Goal: Complete application form

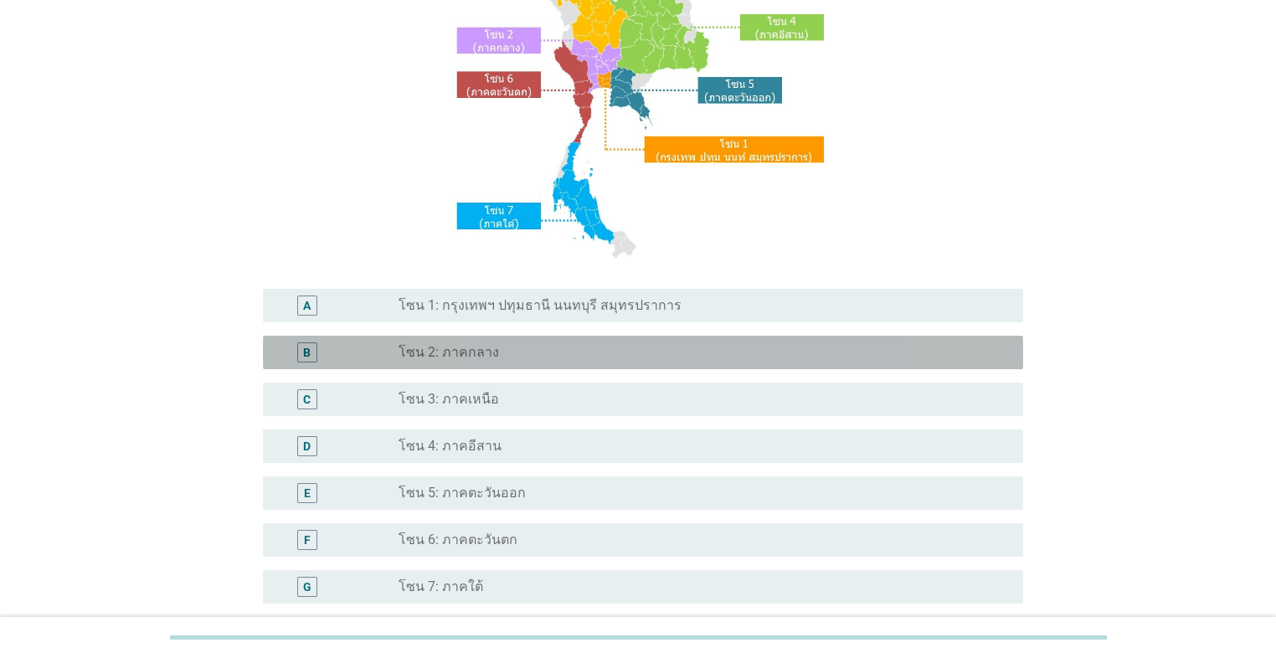
click at [455, 353] on label "โซน 2: ภาคกลาง" at bounding box center [448, 352] width 100 height 17
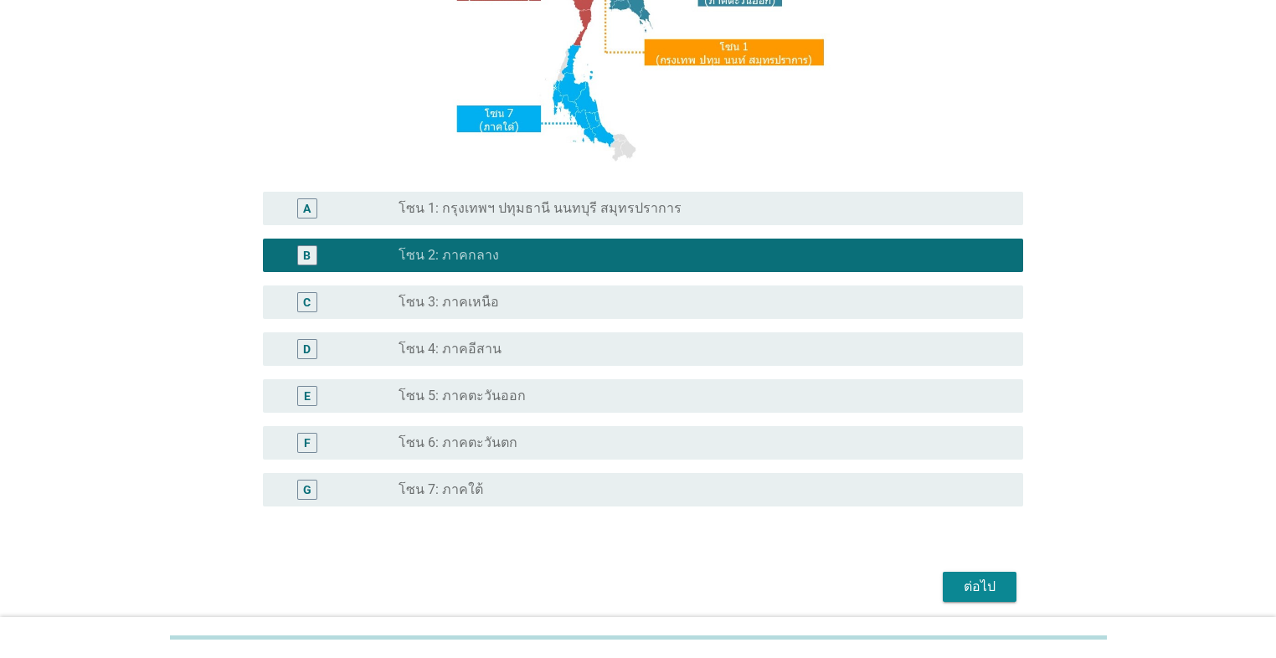
scroll to position [362, 0]
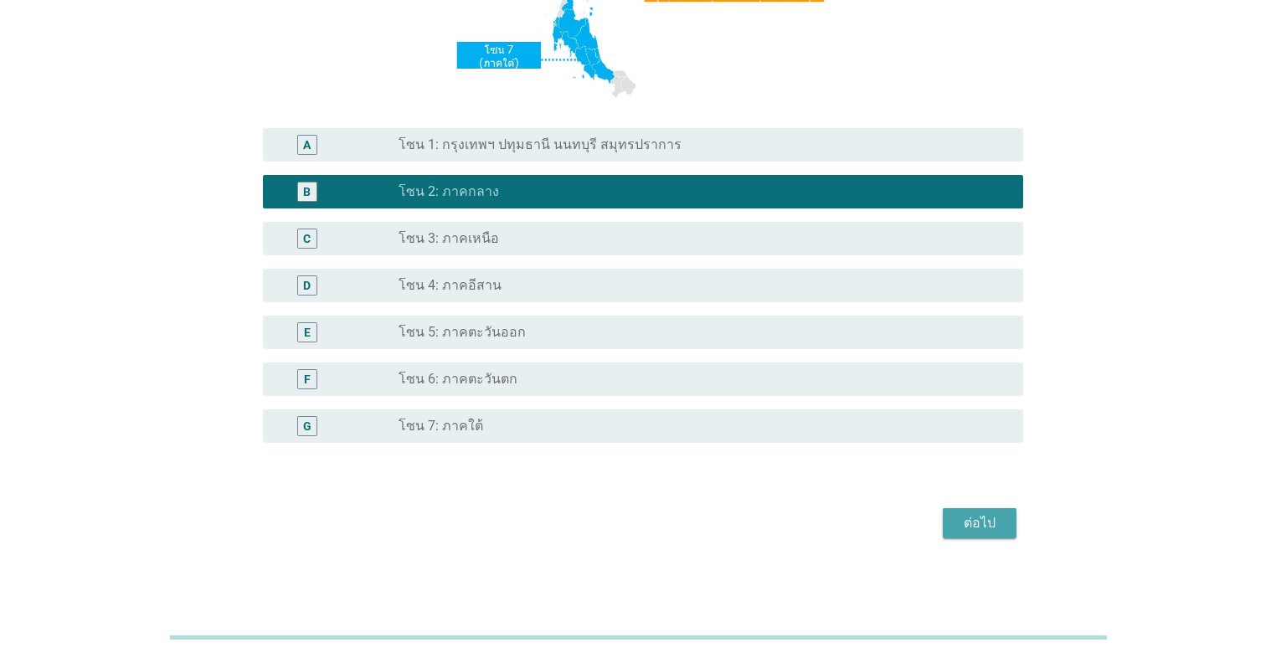
click at [659, 523] on div "ต่อไป" at bounding box center [979, 523] width 47 height 20
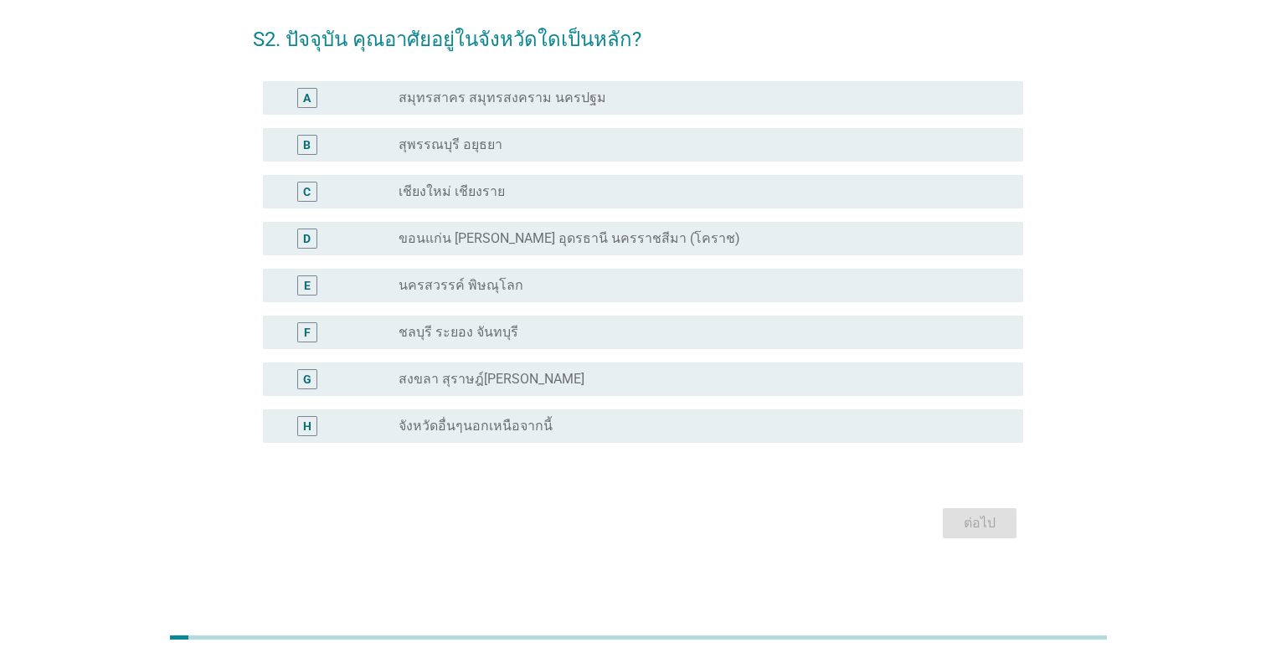
scroll to position [0, 0]
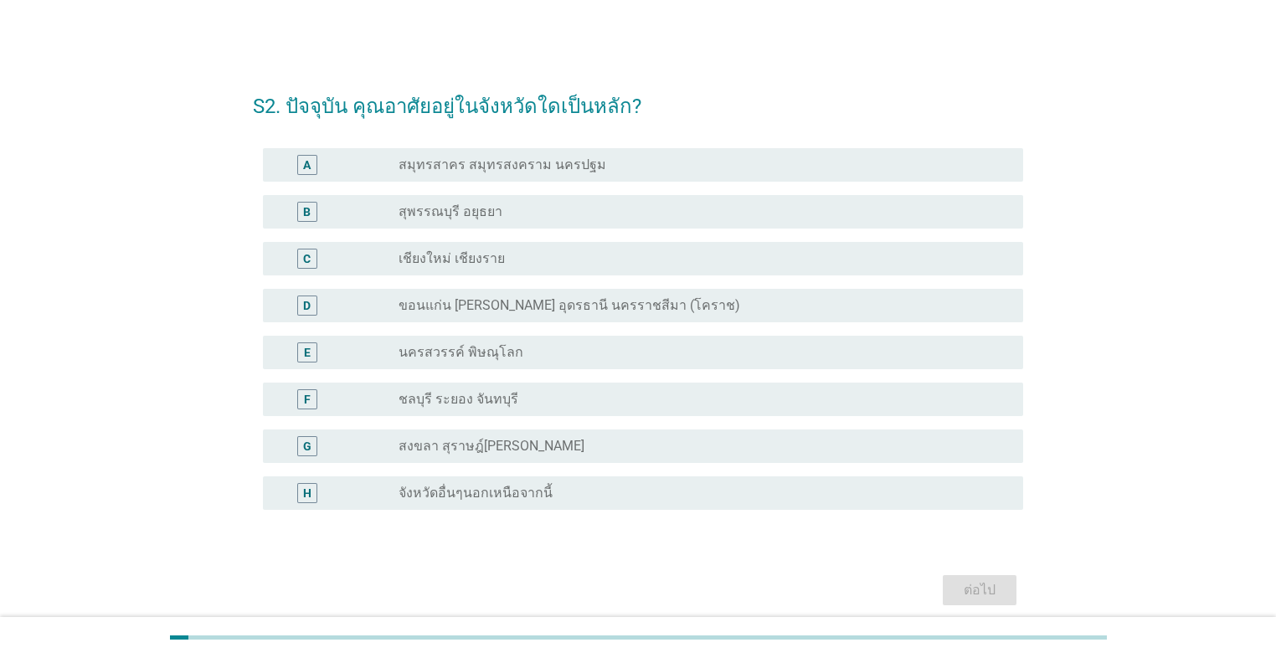
click at [606, 224] on div "B radio_button_unchecked สุพรรณบุรี อยุธยา" at bounding box center [643, 211] width 760 height 33
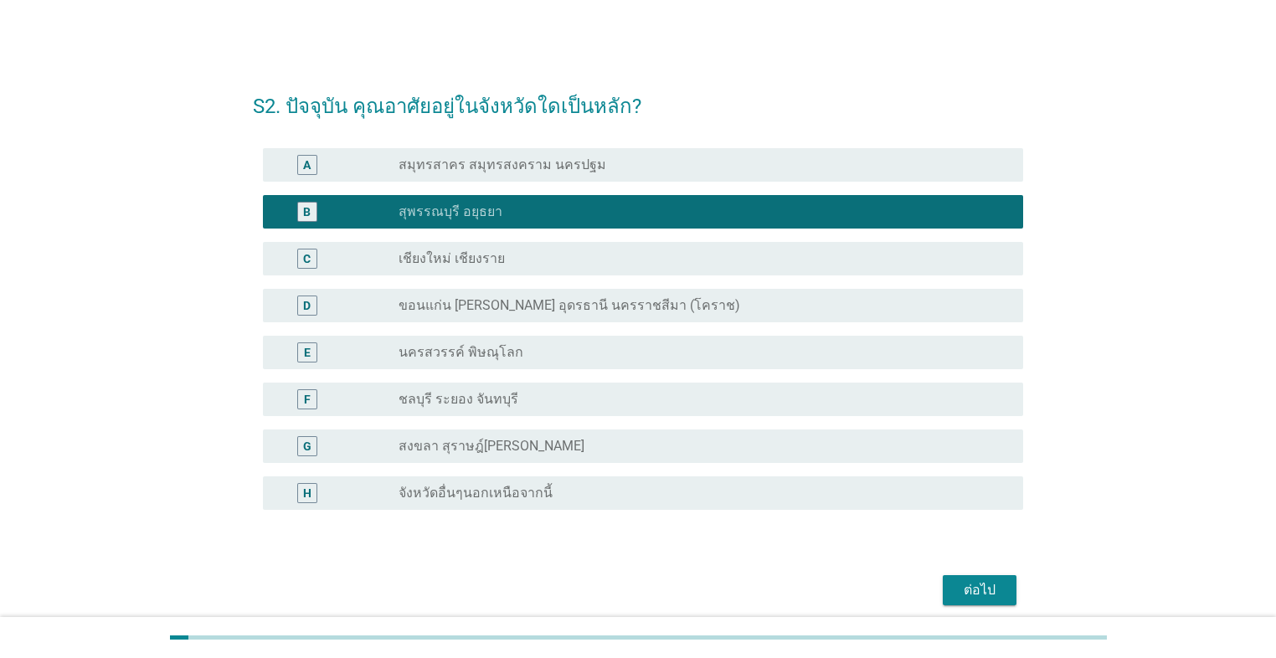
click at [659, 589] on div "ต่อไป" at bounding box center [979, 590] width 47 height 20
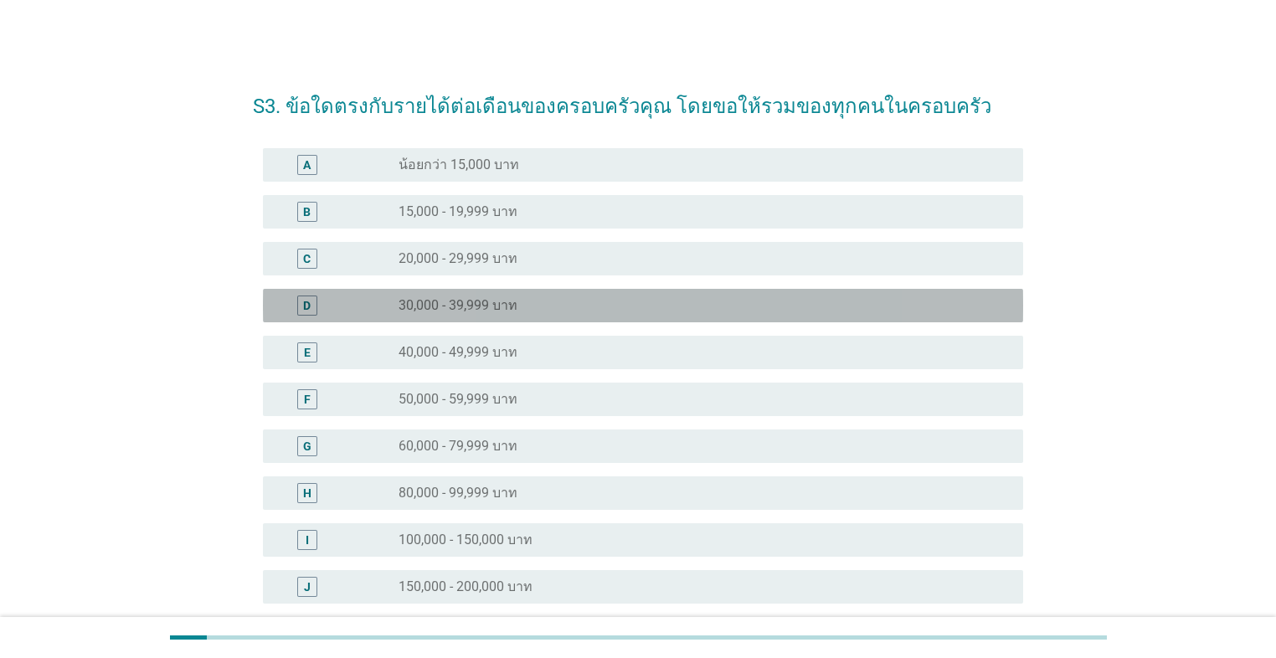
click at [578, 304] on div "radio_button_unchecked 30,000 - 39,999 บาท" at bounding box center [697, 305] width 598 height 17
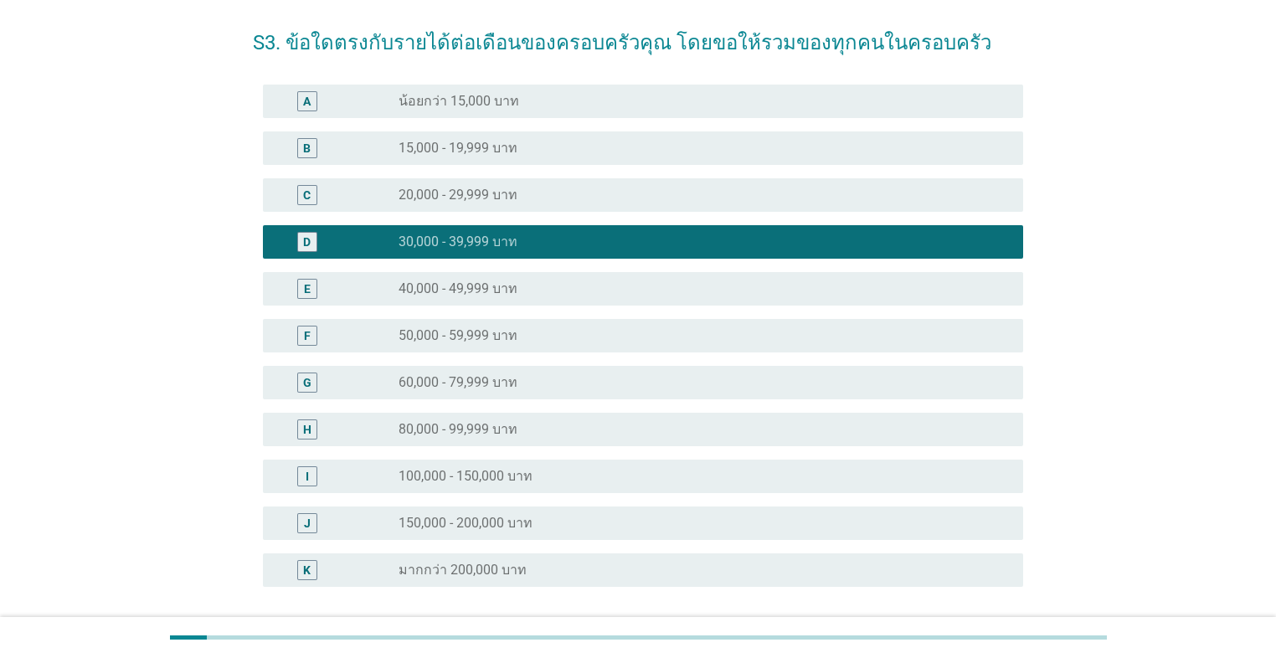
scroll to position [201, 0]
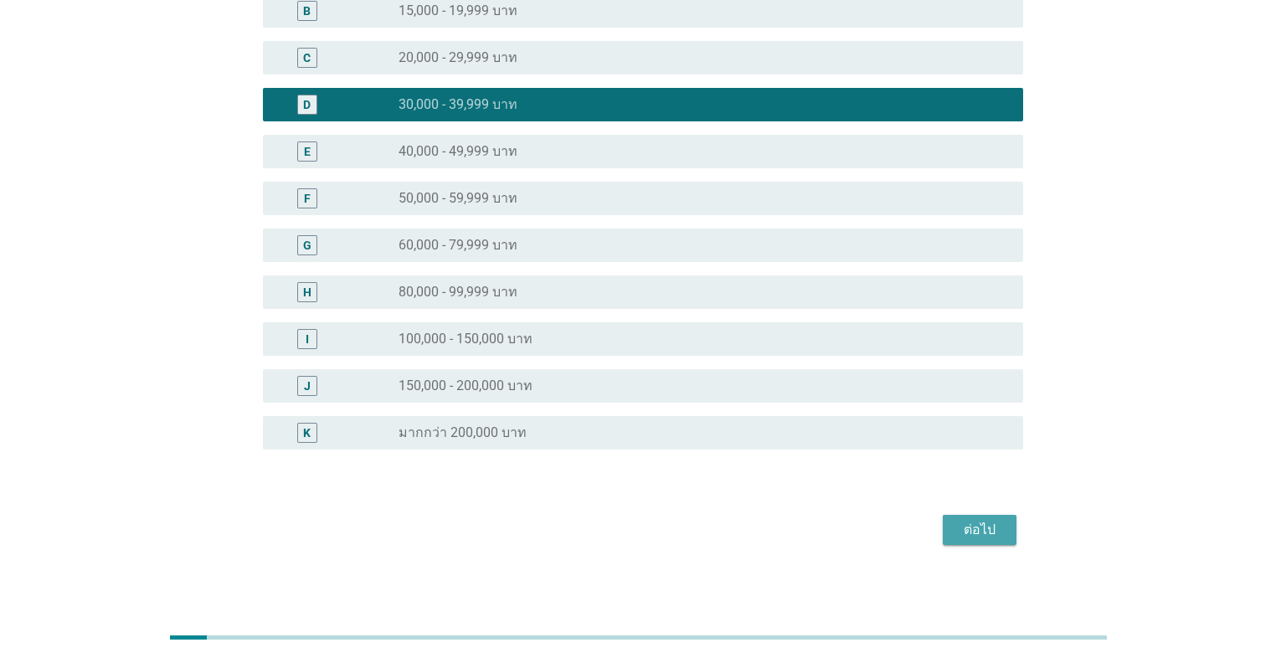
click at [659, 537] on div "ต่อไป" at bounding box center [979, 530] width 47 height 20
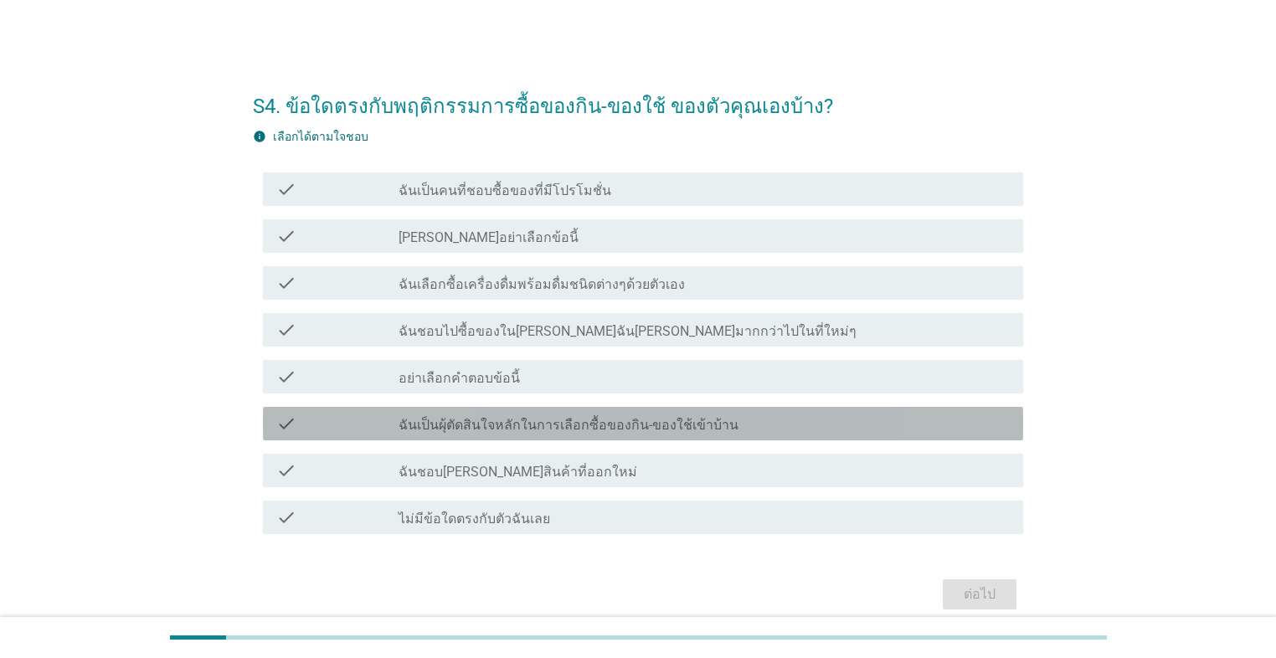
click at [465, 428] on label "ฉันเป็นผุ้ตัดสินใจหลักในการเลือกซื้อของกิน-ของใช้เข้าบ้าน" at bounding box center [568, 425] width 340 height 17
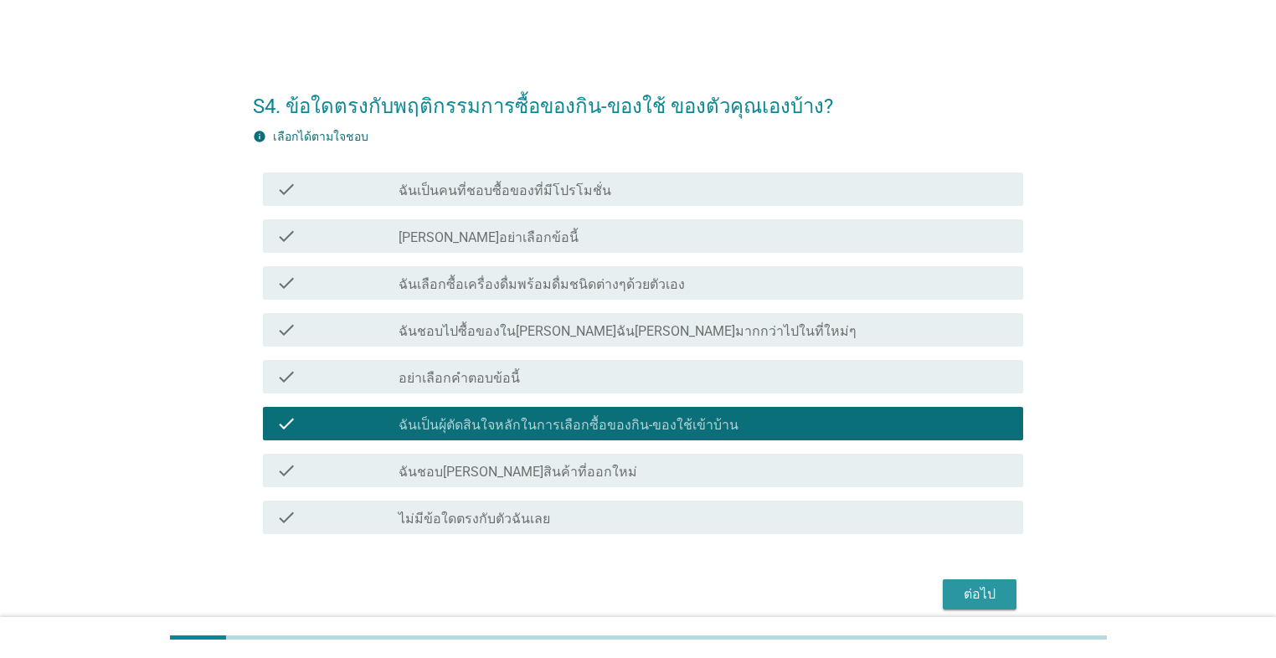
click at [659, 601] on div "ต่อไป" at bounding box center [979, 594] width 47 height 20
click at [659, 601] on div "ต่อไป" at bounding box center [638, 594] width 770 height 40
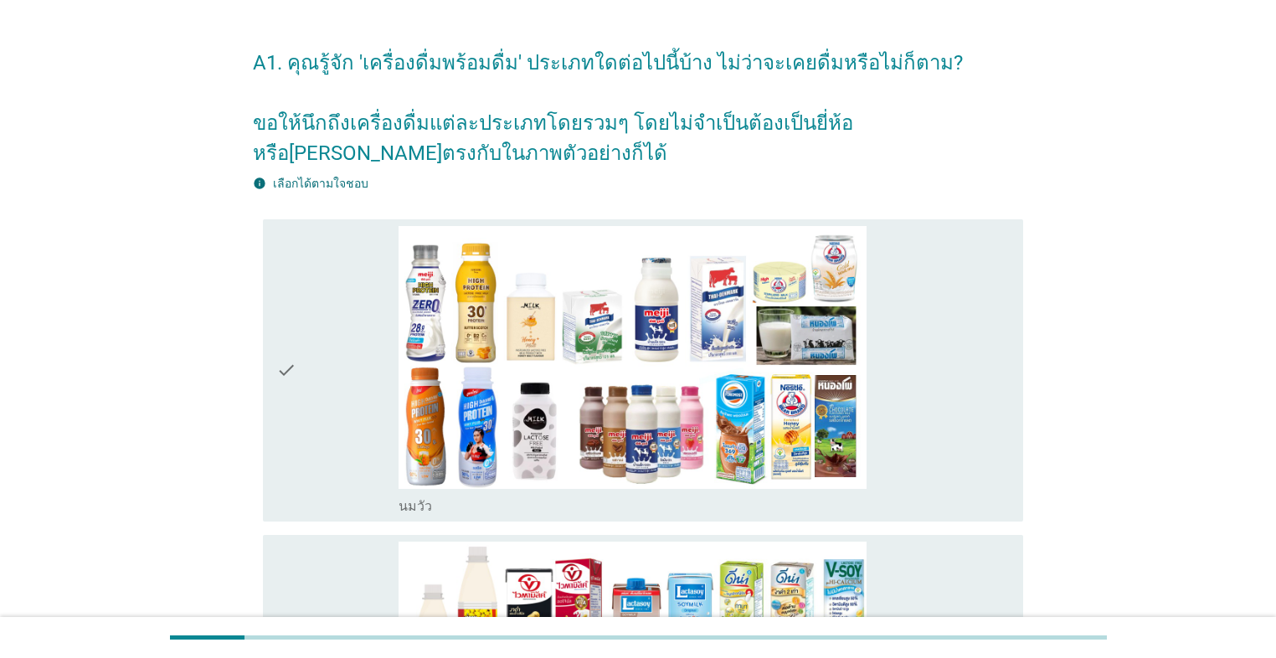
scroll to position [67, 0]
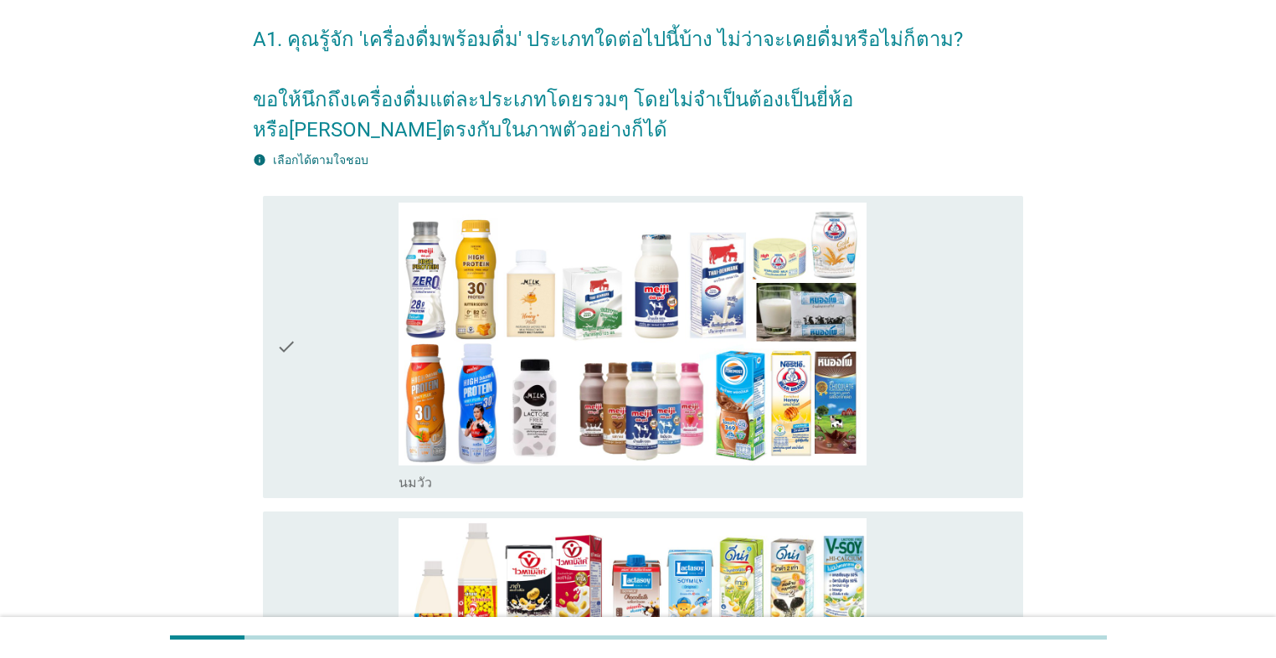
click at [285, 413] on icon "check" at bounding box center [286, 347] width 20 height 289
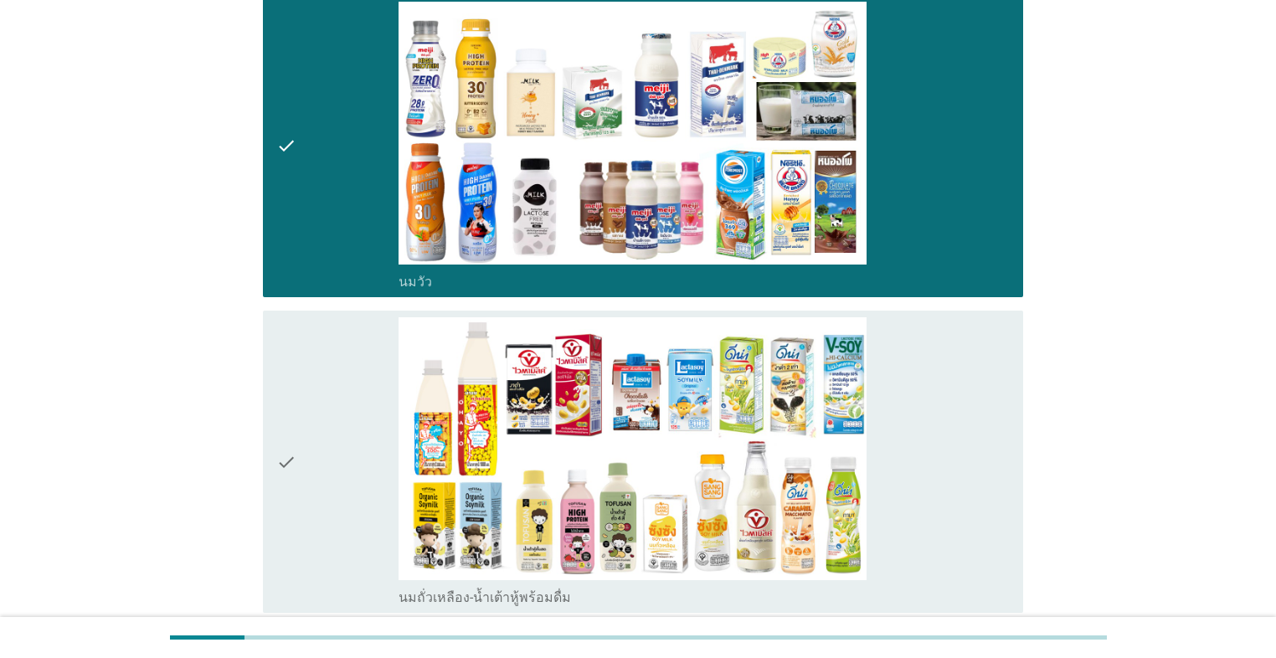
click at [295, 415] on icon "check" at bounding box center [286, 461] width 20 height 289
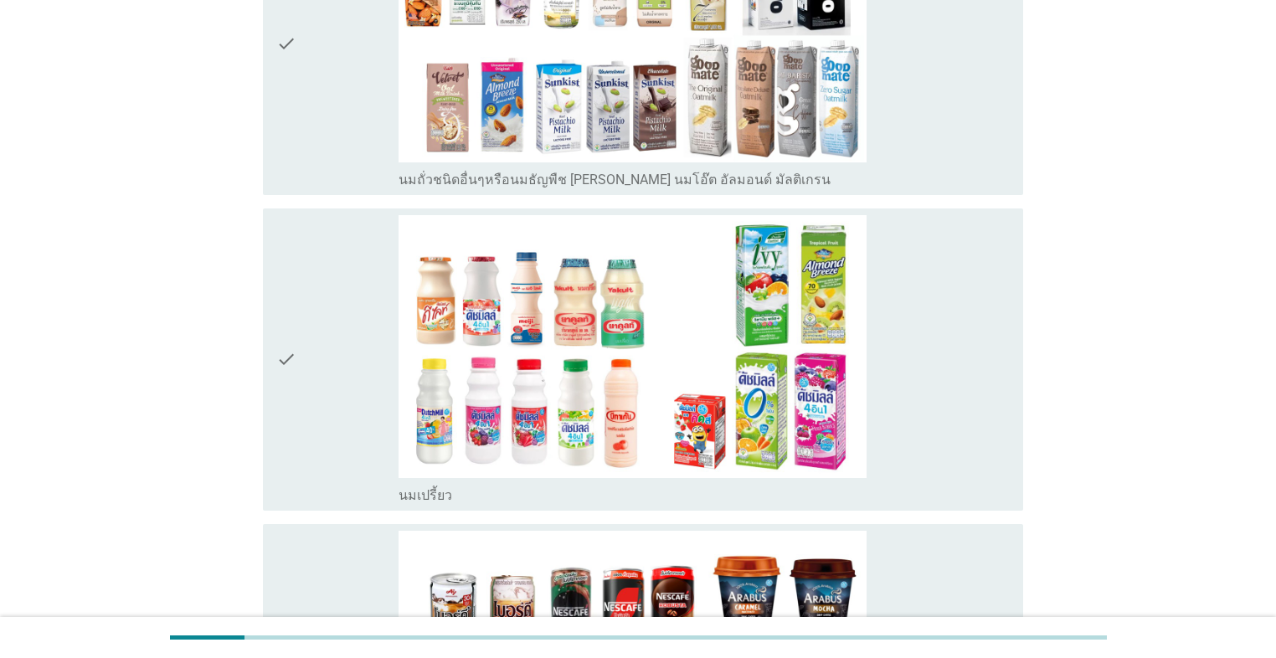
scroll to position [1004, 0]
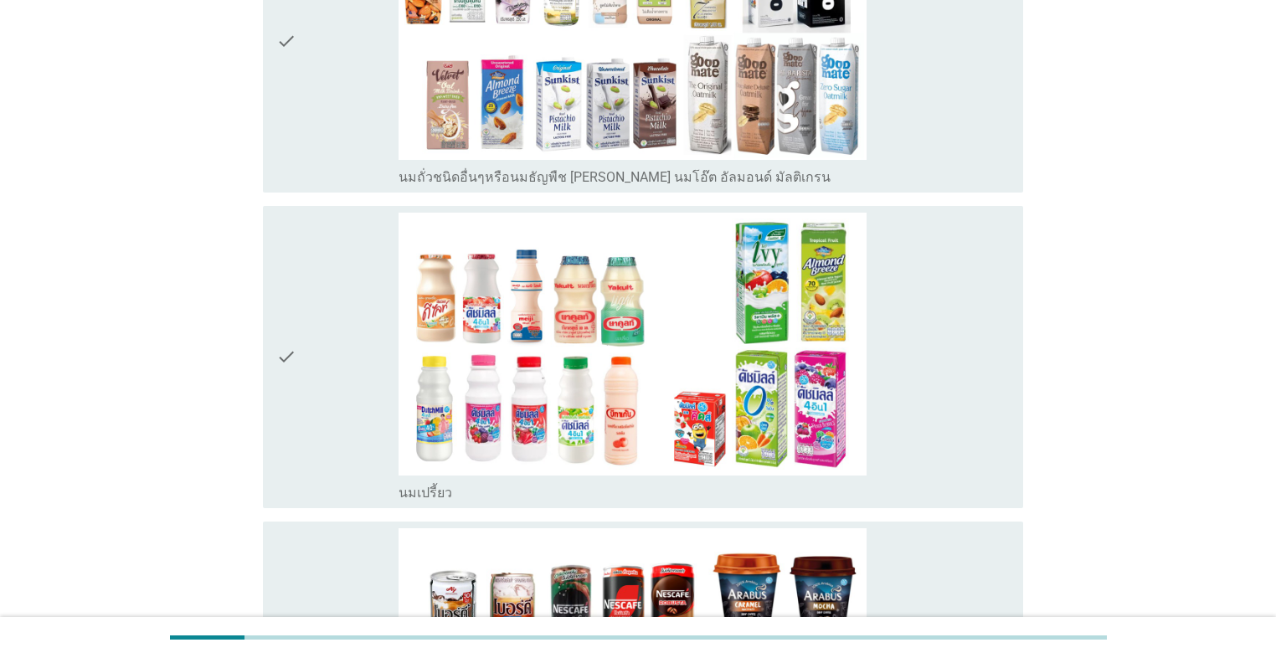
click at [295, 411] on icon "check" at bounding box center [286, 357] width 20 height 289
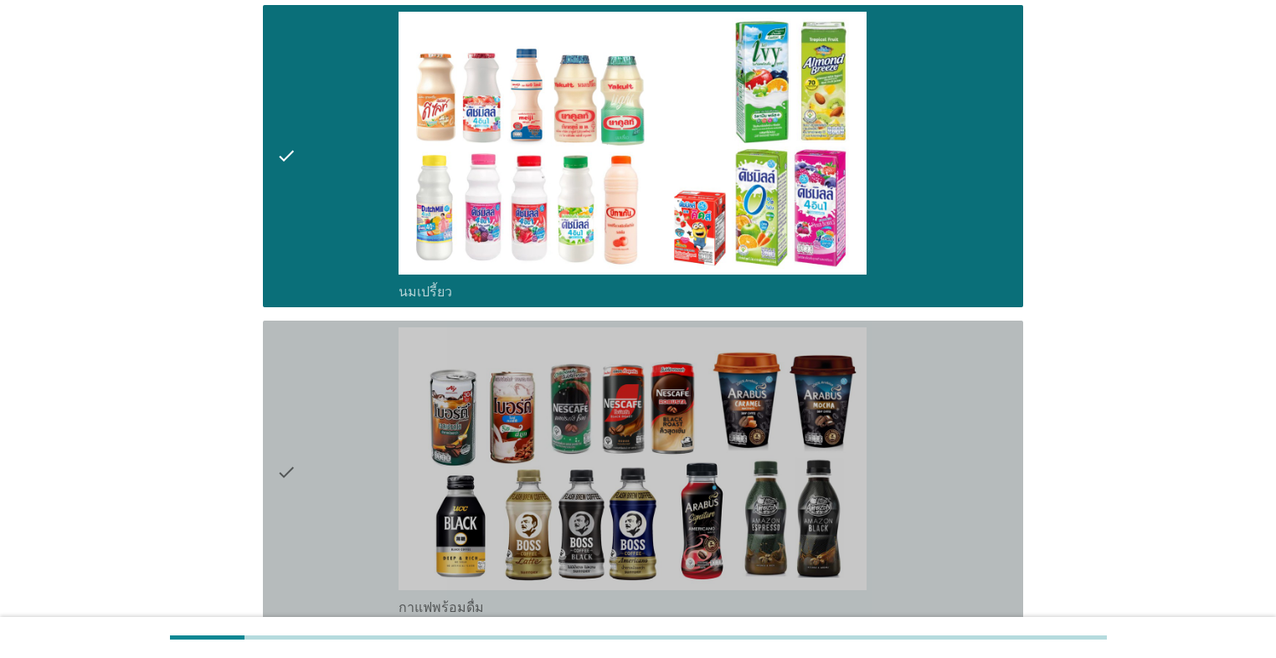
click at [295, 411] on icon "check" at bounding box center [286, 471] width 20 height 289
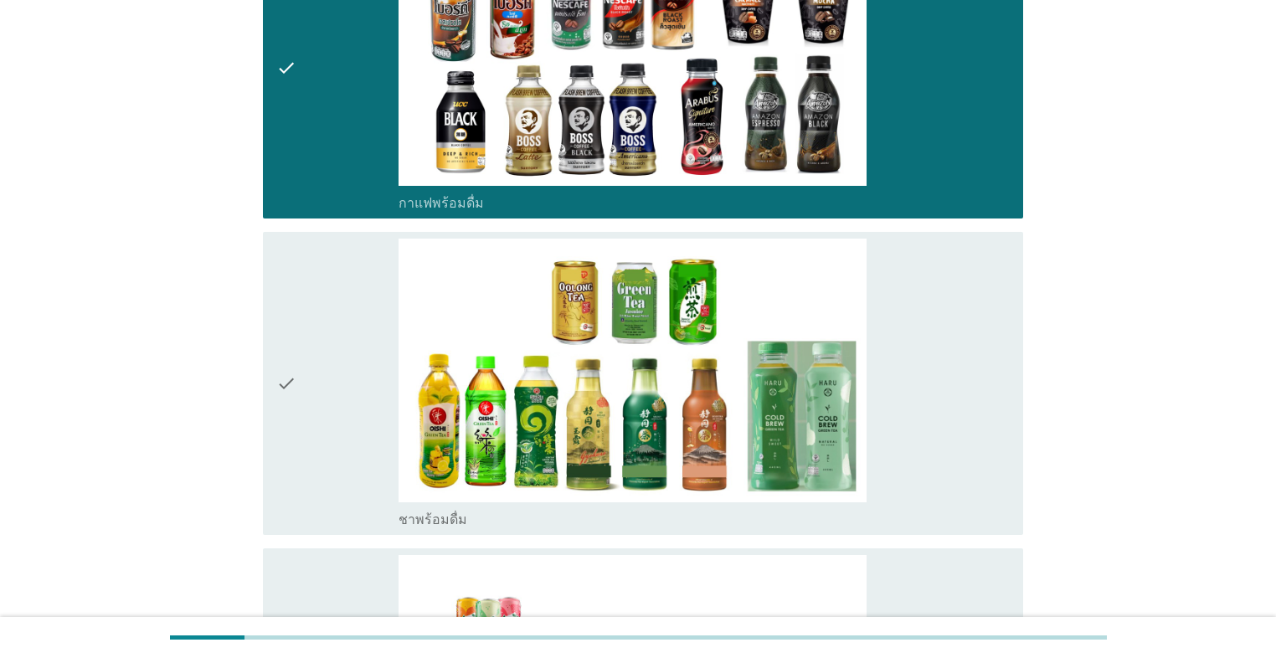
scroll to position [1674, 0]
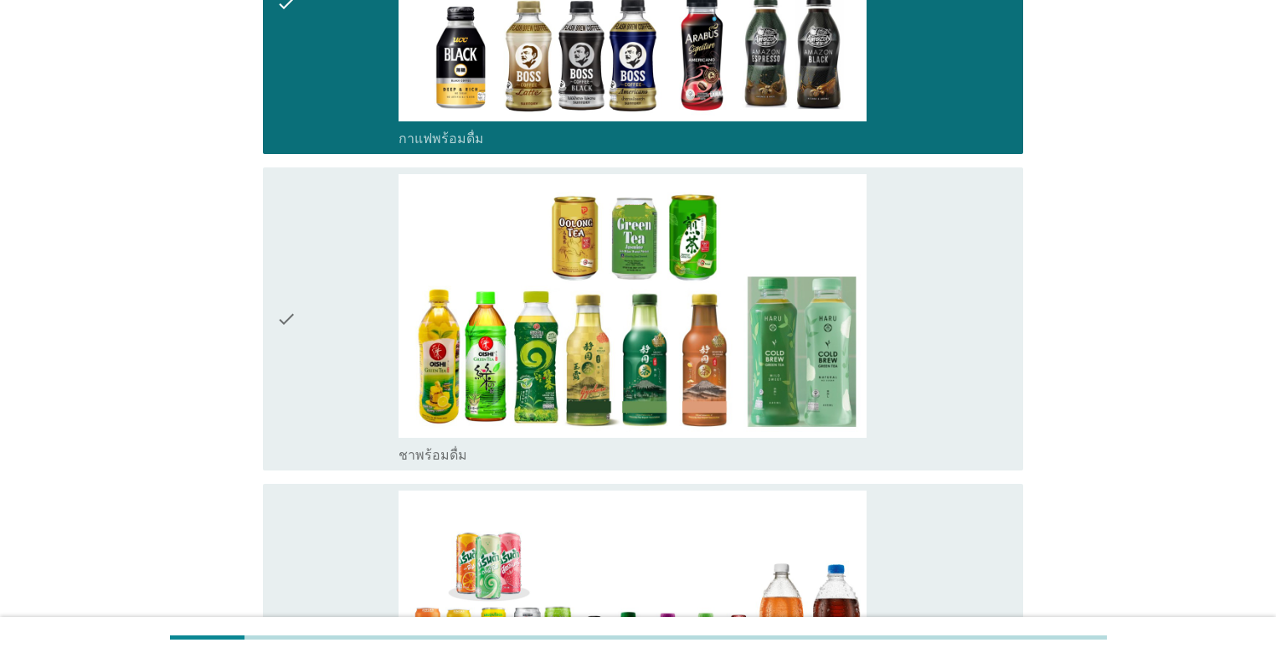
click at [299, 402] on div "check" at bounding box center [337, 318] width 122 height 289
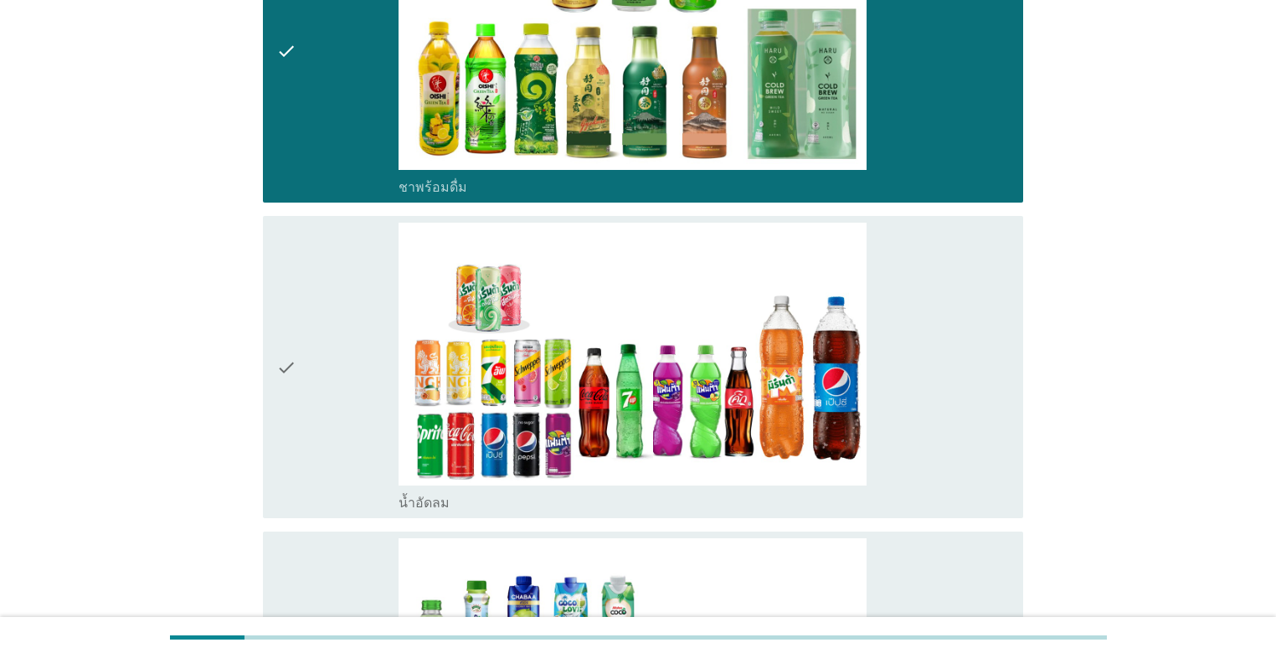
scroll to position [2210, 0]
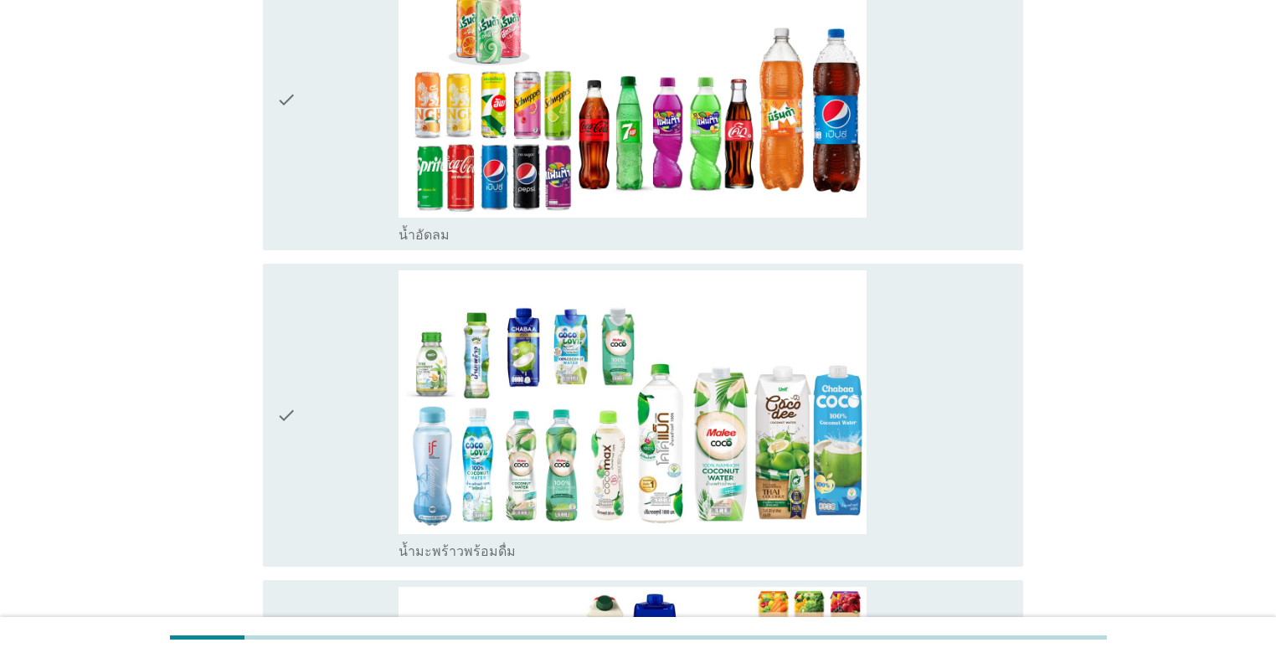
click at [300, 402] on div "check" at bounding box center [337, 414] width 122 height 289
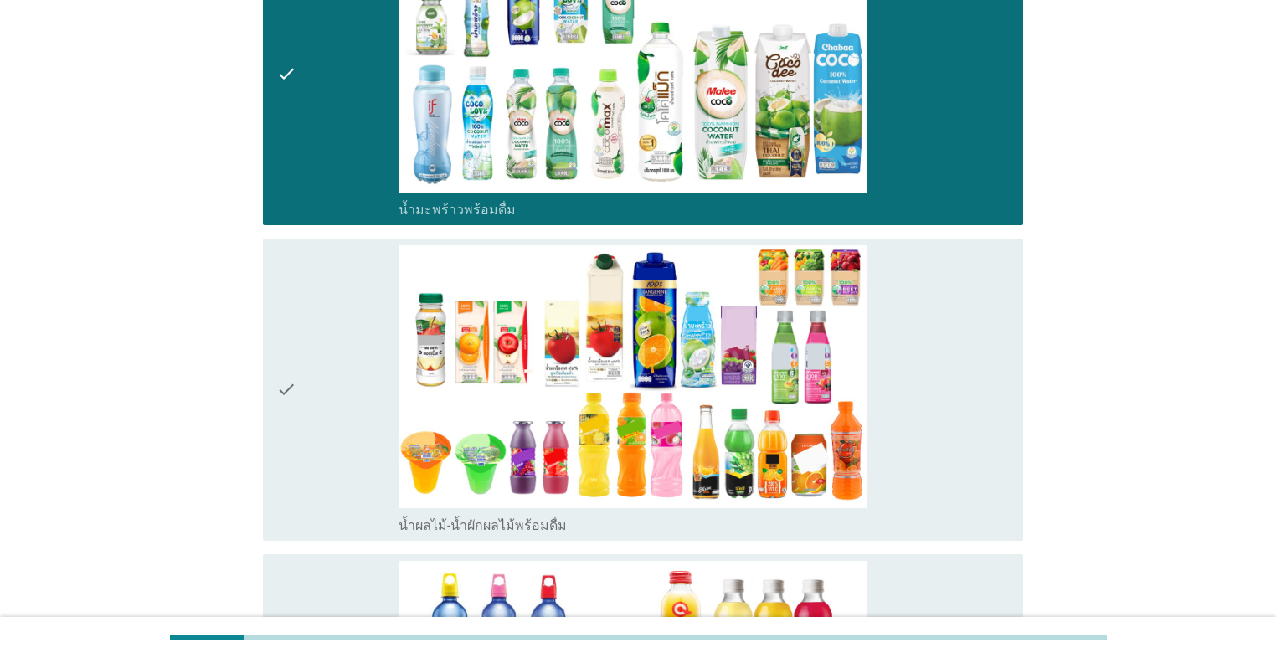
scroll to position [2612, 0]
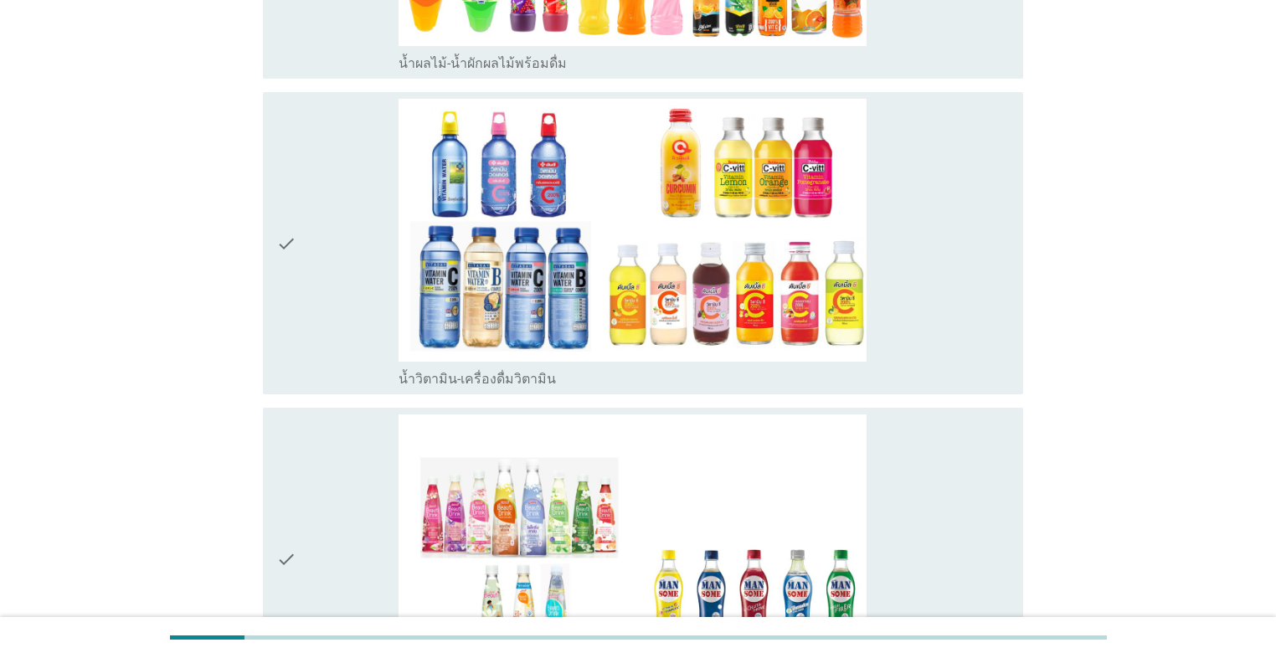
click at [331, 315] on div "check" at bounding box center [337, 243] width 122 height 289
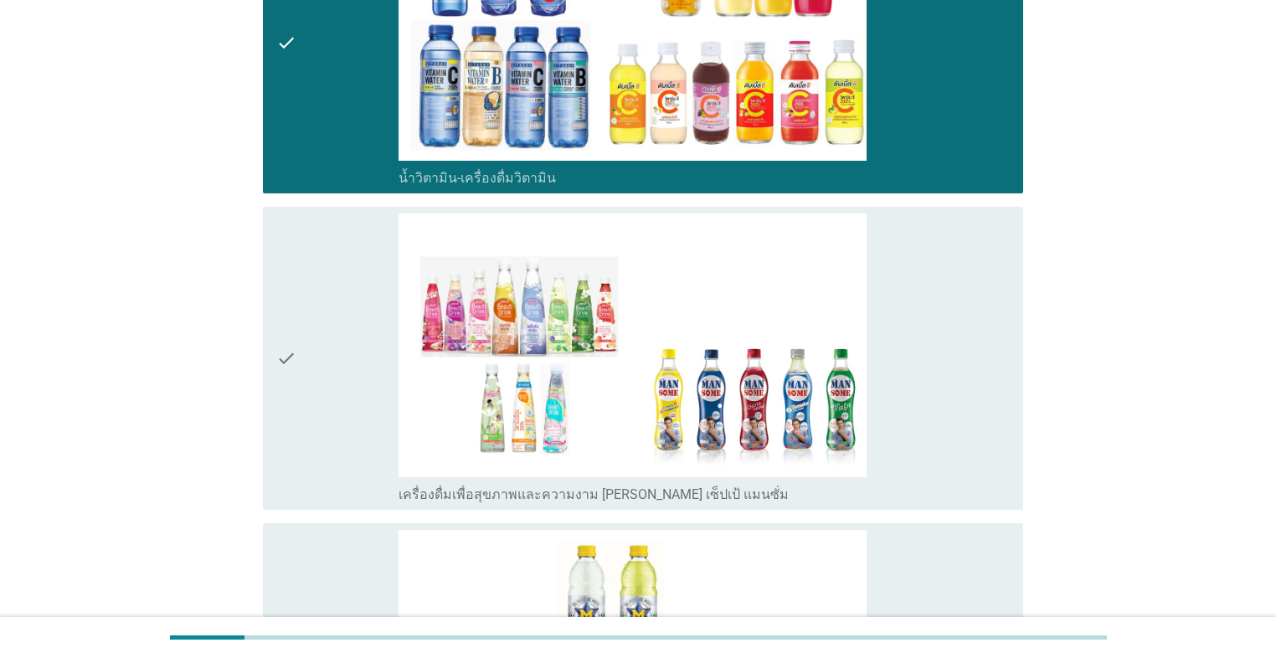
click at [331, 314] on div "check" at bounding box center [337, 357] width 122 height 289
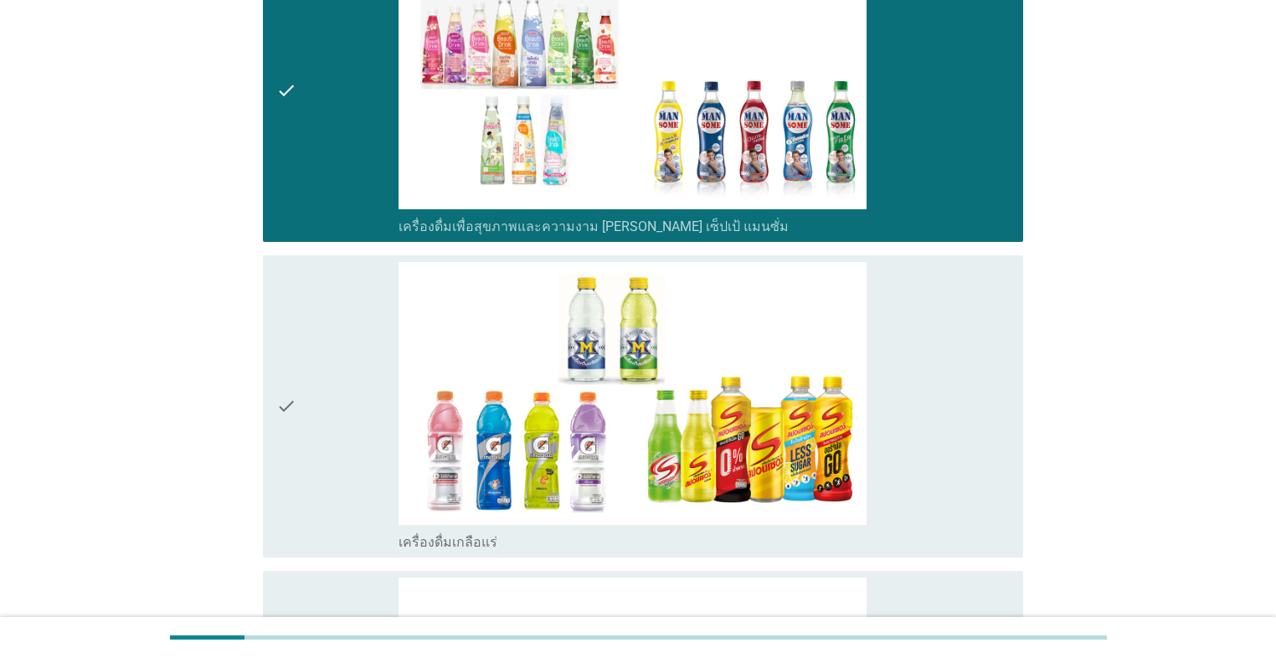
click at [335, 326] on div "check" at bounding box center [337, 406] width 122 height 289
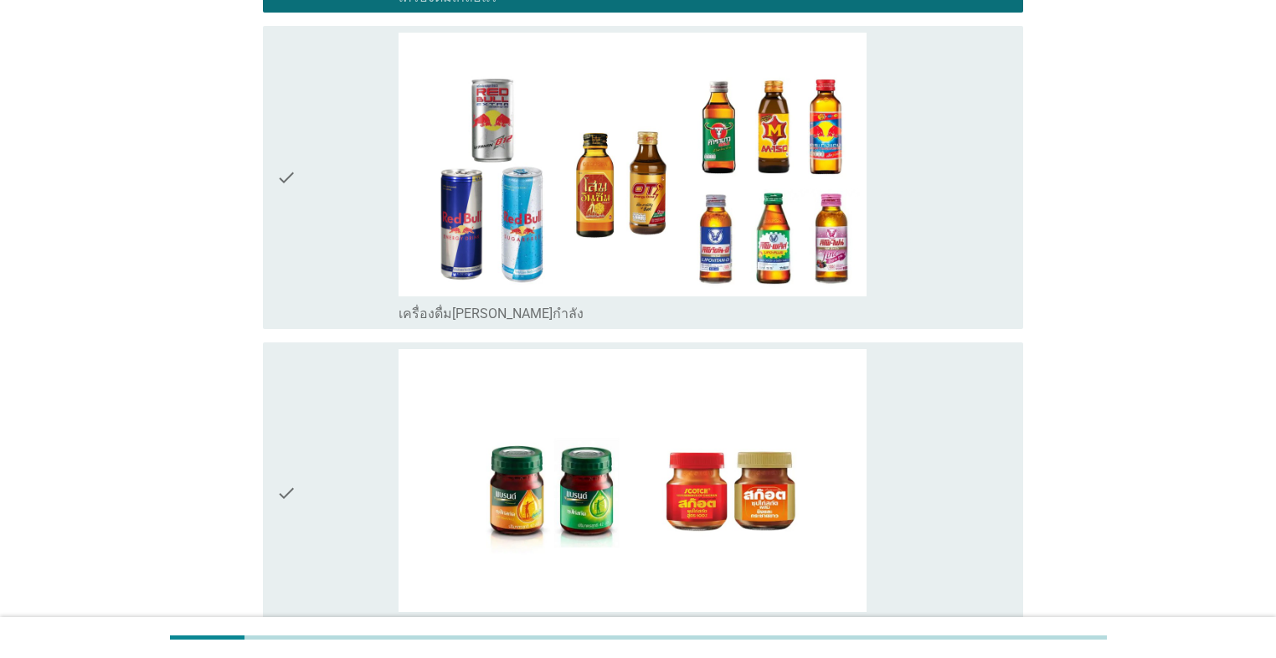
scroll to position [4085, 0]
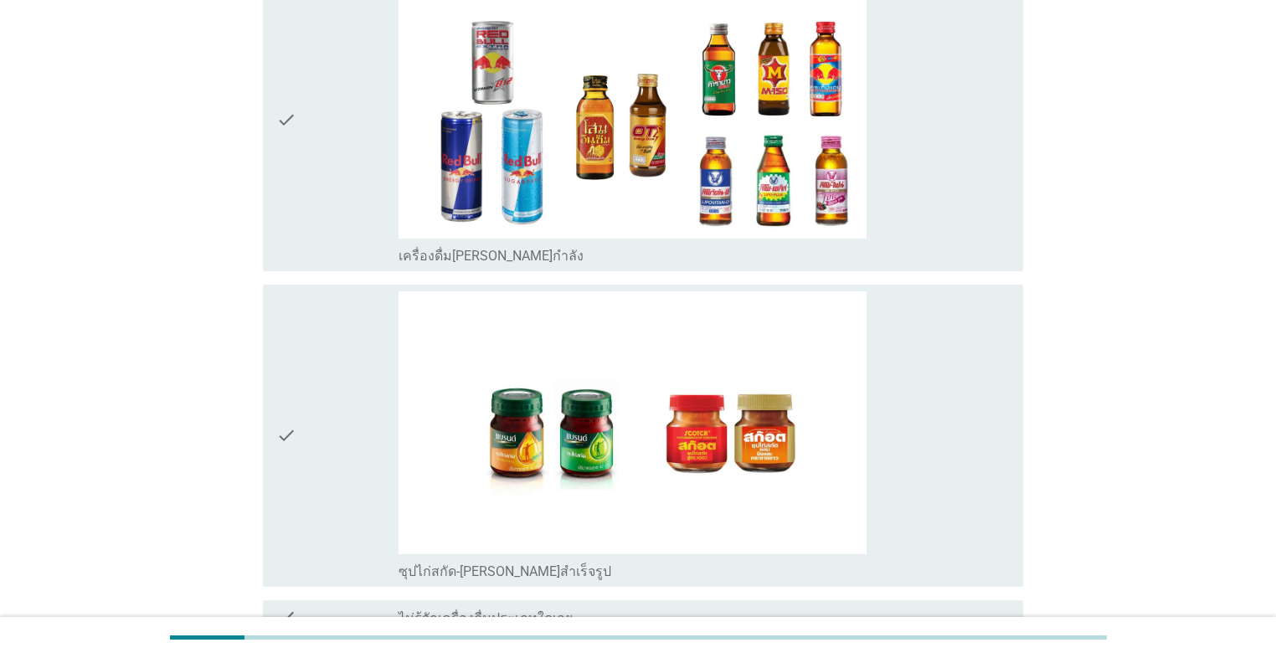
click at [336, 331] on div "check" at bounding box center [337, 435] width 122 height 289
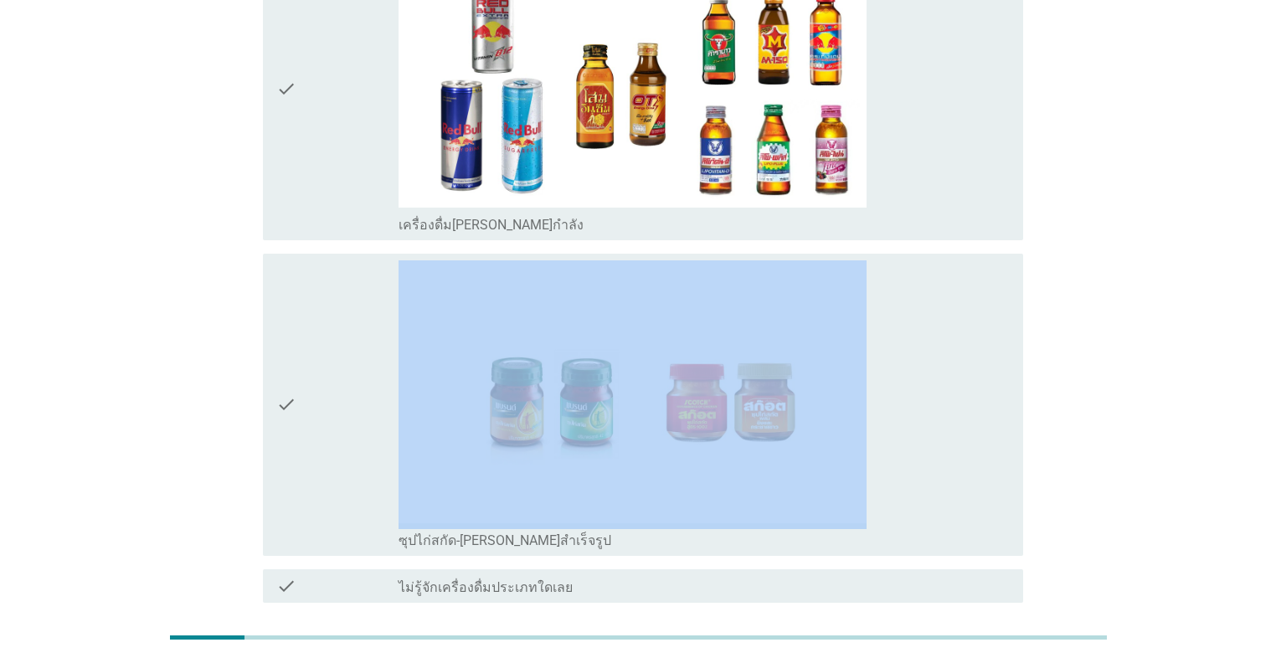
scroll to position [3979, 0]
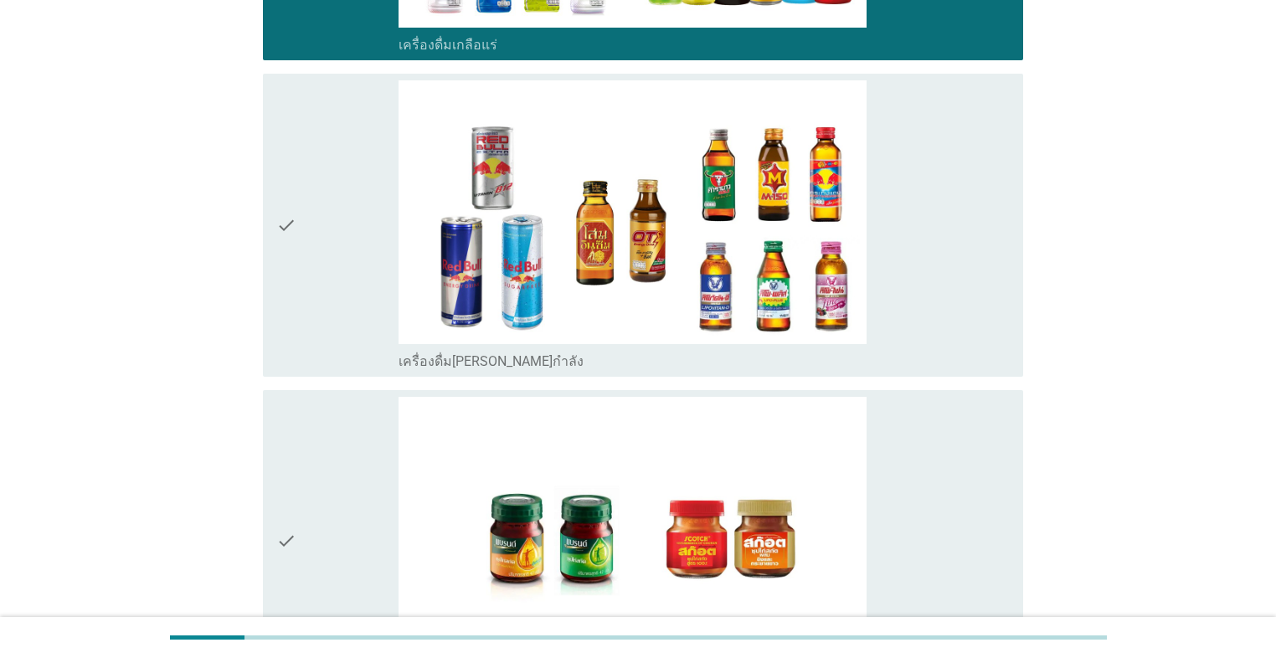
click at [342, 318] on div "check" at bounding box center [337, 224] width 122 height 289
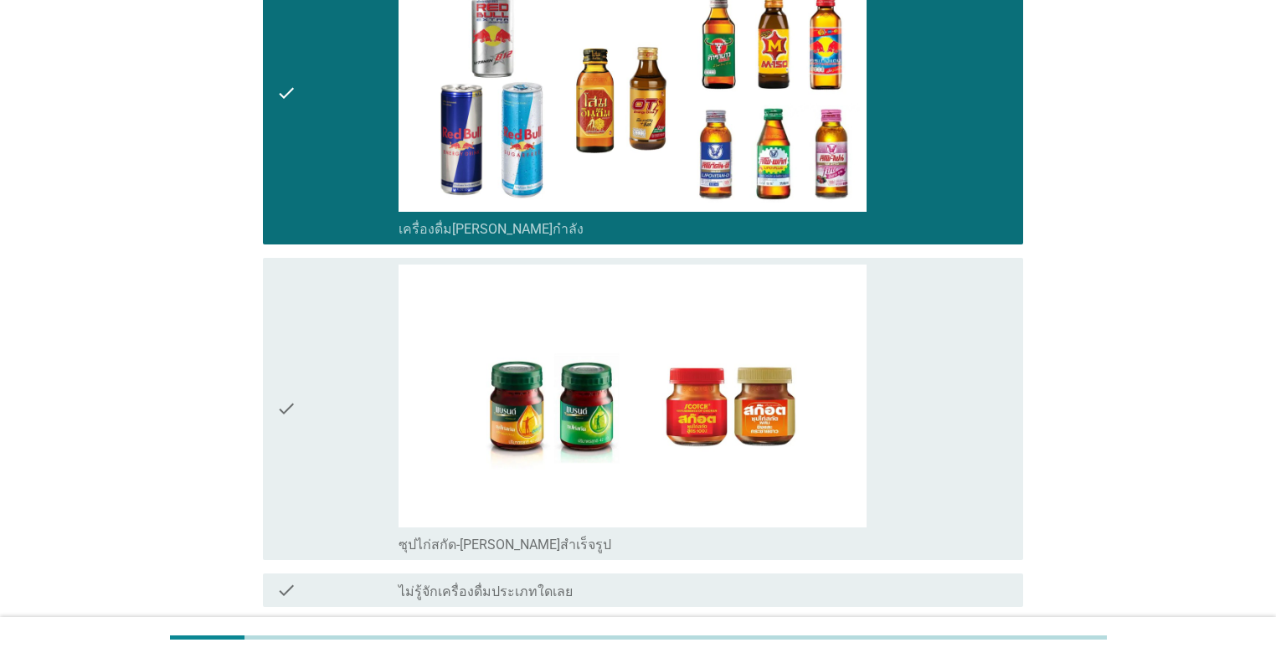
scroll to position [4247, 0]
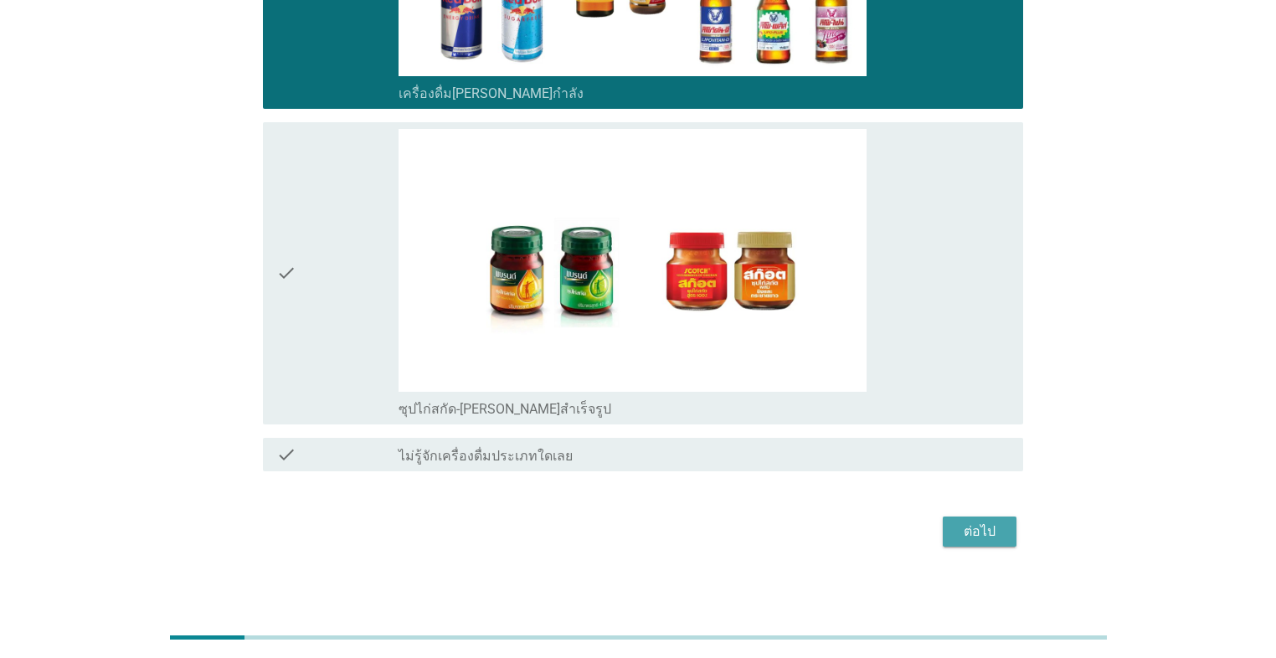
click at [659, 523] on div "ต่อไป" at bounding box center [979, 531] width 47 height 20
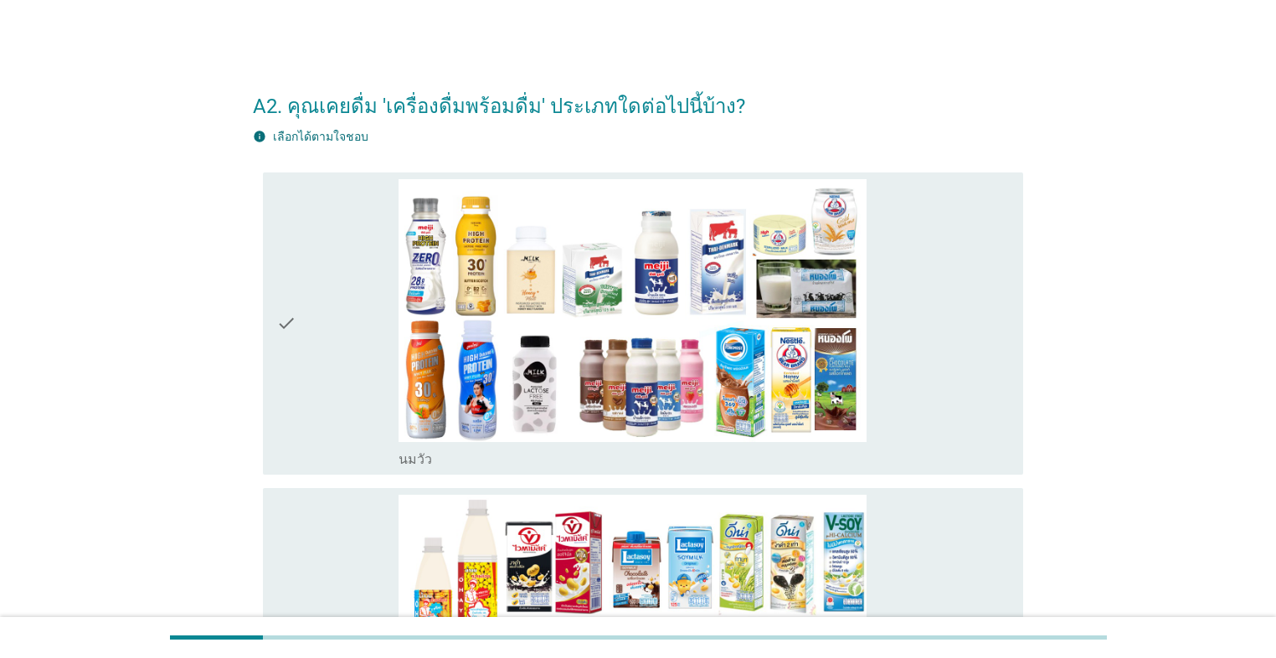
click at [324, 398] on div "check" at bounding box center [337, 323] width 122 height 289
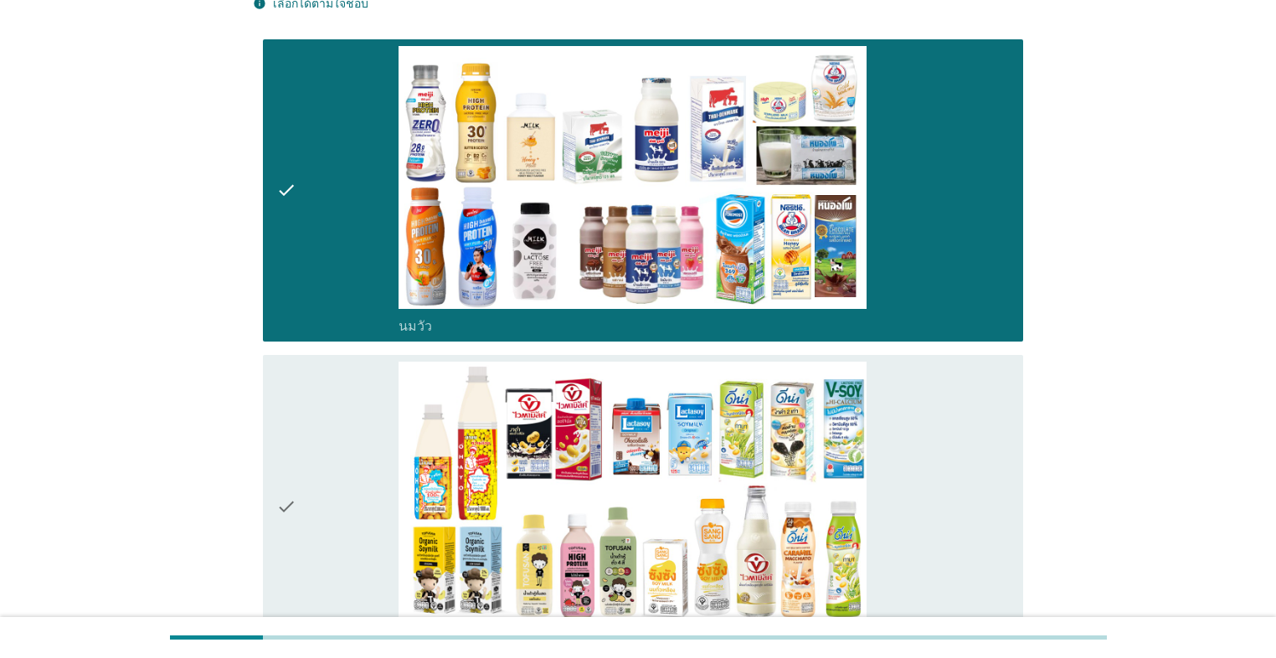
scroll to position [134, 0]
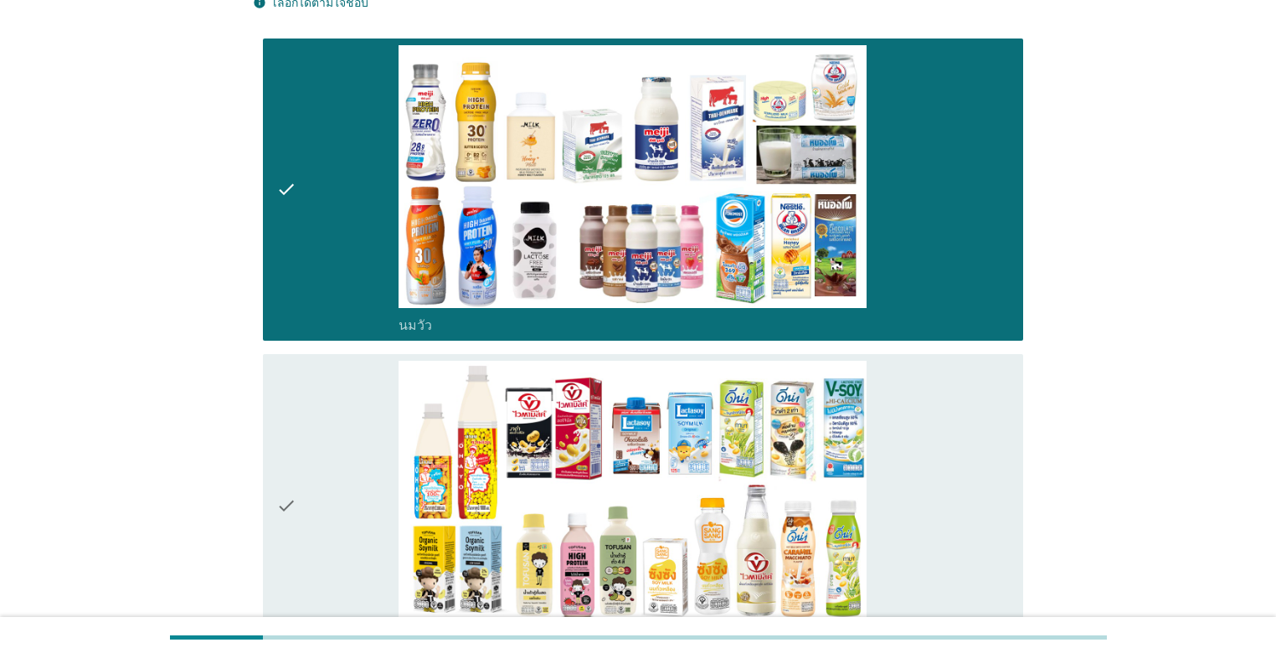
click at [342, 425] on div "check" at bounding box center [337, 505] width 122 height 289
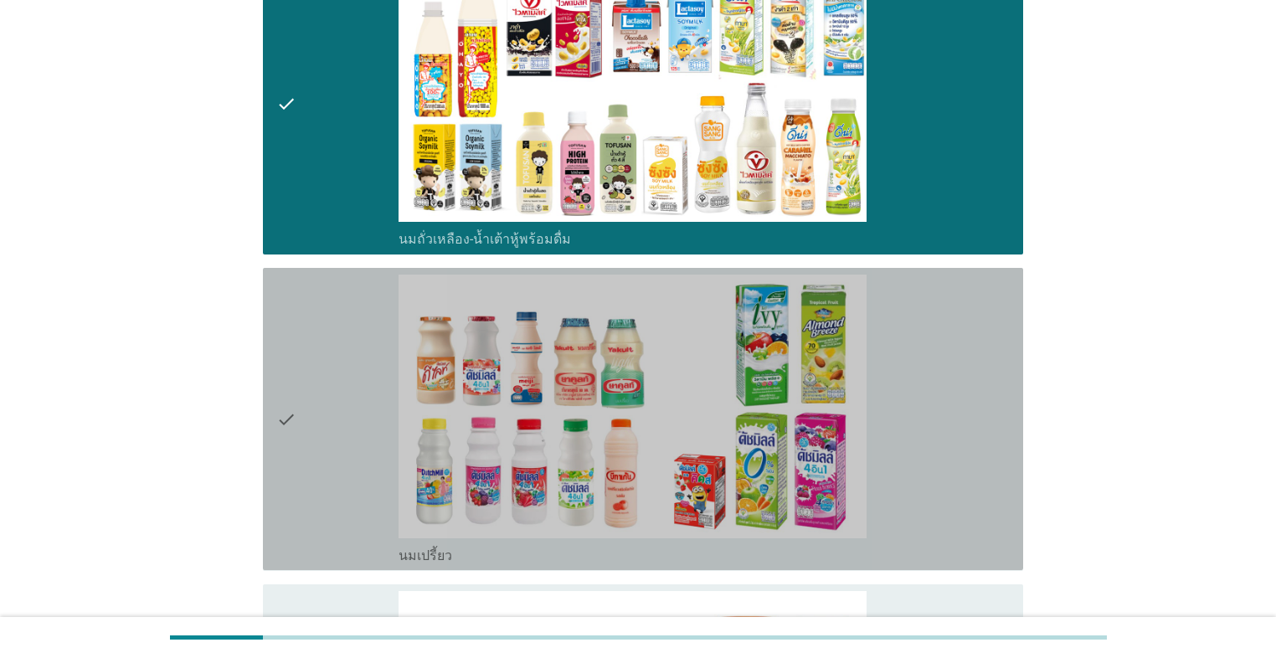
click at [374, 405] on div "check" at bounding box center [337, 419] width 122 height 289
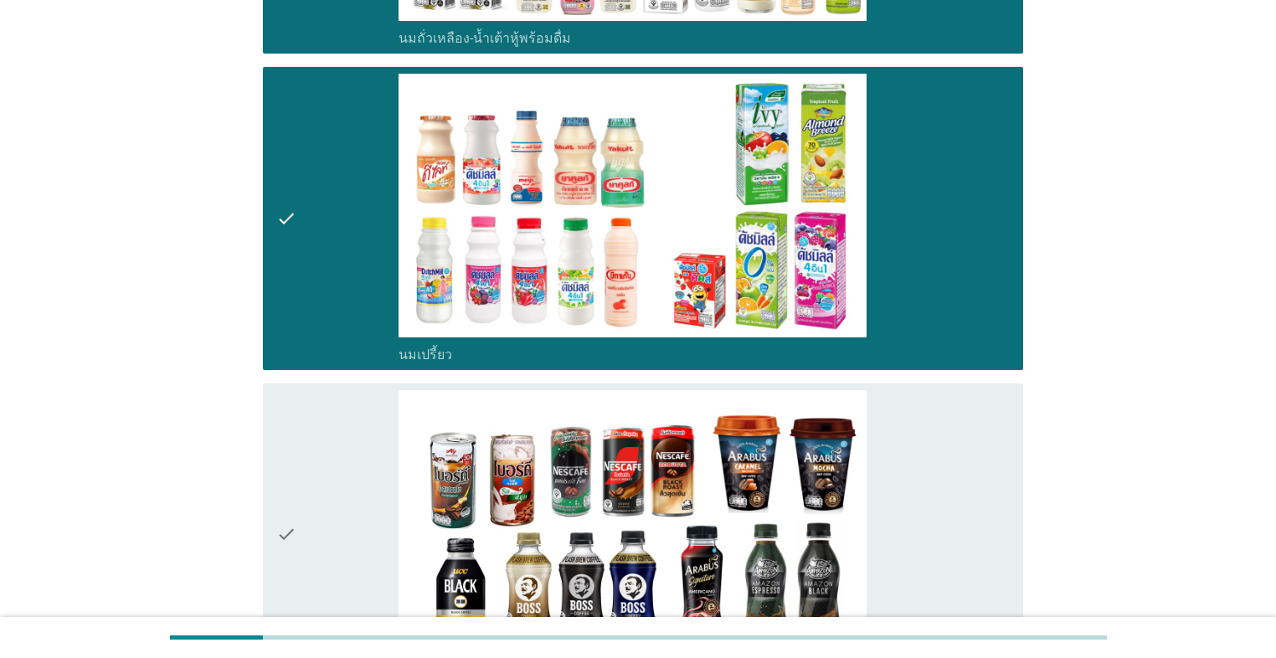
scroll to position [871, 0]
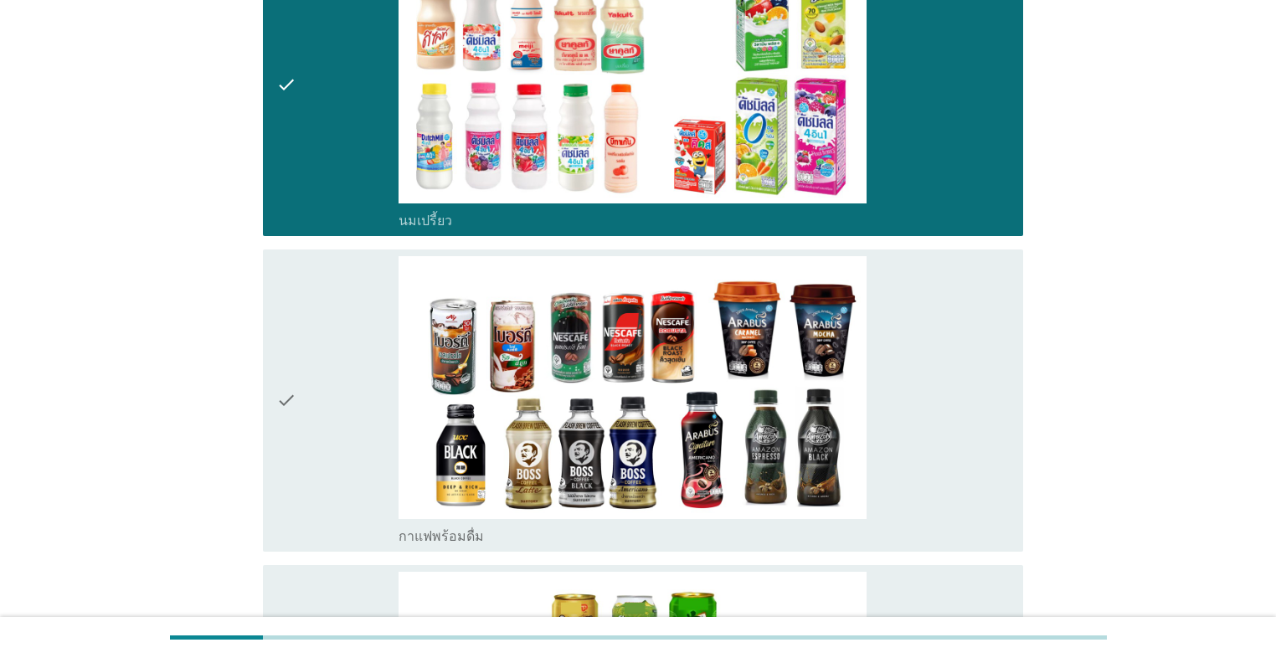
click at [361, 408] on div "check" at bounding box center [337, 400] width 122 height 289
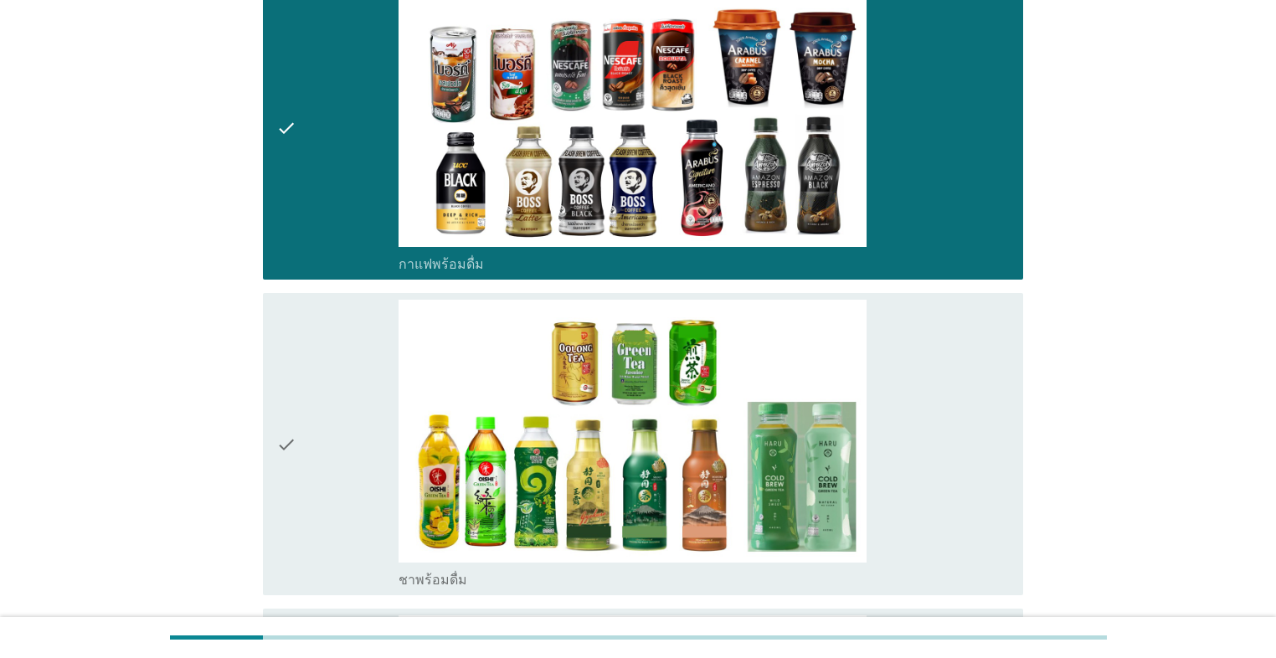
scroll to position [1205, 0]
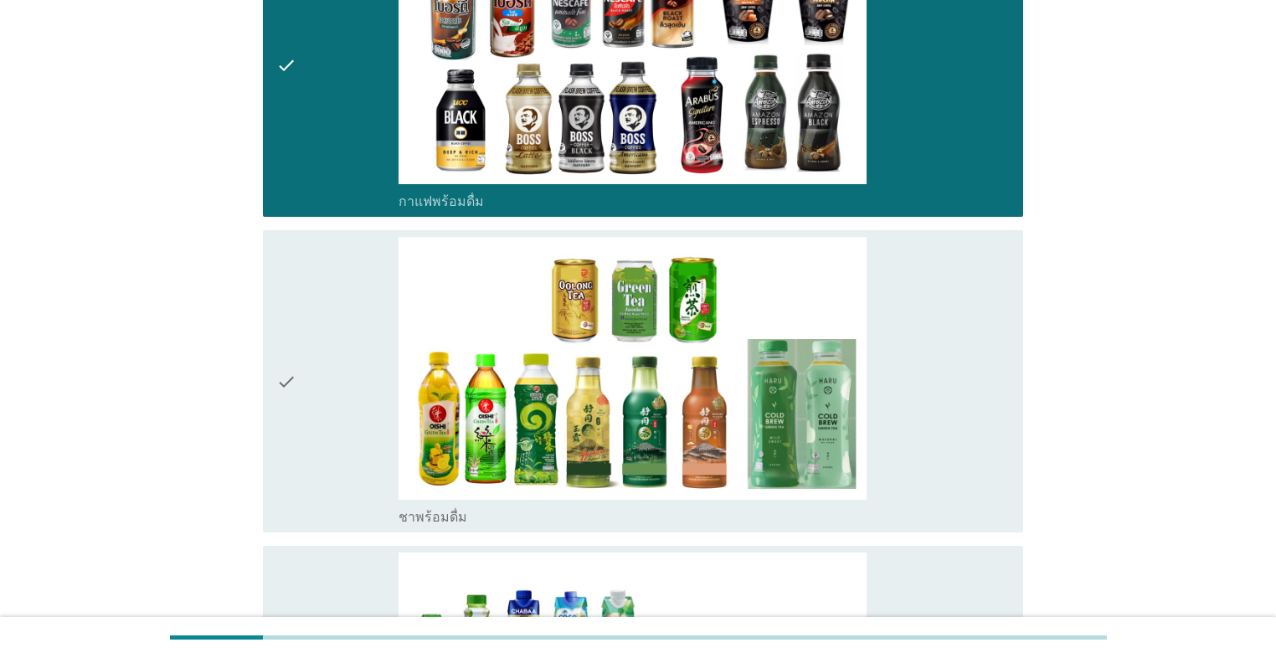
click at [361, 407] on div "check" at bounding box center [337, 381] width 122 height 289
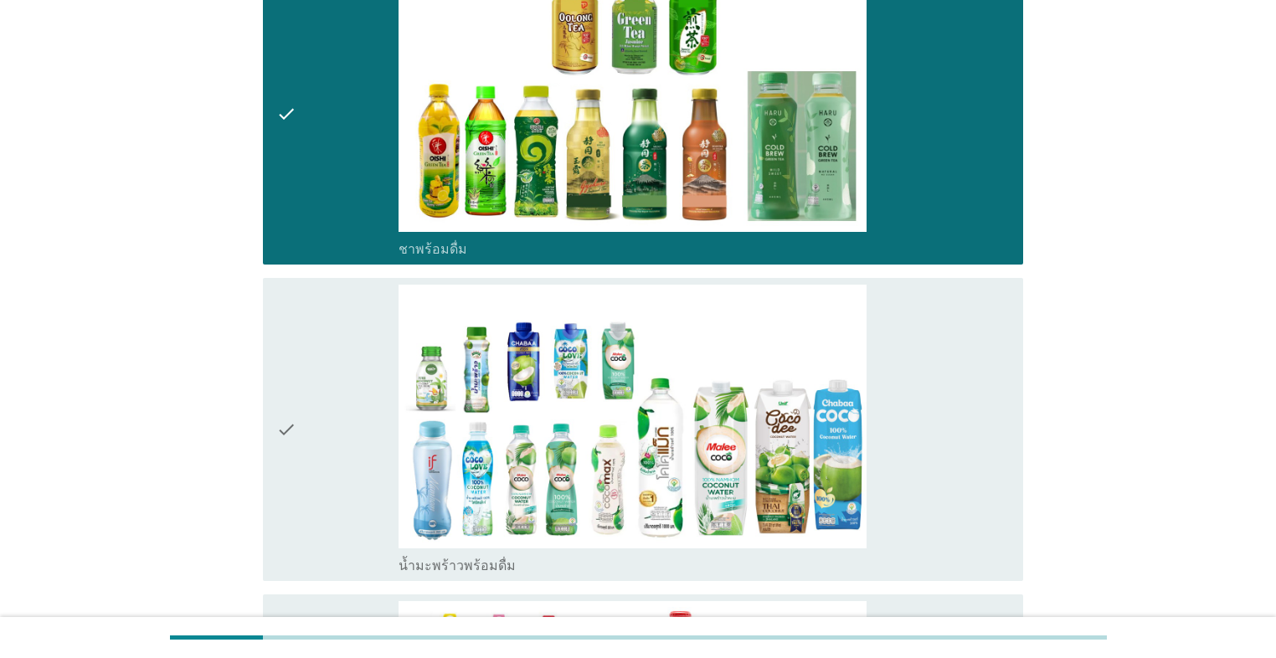
click at [361, 407] on div "check" at bounding box center [337, 429] width 122 height 289
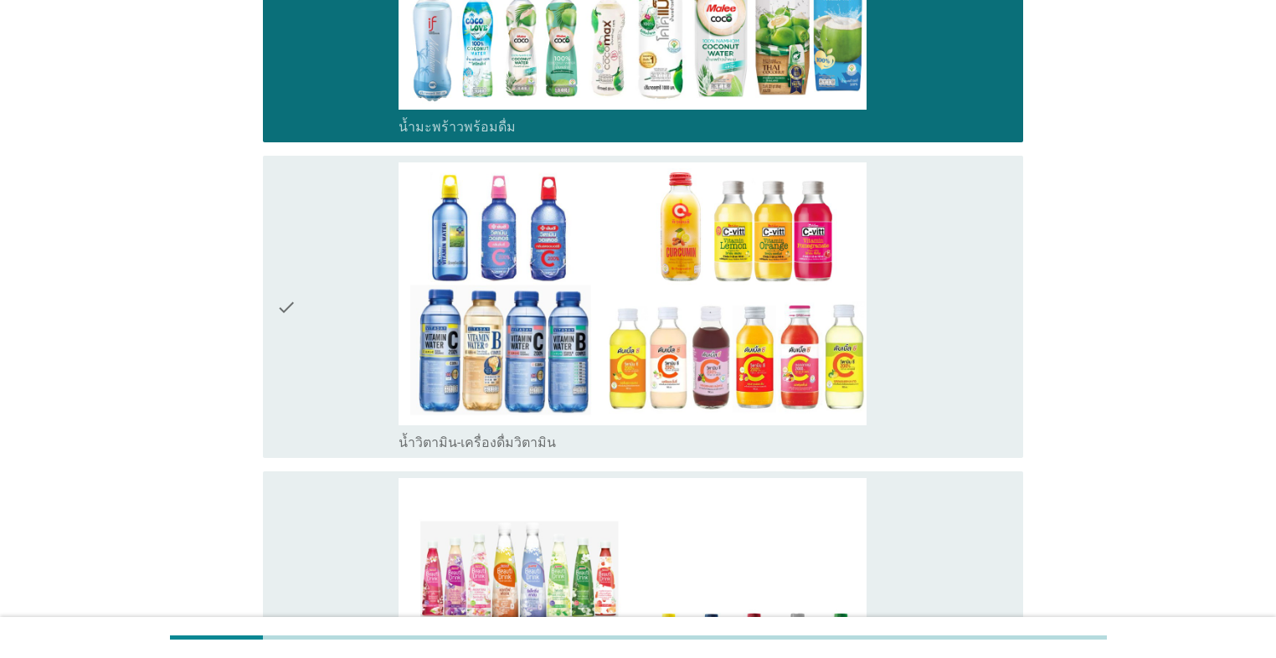
scroll to position [1942, 0]
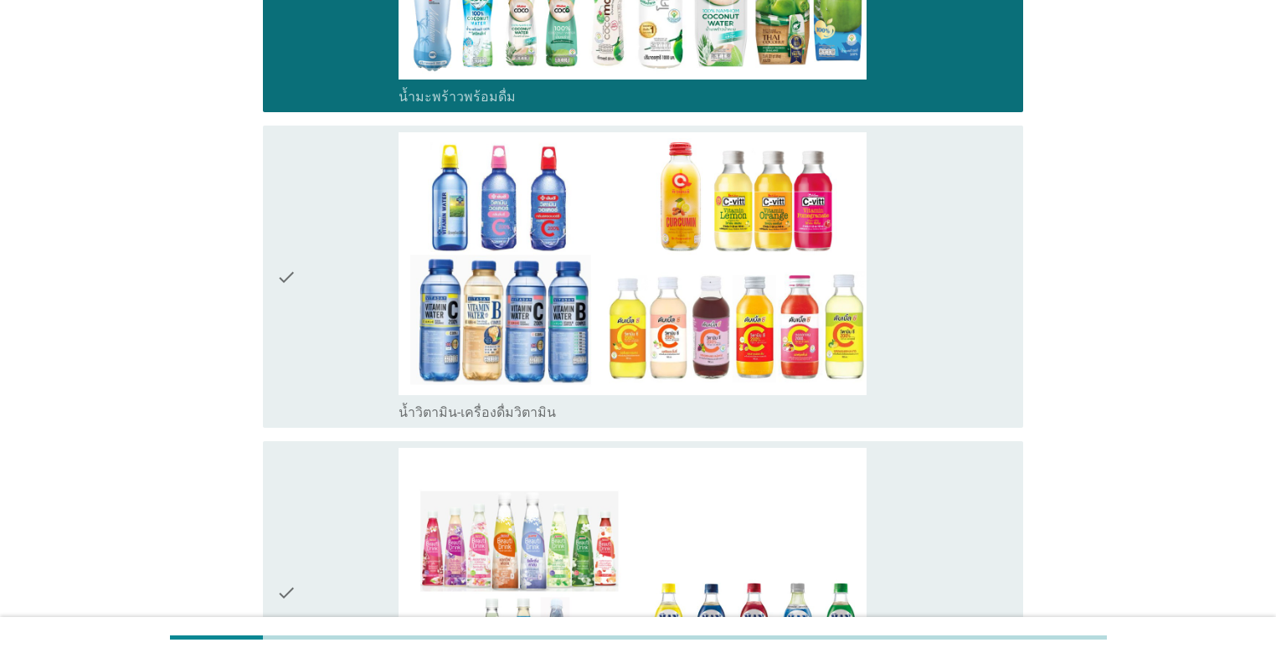
click at [362, 388] on div "check" at bounding box center [337, 276] width 122 height 289
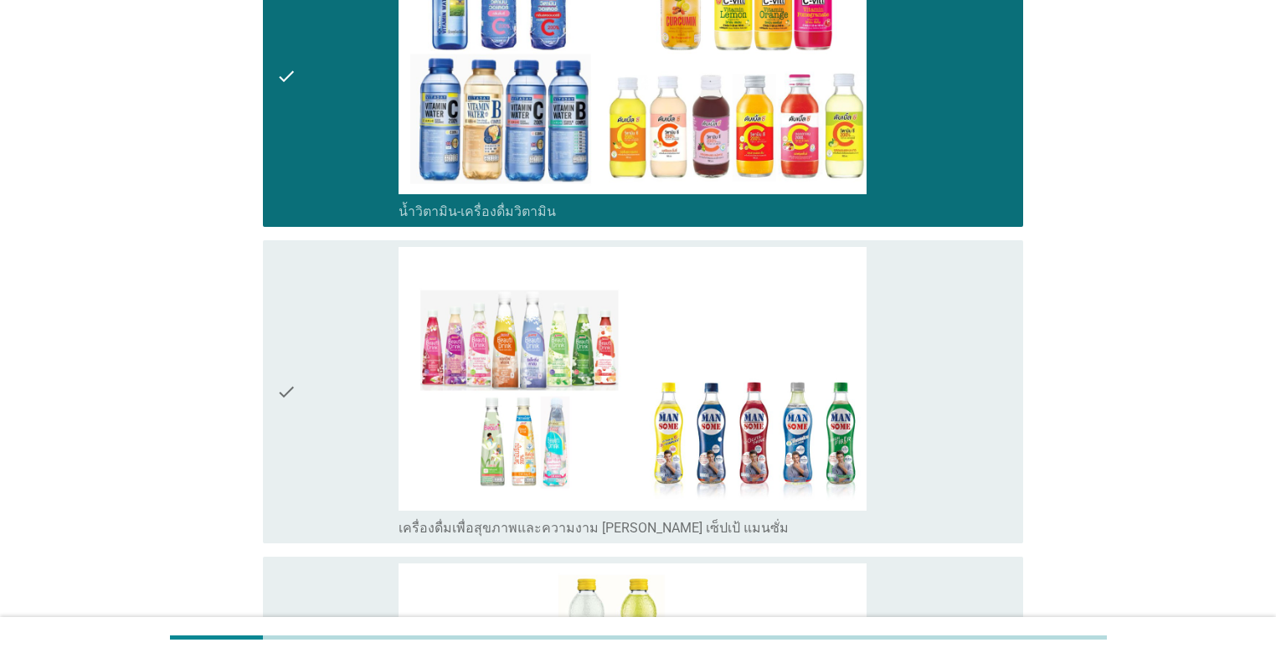
click at [362, 390] on div "check" at bounding box center [337, 391] width 122 height 289
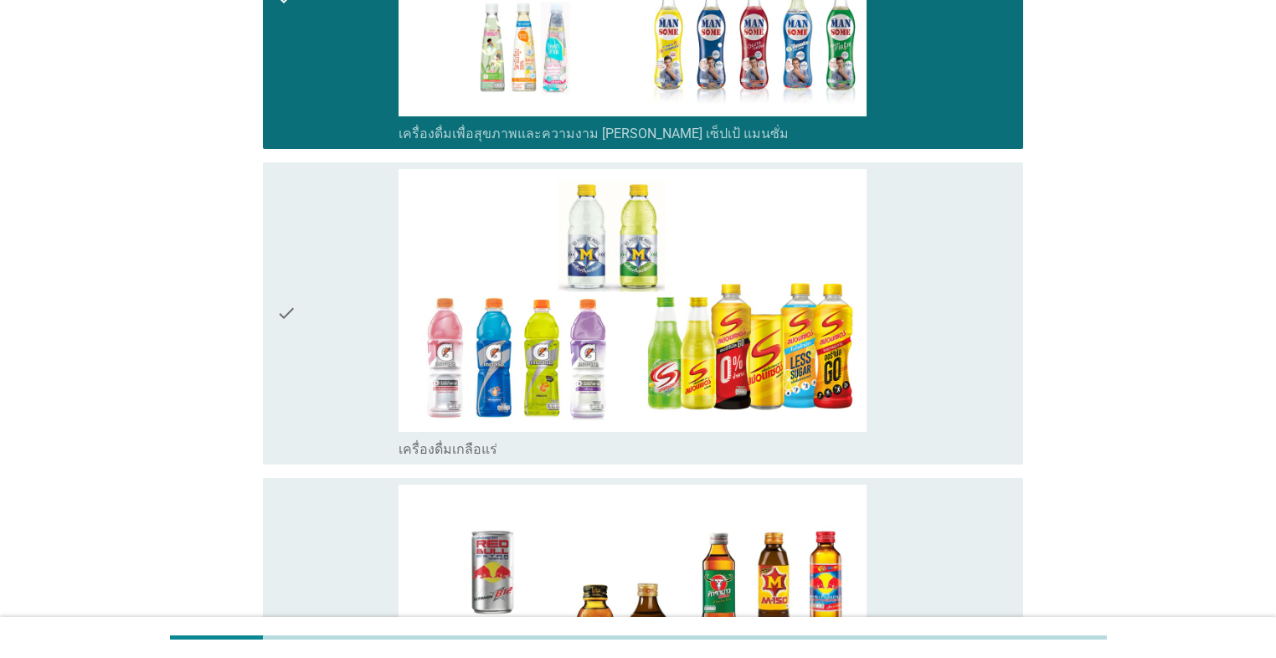
scroll to position [2678, 0]
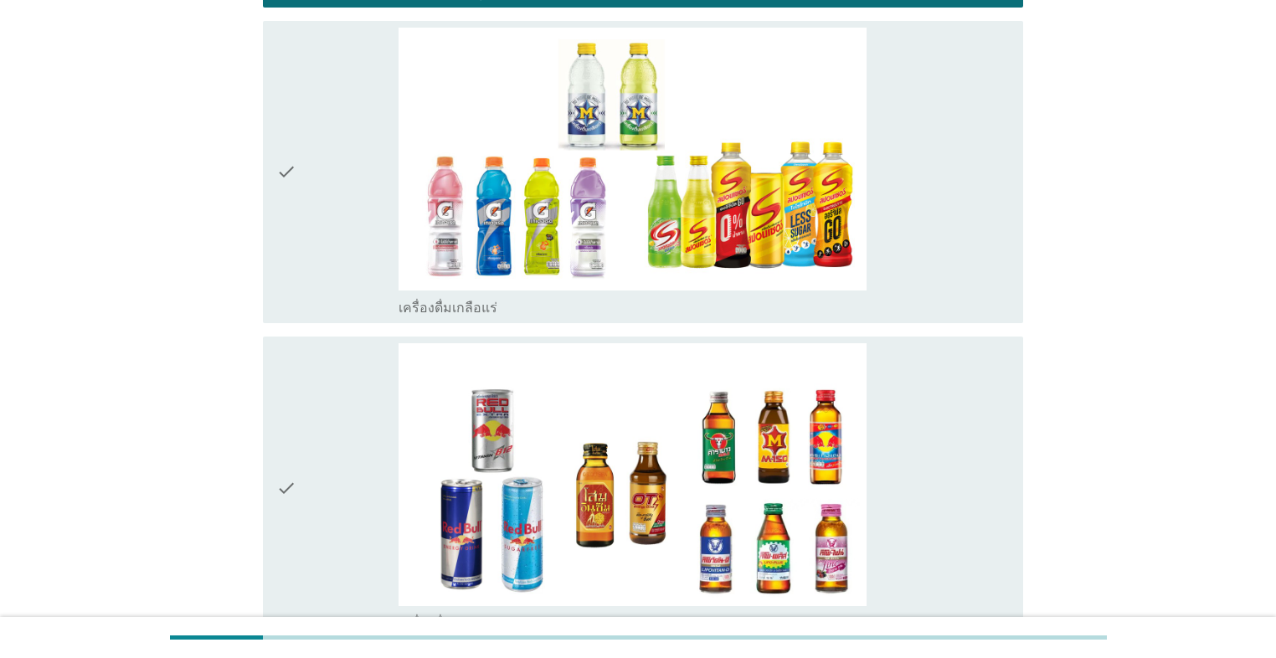
click at [355, 301] on div "check" at bounding box center [337, 172] width 122 height 289
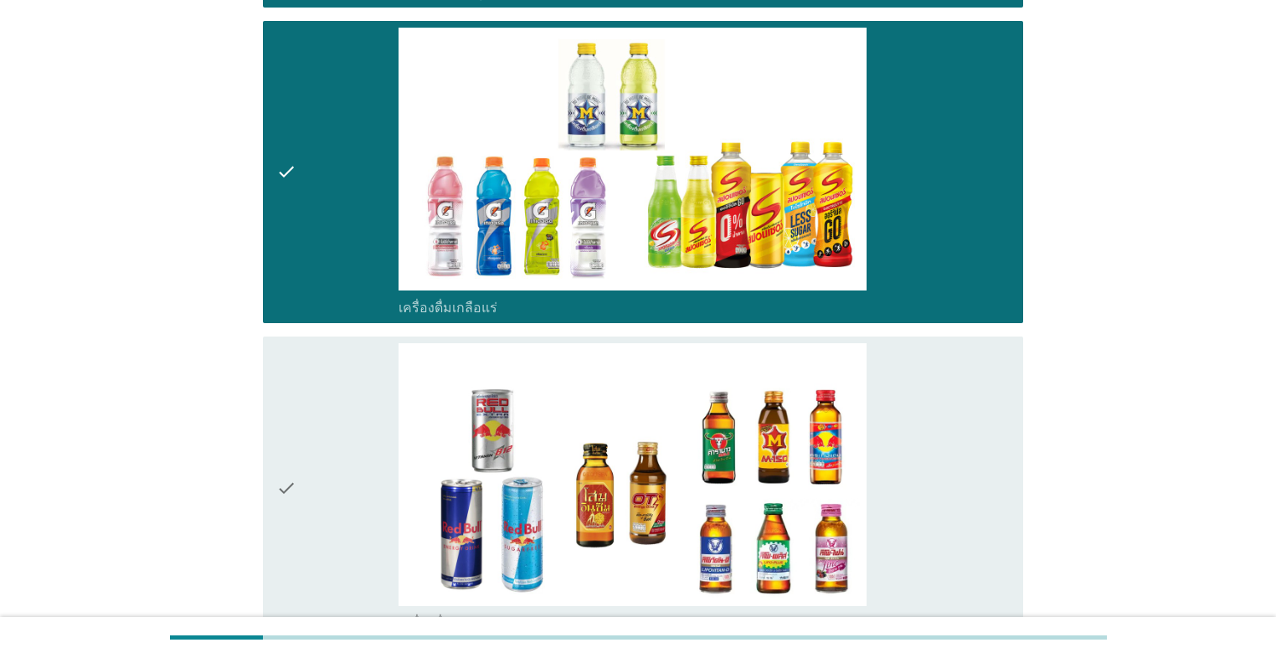
click at [371, 403] on div "check" at bounding box center [337, 487] width 122 height 289
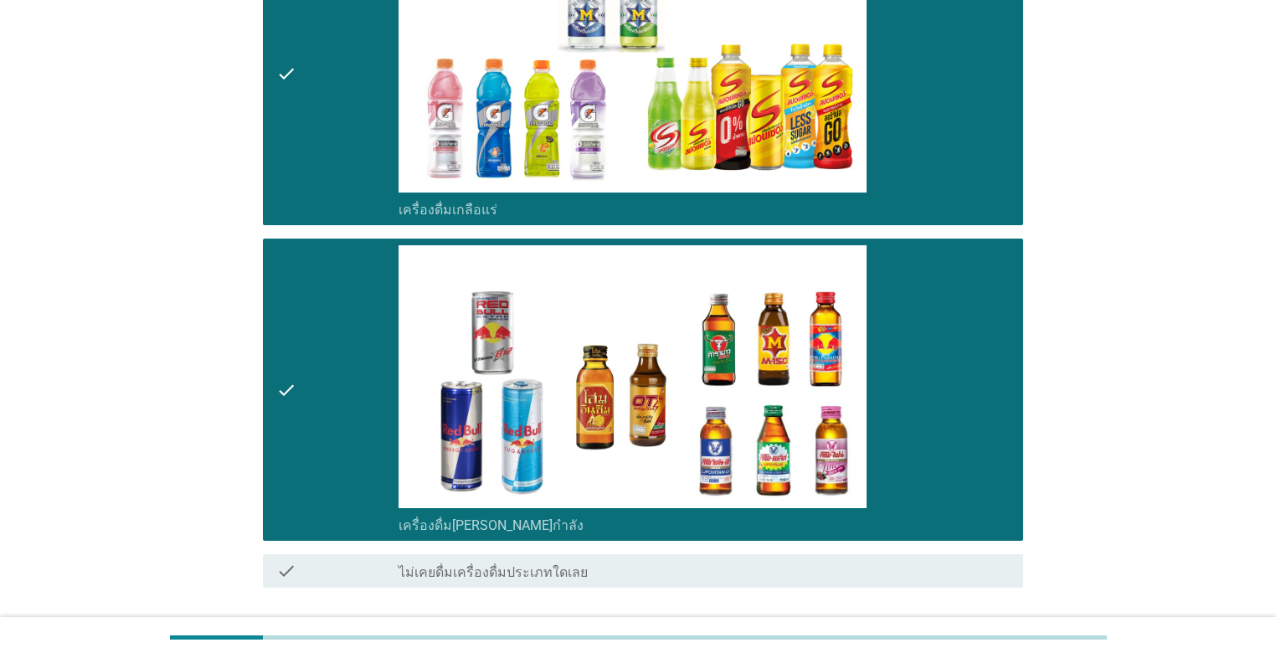
scroll to position [2896, 0]
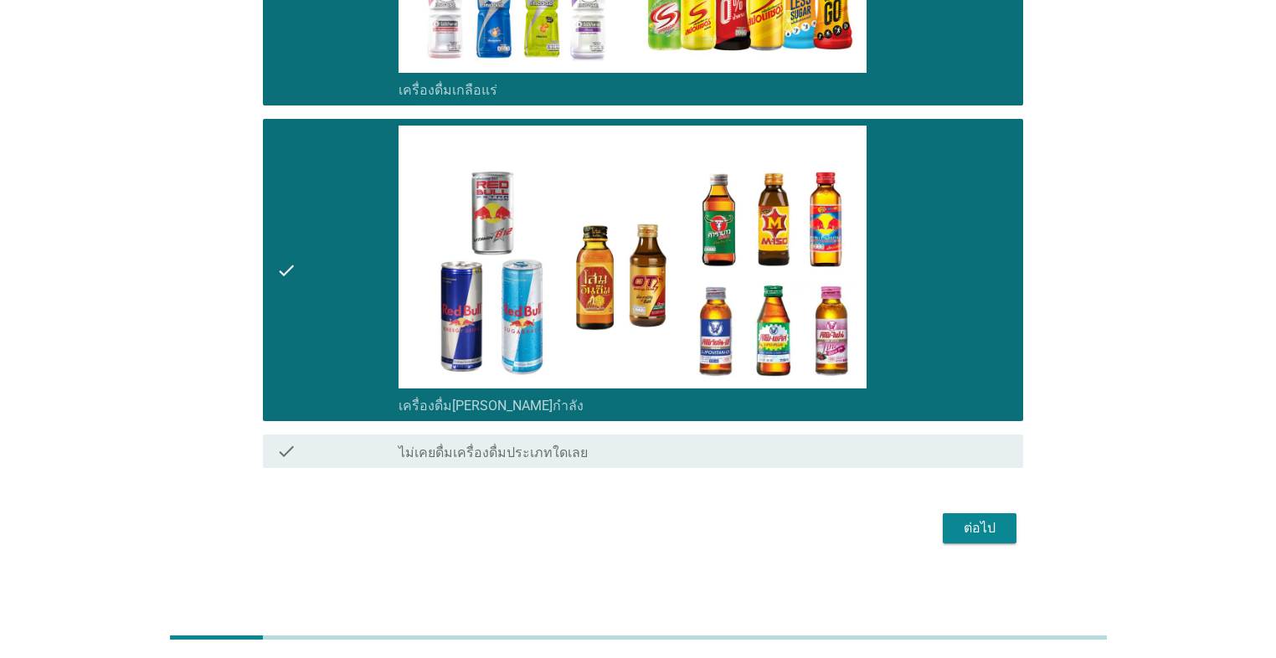
click at [659, 522] on div "ต่อไป" at bounding box center [979, 528] width 47 height 20
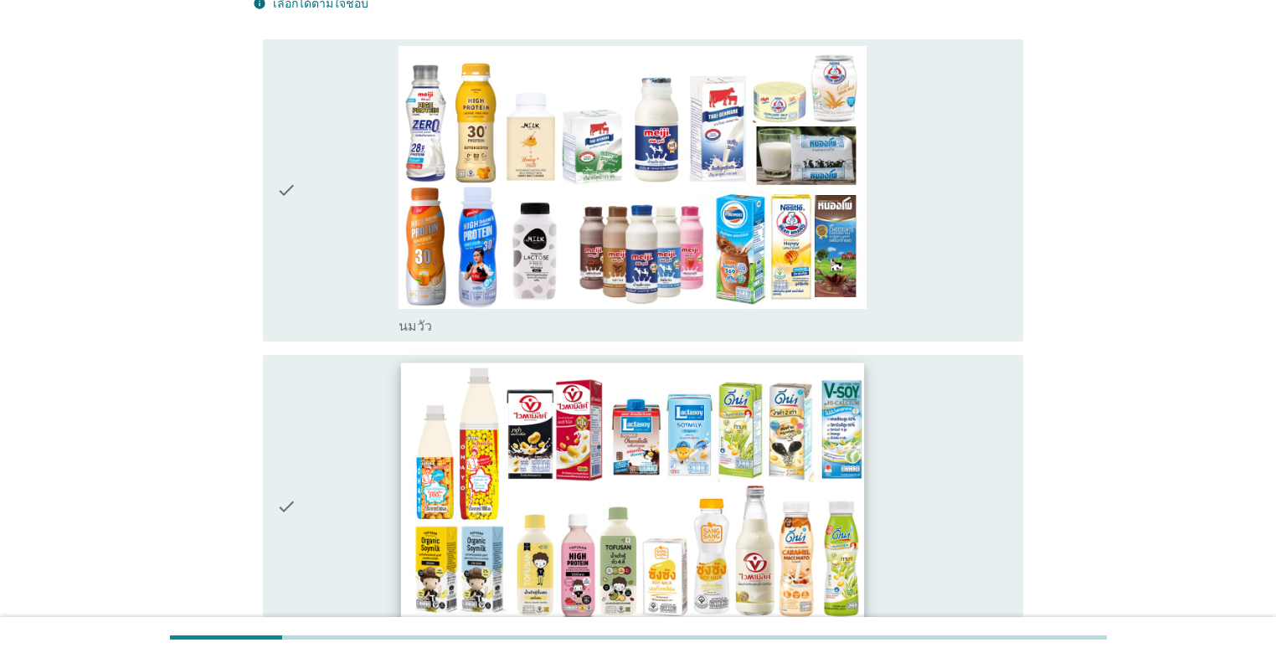
scroll to position [134, 0]
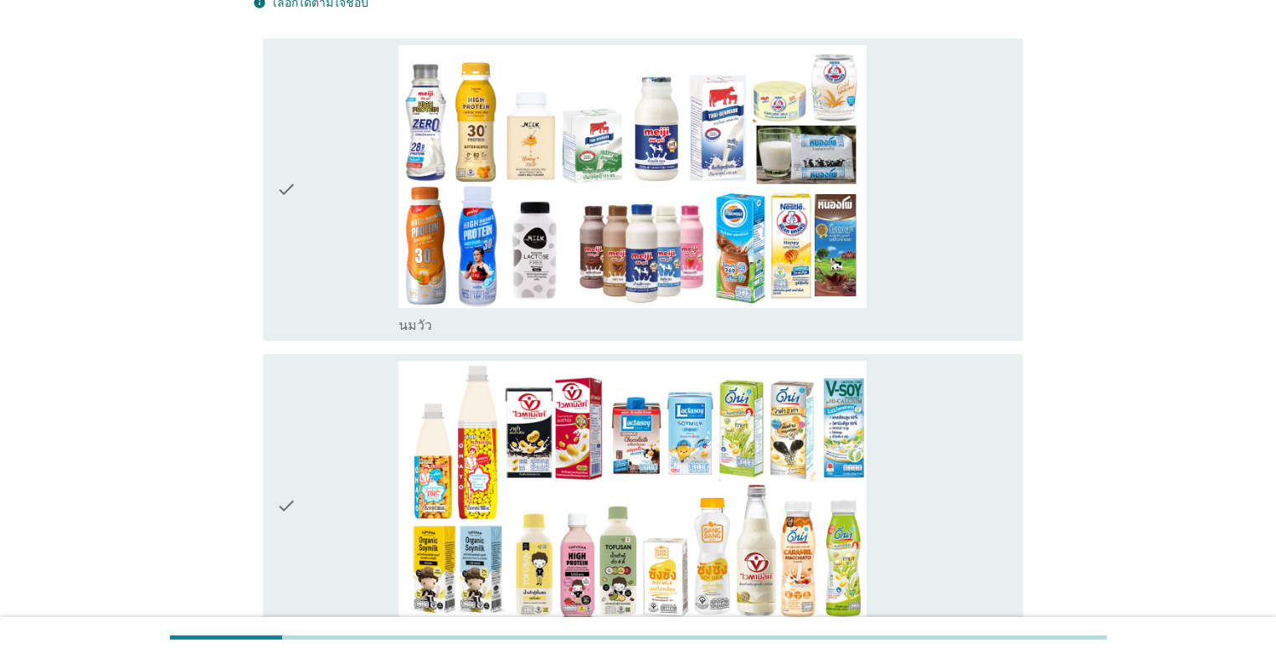
click at [372, 274] on div "check" at bounding box center [337, 189] width 122 height 289
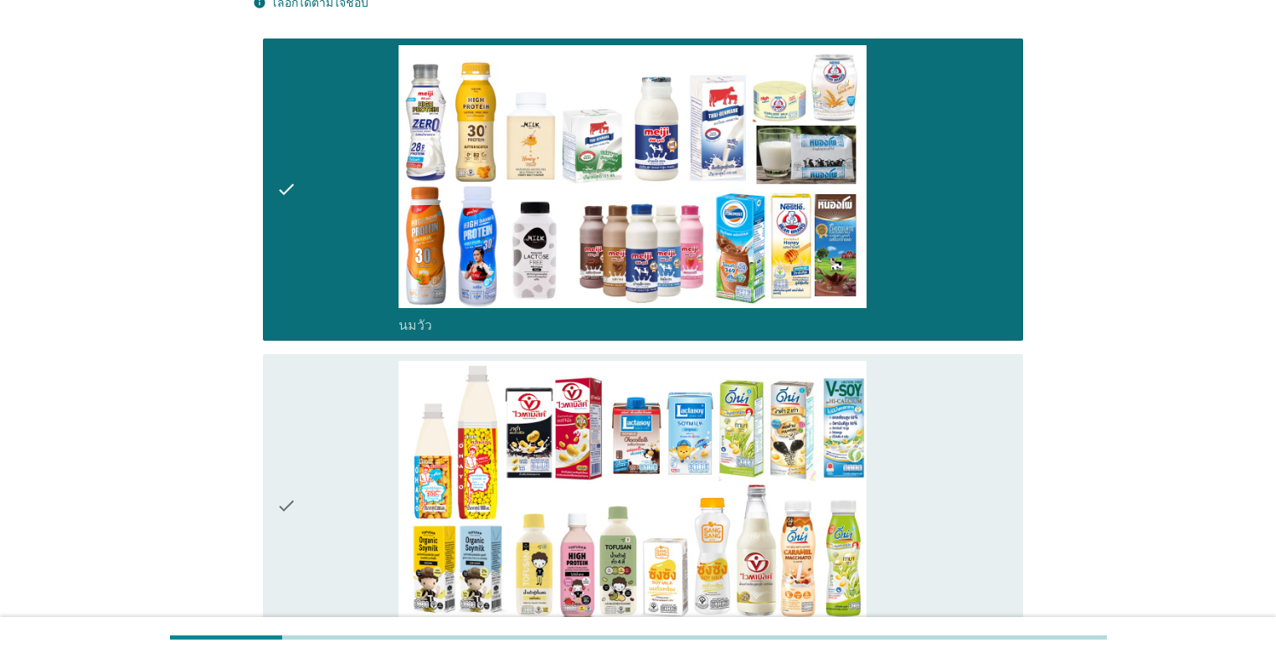
click at [352, 391] on div "check" at bounding box center [337, 505] width 122 height 289
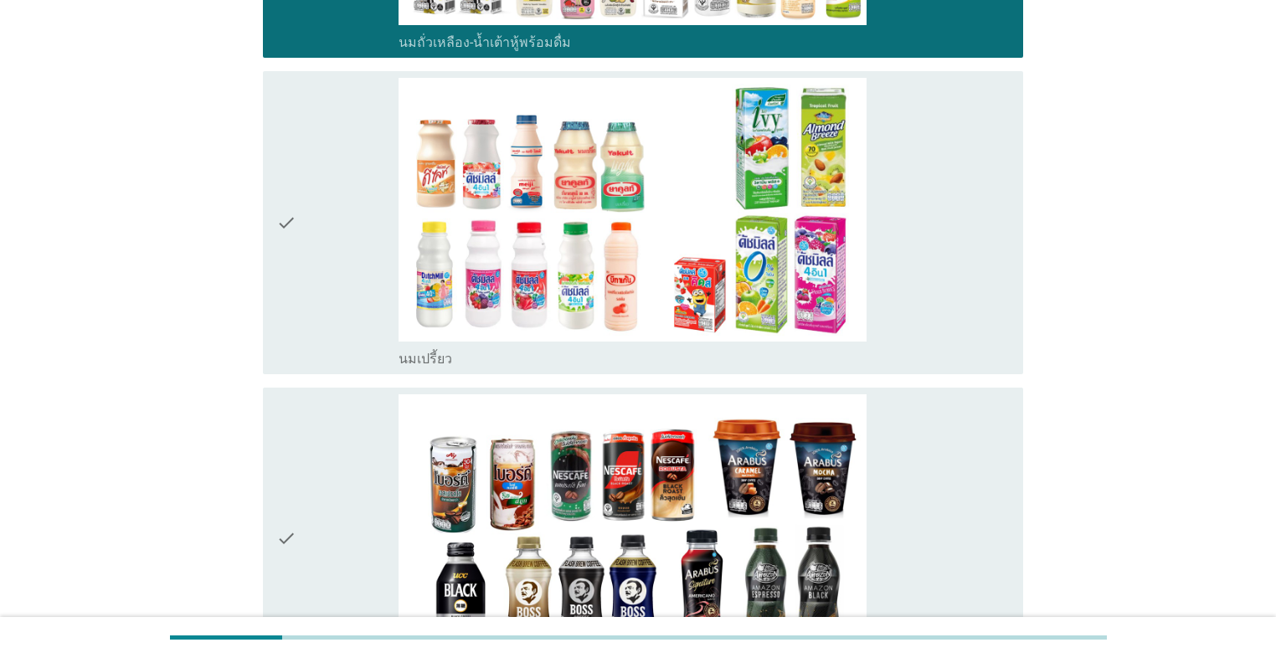
scroll to position [737, 0]
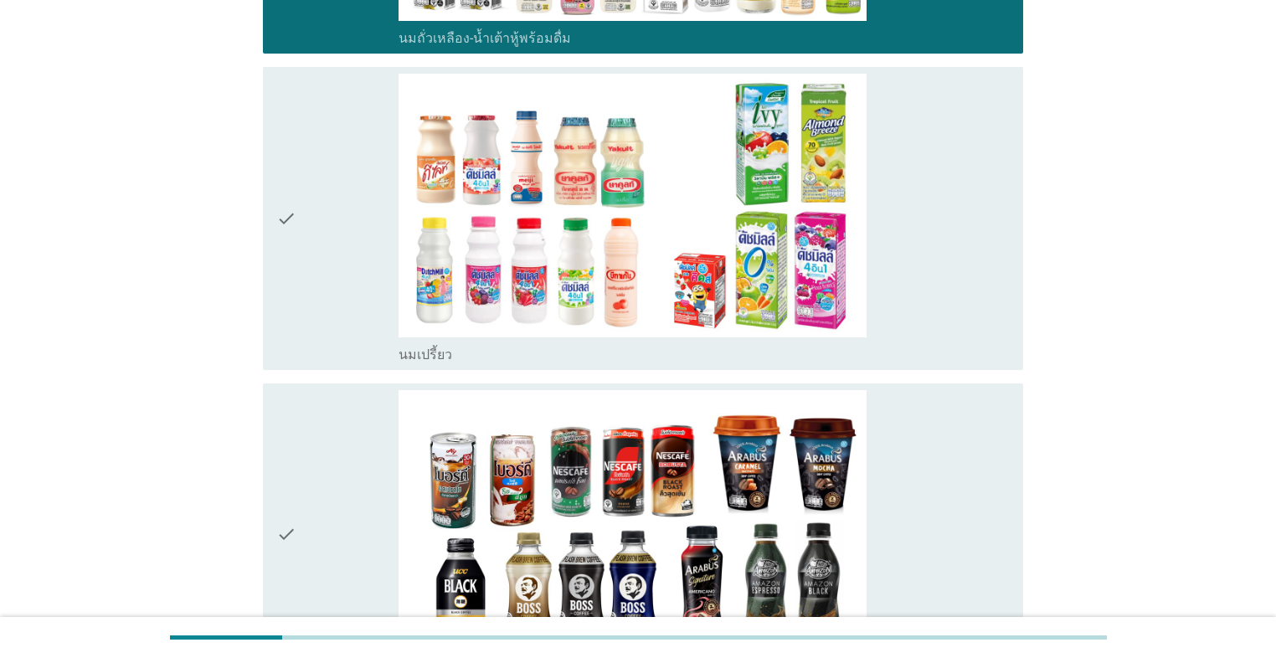
click at [338, 308] on div "check" at bounding box center [337, 218] width 122 height 289
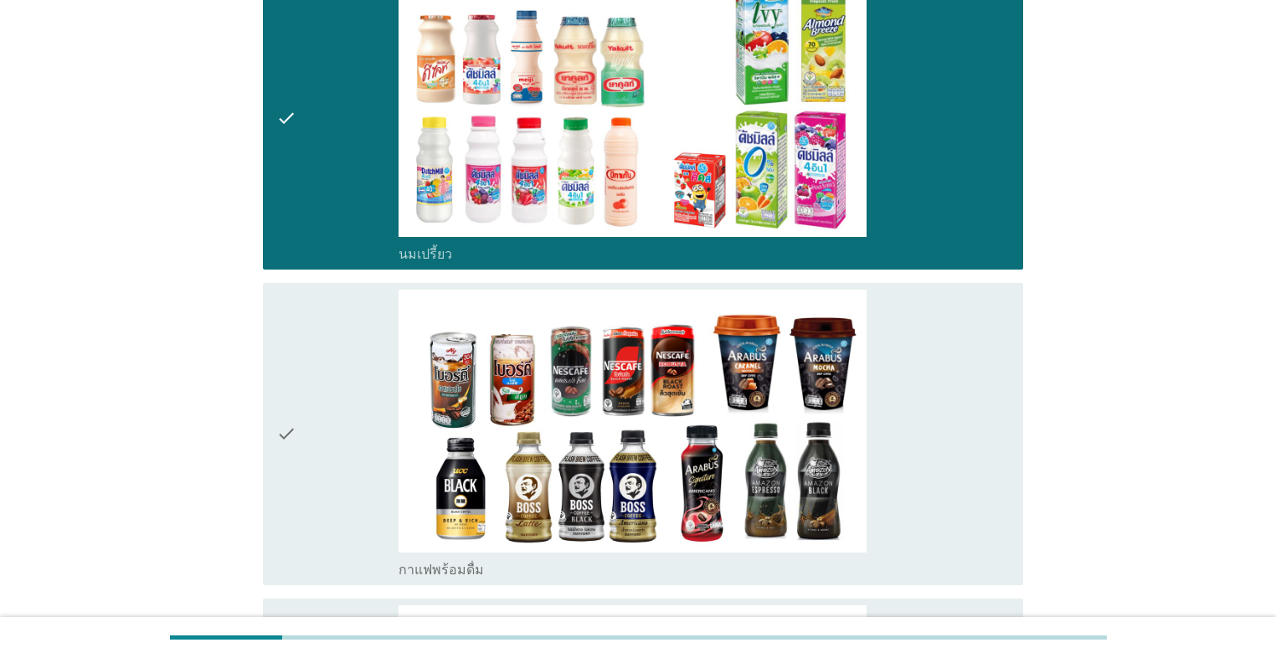
scroll to position [937, 0]
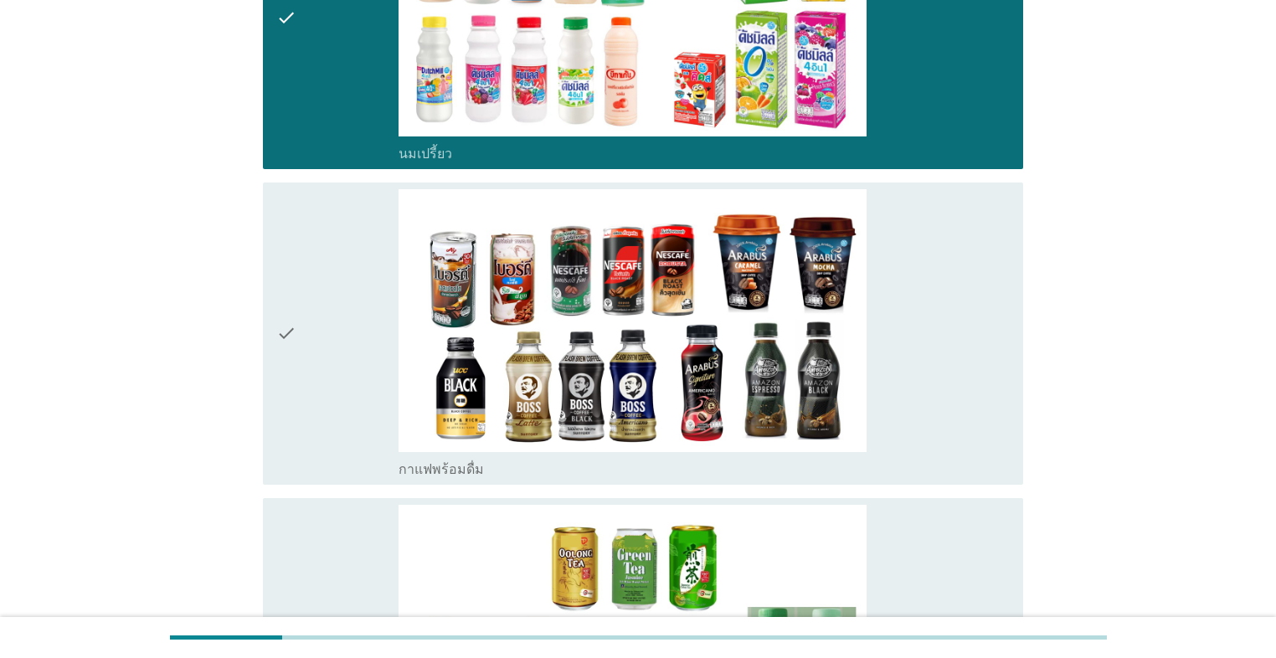
click at [353, 375] on div "check" at bounding box center [337, 333] width 122 height 289
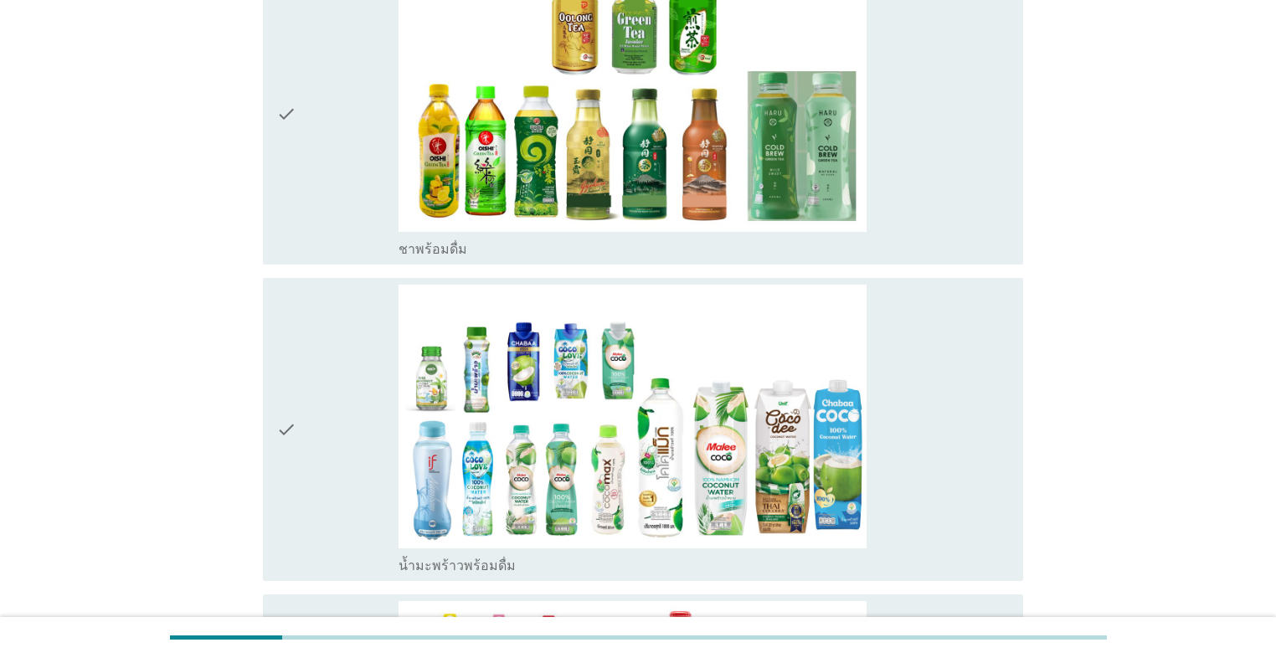
click at [353, 375] on div "check" at bounding box center [337, 429] width 122 height 289
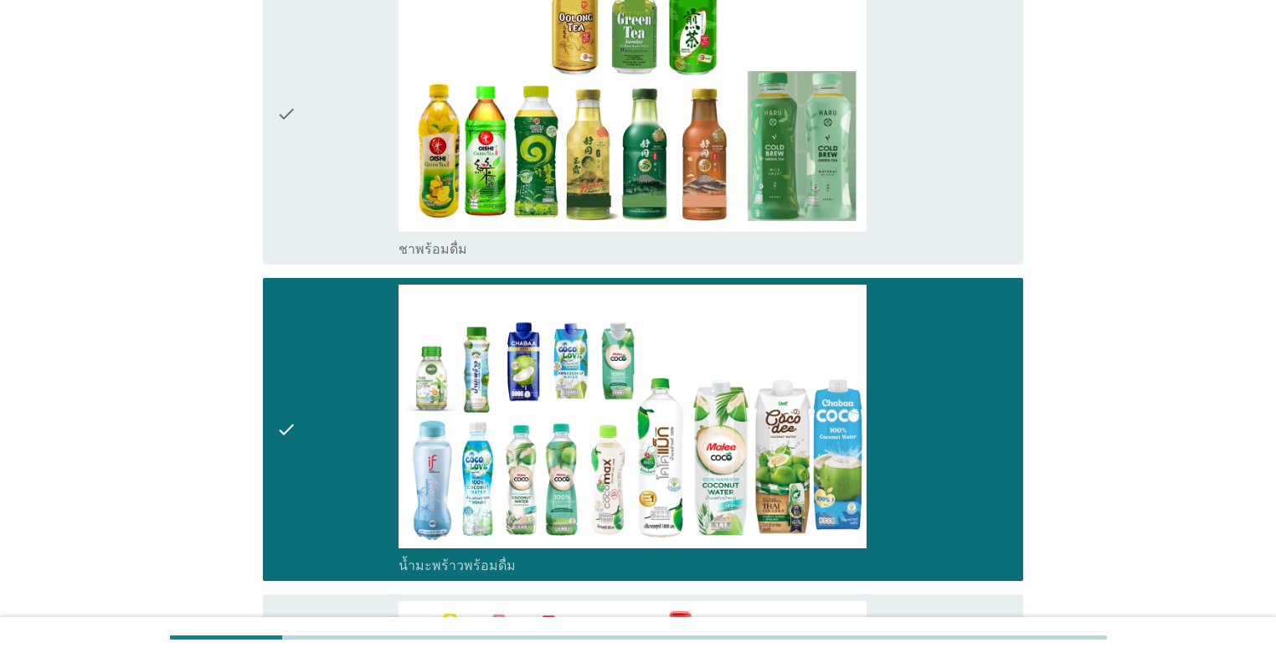
scroll to position [1808, 0]
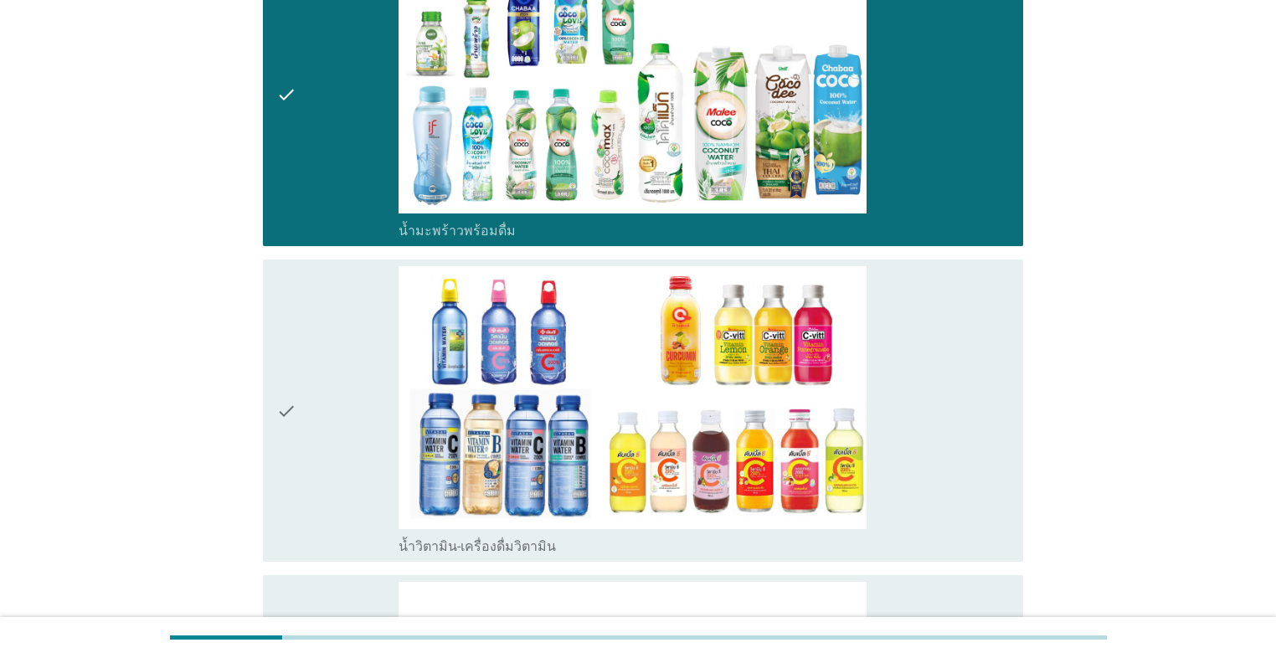
click at [353, 375] on div "check" at bounding box center [337, 410] width 122 height 289
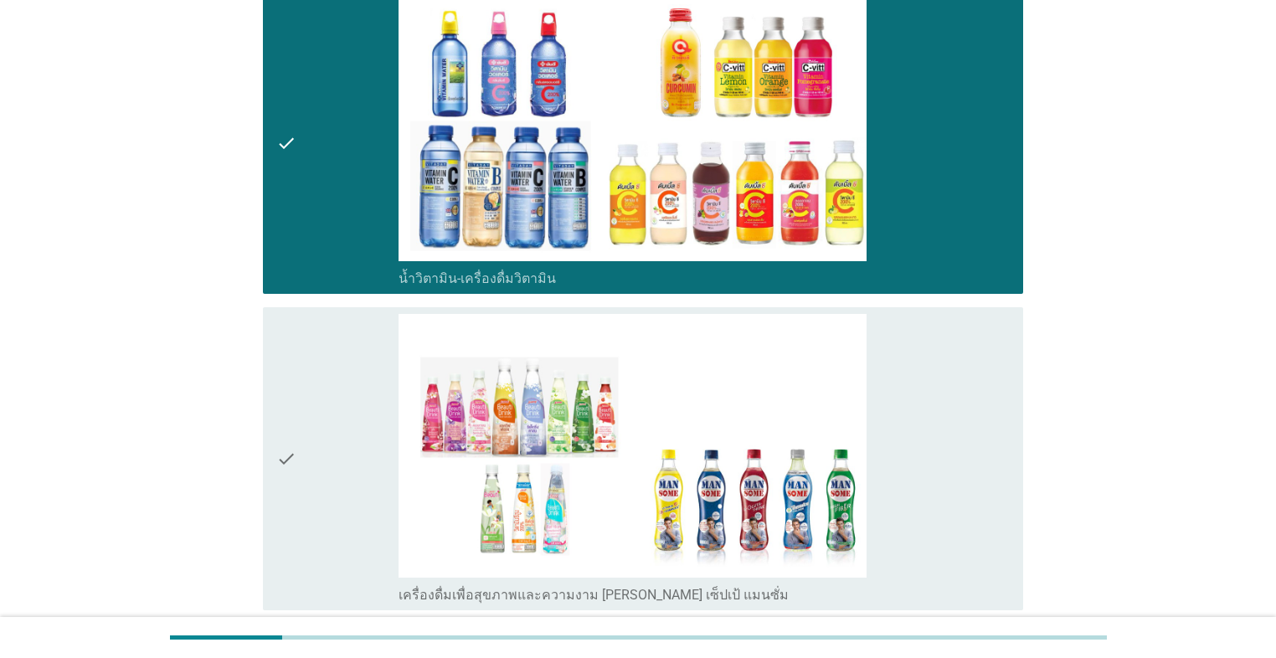
click at [353, 375] on div "check" at bounding box center [337, 458] width 122 height 289
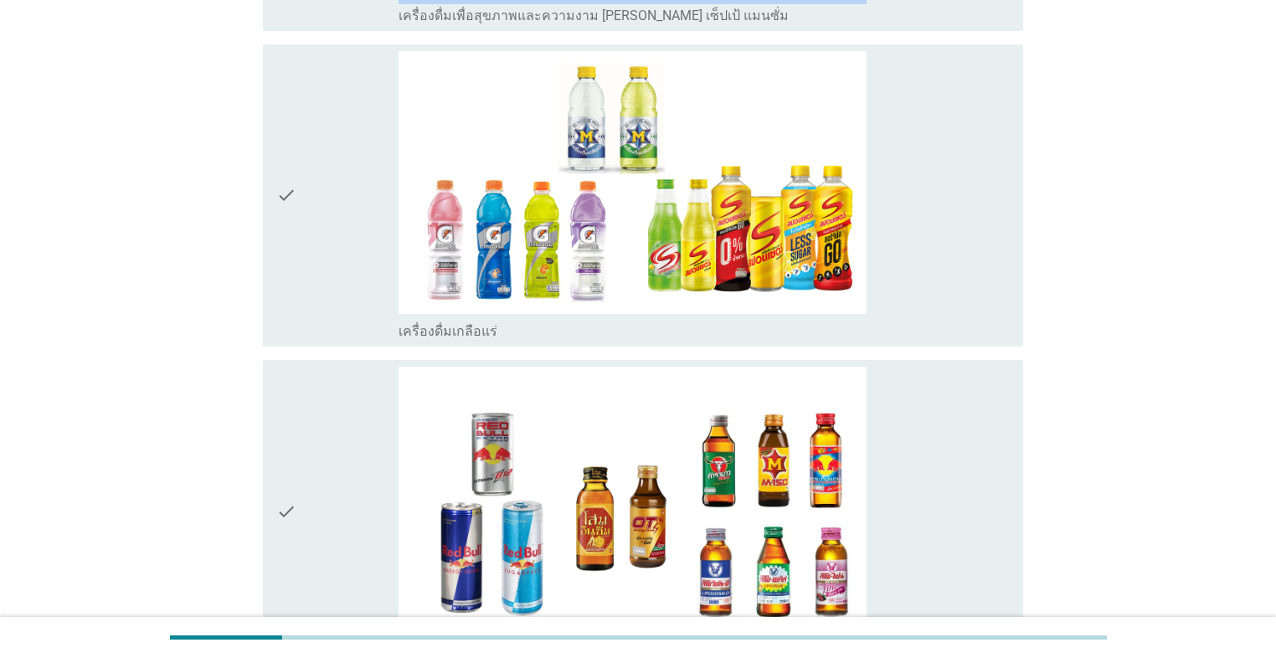
scroll to position [2678, 0]
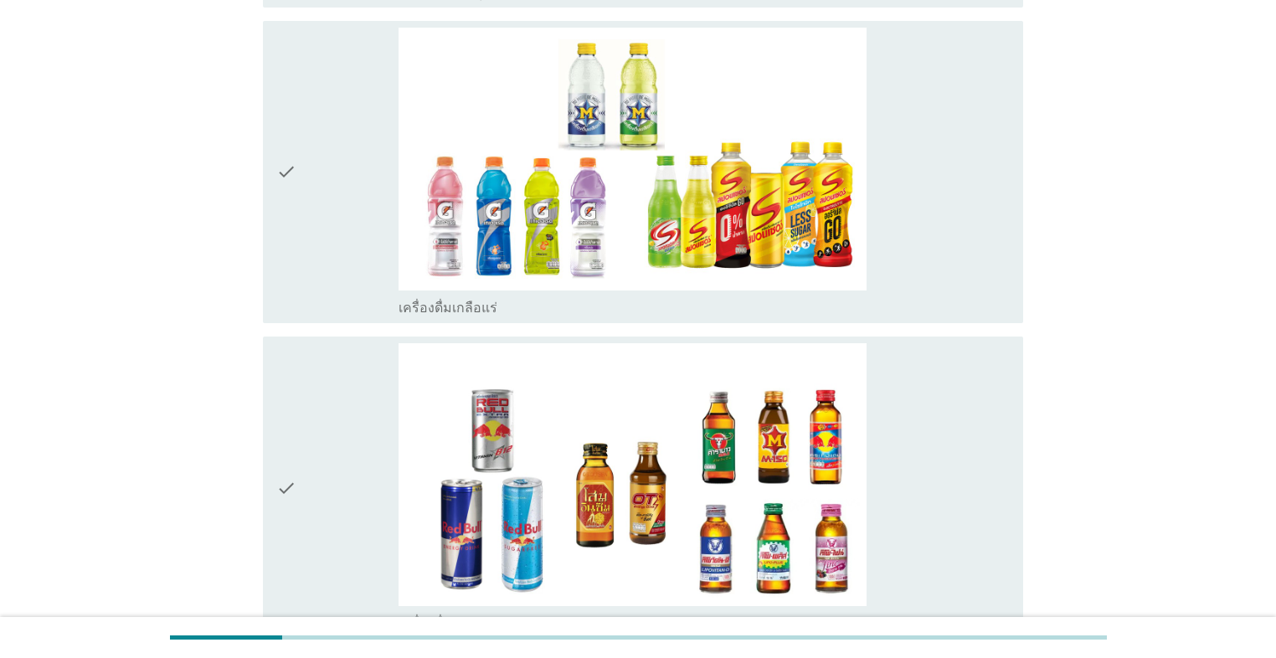
click at [338, 257] on div "check" at bounding box center [337, 172] width 122 height 289
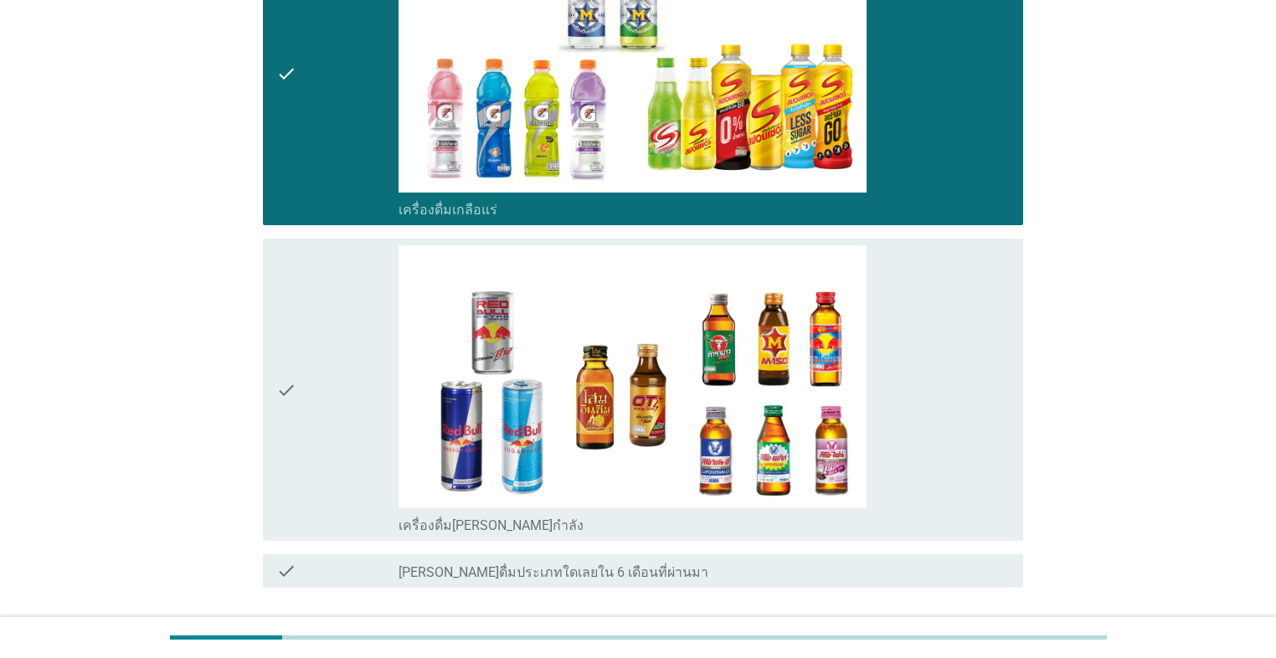
scroll to position [2879, 0]
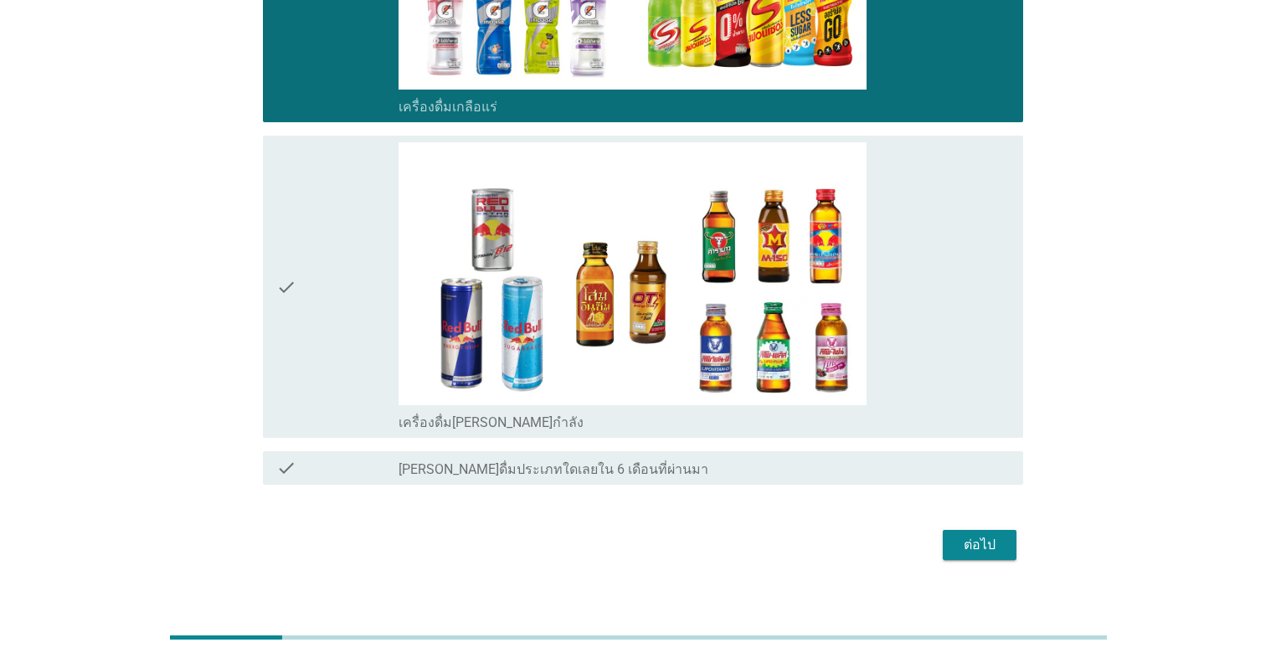
click at [358, 383] on div "check" at bounding box center [337, 286] width 122 height 289
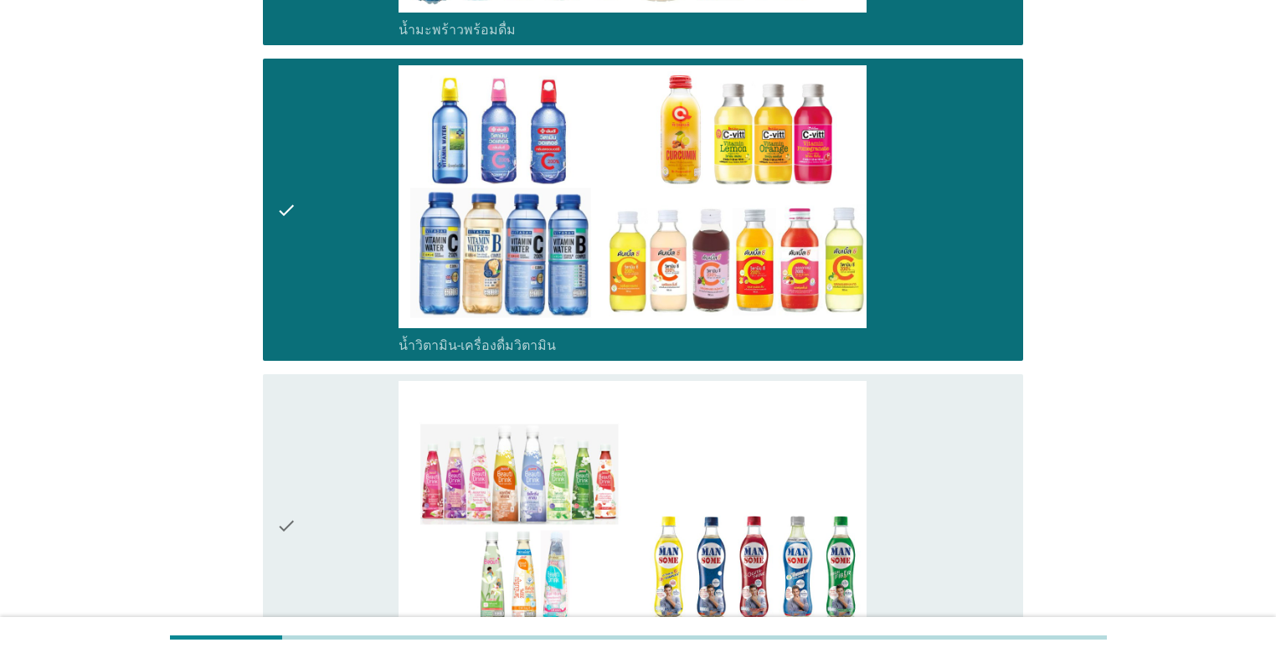
click at [351, 444] on div "check" at bounding box center [337, 525] width 122 height 289
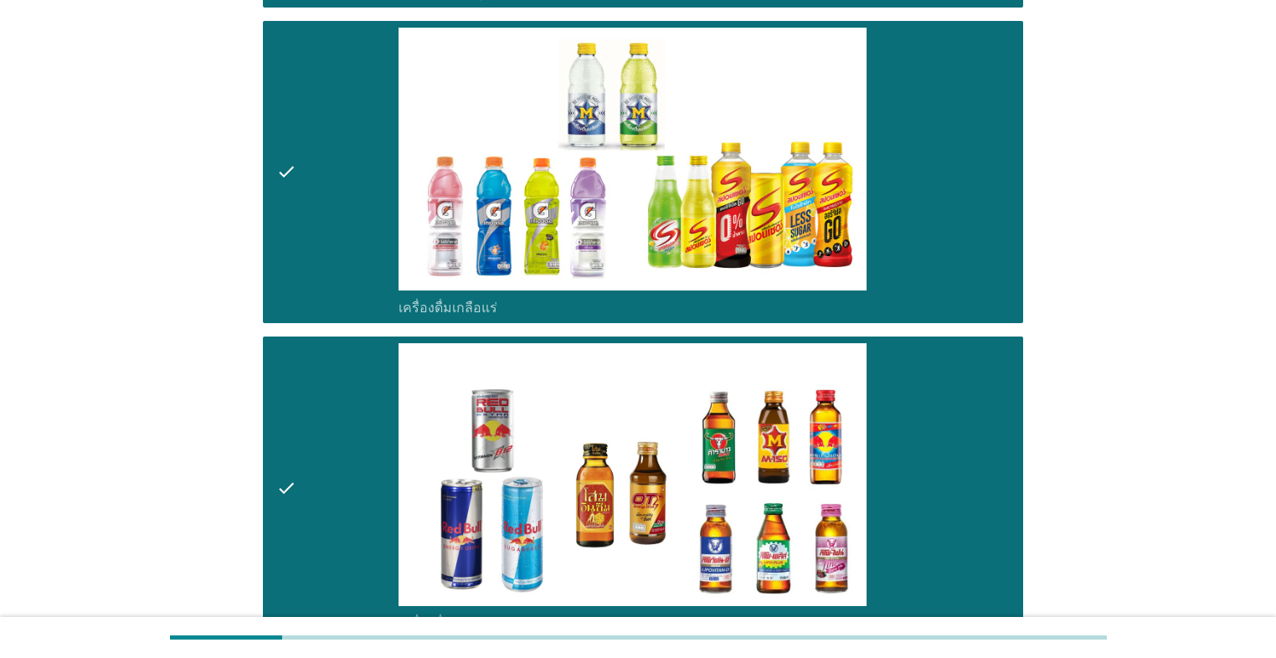
scroll to position [2896, 0]
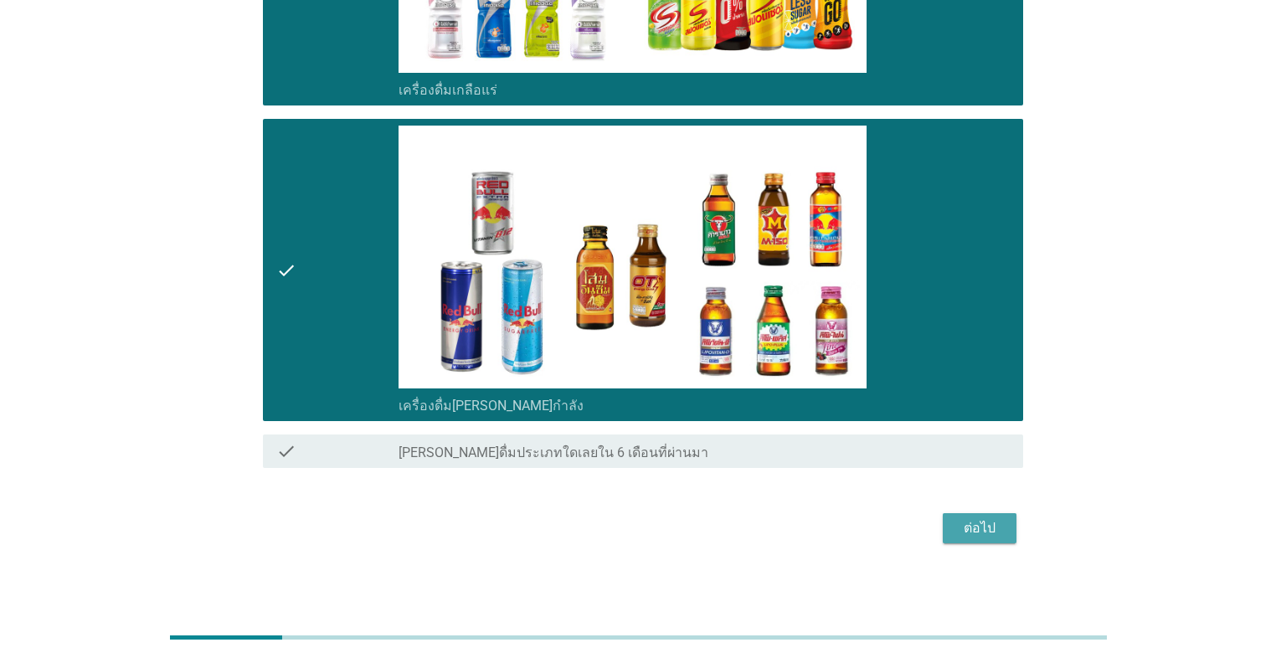
click at [659, 528] on button "ต่อไป" at bounding box center [979, 528] width 74 height 30
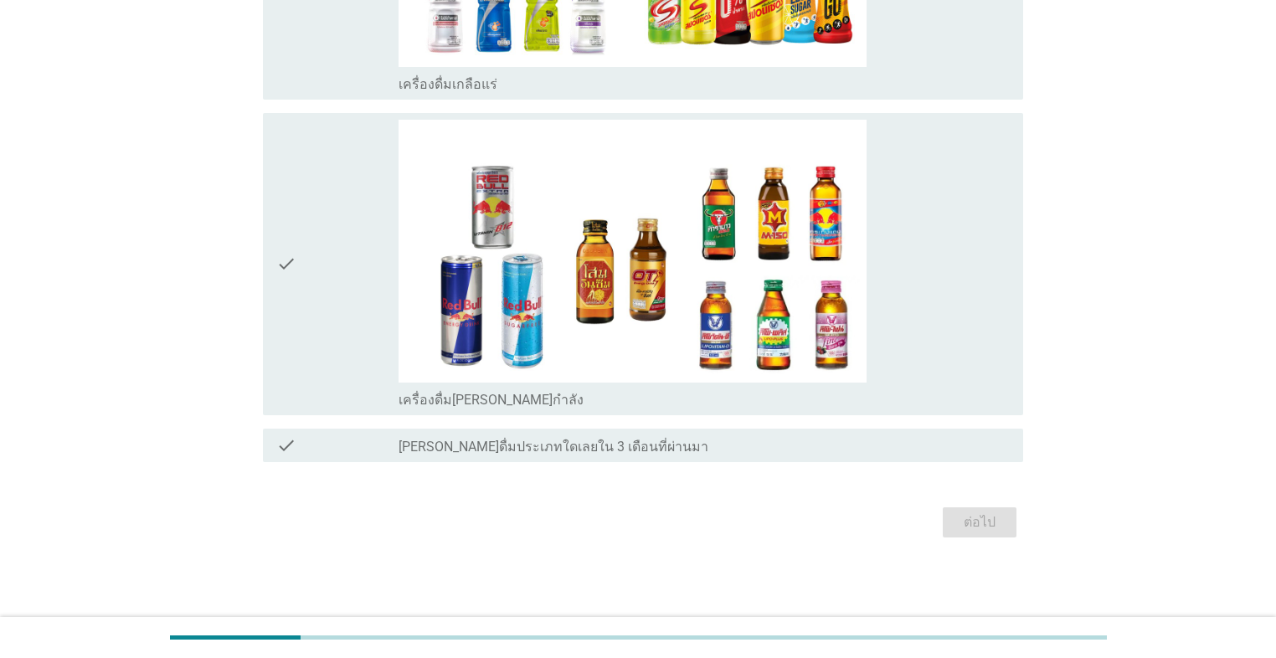
scroll to position [0, 0]
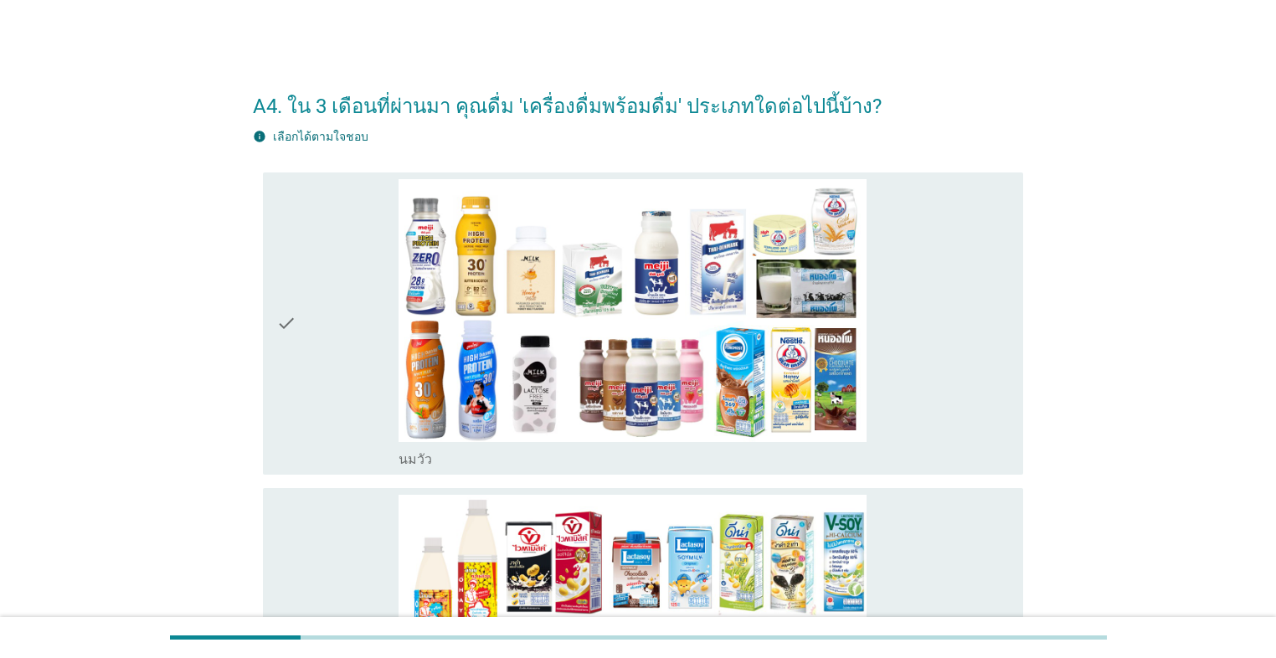
click at [348, 417] on div "check" at bounding box center [337, 323] width 122 height 289
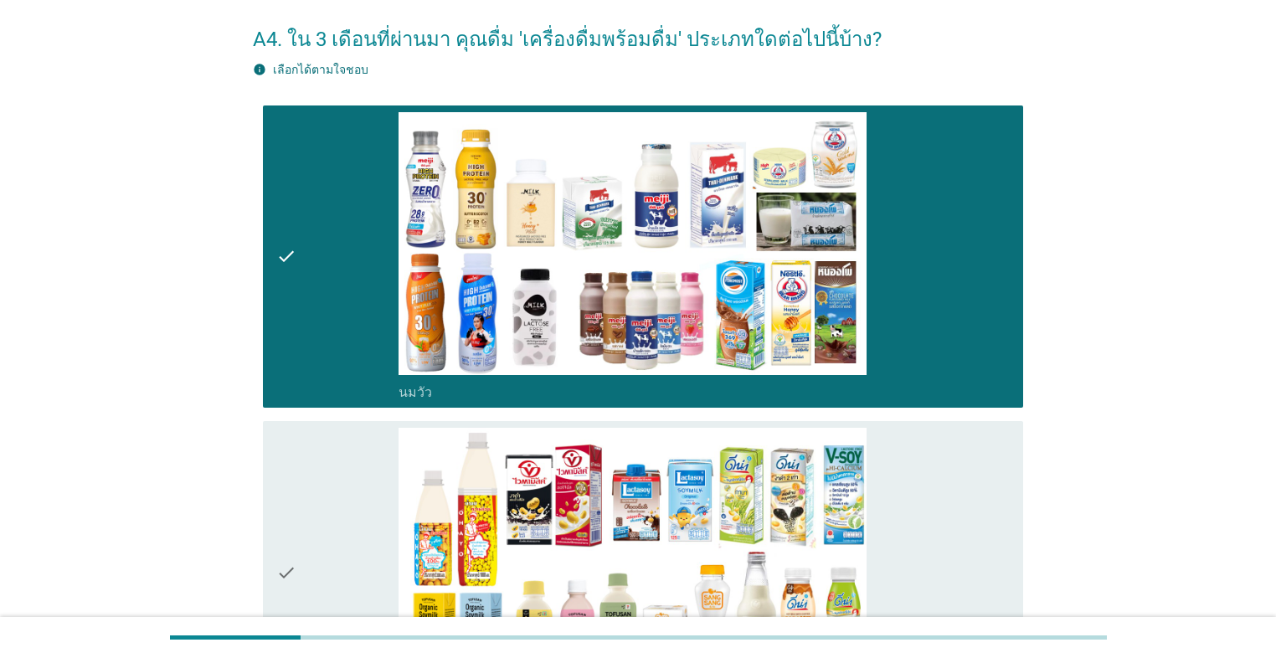
click at [341, 444] on div "check" at bounding box center [337, 572] width 122 height 289
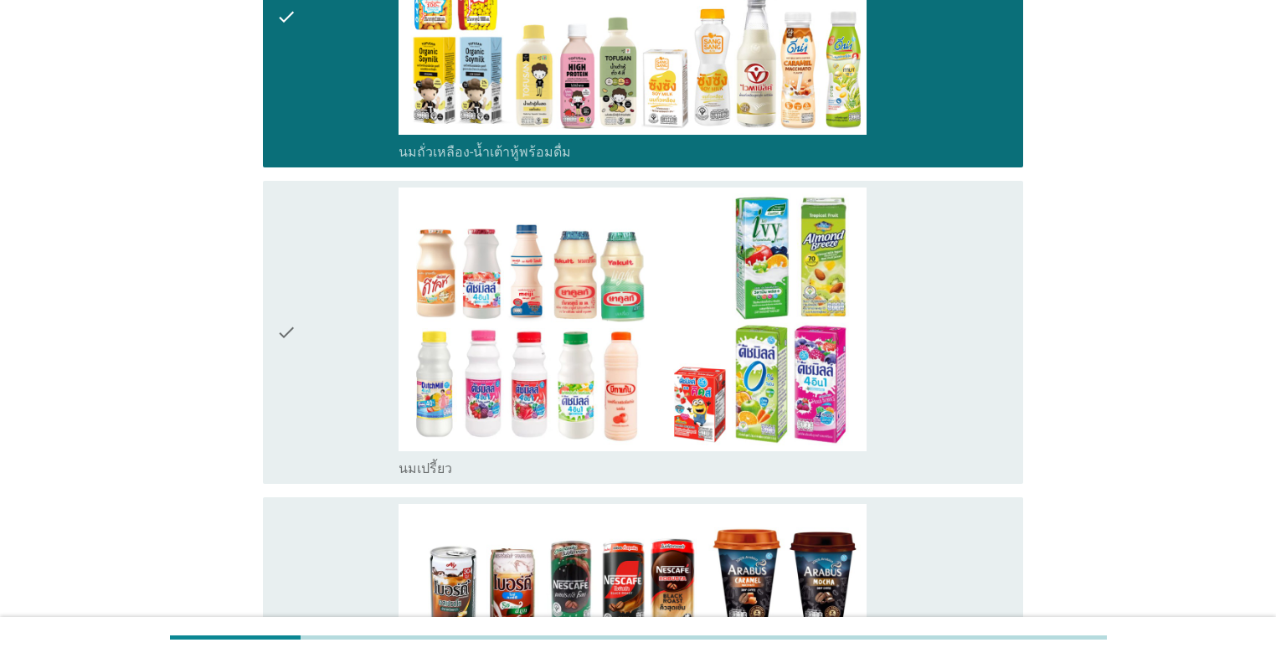
scroll to position [670, 0]
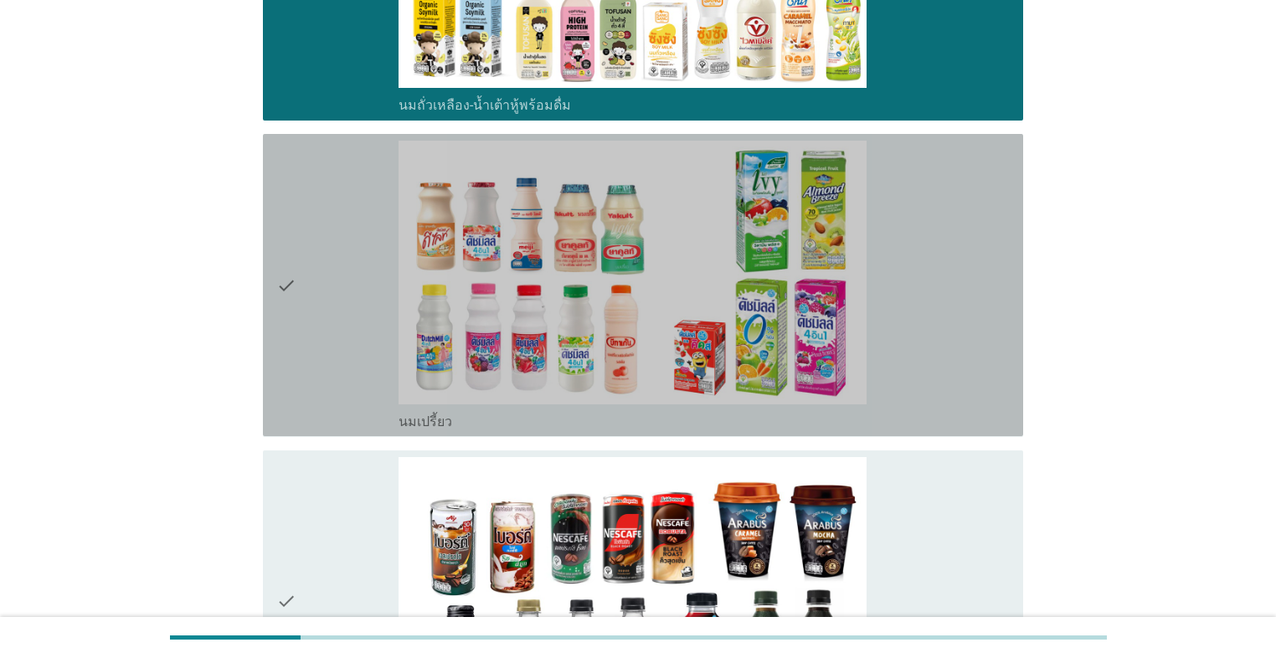
click at [345, 397] on div "check" at bounding box center [337, 285] width 122 height 289
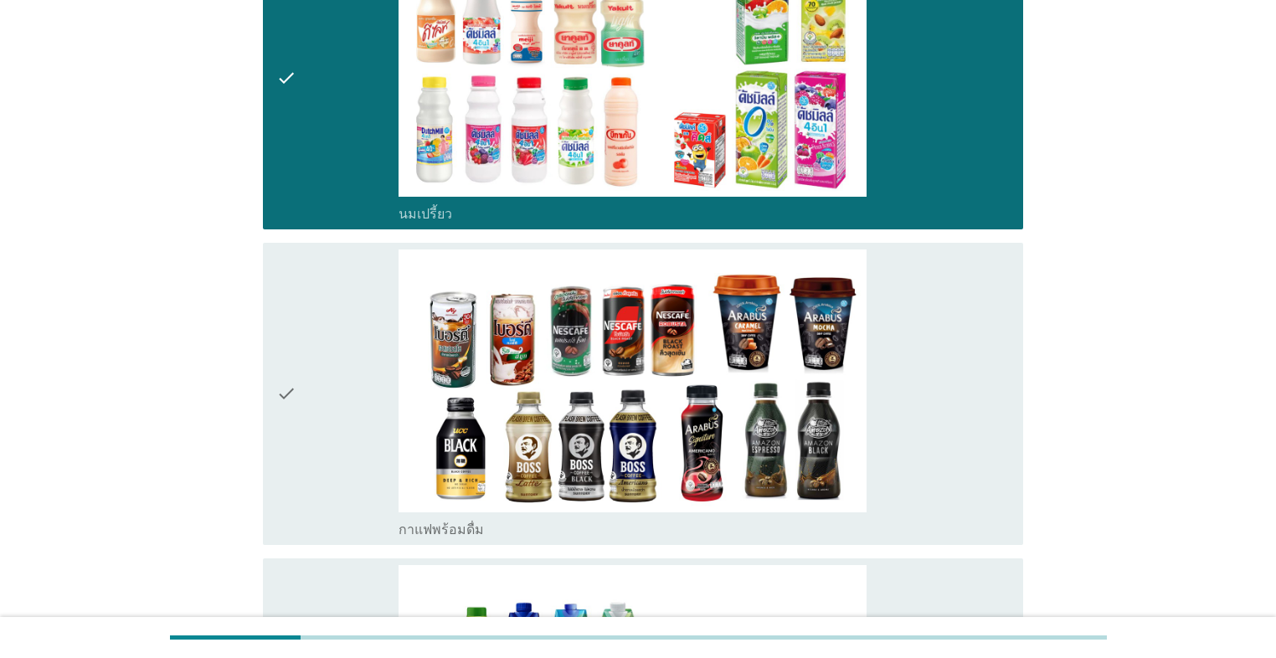
scroll to position [1004, 0]
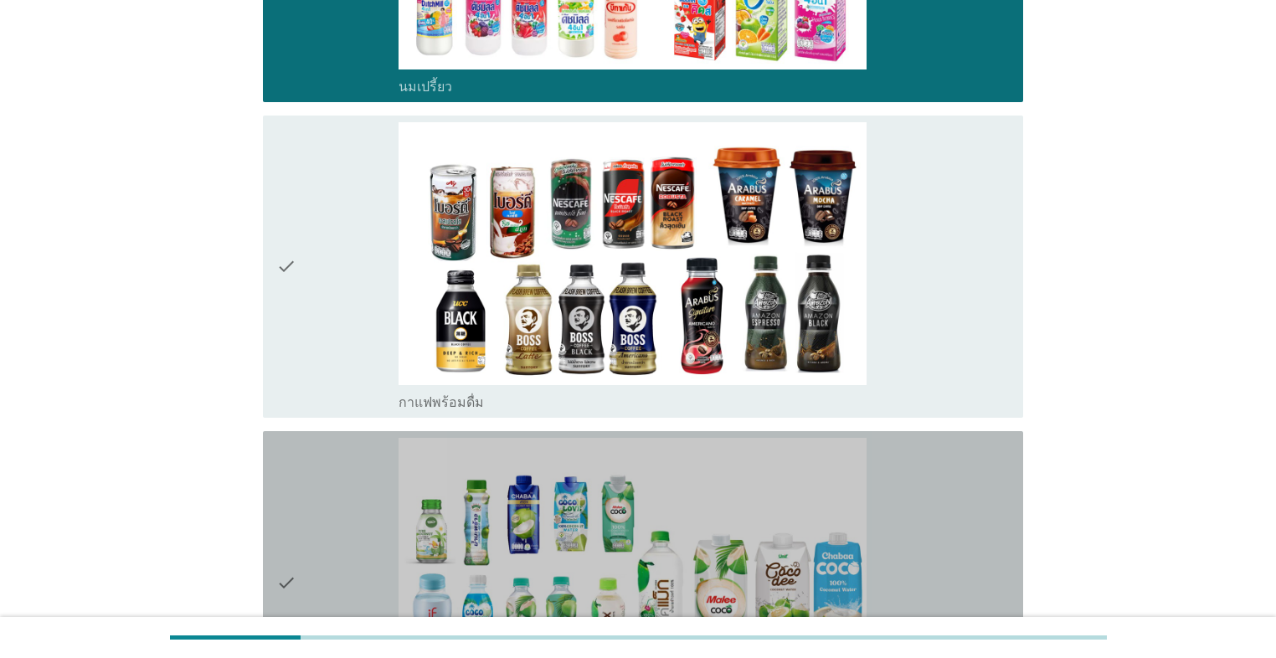
click at [346, 476] on div "check" at bounding box center [337, 582] width 122 height 289
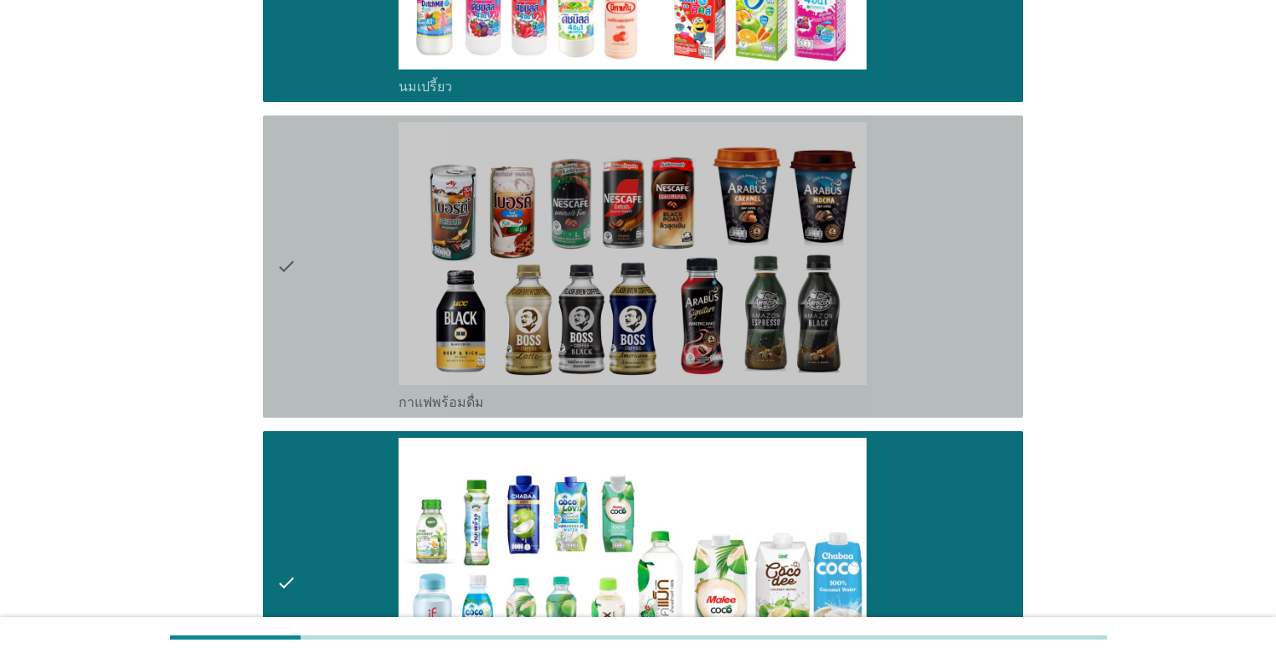
click at [341, 365] on div "check" at bounding box center [337, 266] width 122 height 289
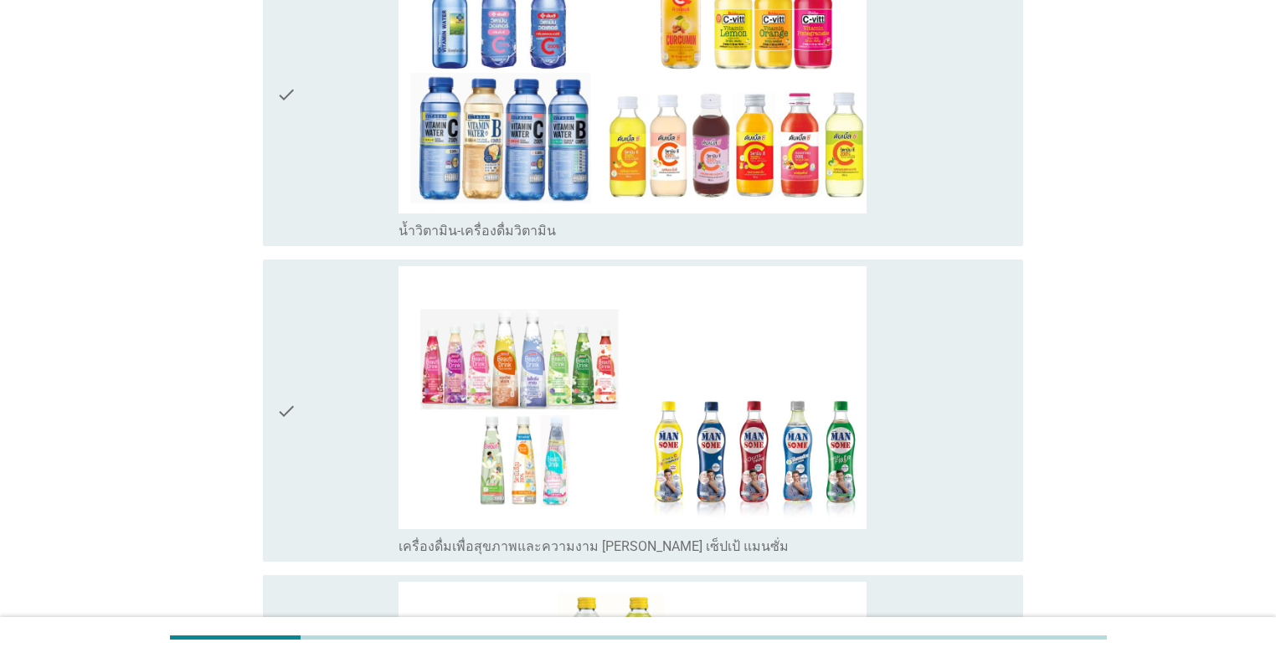
click at [341, 365] on div "check" at bounding box center [337, 410] width 122 height 289
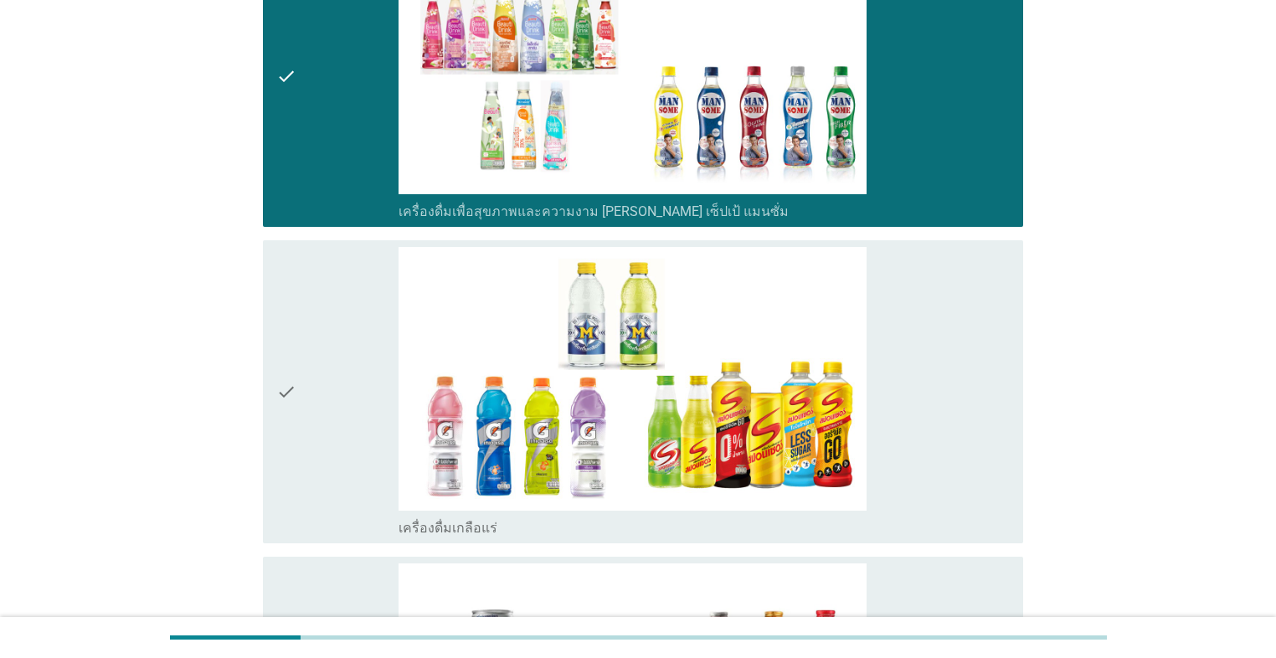
click at [341, 365] on div "check" at bounding box center [337, 391] width 122 height 289
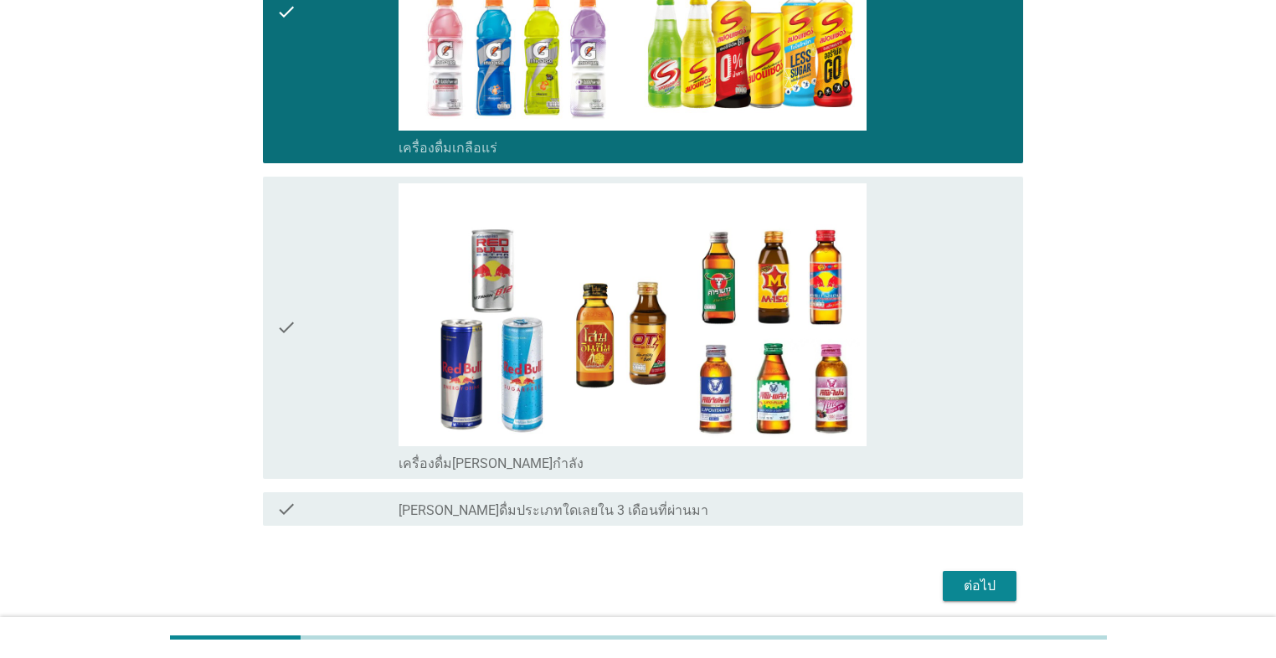
scroll to position [2581, 0]
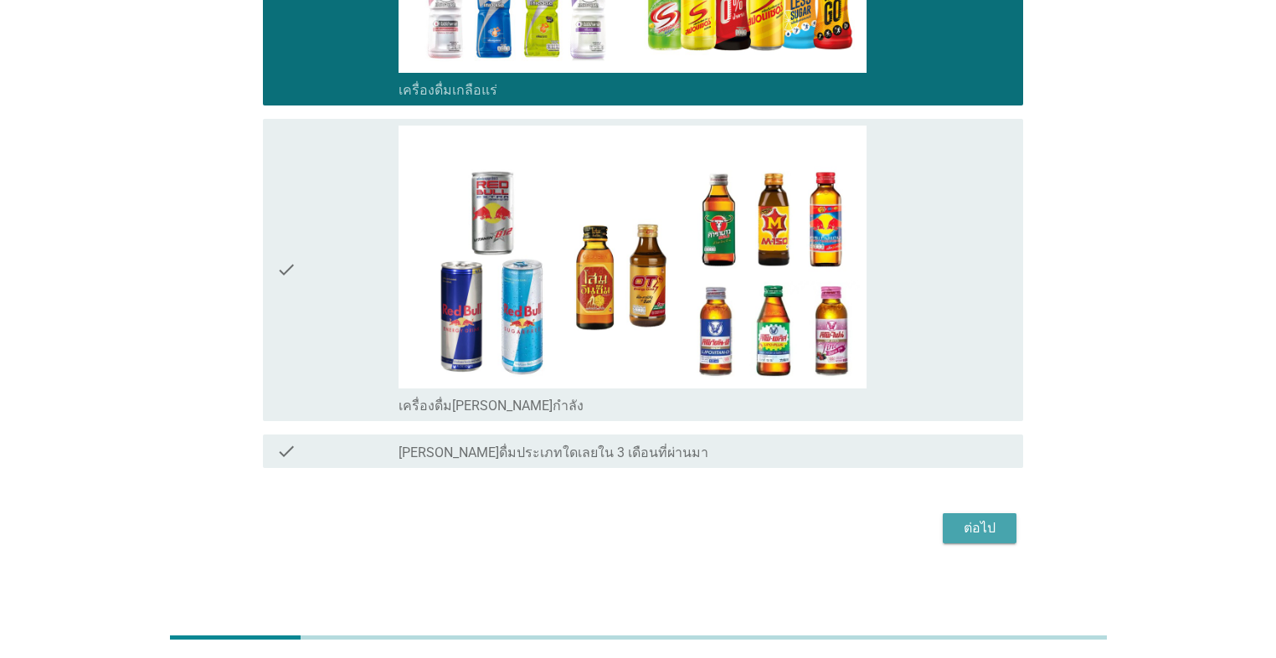
click at [659, 519] on div "ต่อไป" at bounding box center [979, 528] width 47 height 20
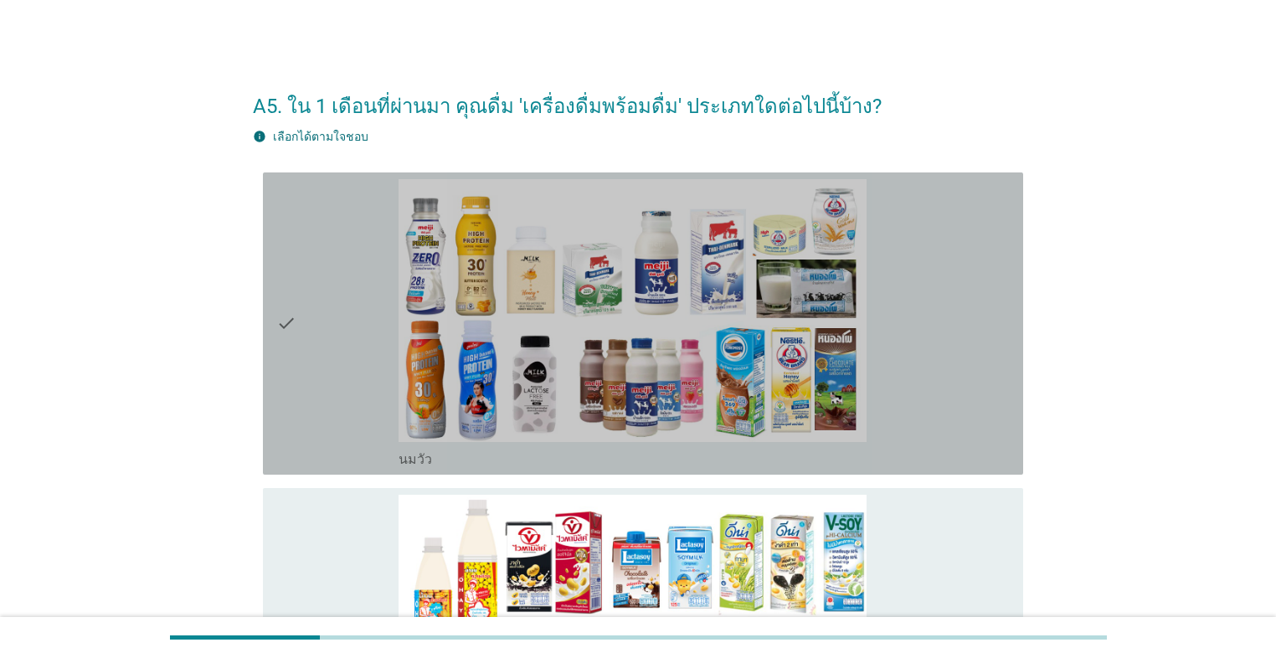
click at [360, 395] on div "check" at bounding box center [337, 323] width 122 height 289
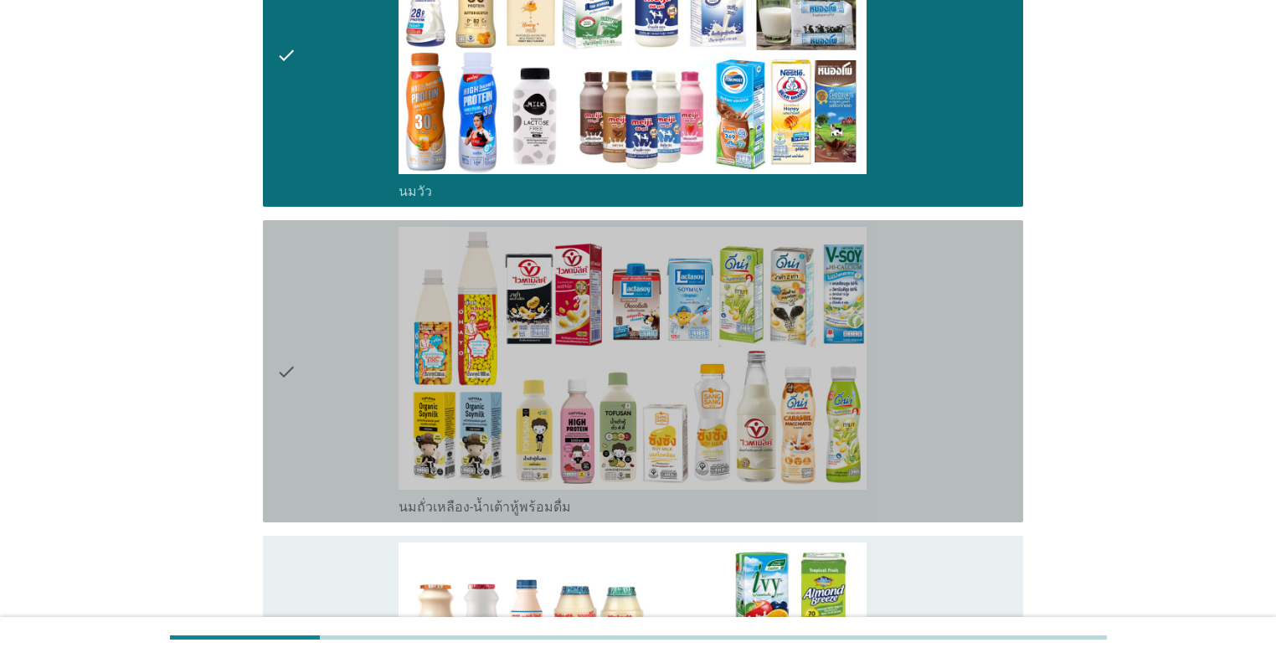
click at [361, 405] on div "check" at bounding box center [337, 371] width 122 height 289
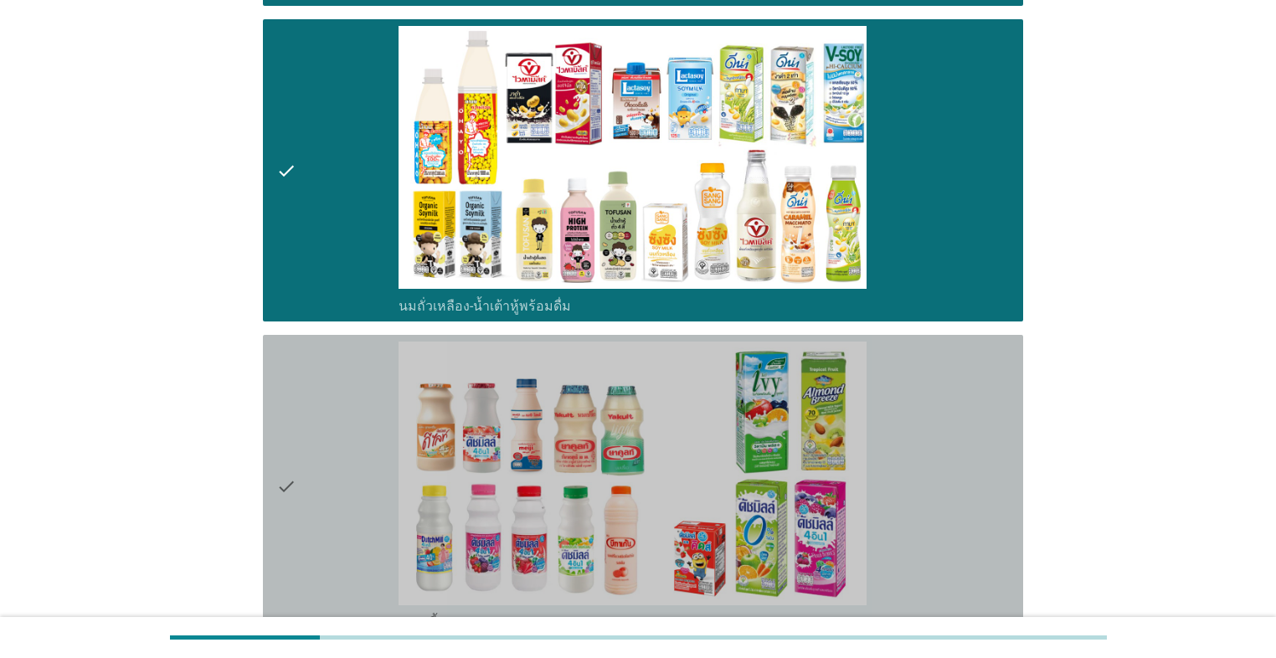
click at [361, 405] on div "check" at bounding box center [337, 486] width 122 height 289
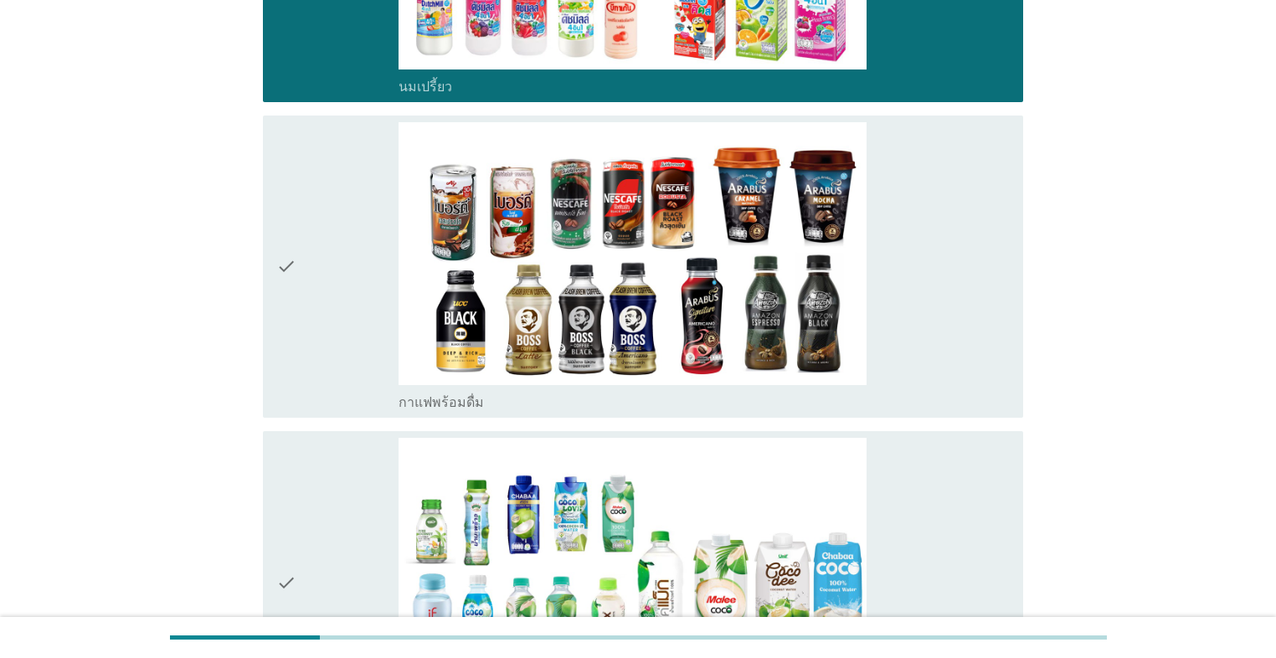
click at [352, 355] on div "check" at bounding box center [337, 266] width 122 height 289
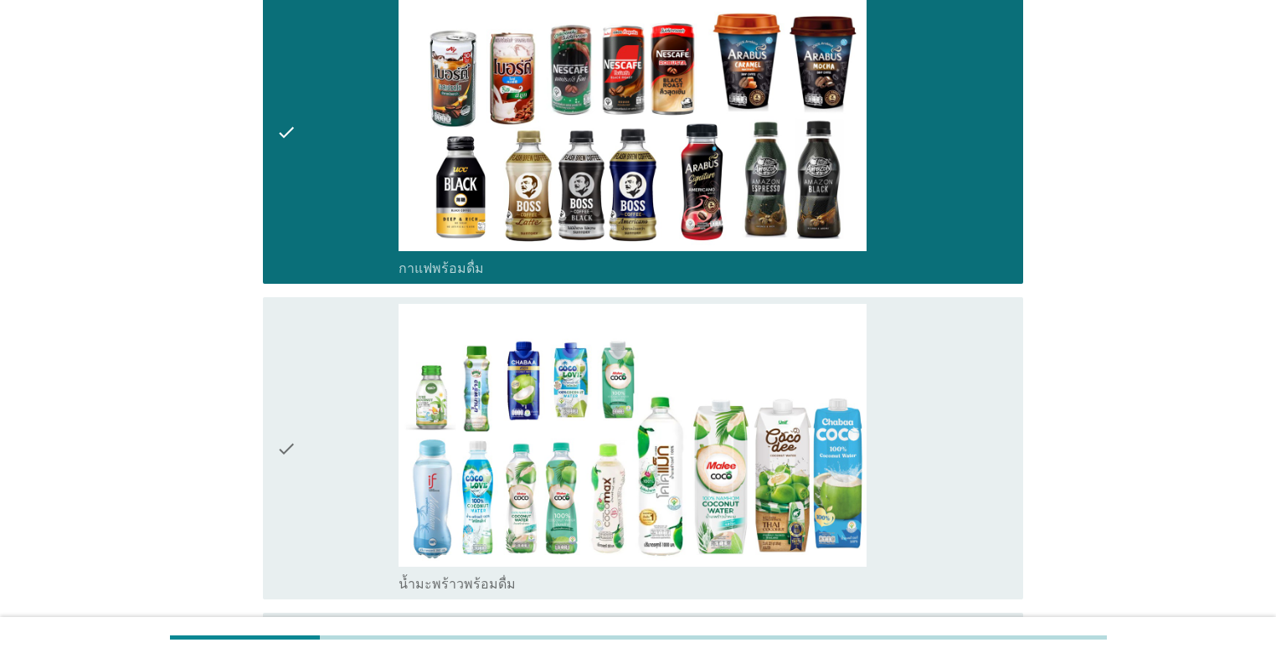
click at [348, 362] on div "check" at bounding box center [337, 448] width 122 height 289
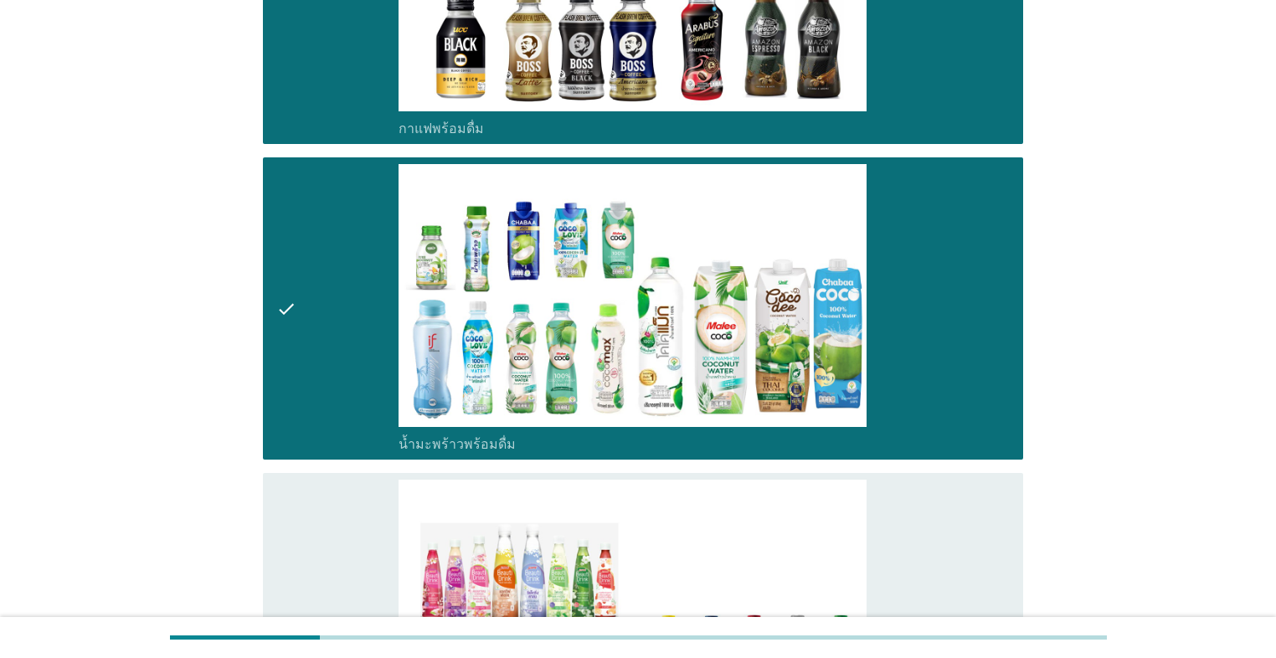
scroll to position [1473, 0]
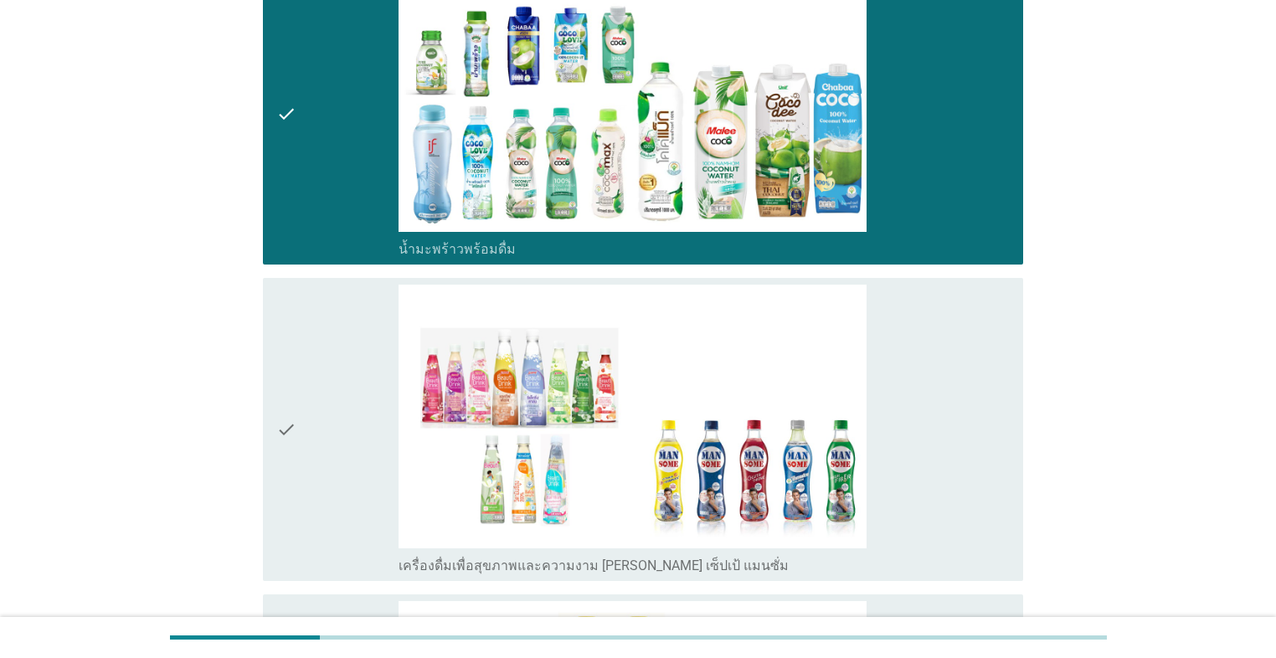
click at [336, 403] on div "check" at bounding box center [337, 429] width 122 height 289
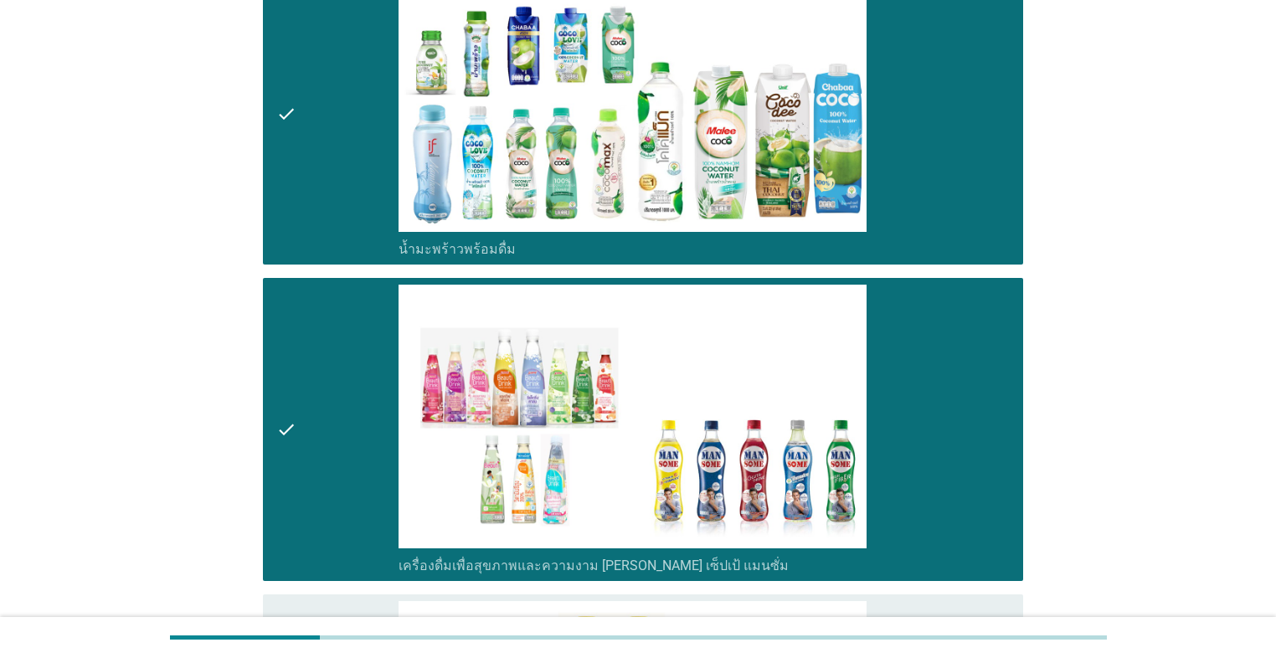
scroll to position [1808, 0]
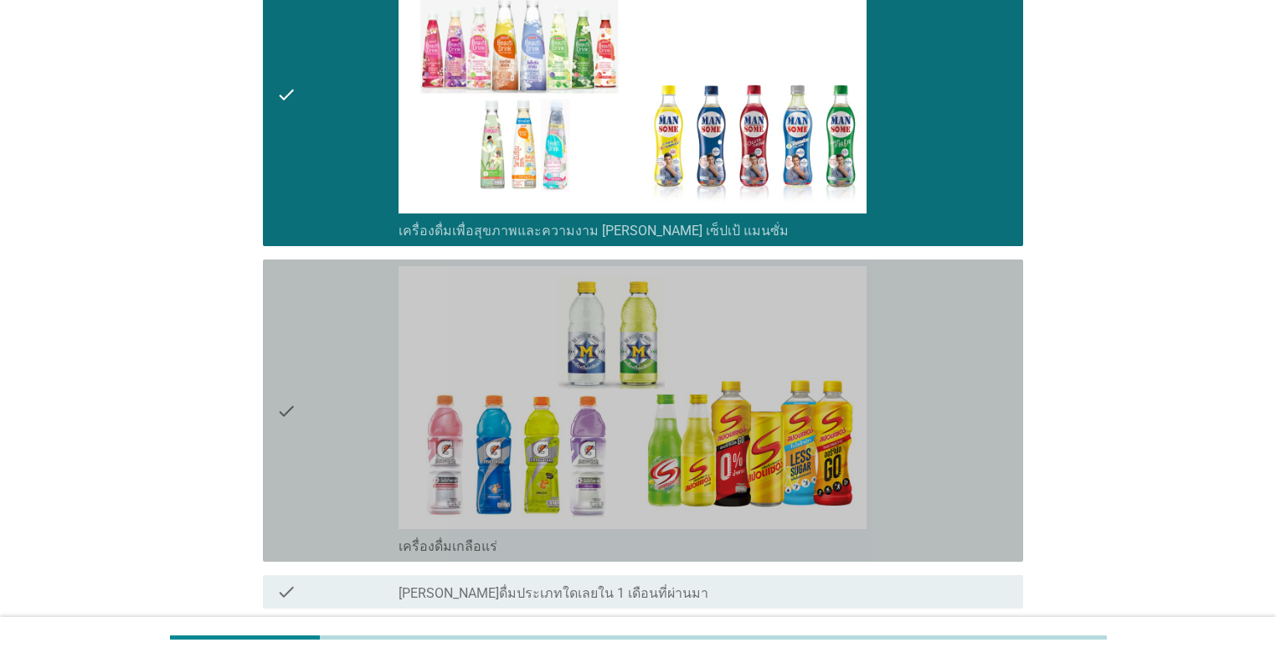
click at [336, 403] on div "check" at bounding box center [337, 410] width 122 height 289
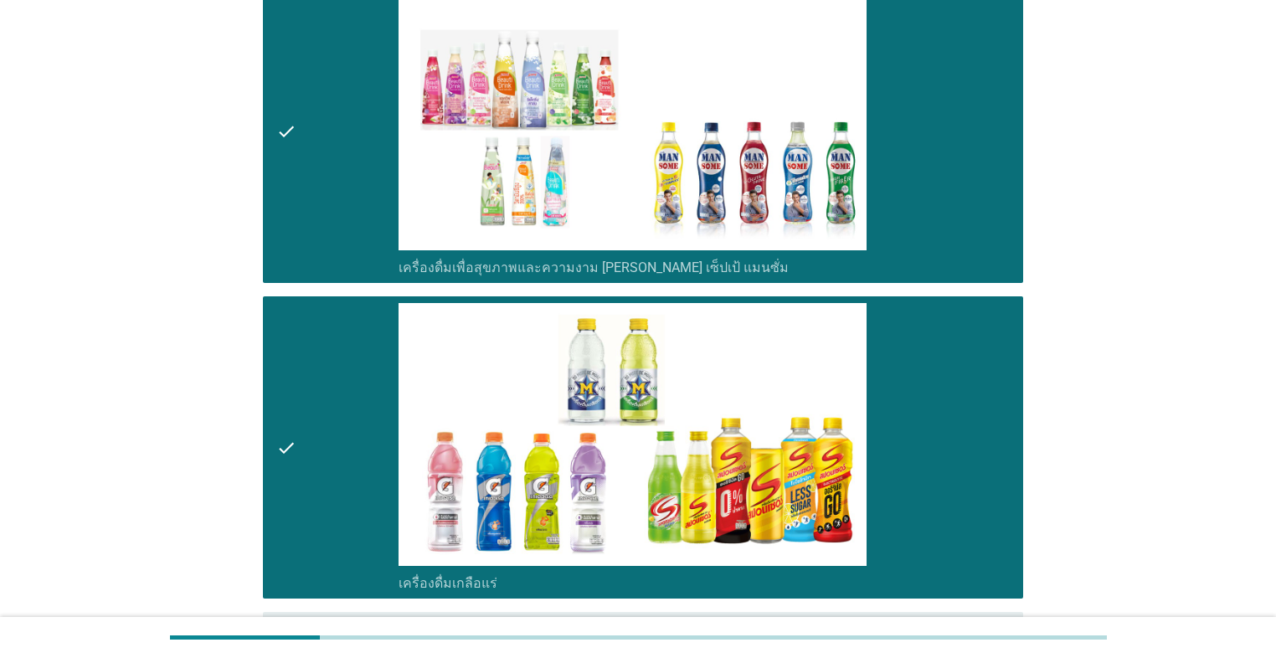
scroll to position [1749, 0]
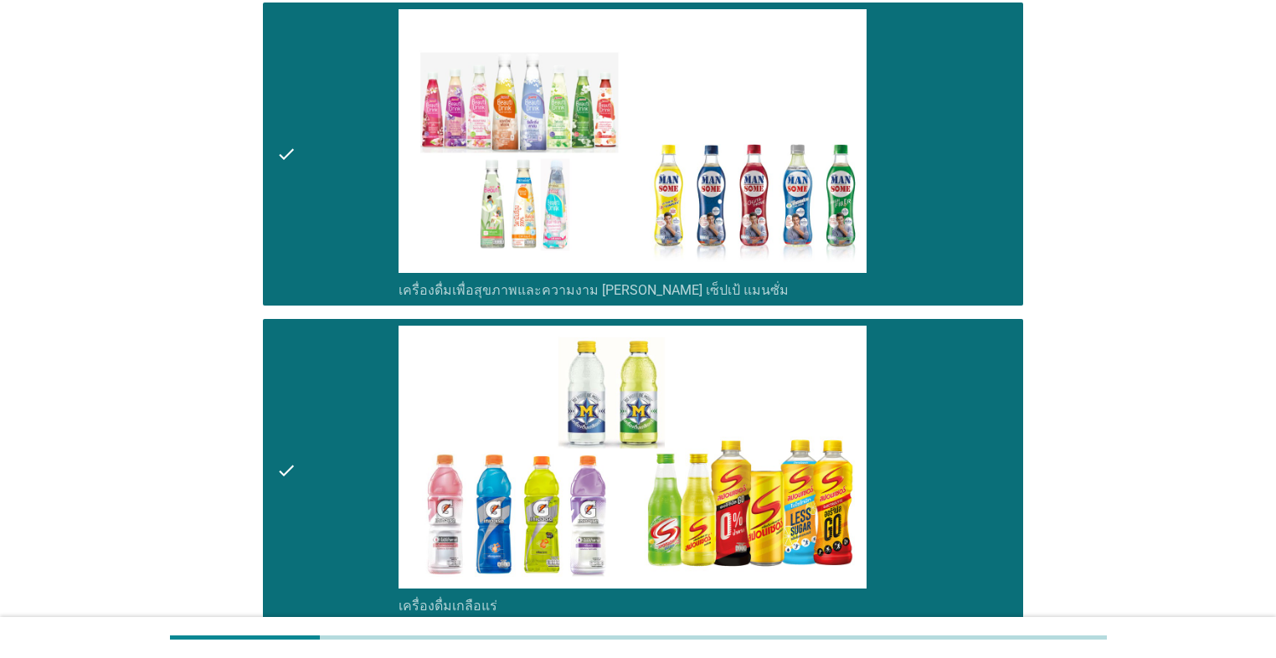
click at [346, 425] on div "check" at bounding box center [337, 470] width 122 height 289
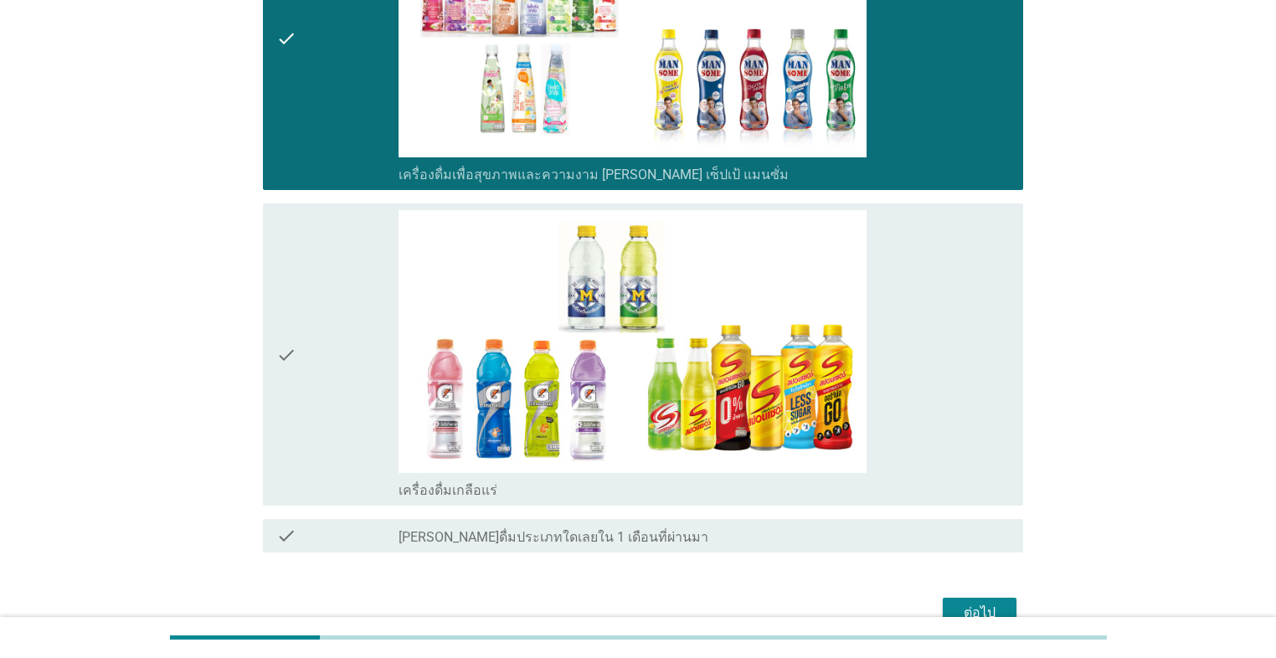
scroll to position [1949, 0]
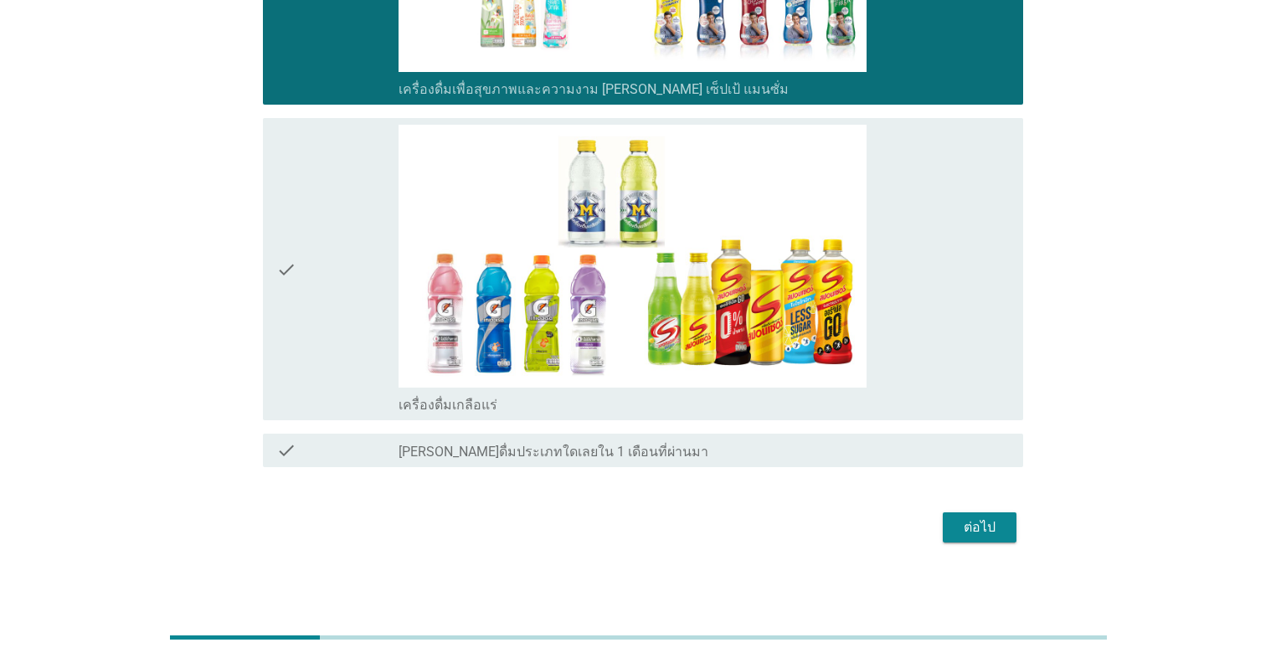
click at [659, 528] on div "ต่อไป" at bounding box center [979, 527] width 47 height 20
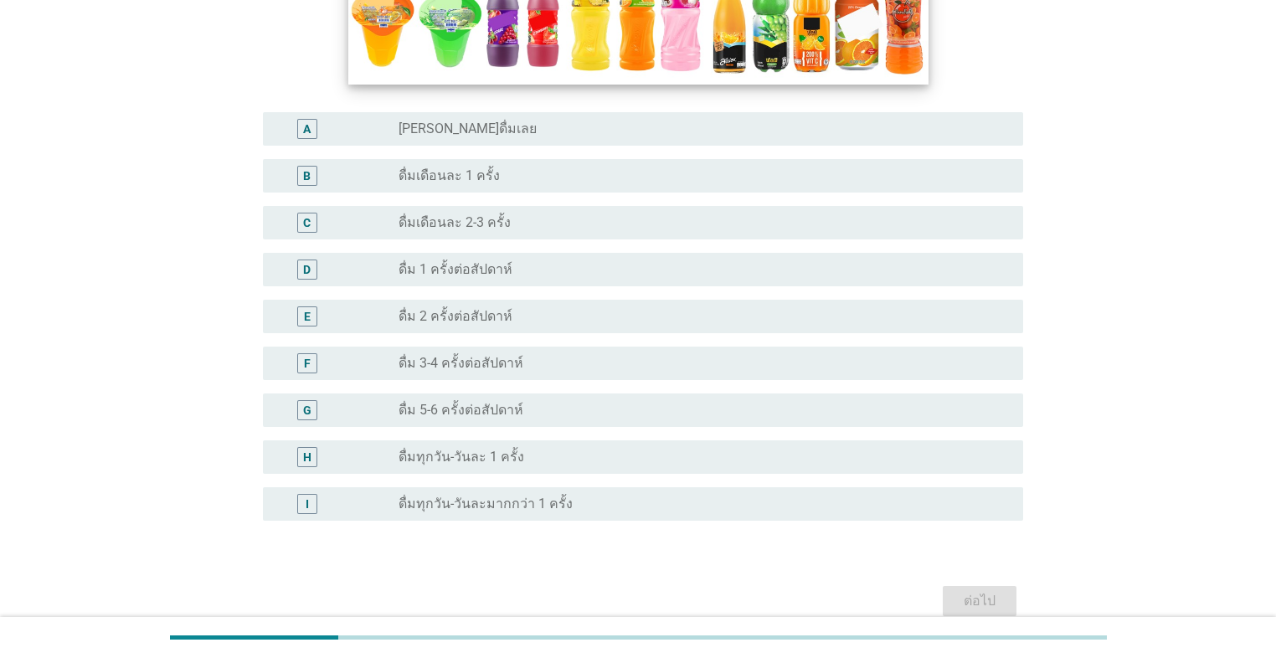
scroll to position [469, 0]
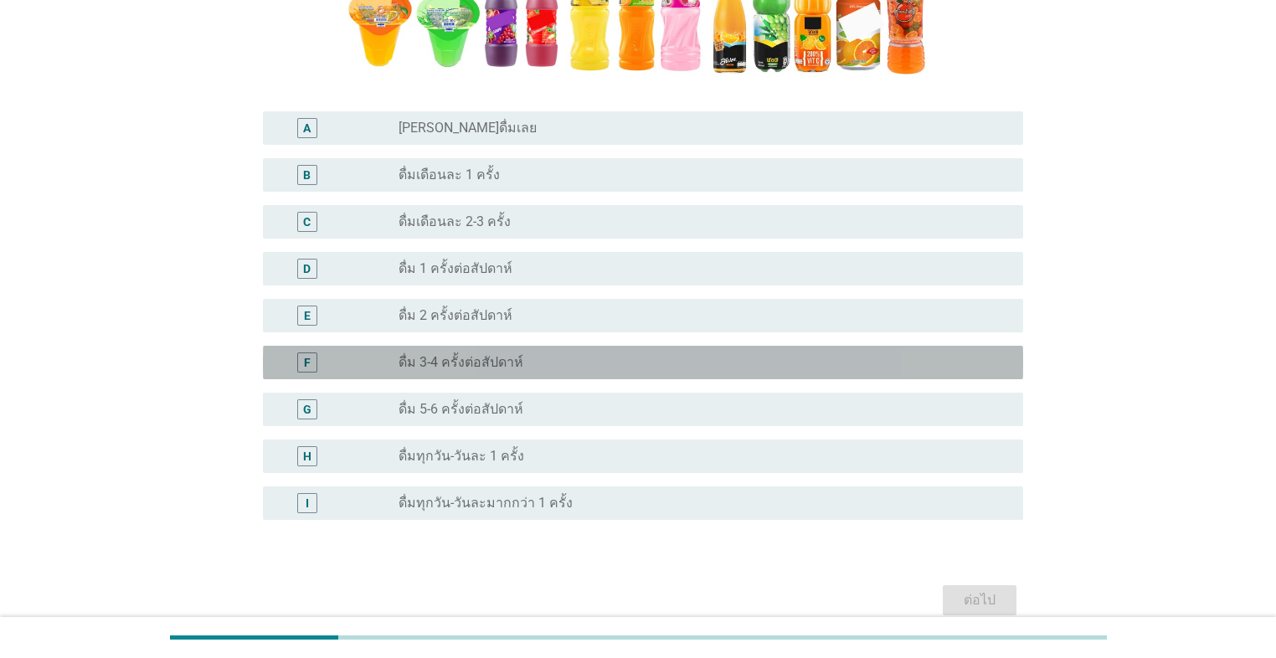
click at [629, 373] on div "F radio_button_unchecked ดื่ม 3-4 ครั้งต่อสัปดาห์" at bounding box center [643, 362] width 760 height 33
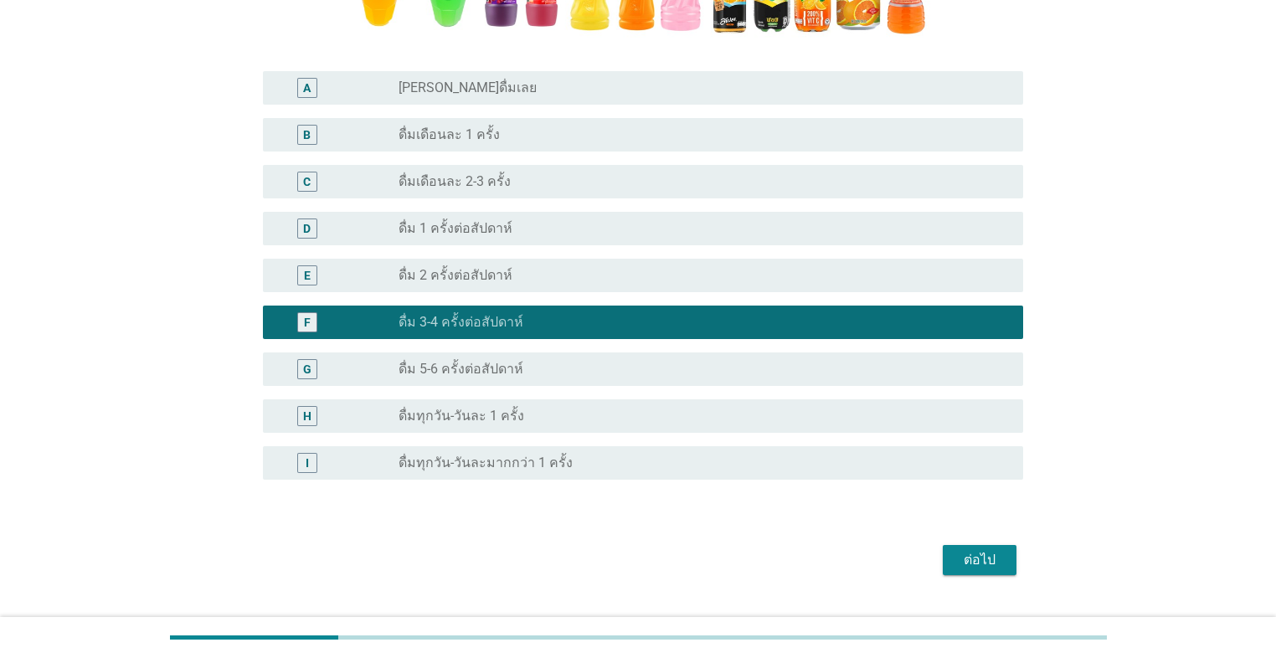
scroll to position [546, 0]
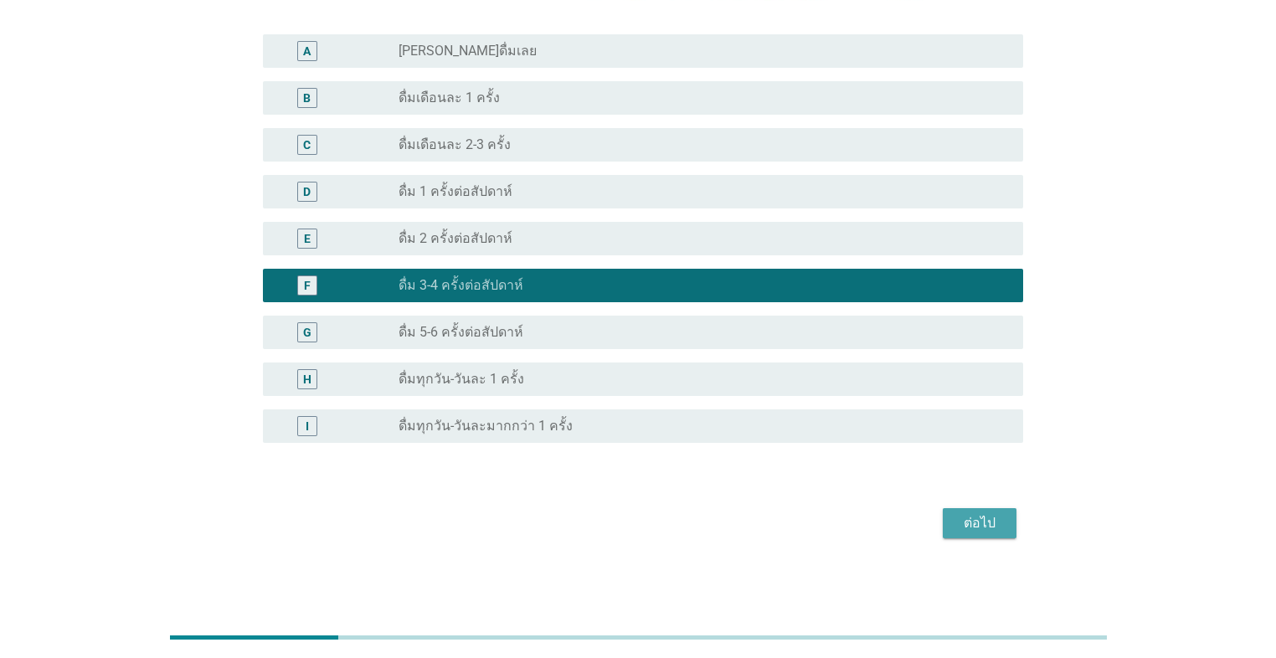
click at [659, 526] on div "ต่อไป" at bounding box center [979, 523] width 47 height 20
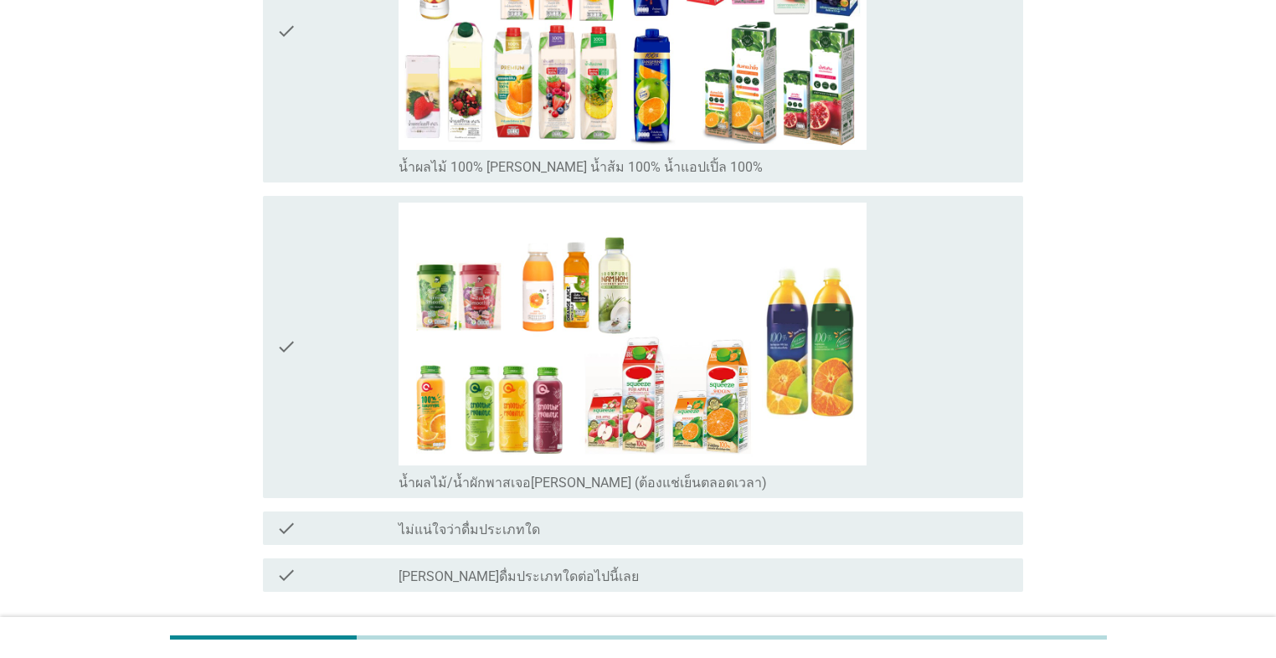
scroll to position [1004, 0]
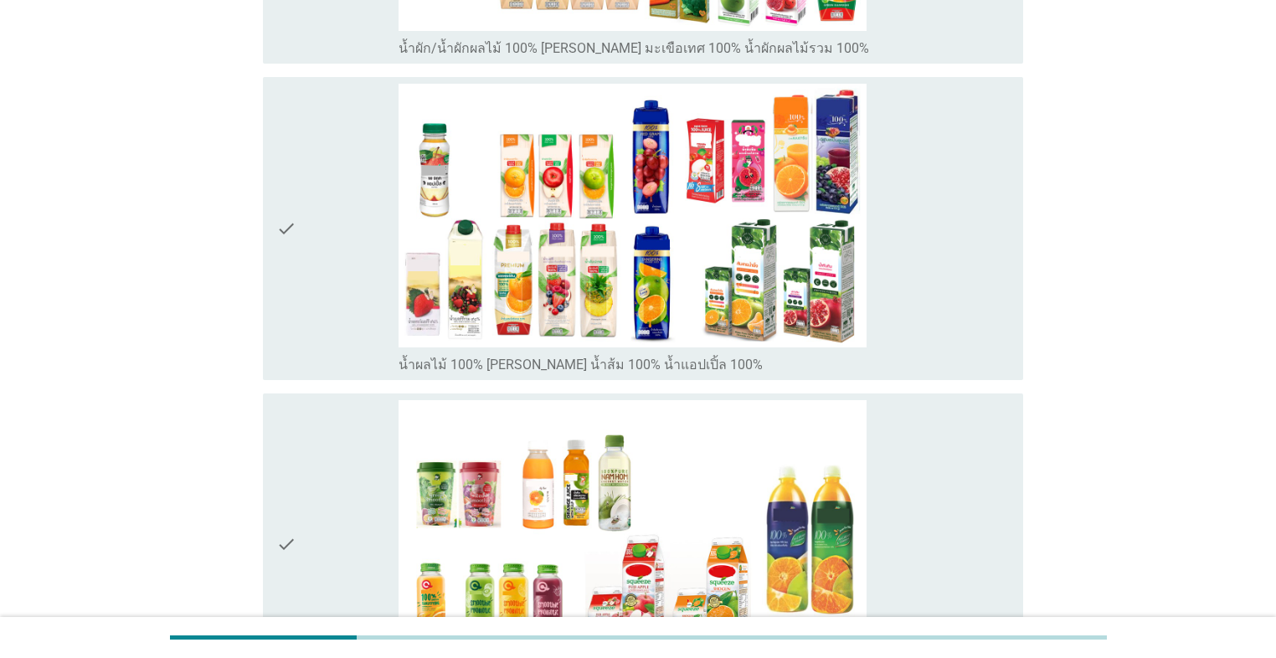
click at [345, 309] on div "check" at bounding box center [337, 228] width 122 height 289
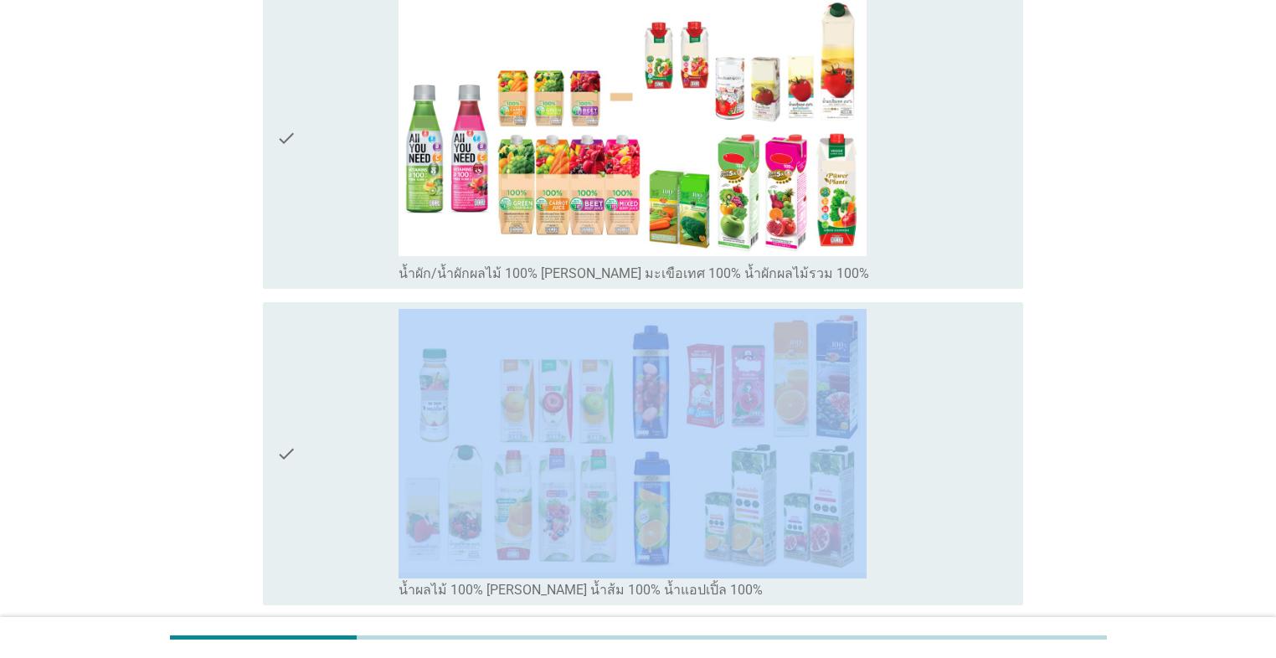
scroll to position [536, 0]
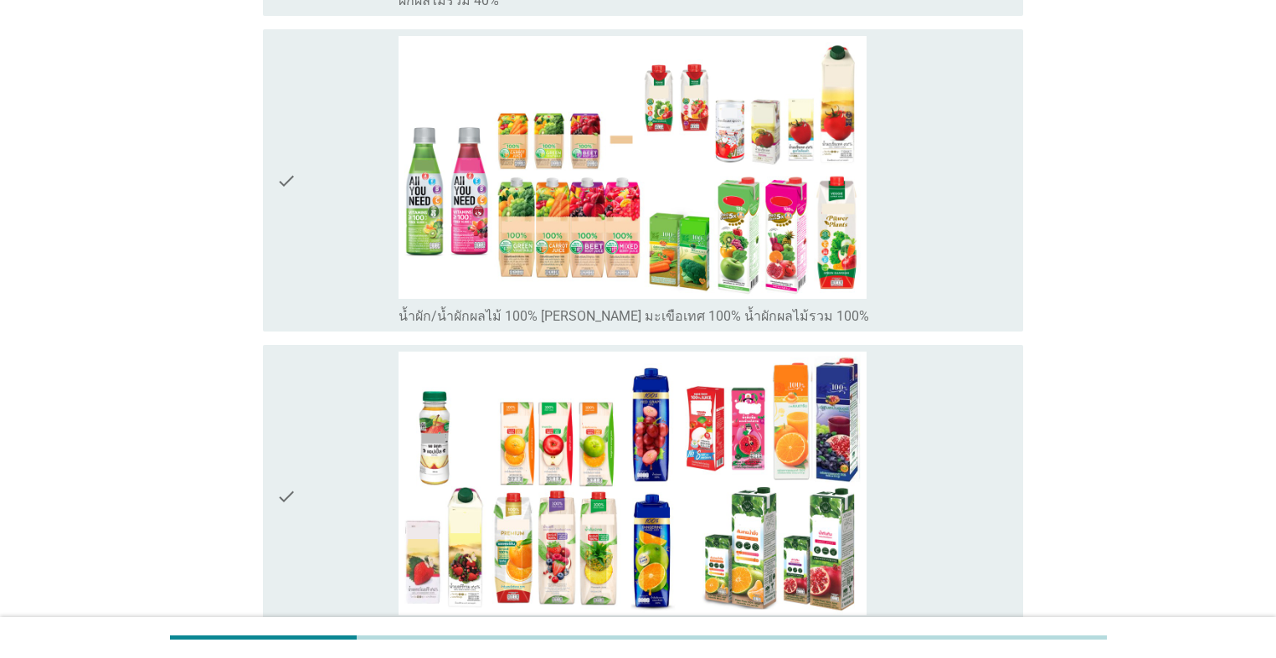
click at [346, 281] on div "check" at bounding box center [337, 180] width 122 height 289
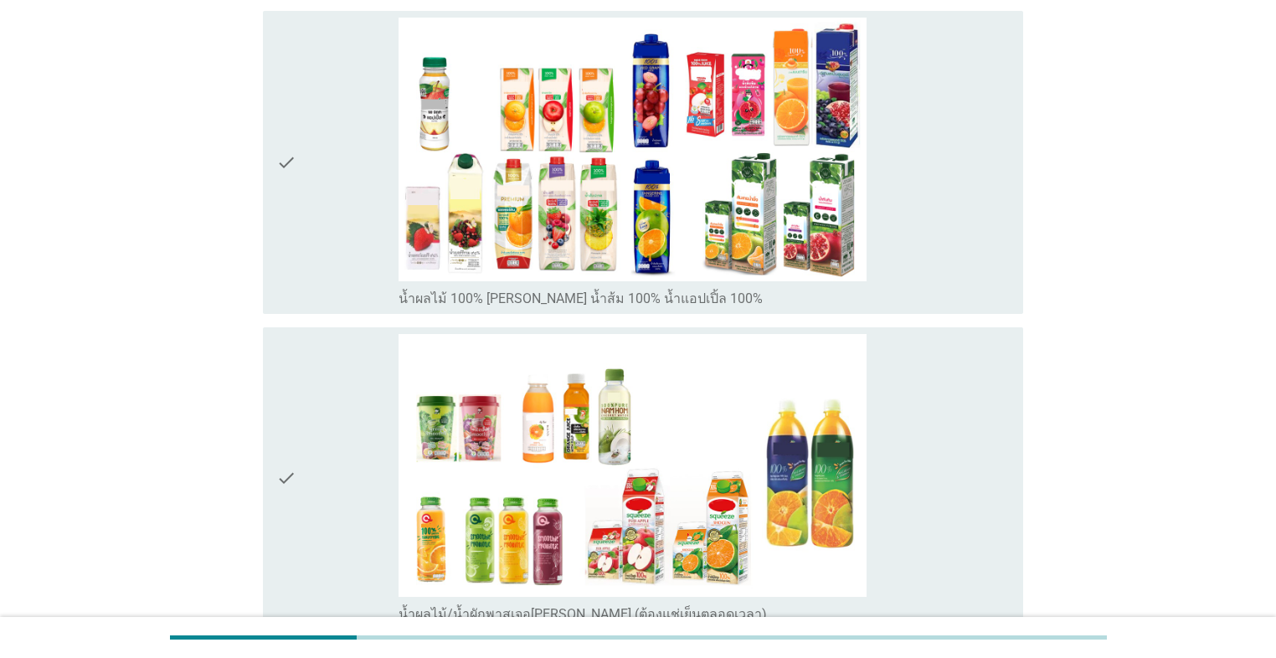
scroll to position [670, 0]
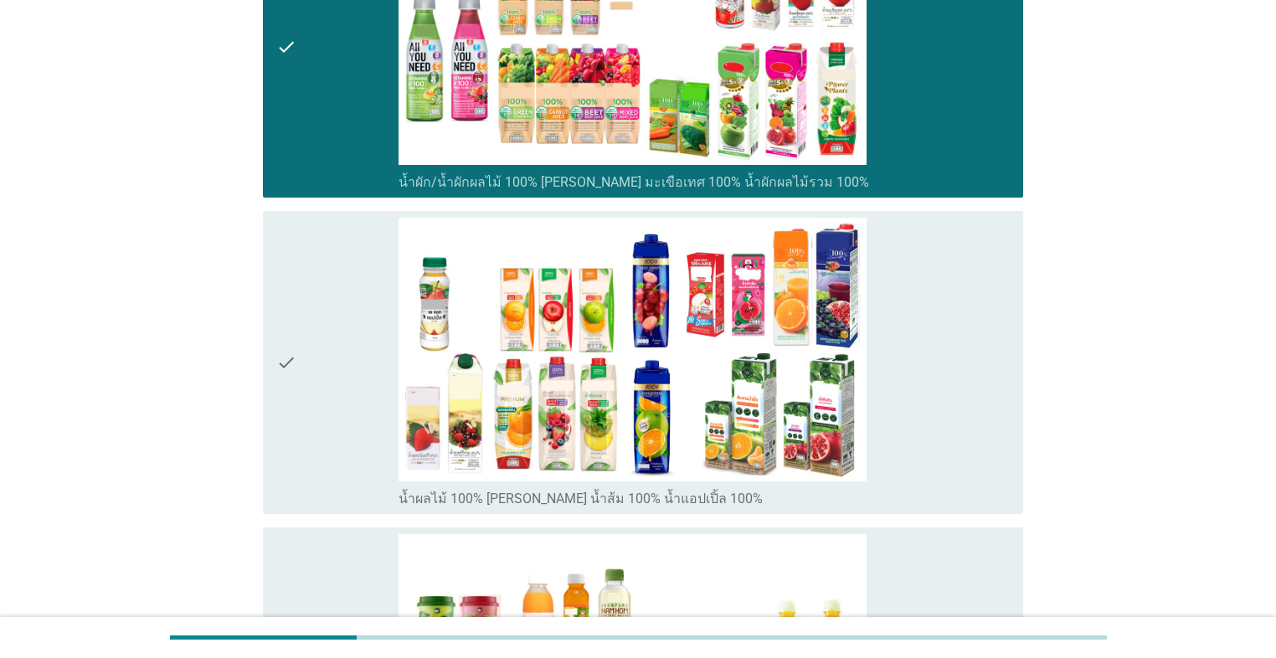
click at [347, 381] on div "check" at bounding box center [337, 362] width 122 height 289
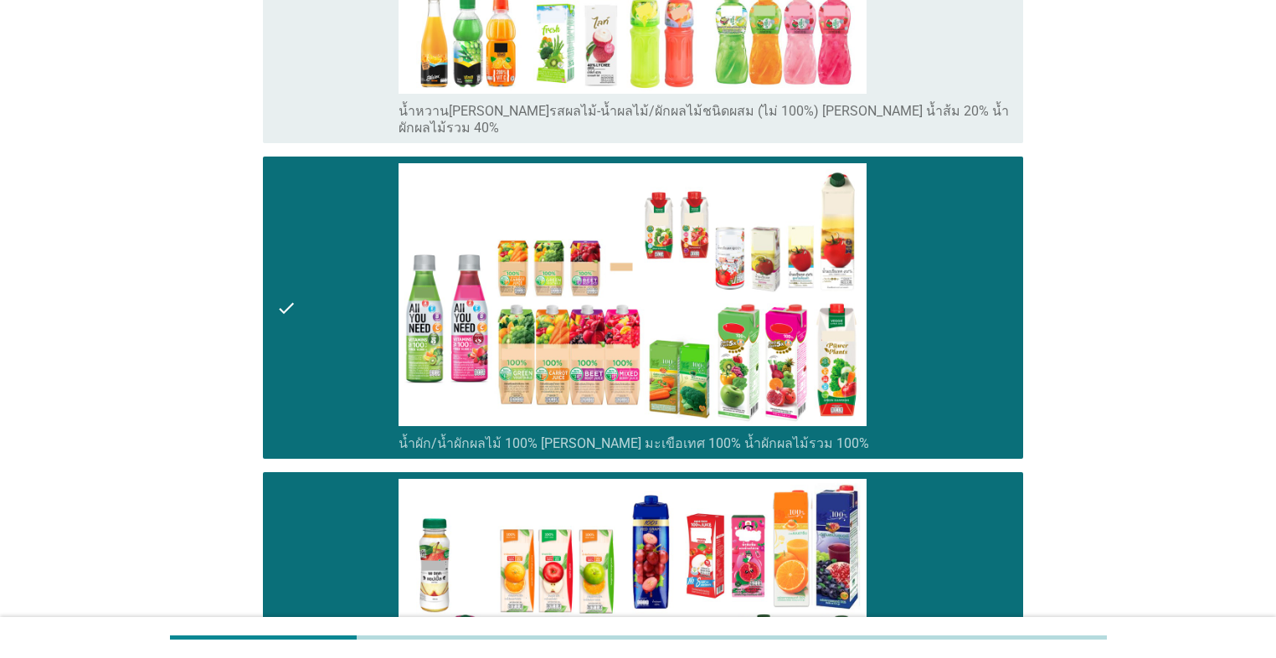
scroll to position [268, 0]
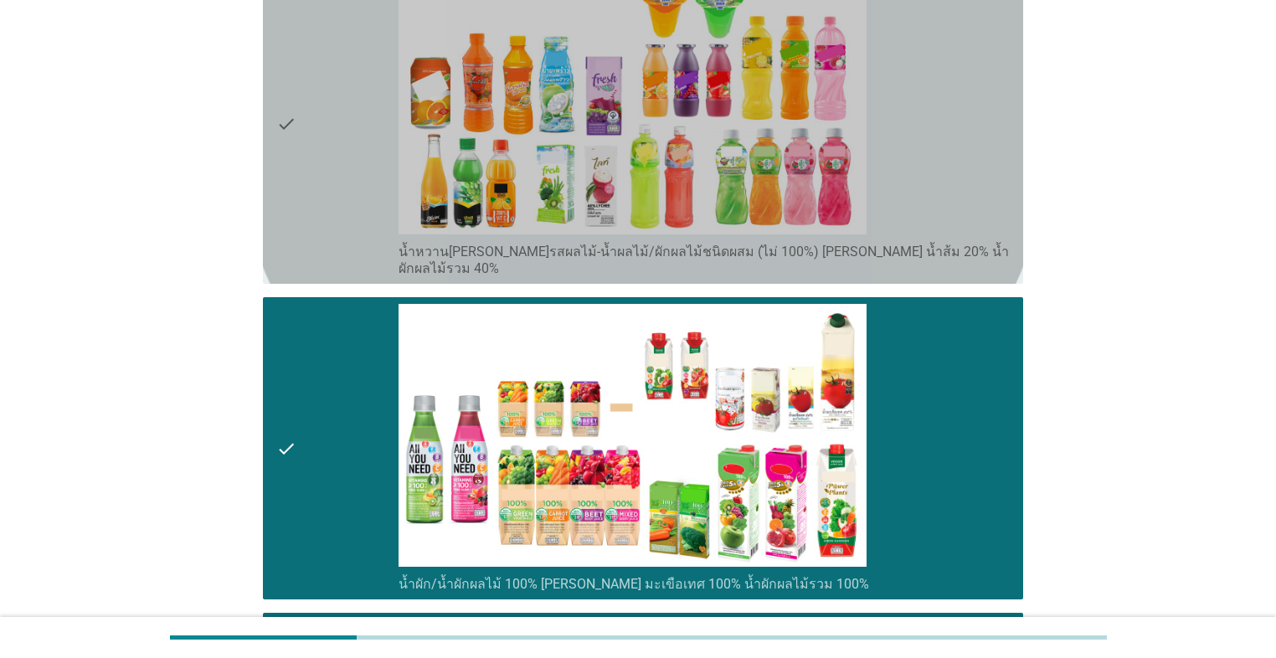
click at [351, 216] on div "check" at bounding box center [337, 125] width 122 height 306
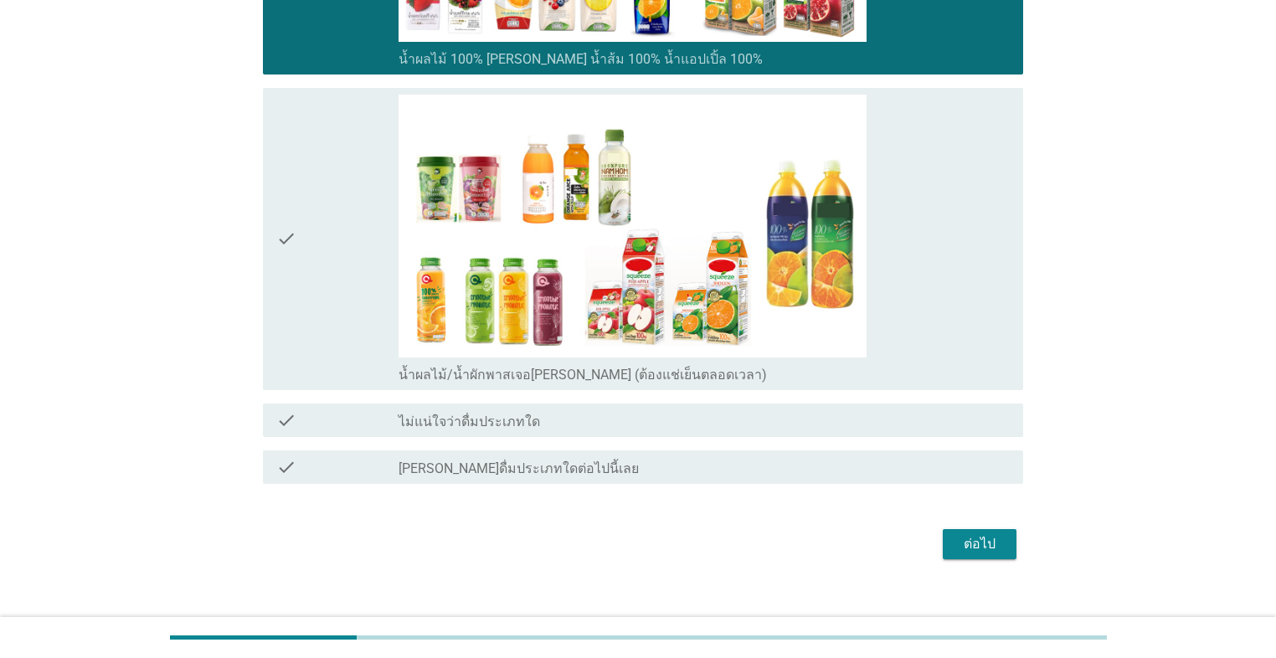
scroll to position [1112, 0]
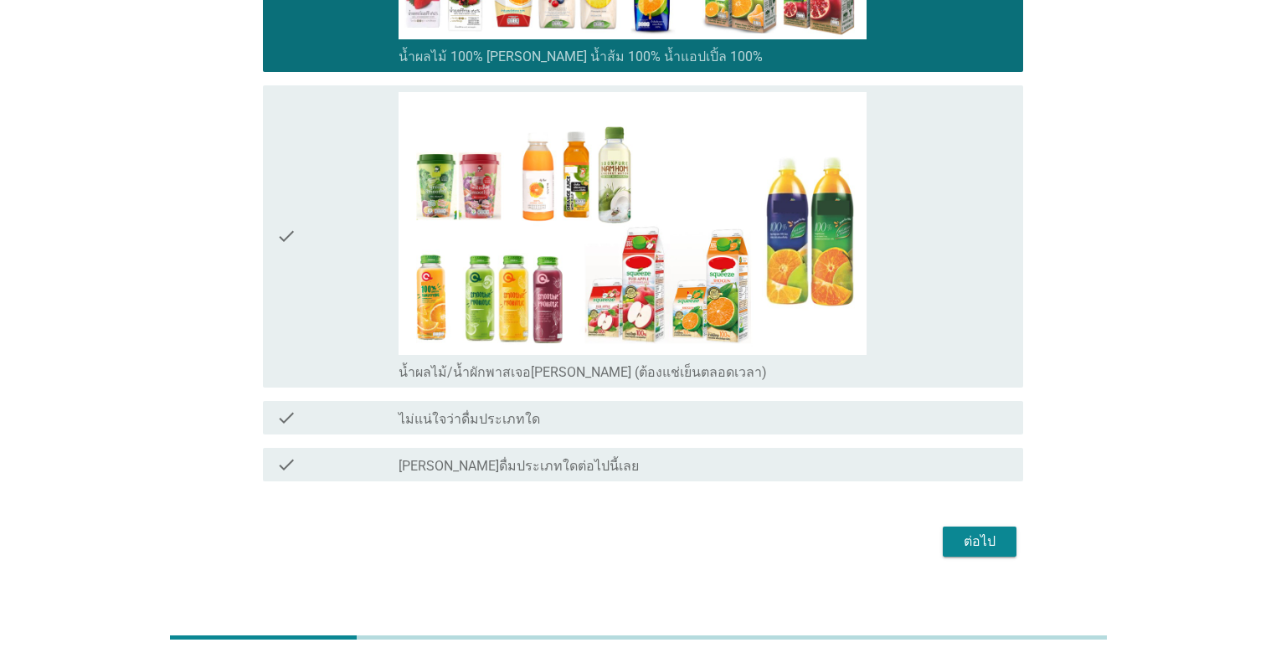
click at [659, 535] on button "ต่อไป" at bounding box center [979, 541] width 74 height 30
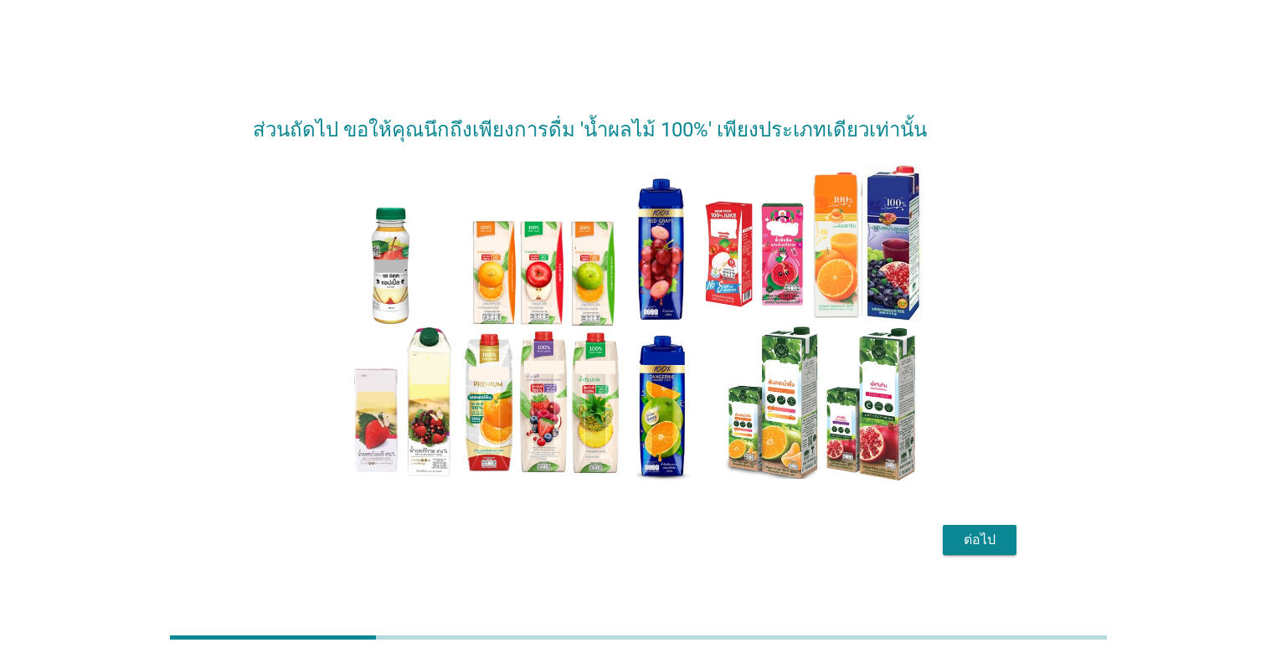
scroll to position [40, 0]
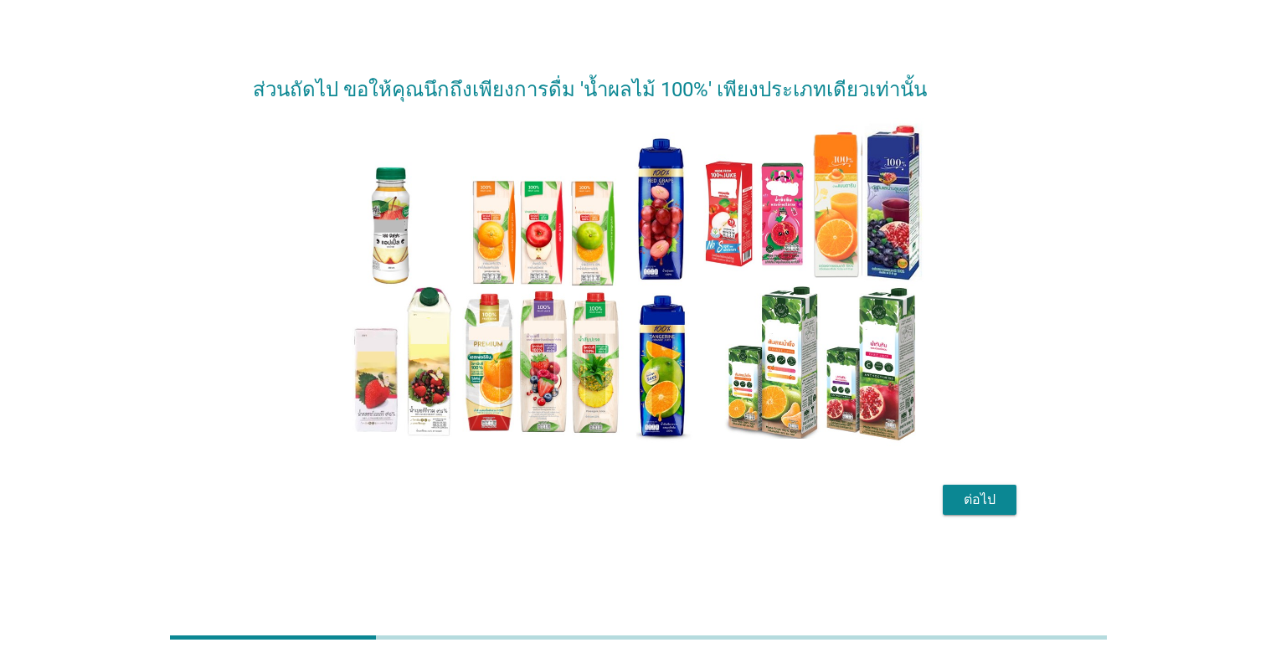
click at [659, 498] on div "ต่อไป" at bounding box center [979, 500] width 47 height 20
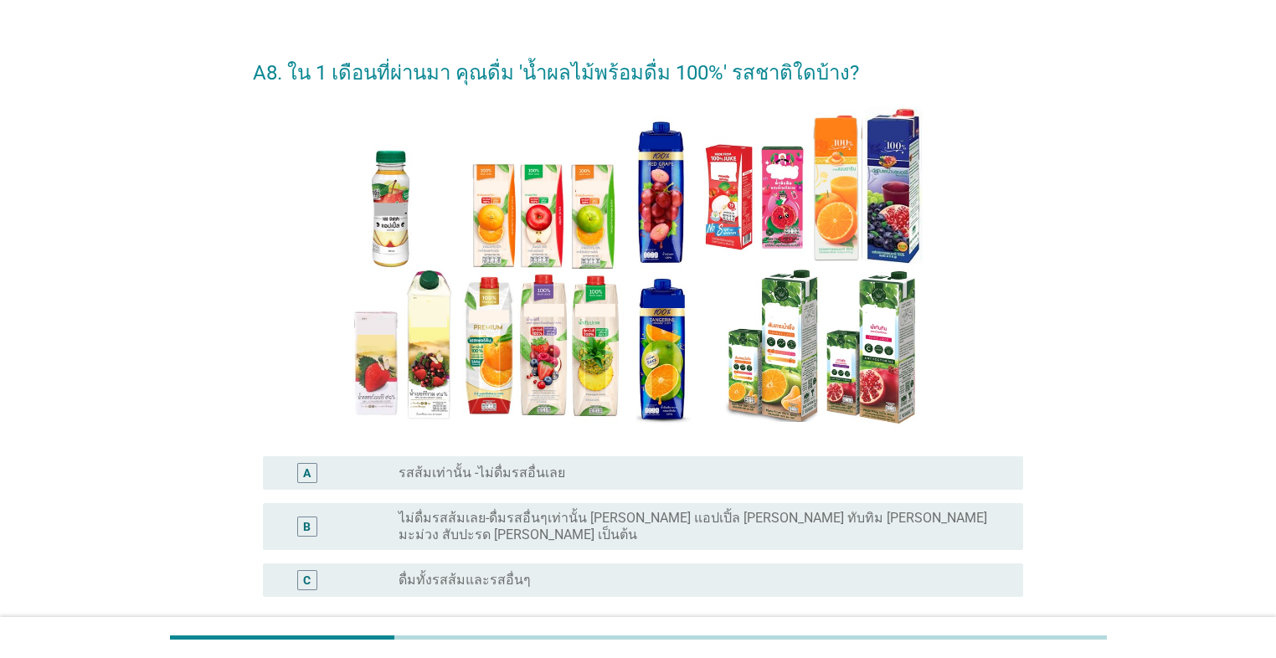
scroll to position [67, 0]
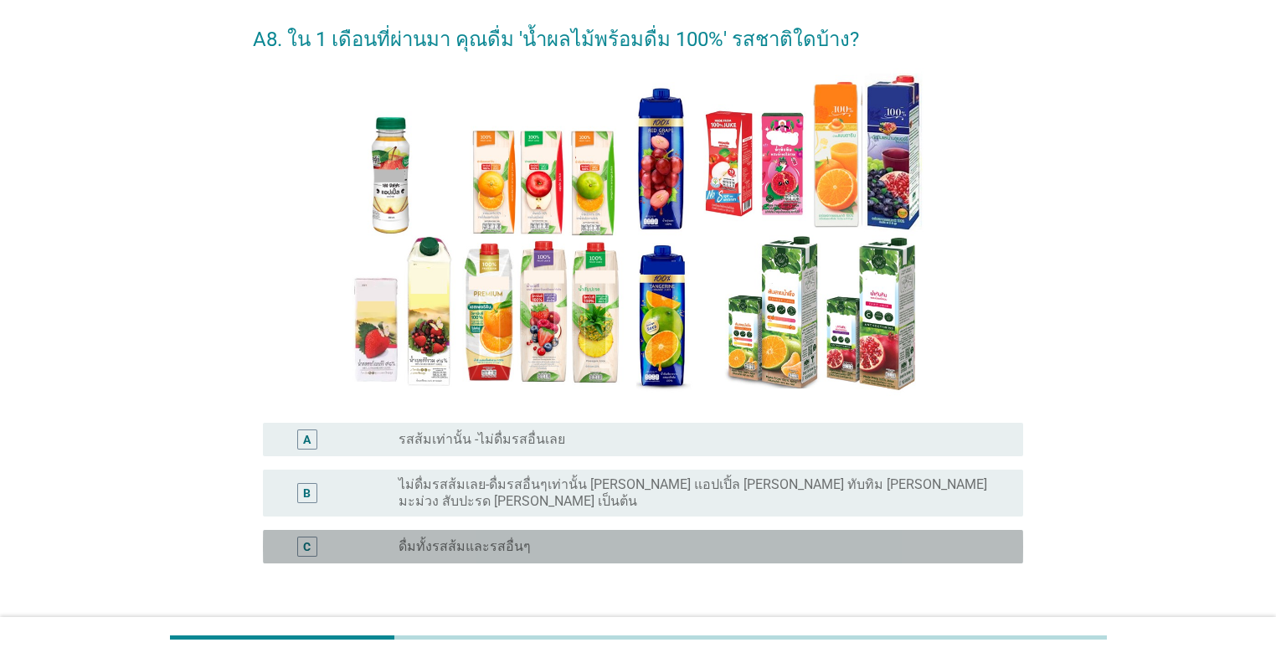
click at [593, 538] on div "radio_button_unchecked ดื่มทั้งรสส้มและรสอื่นๆ" at bounding box center [697, 546] width 598 height 17
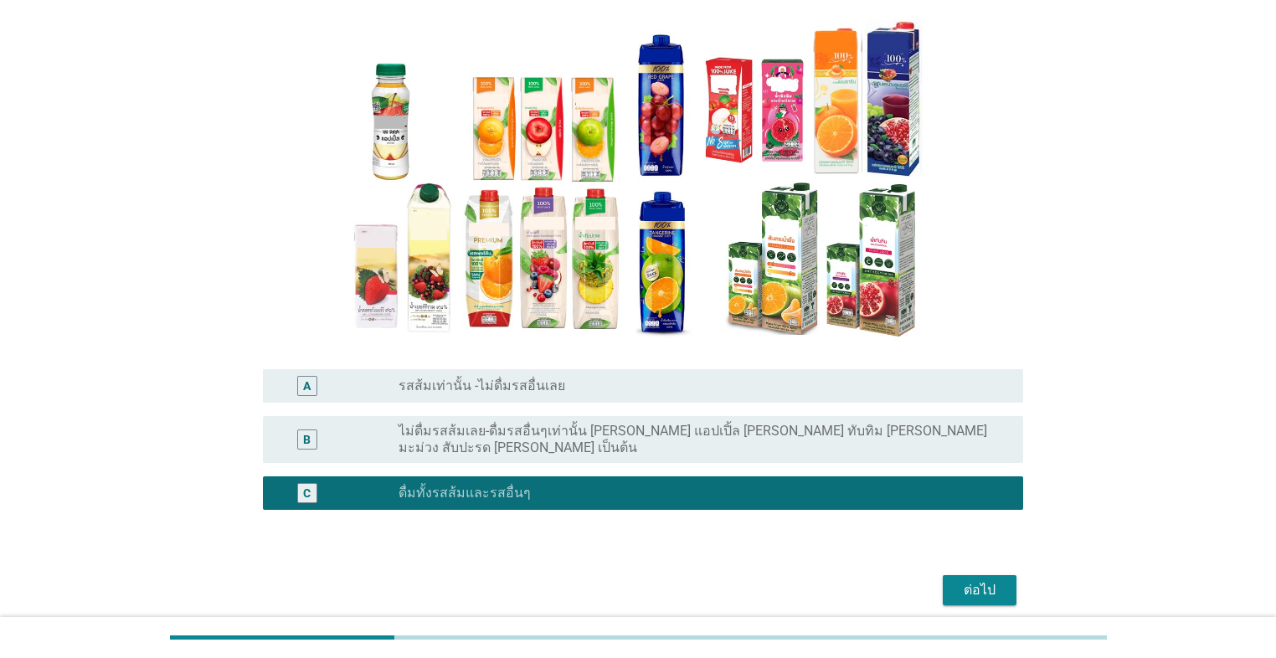
scroll to position [174, 0]
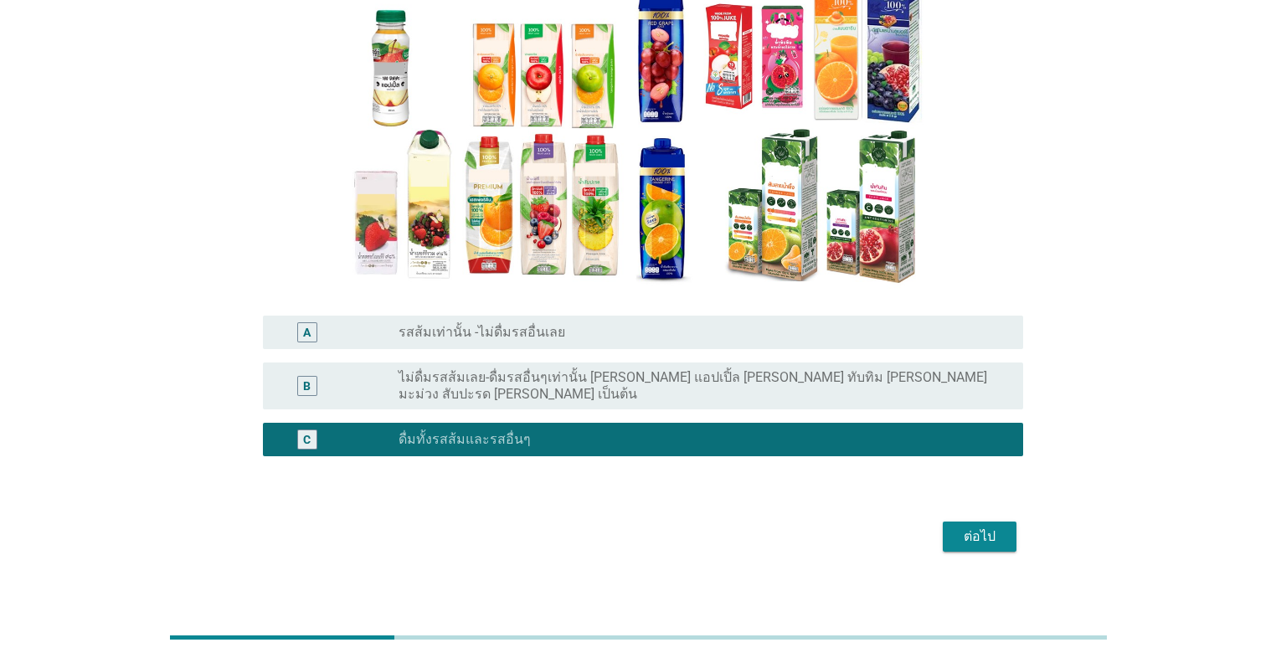
click at [659, 528] on div "ต่อไป" at bounding box center [979, 536] width 47 height 20
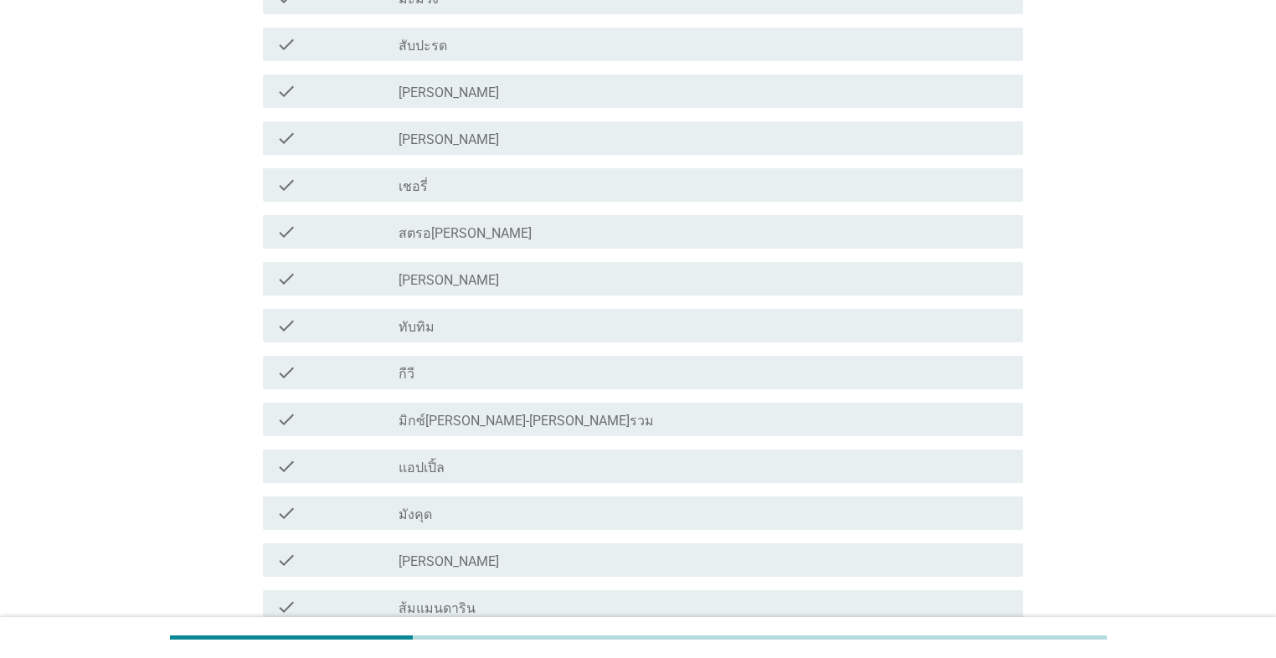
scroll to position [603, 0]
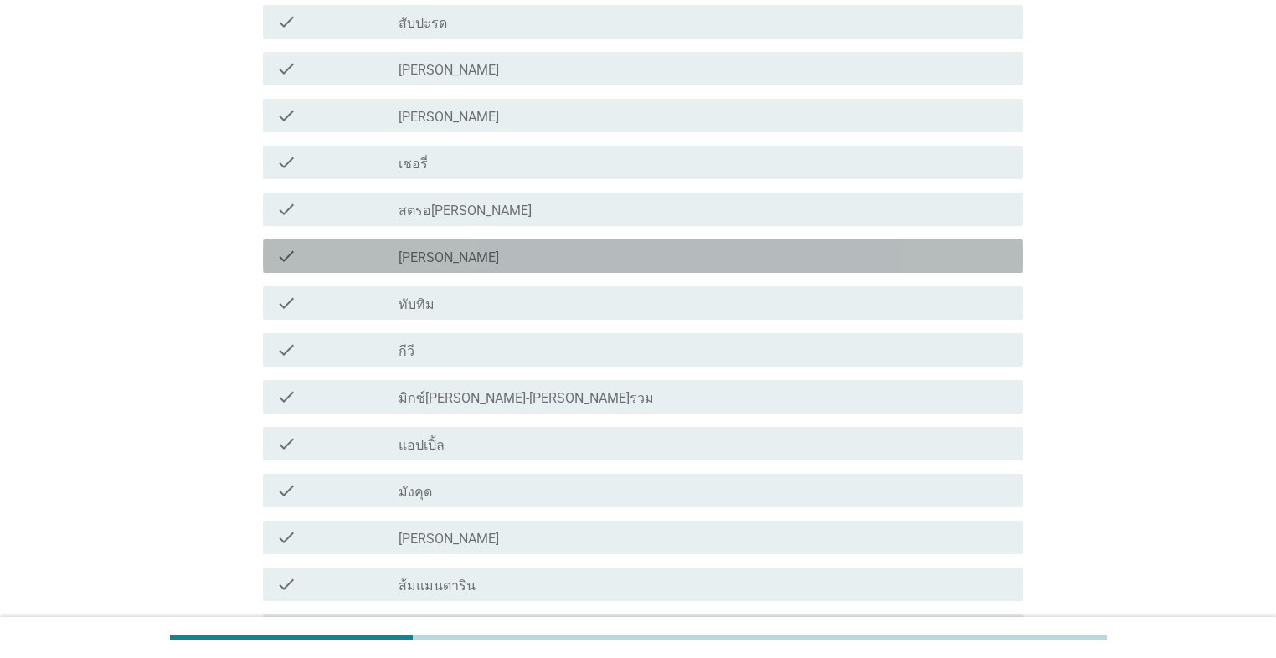
click at [562, 254] on div "check_box_outline_blank [PERSON_NAME]" at bounding box center [703, 256] width 611 height 20
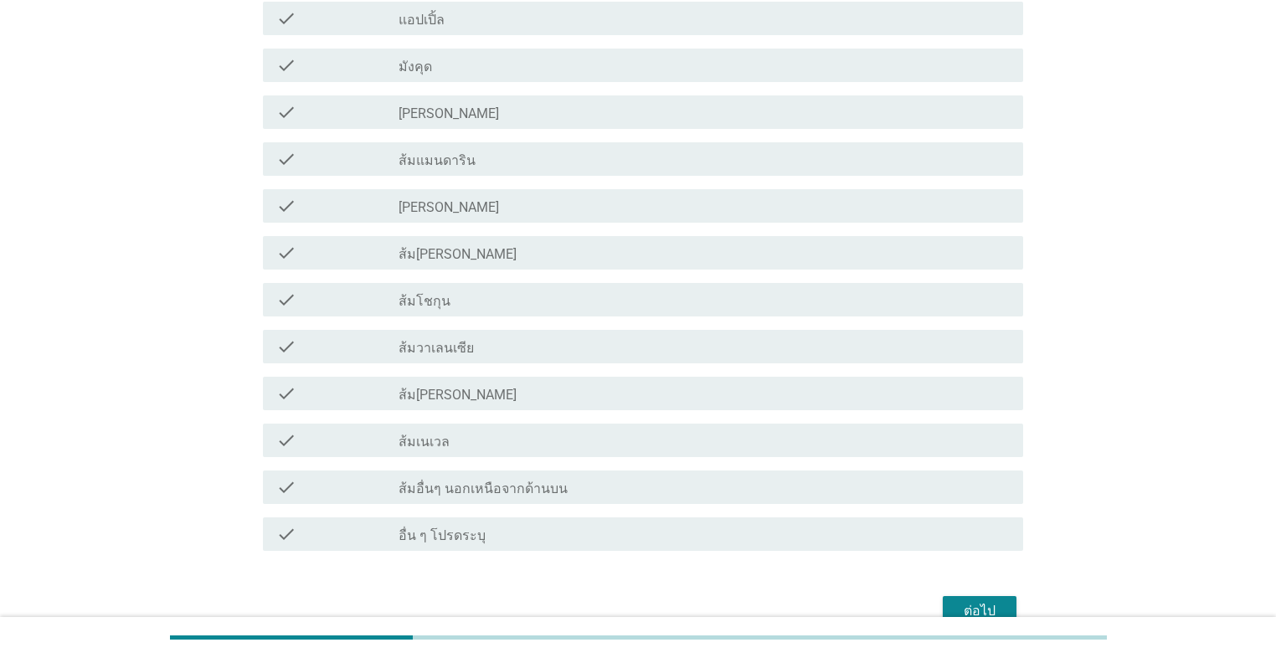
scroll to position [1004, 0]
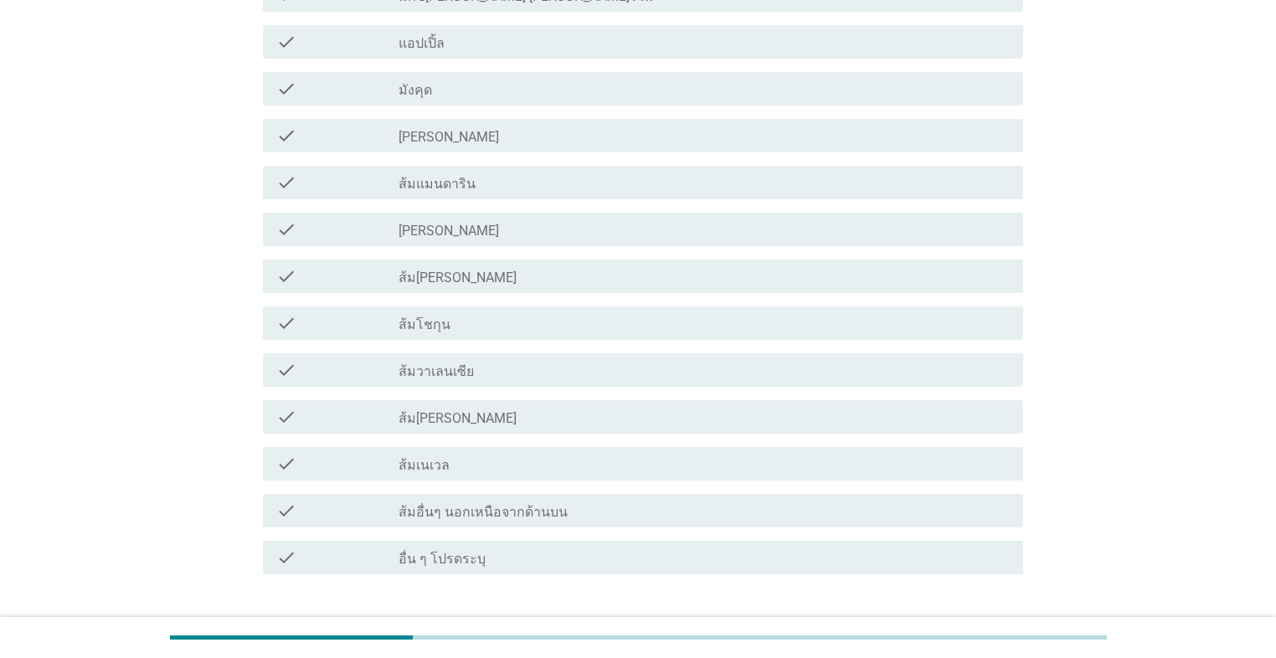
click at [564, 286] on div "check check_box_outline_blank ส้ม[PERSON_NAME]" at bounding box center [643, 275] width 760 height 33
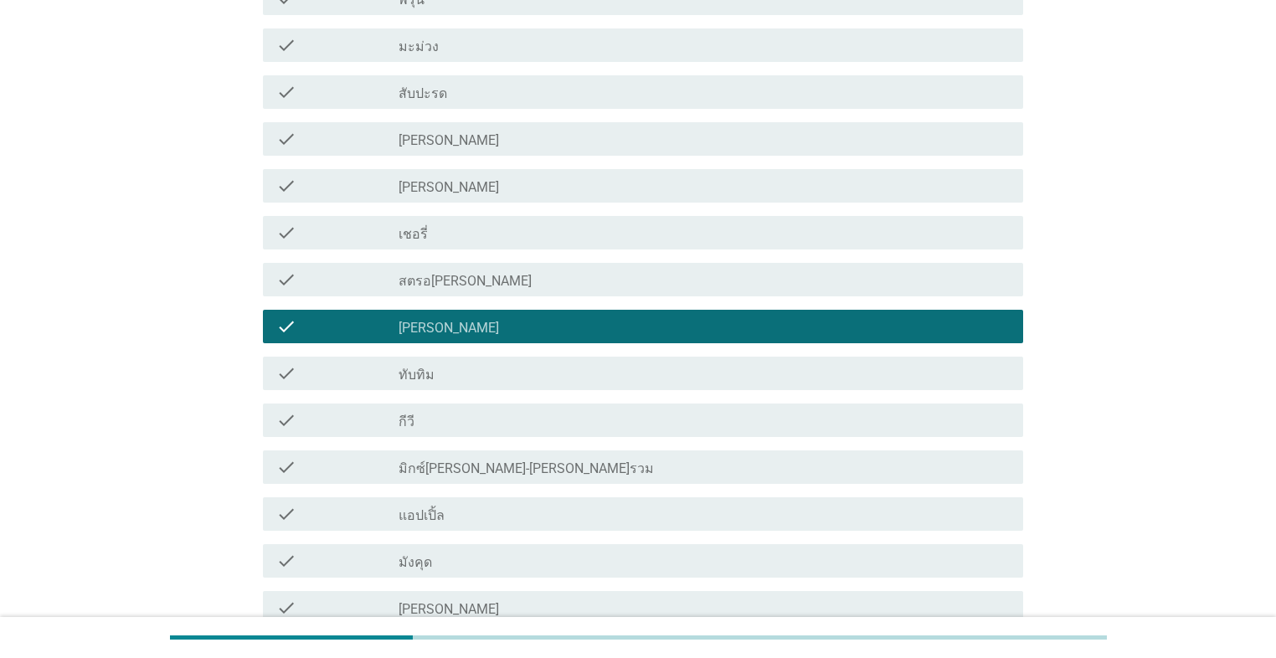
scroll to position [469, 0]
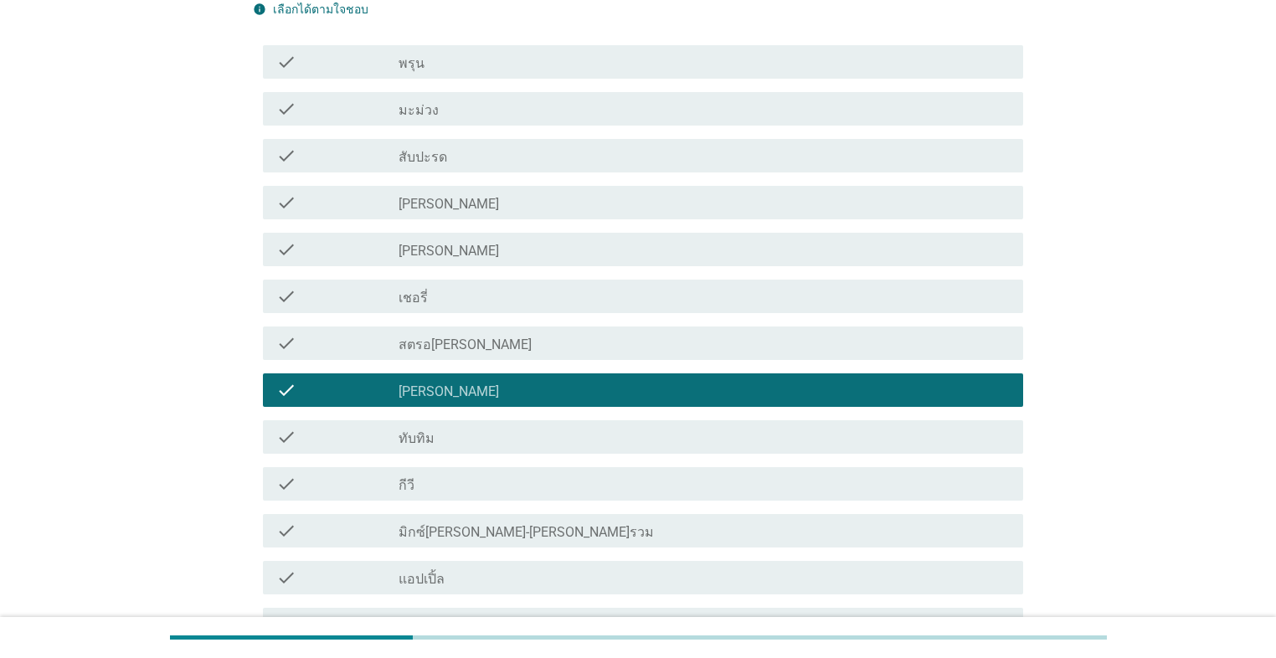
click at [616, 67] on div "check_box_outline_blank พรุน" at bounding box center [703, 62] width 611 height 20
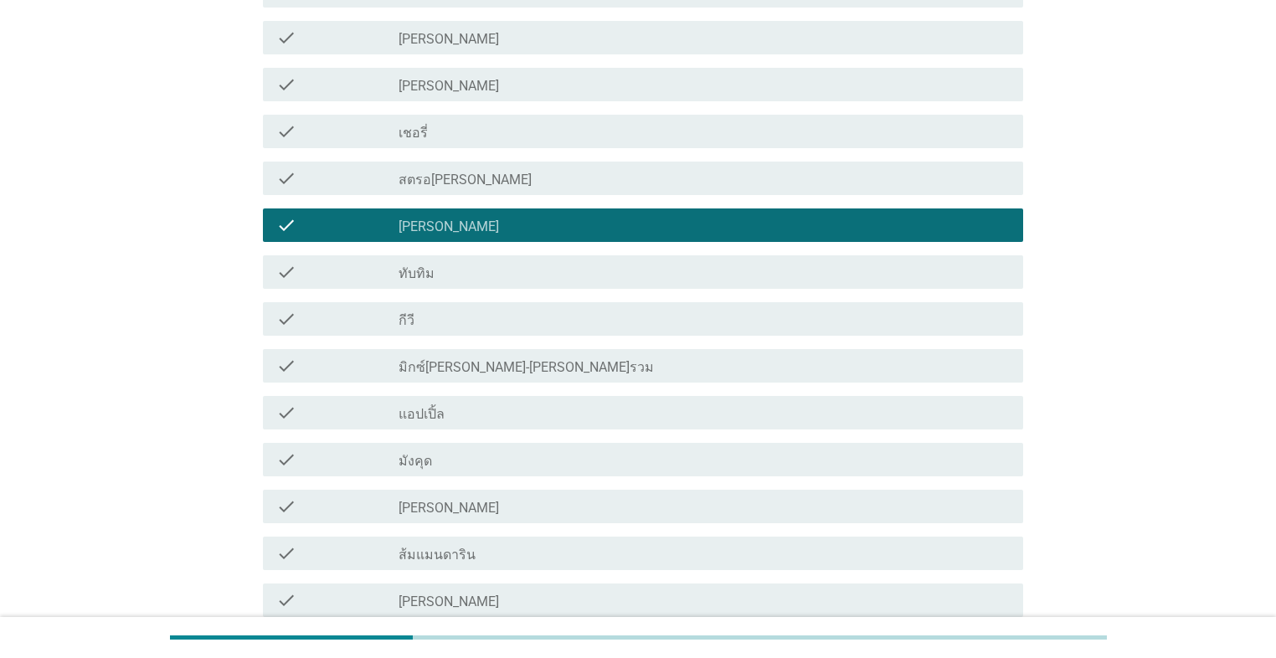
scroll to position [536, 0]
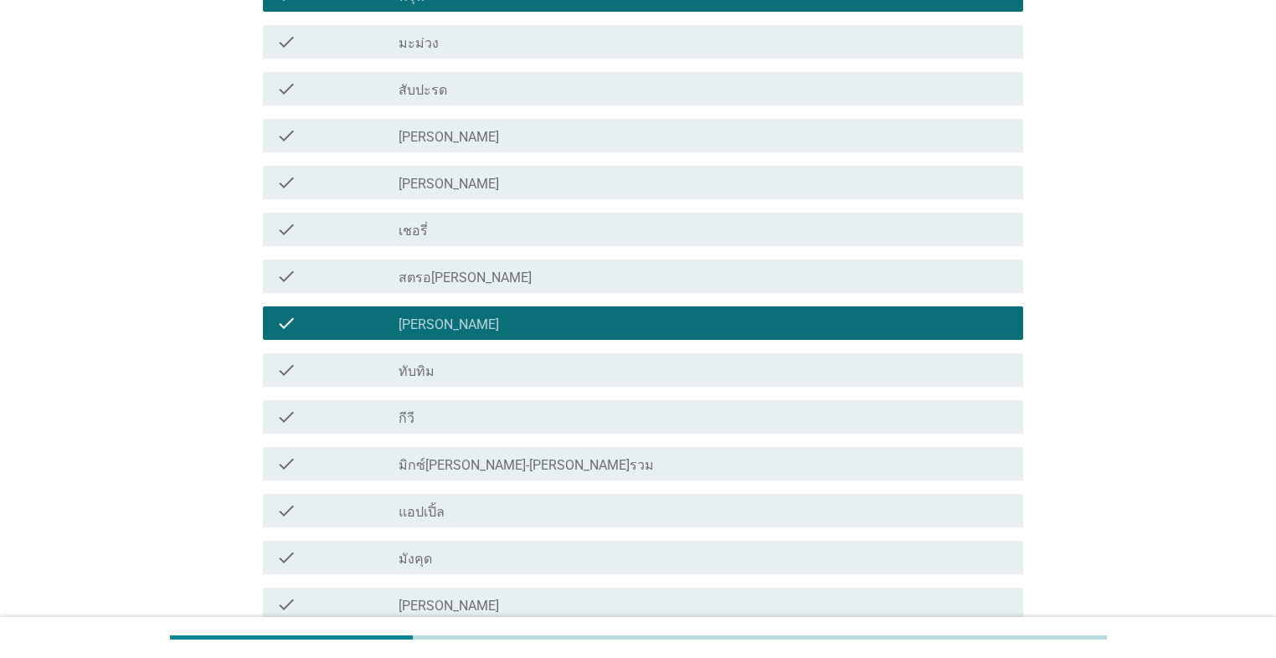
click at [625, 254] on div "check check_box_outline_blank สตรอ[PERSON_NAME]" at bounding box center [638, 276] width 770 height 47
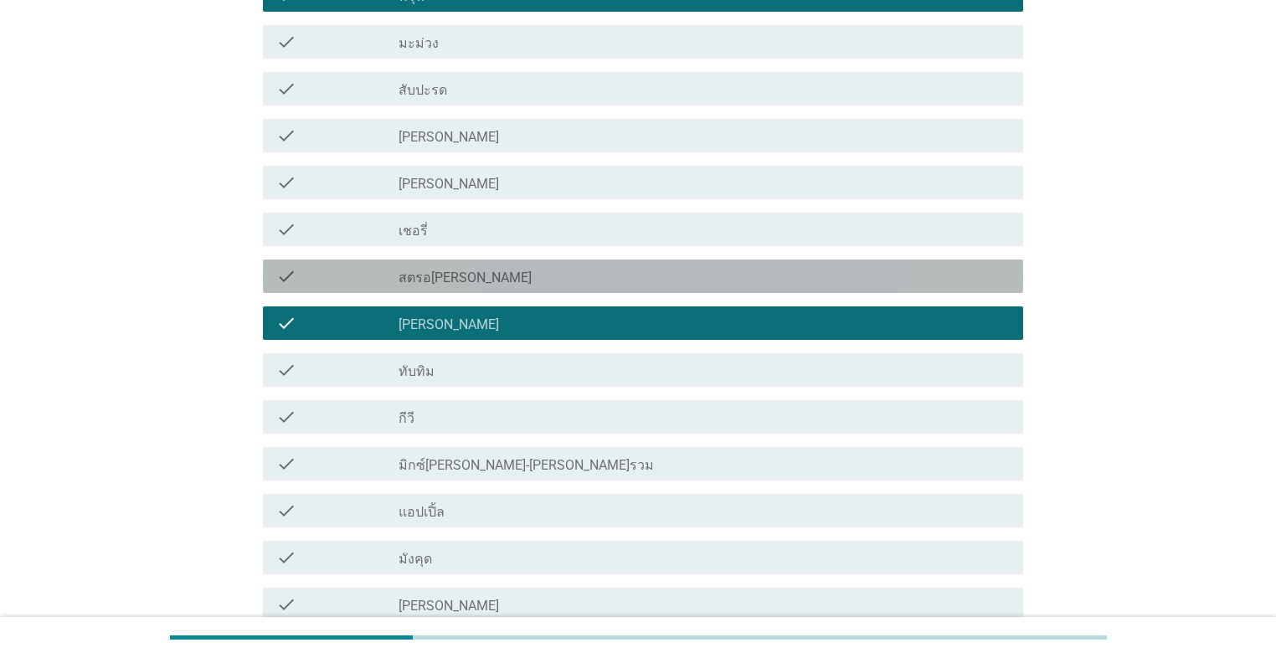
click at [659, 260] on div "check check_box_outline_blank สตรอ[PERSON_NAME]" at bounding box center [643, 275] width 760 height 33
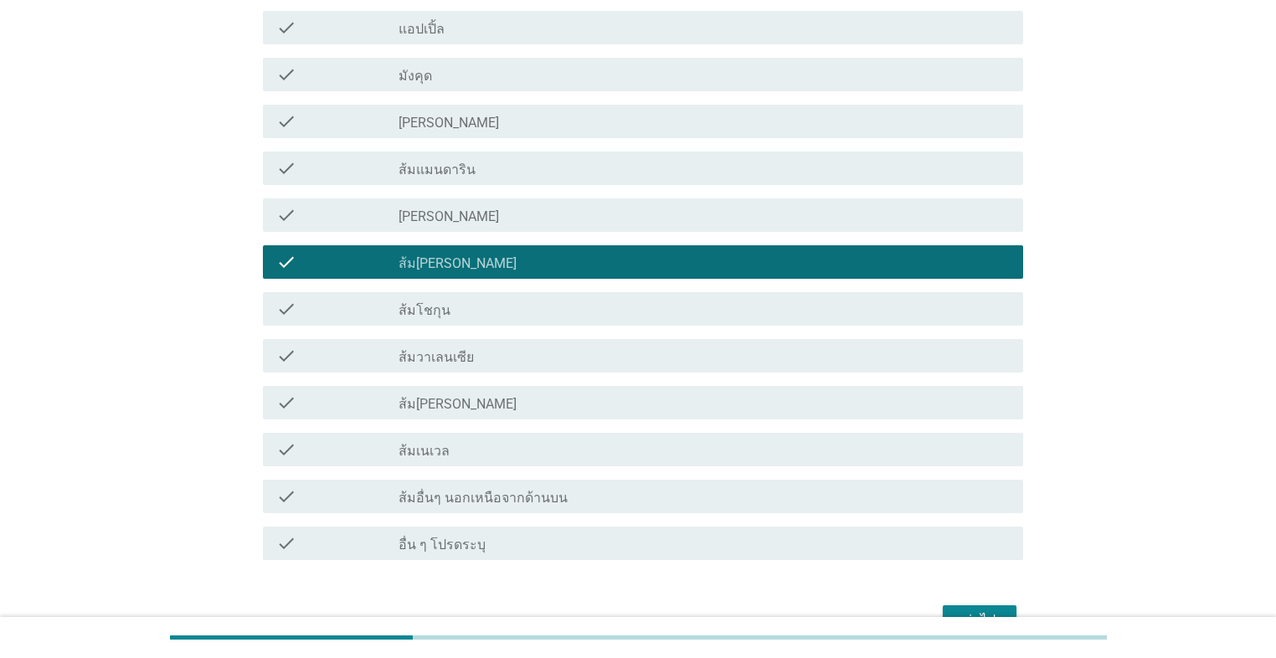
scroll to position [1117, 0]
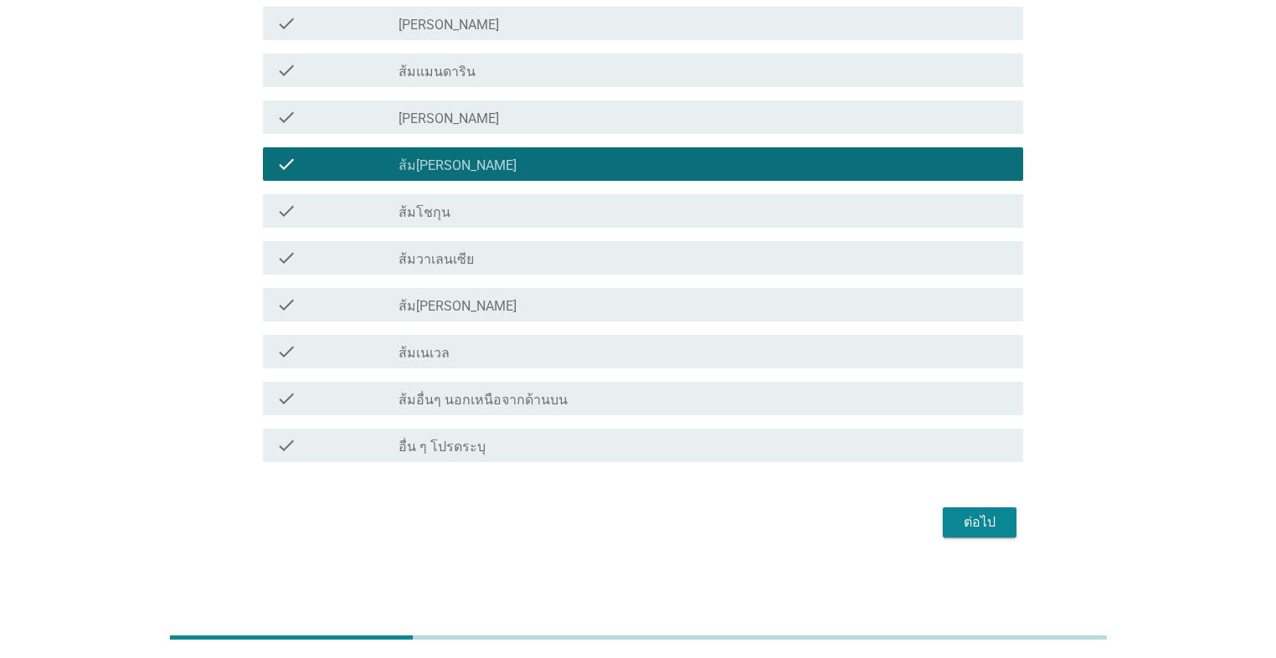
click at [659, 538] on div "ต่อไป" at bounding box center [638, 522] width 770 height 40
click at [659, 526] on div "ต่อไป" at bounding box center [979, 522] width 47 height 20
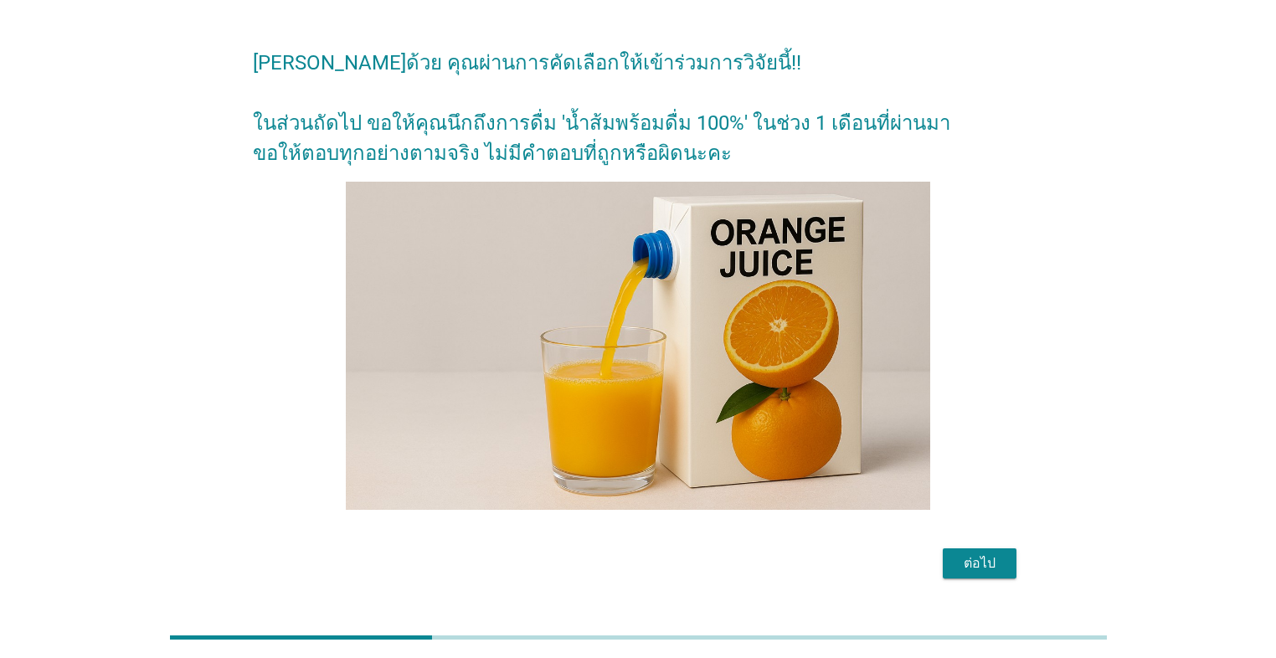
scroll to position [67, 0]
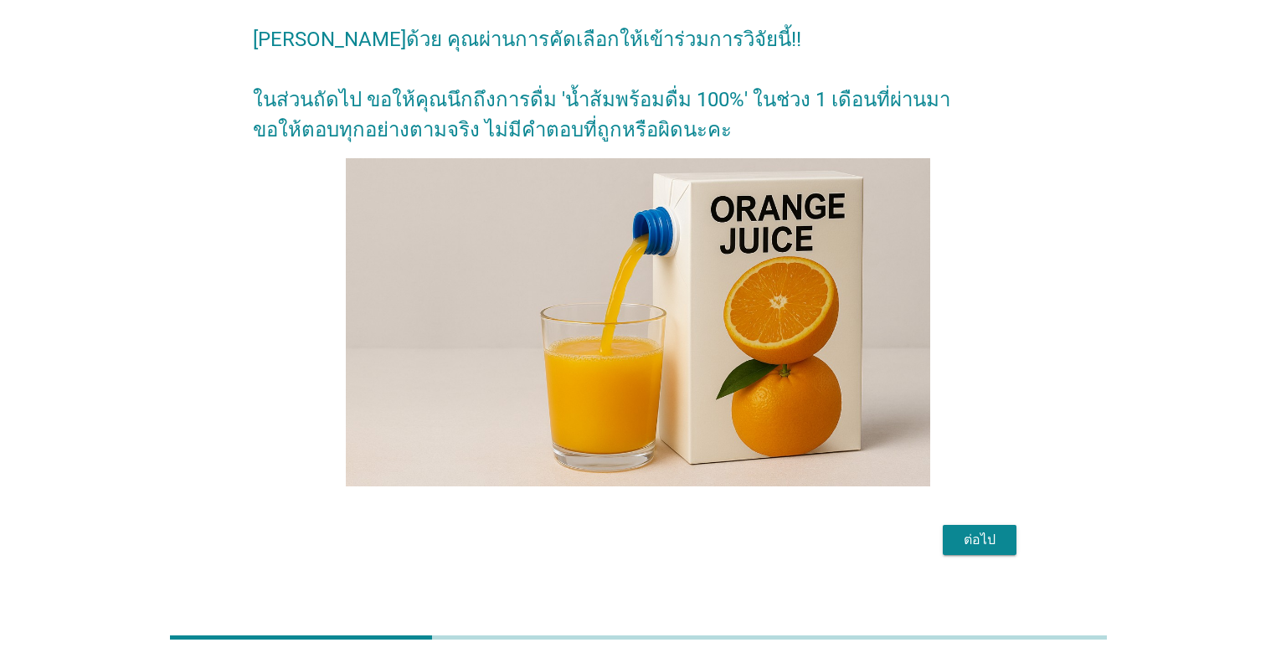
click at [659, 545] on div "ต่อไป" at bounding box center [979, 540] width 47 height 20
click at [659, 545] on div "ต่อไป" at bounding box center [638, 540] width 770 height 40
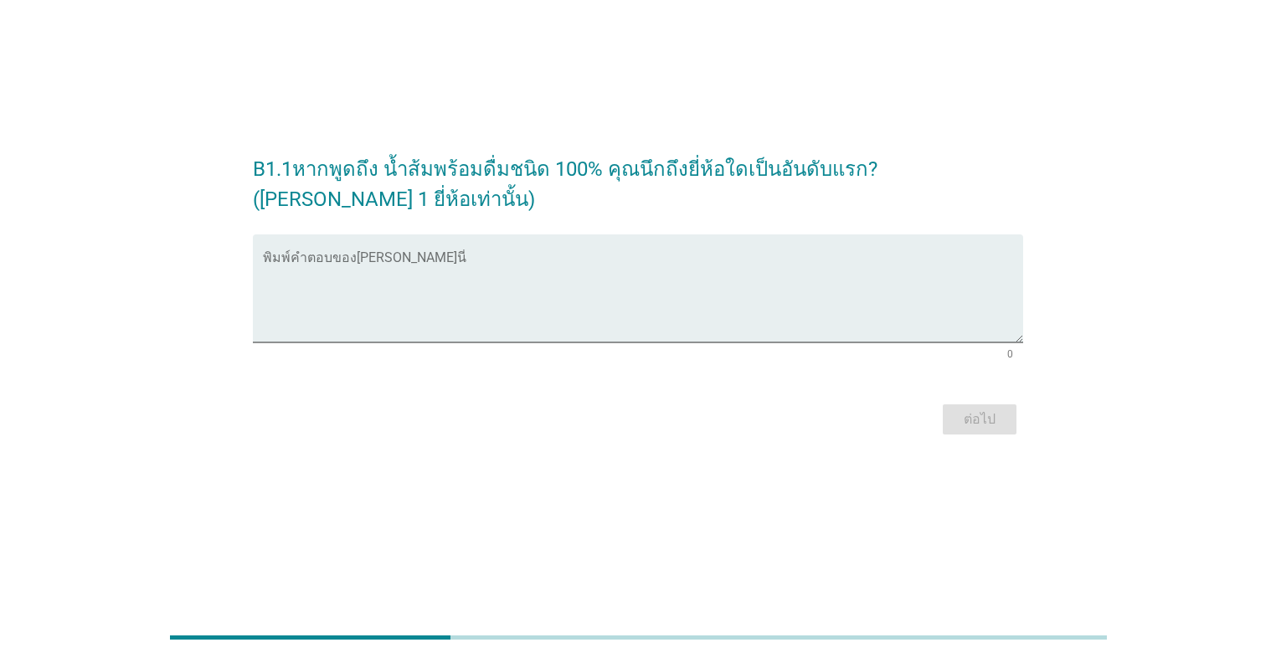
scroll to position [0, 0]
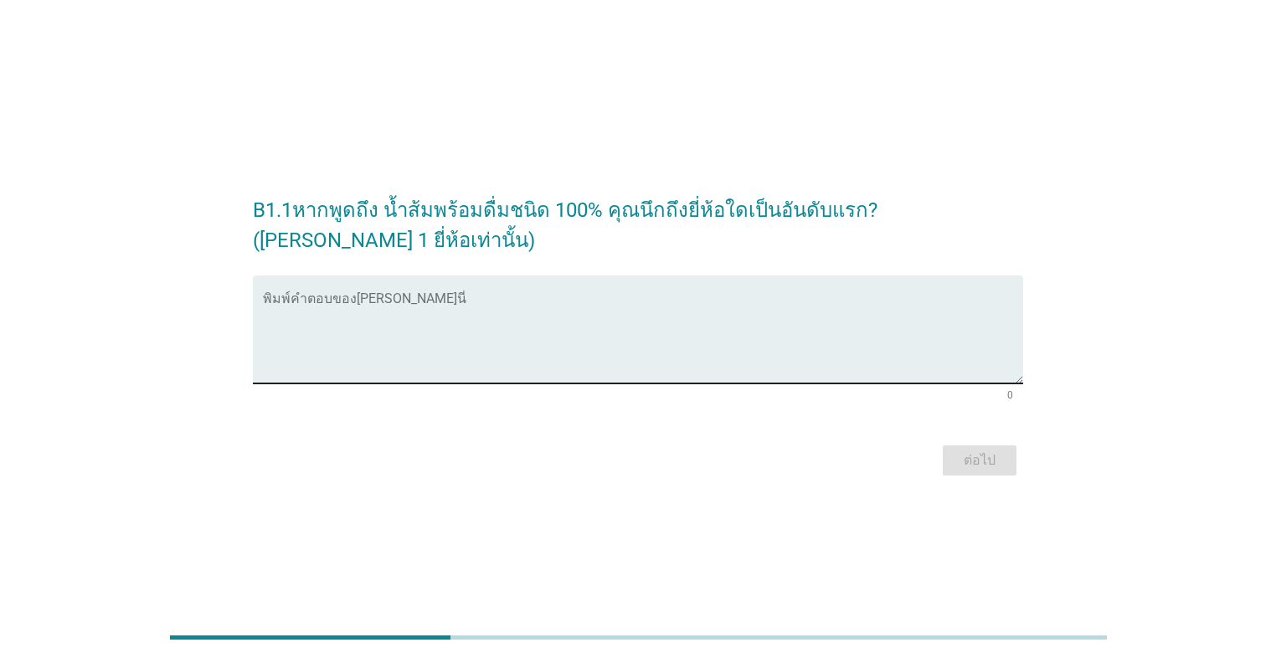
click at [422, 338] on textarea "พิมพ์คำตอบของคุณ ที่นี่" at bounding box center [643, 339] width 760 height 88
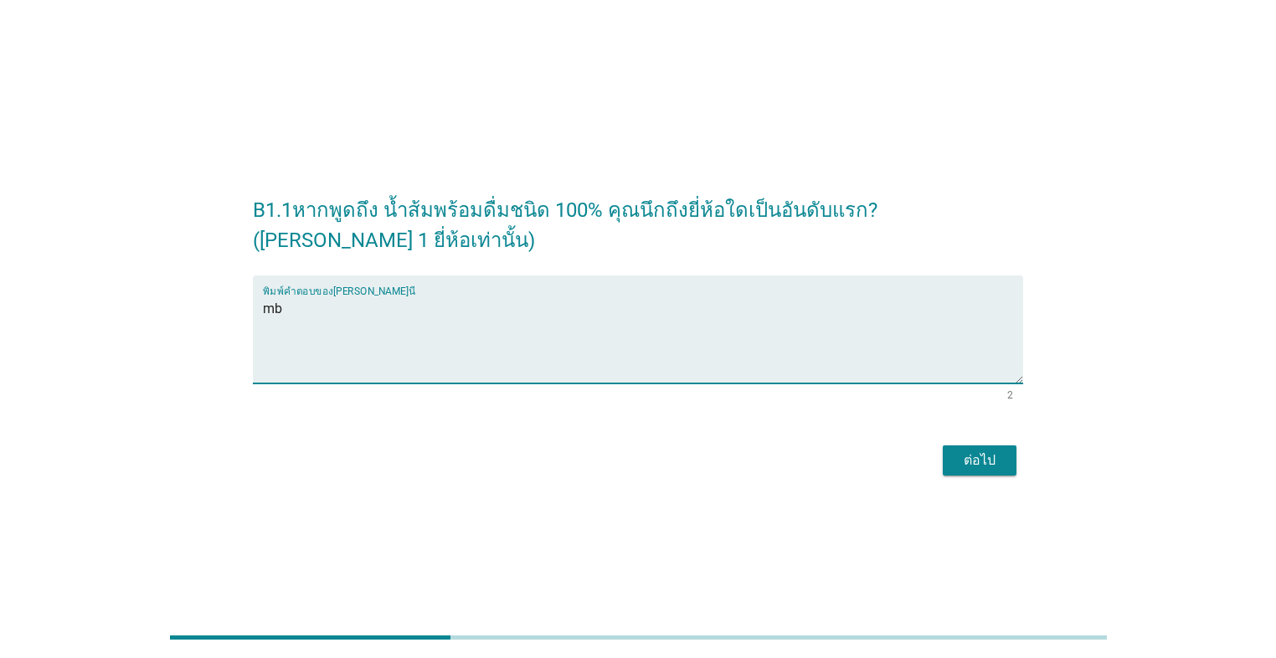
type textarea "m"
type textarea "ทิปโก้"
click at [659, 342] on div "B1.1หากพูดถึง น้ำส้มพร้อมดื่มชนิด 100% คุณนึกถึงยี่ห้อใดเป็นอันดับแรก? ([PERSON…" at bounding box center [637, 329] width 1195 height 329
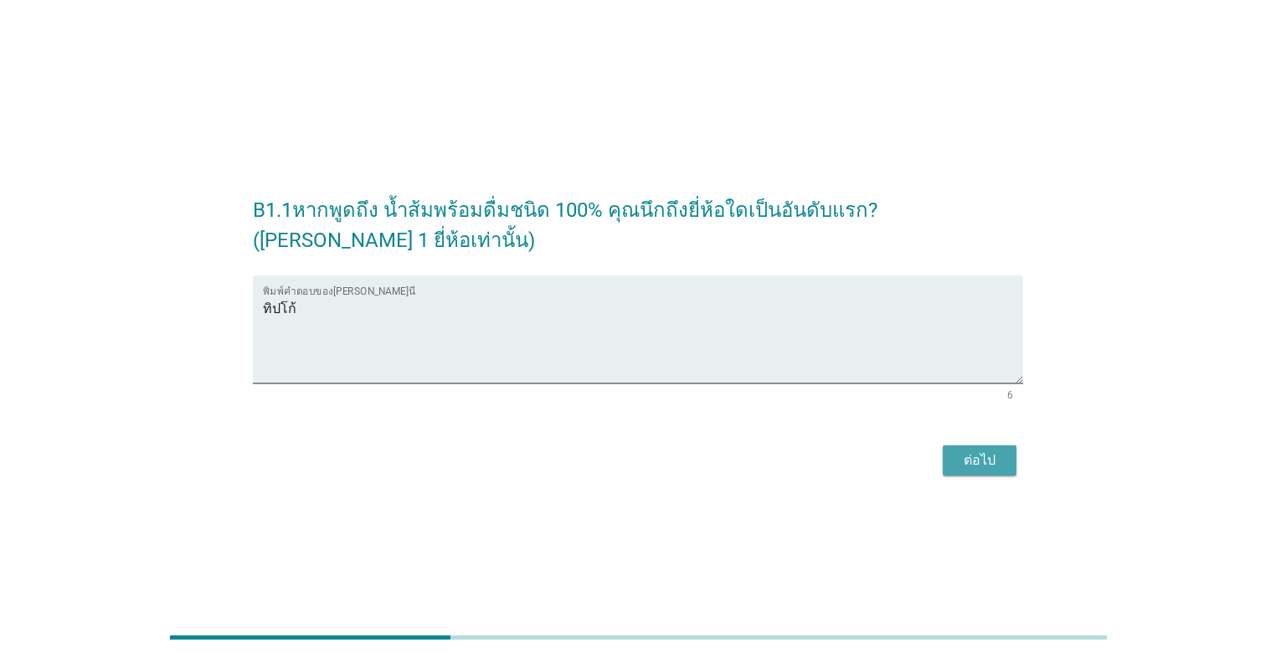
click at [659, 466] on div "ต่อไป" at bounding box center [979, 460] width 47 height 20
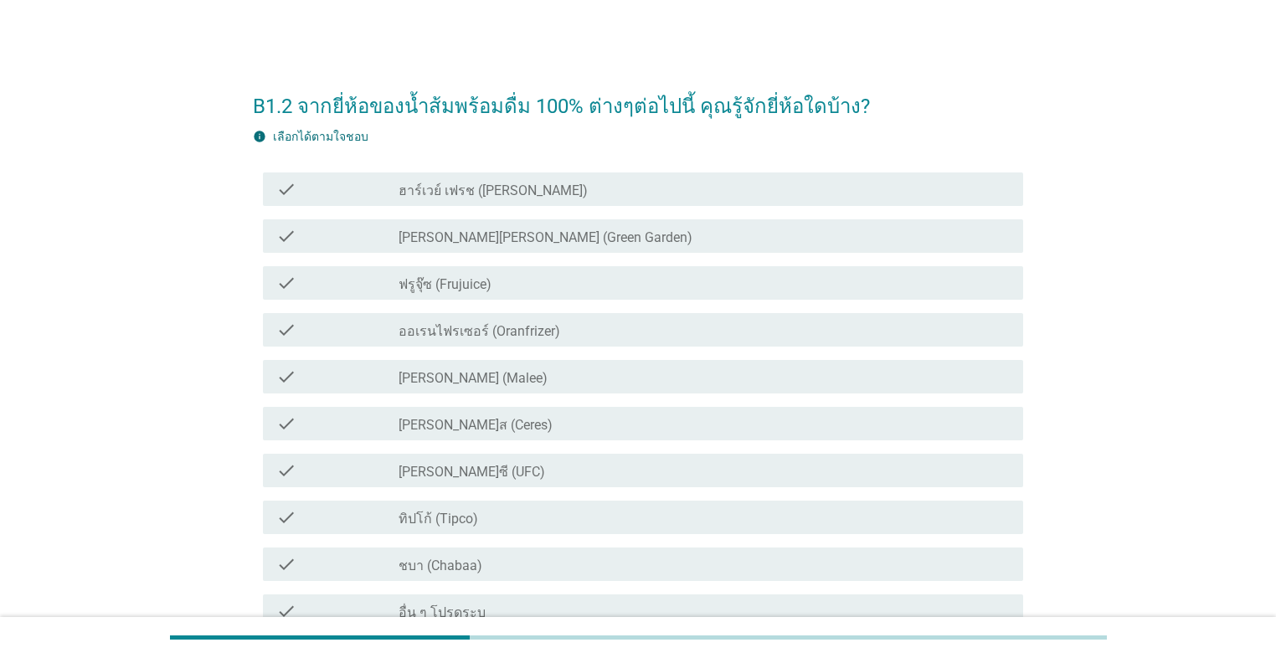
click at [526, 375] on div "check_box_outline_blank [PERSON_NAME] (Malee)" at bounding box center [703, 377] width 611 height 20
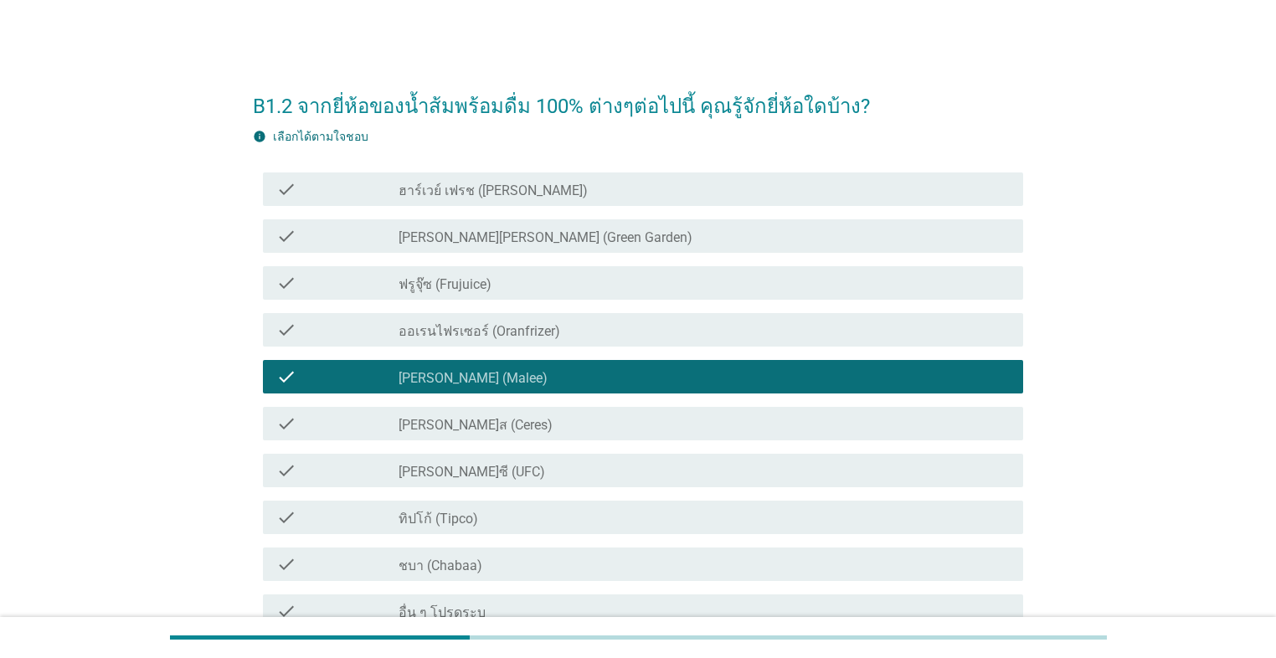
click at [502, 519] on div "check_box_outline_blank ทิปโก้ (Tipco)" at bounding box center [703, 517] width 611 height 20
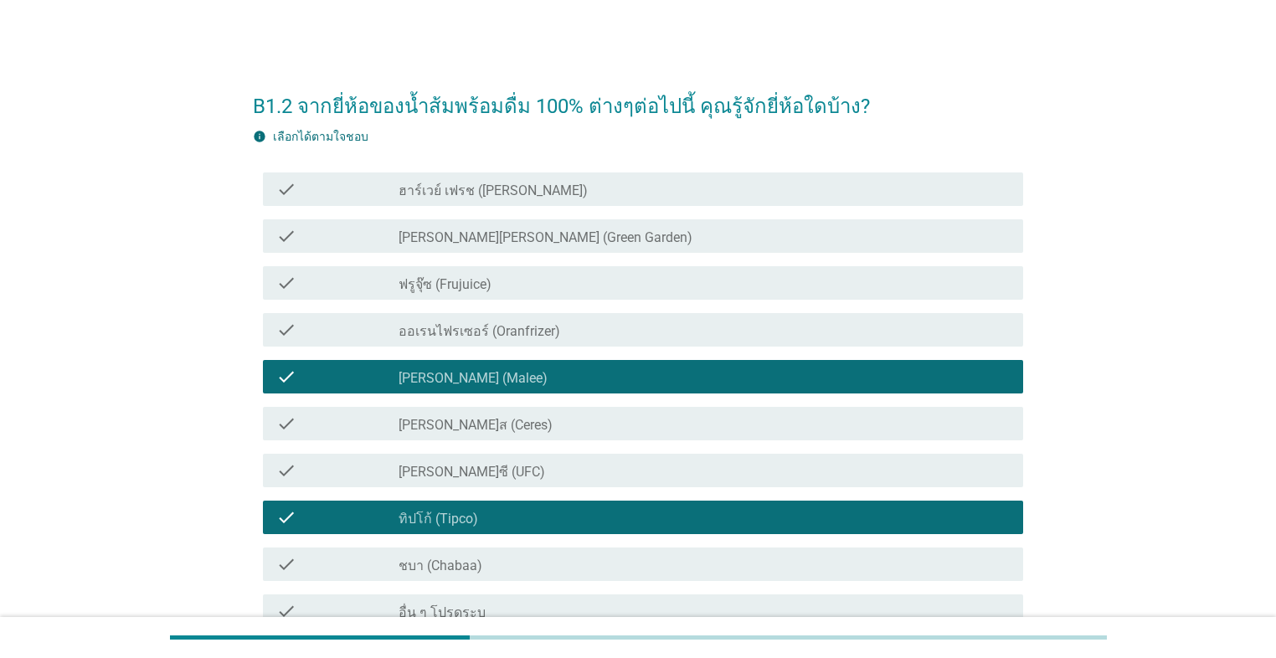
scroll to position [67, 0]
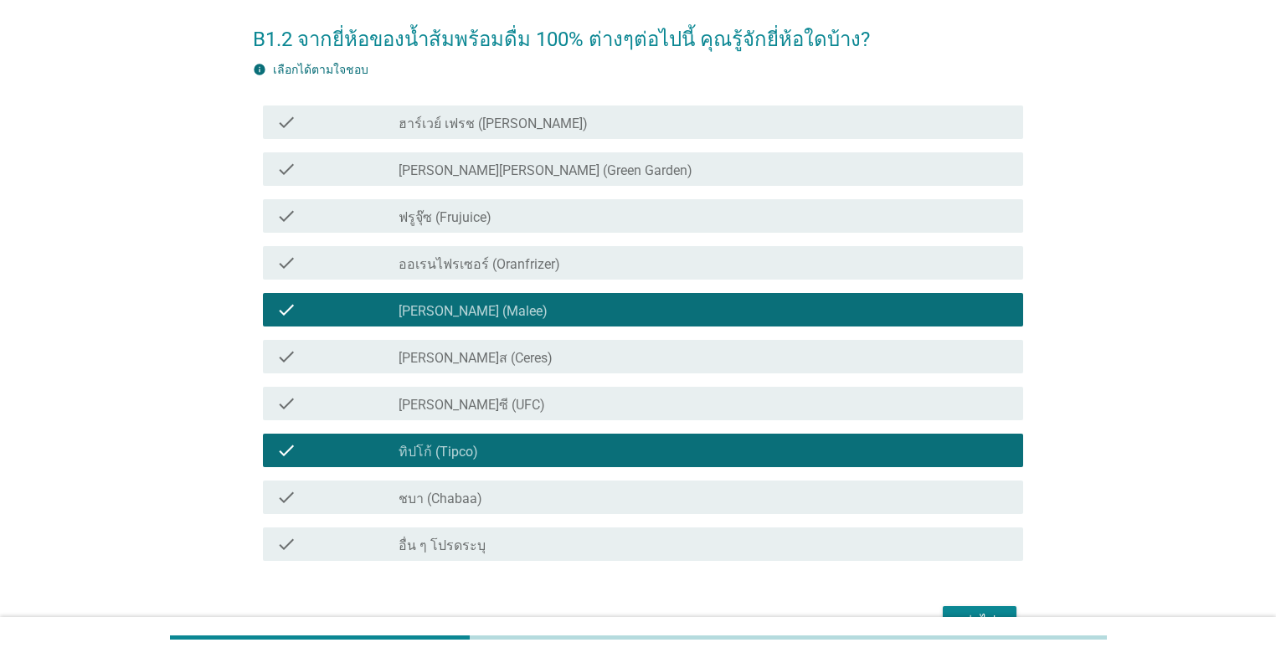
click at [511, 499] on div "check_box_outline_blank ชบา (Chabaa)" at bounding box center [703, 497] width 611 height 20
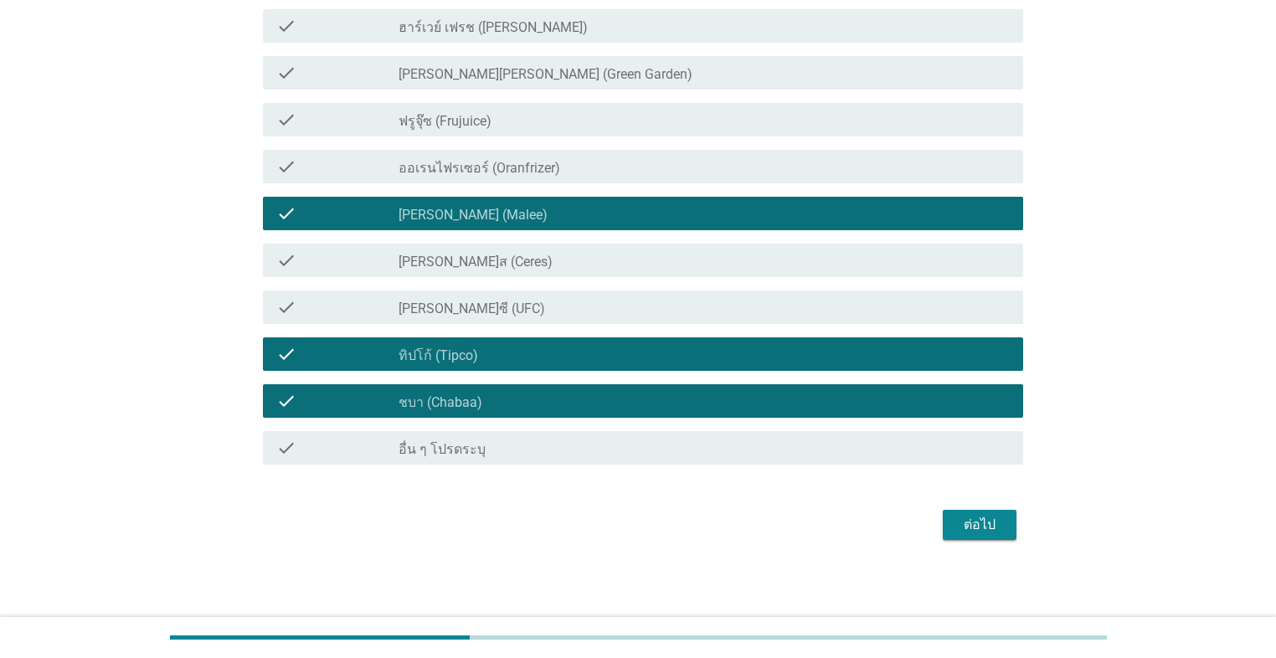
scroll to position [165, 0]
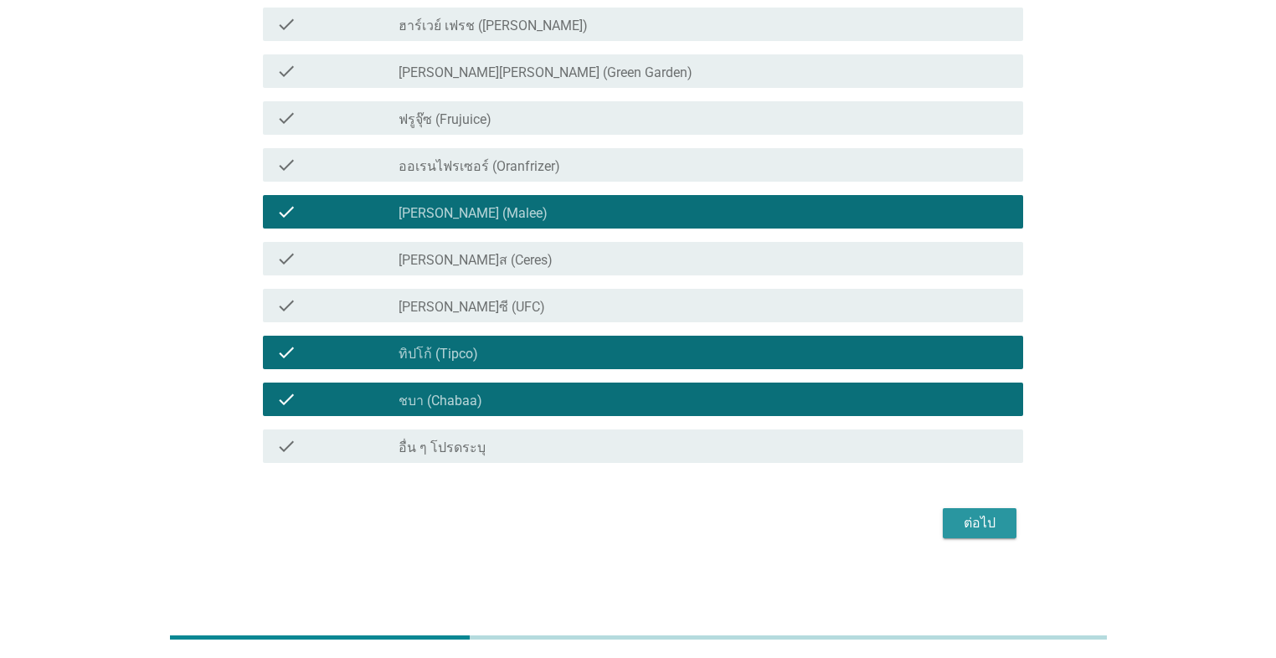
click at [659, 529] on button "ต่อไป" at bounding box center [979, 523] width 74 height 30
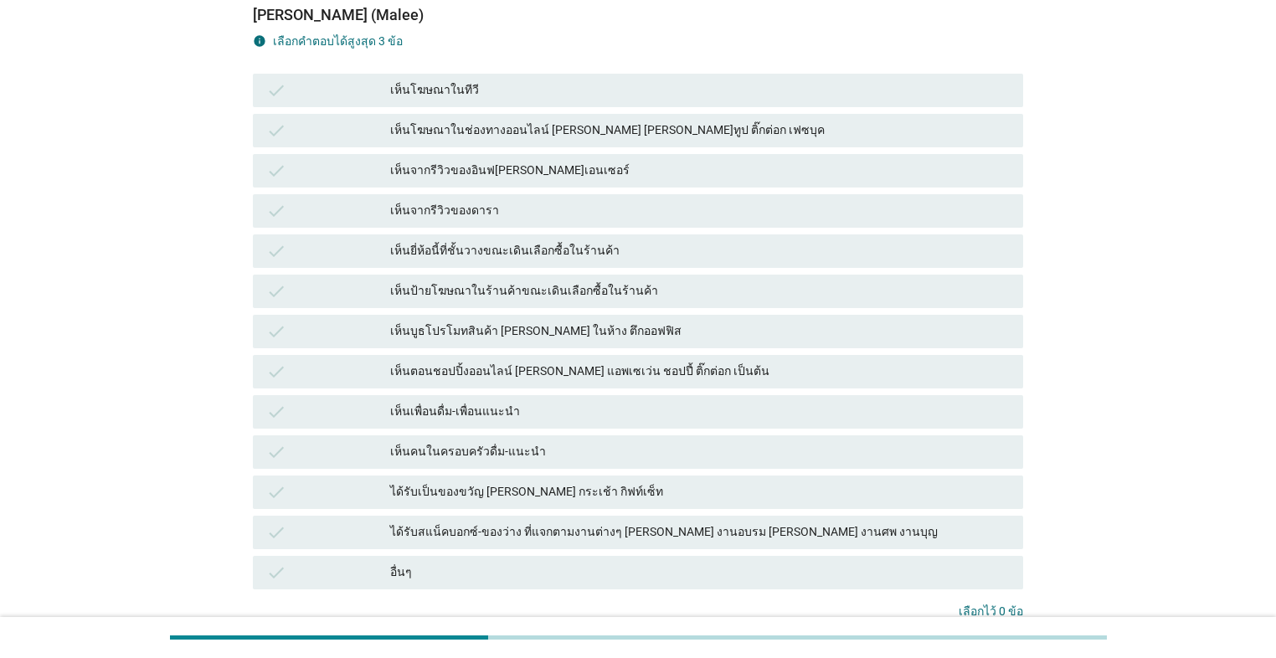
scroll to position [0, 0]
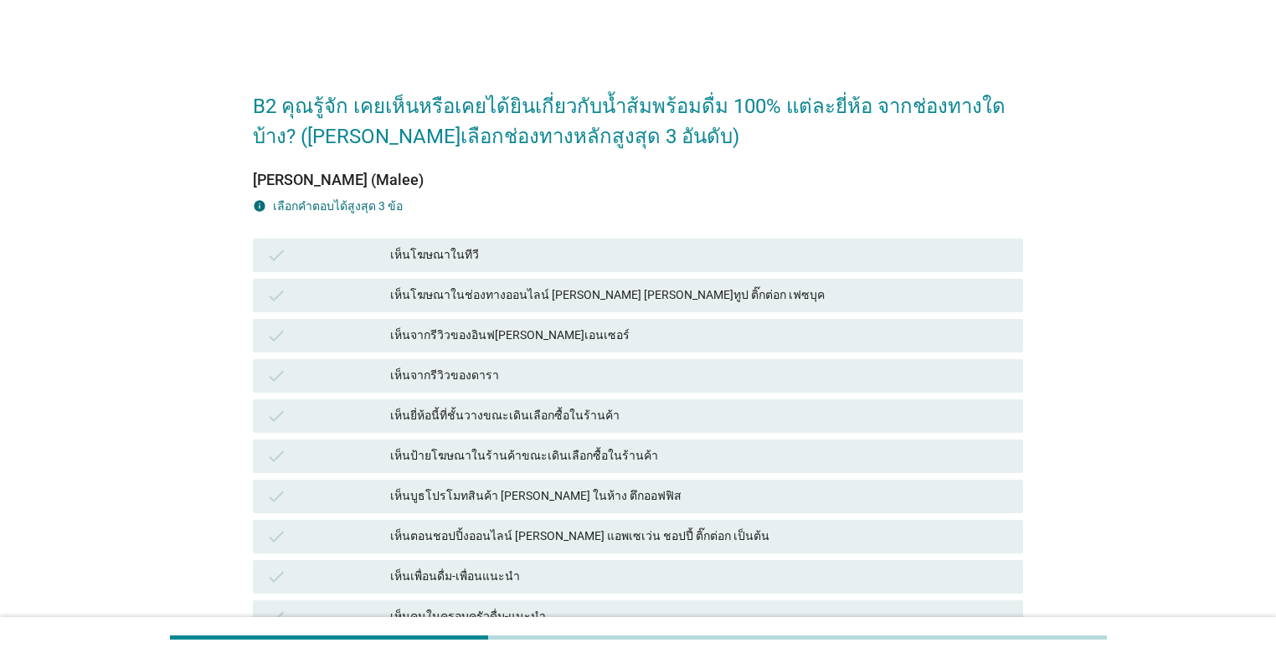
click at [566, 255] on div "เห็นโฆษณาในทีวี" at bounding box center [699, 255] width 619 height 20
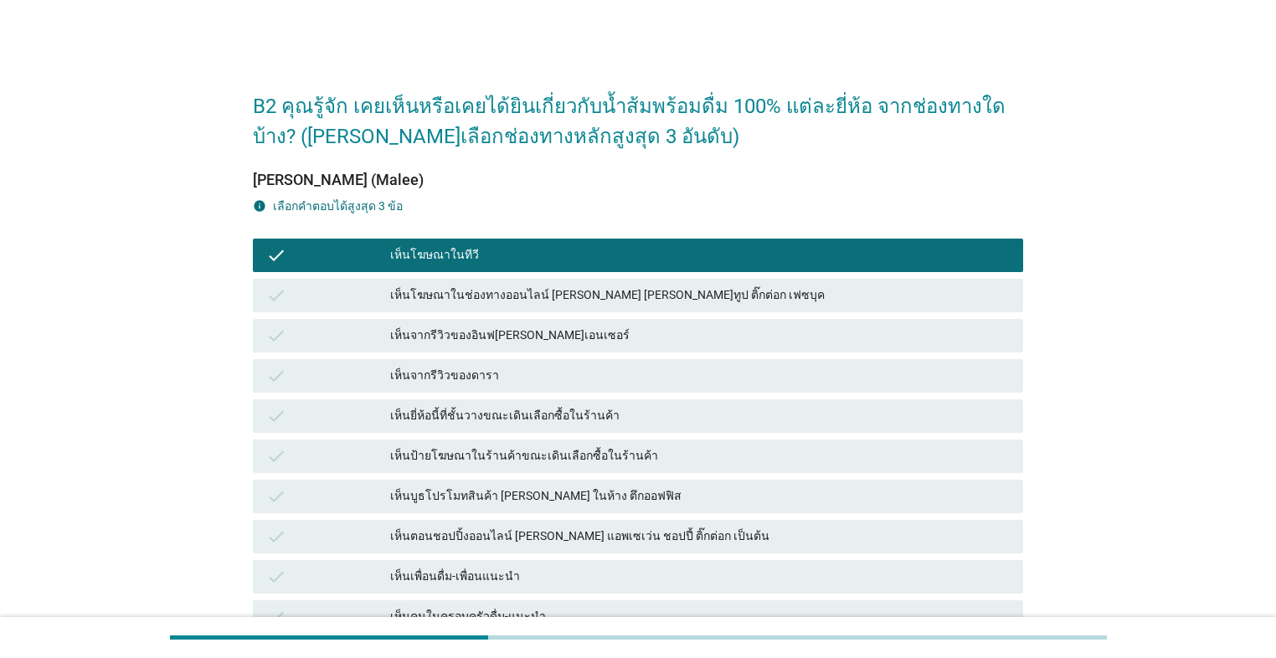
click at [589, 338] on div "เห็นจากรีวิวของอินฟ[PERSON_NAME]เอนเซอร์" at bounding box center [699, 336] width 619 height 20
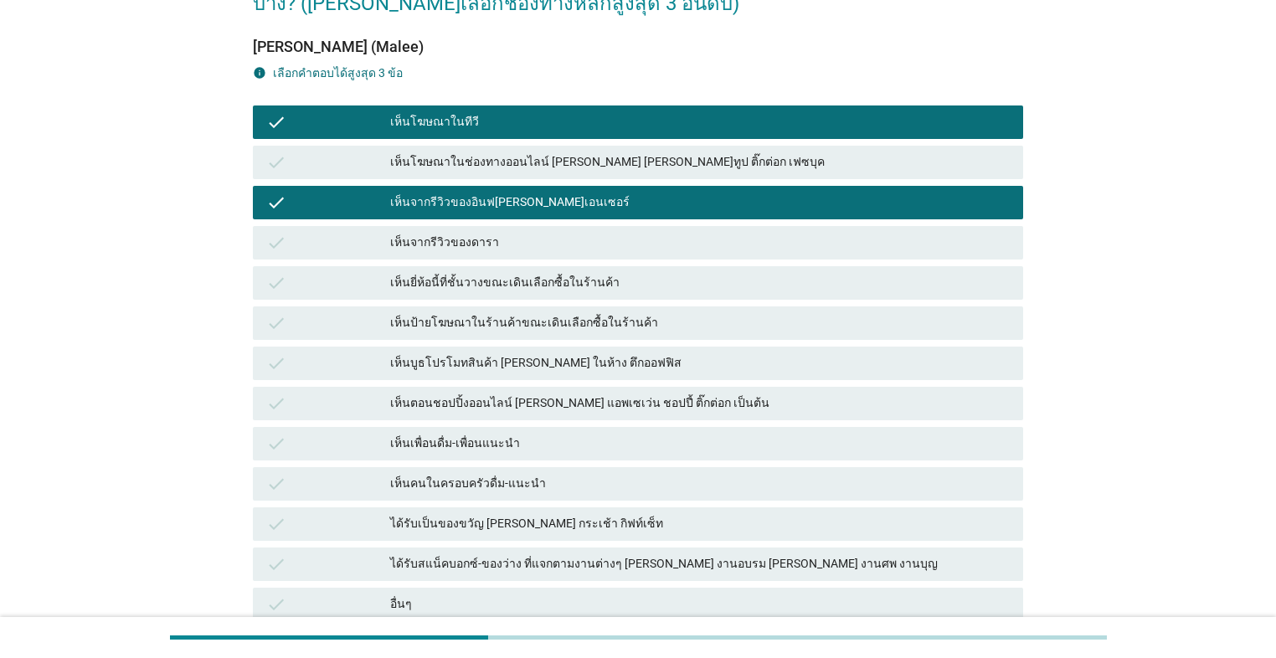
scroll to position [134, 0]
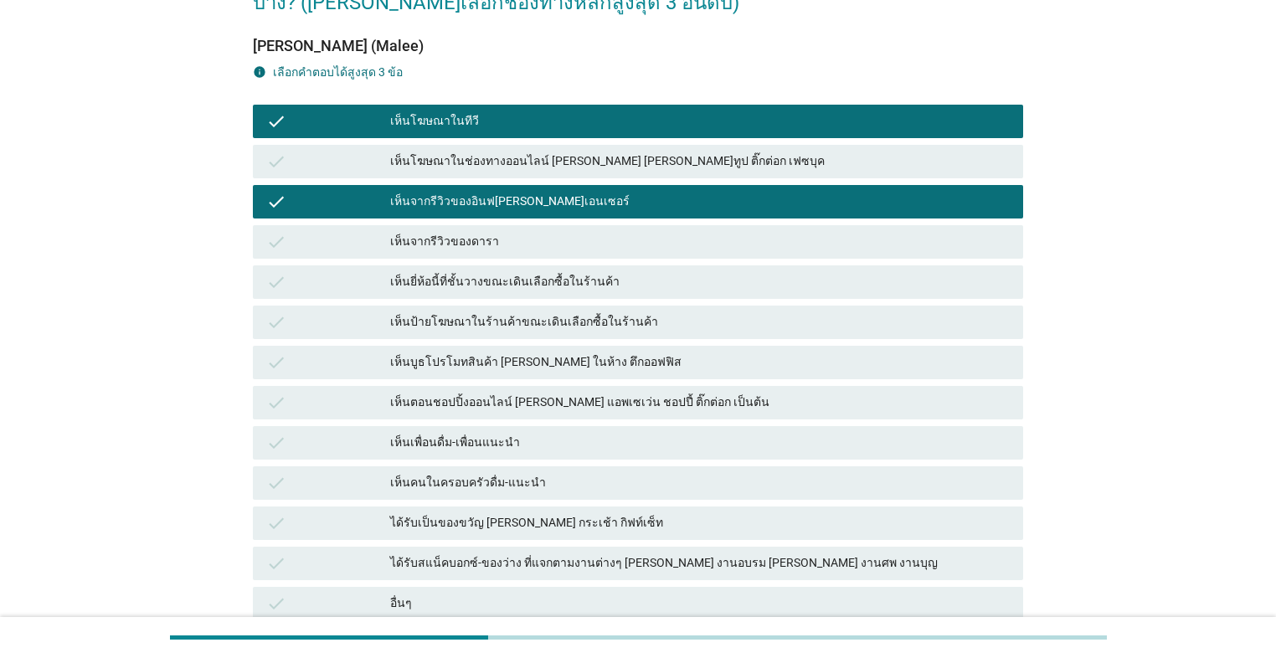
click at [557, 234] on div "เห็นจากรีวิวของดารา" at bounding box center [699, 242] width 619 height 20
click at [581, 166] on div "เห็นโฆษณาในช่องทางออนไลน์ [PERSON_NAME] [PERSON_NAME]ทูป ติ๊กต่อก เฟซบุค" at bounding box center [699, 162] width 619 height 20
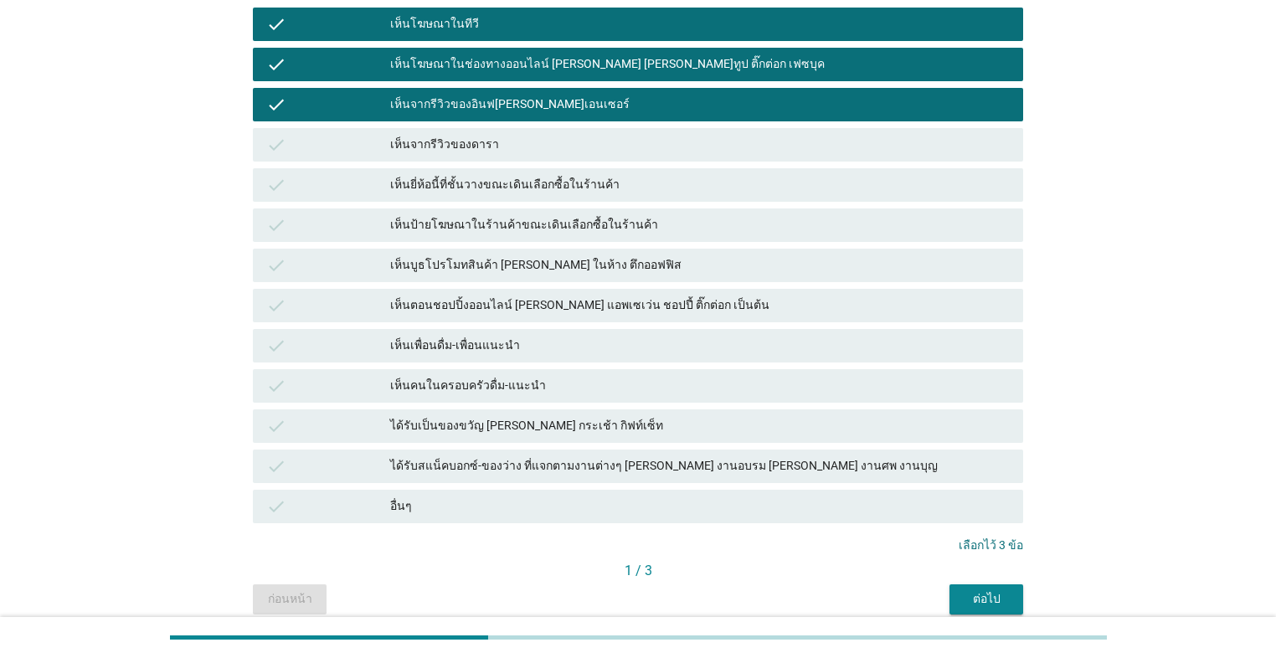
scroll to position [302, 0]
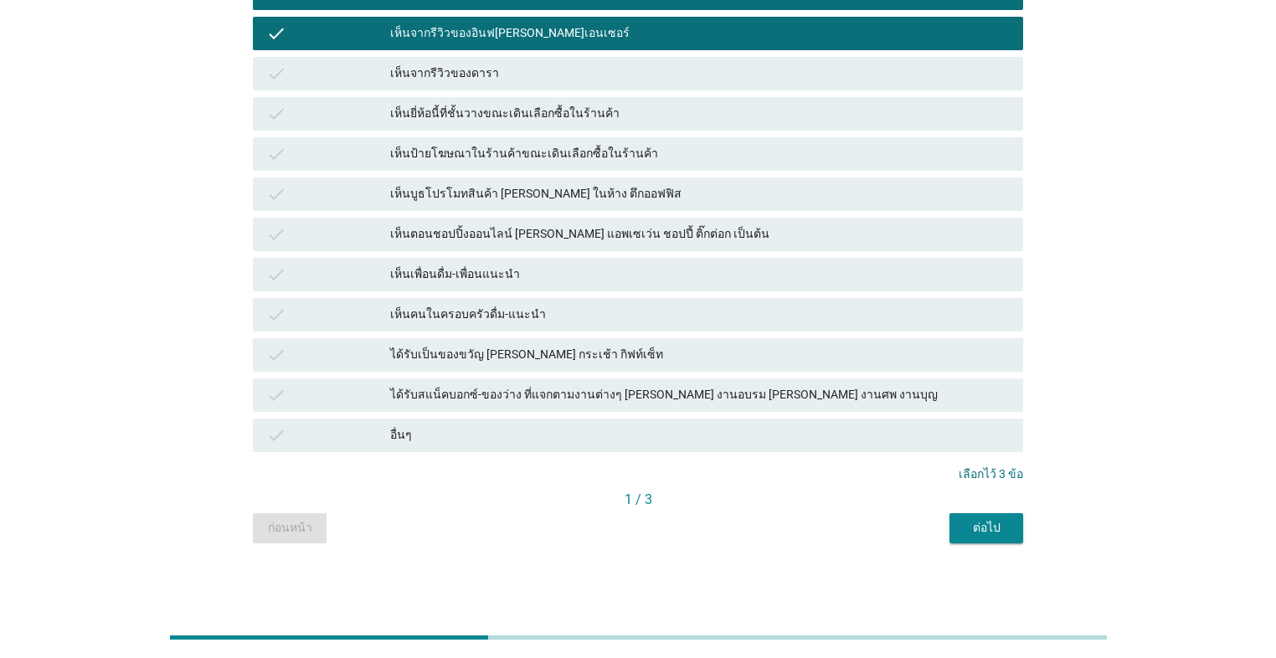
click at [659, 533] on div "ต่อไป" at bounding box center [986, 528] width 47 height 18
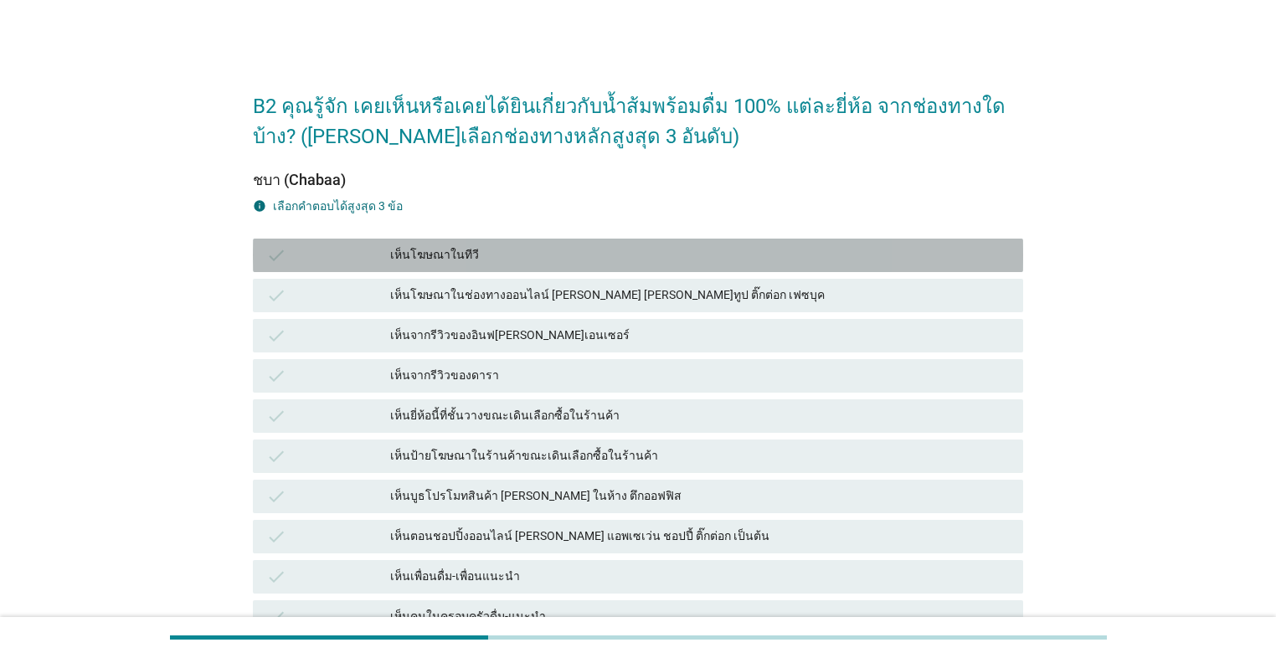
click at [552, 262] on div "เห็นโฆษณาในทีวี" at bounding box center [699, 255] width 619 height 20
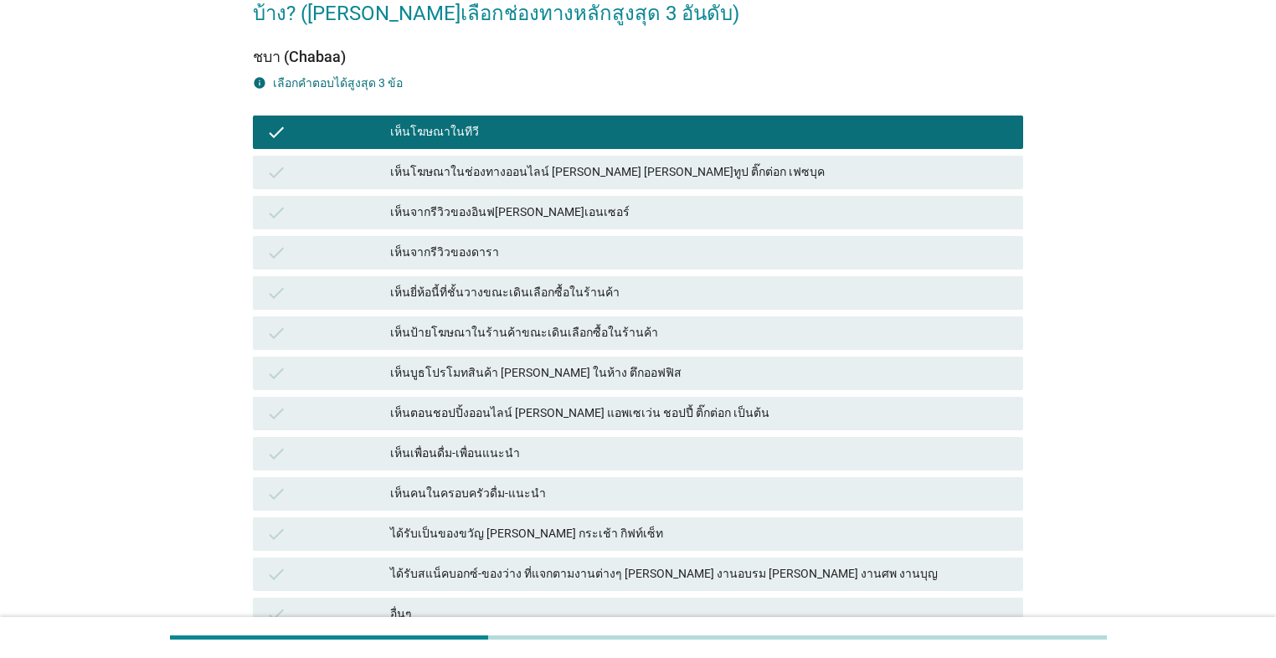
scroll to position [134, 0]
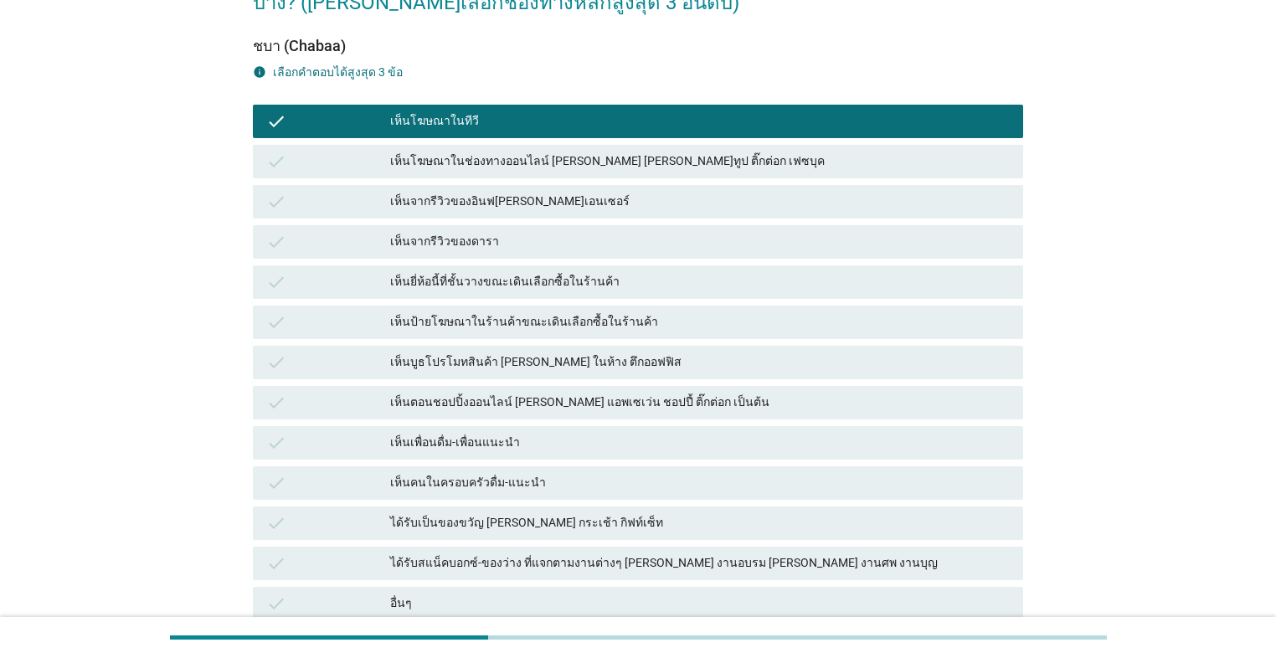
click at [558, 244] on div "เห็นจากรีวิวของดารา" at bounding box center [699, 242] width 619 height 20
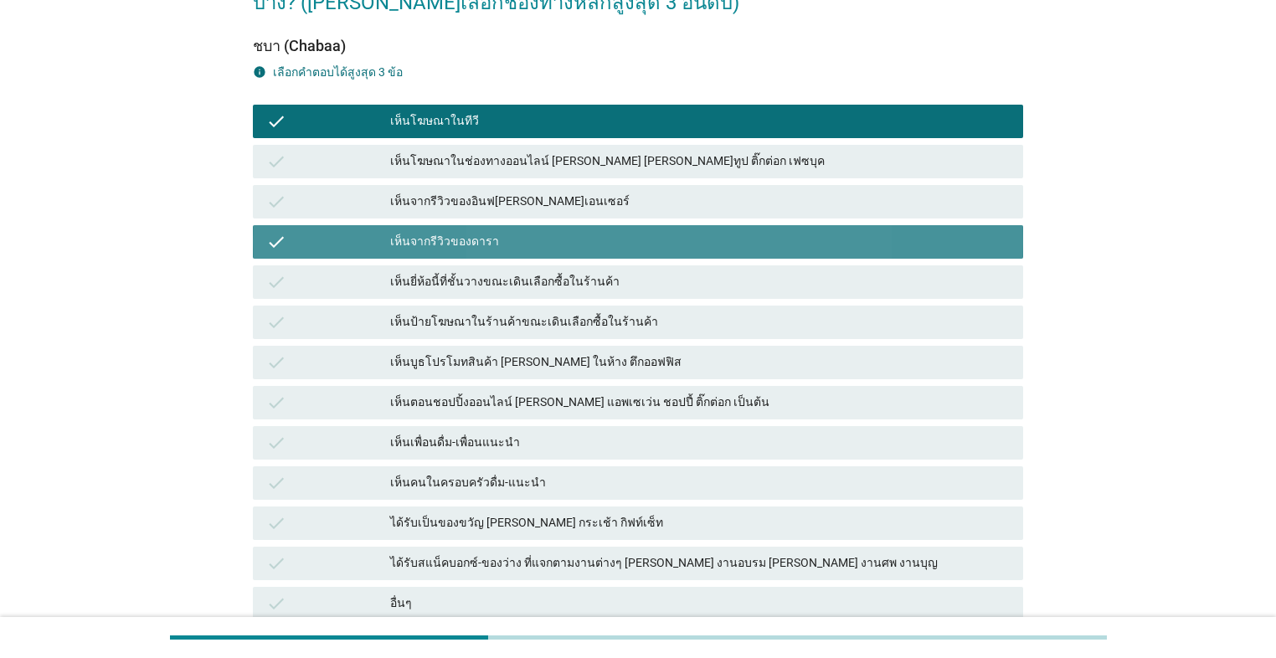
click at [558, 244] on div "เห็นจากรีวิวของดารา" at bounding box center [699, 242] width 619 height 20
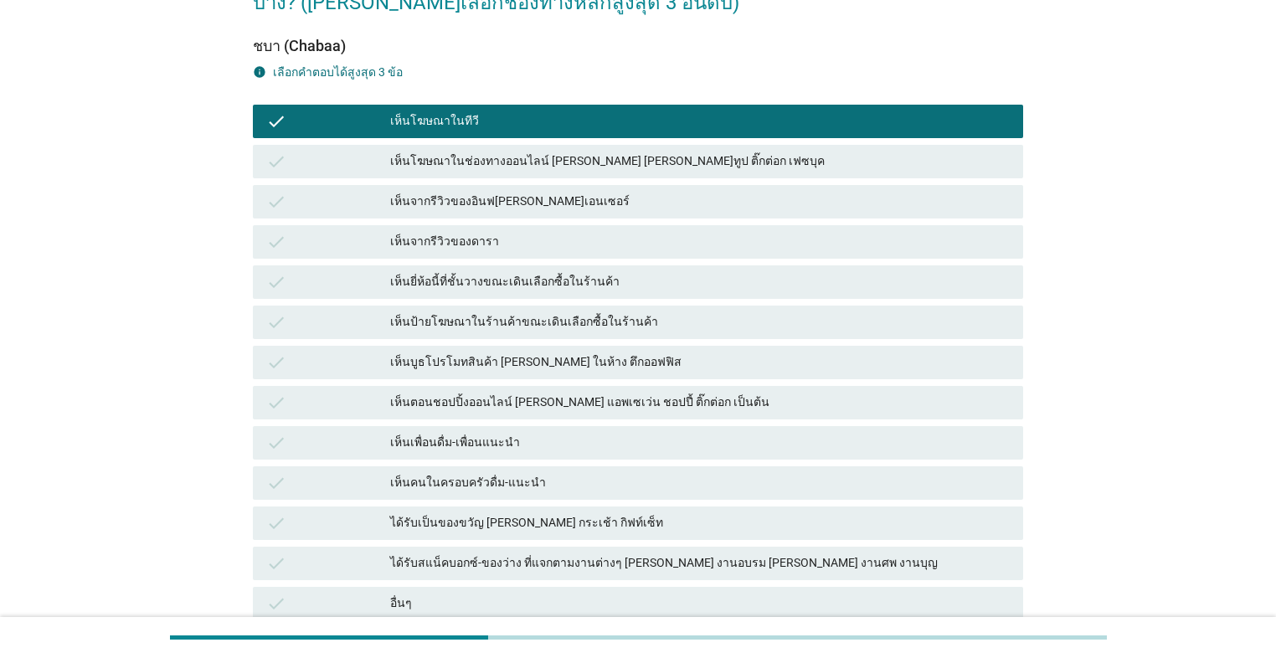
click at [564, 242] on div "เห็นจากรีวิวของดารา" at bounding box center [699, 242] width 619 height 20
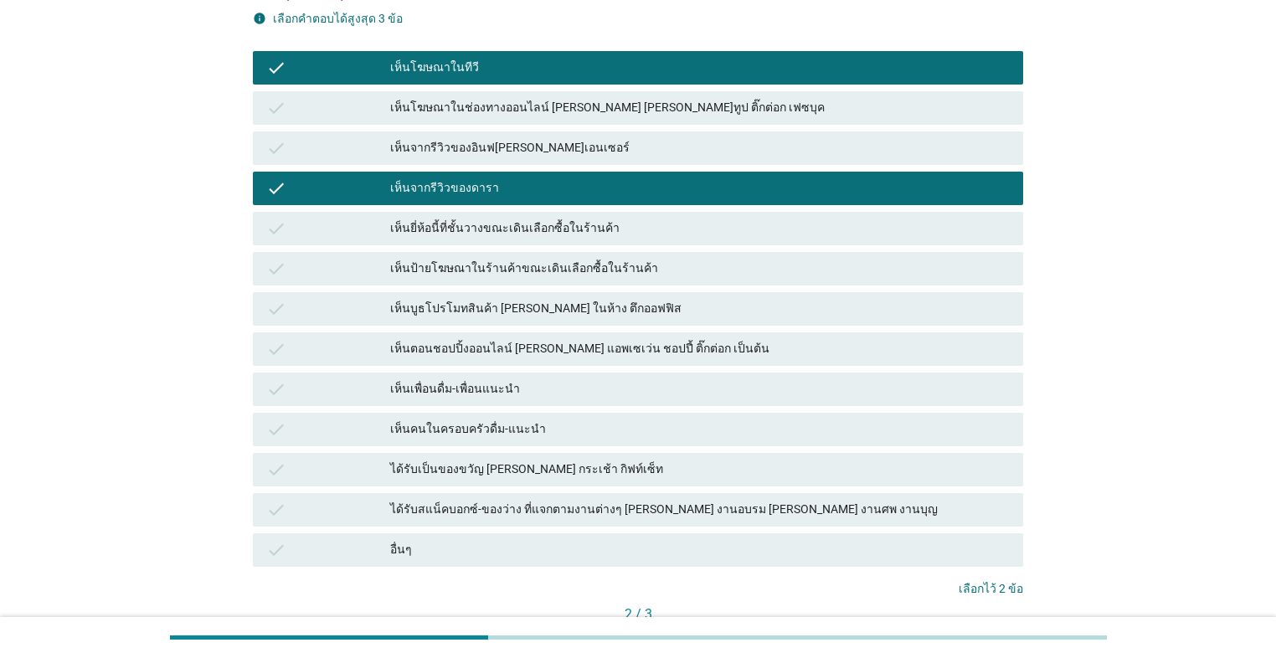
scroll to position [302, 0]
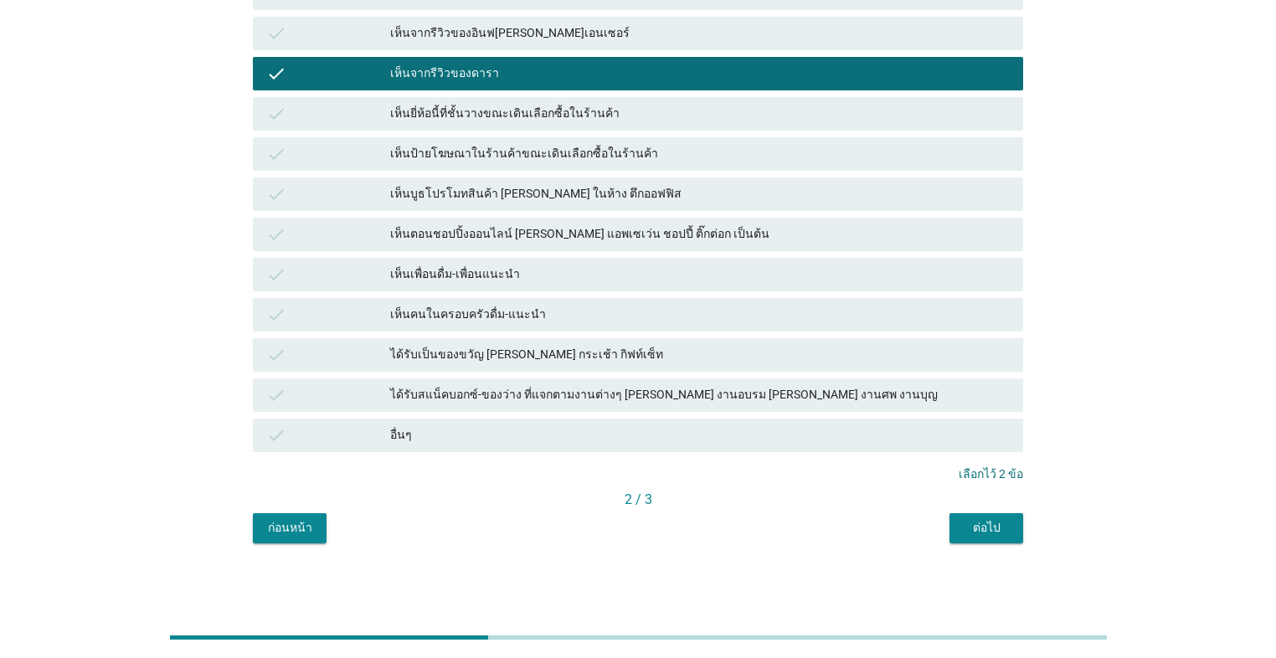
click at [659, 534] on div "ต่อไป" at bounding box center [986, 528] width 47 height 18
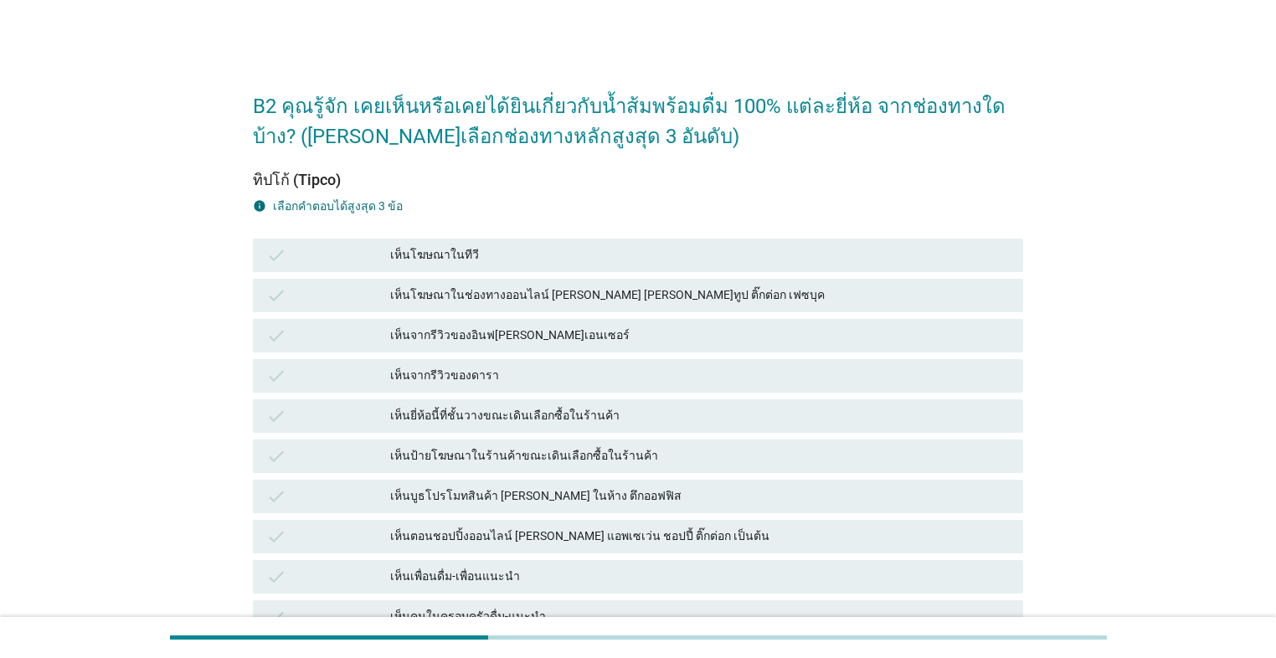
click at [551, 244] on div "check เห็นโฆษณาในทีวี" at bounding box center [638, 255] width 770 height 33
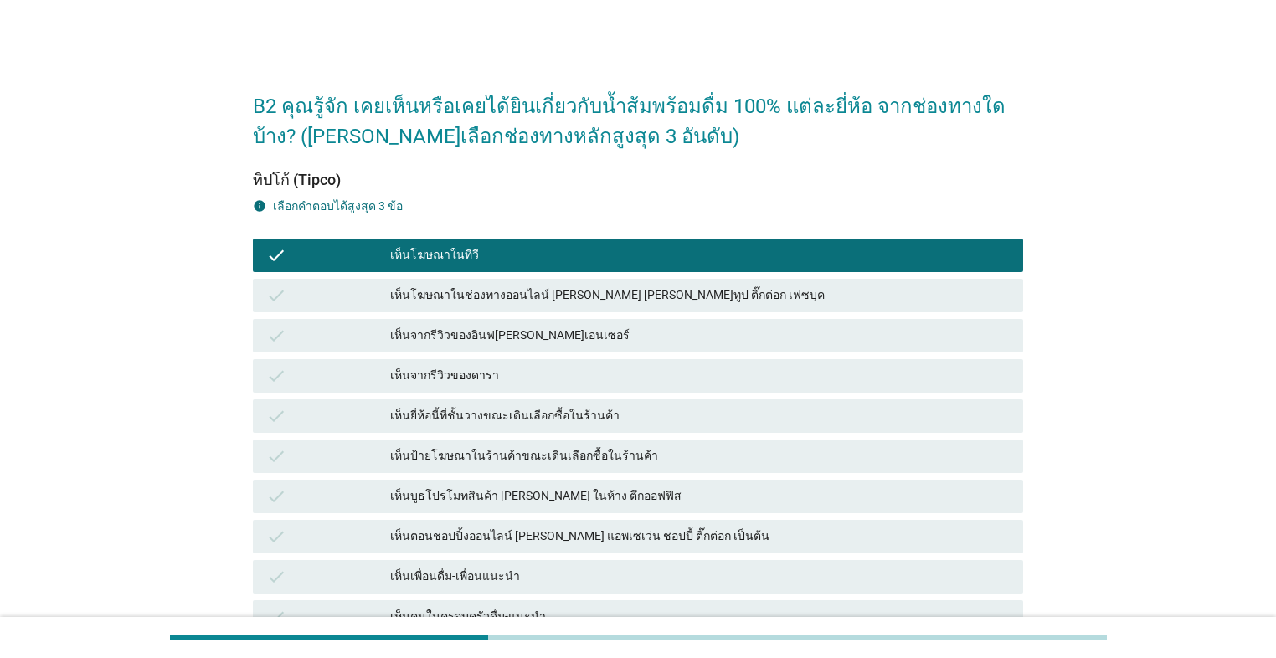
click at [588, 326] on div "เห็นจากรีวิวของอินฟ[PERSON_NAME]เอนเซอร์" at bounding box center [699, 336] width 619 height 20
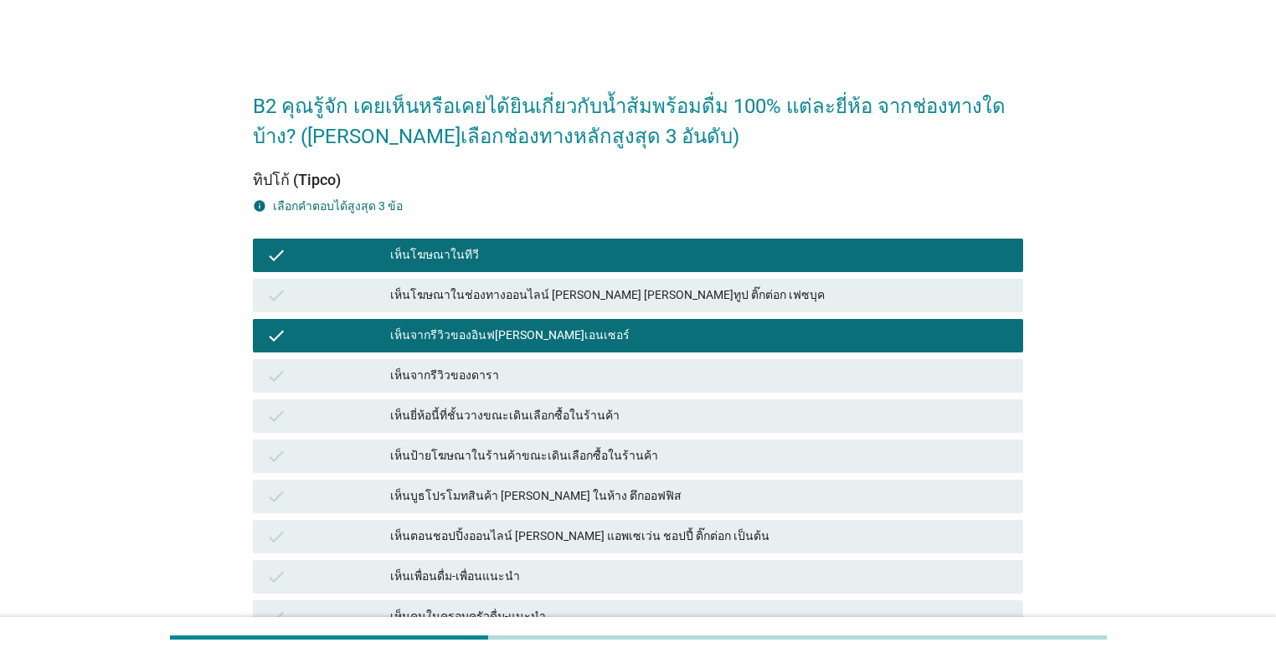
click at [615, 294] on div "เห็นโฆษณาในช่องทางออนไลน์ [PERSON_NAME] [PERSON_NAME]ทูป ติ๊กต่อก เฟซบุค" at bounding box center [699, 295] width 619 height 20
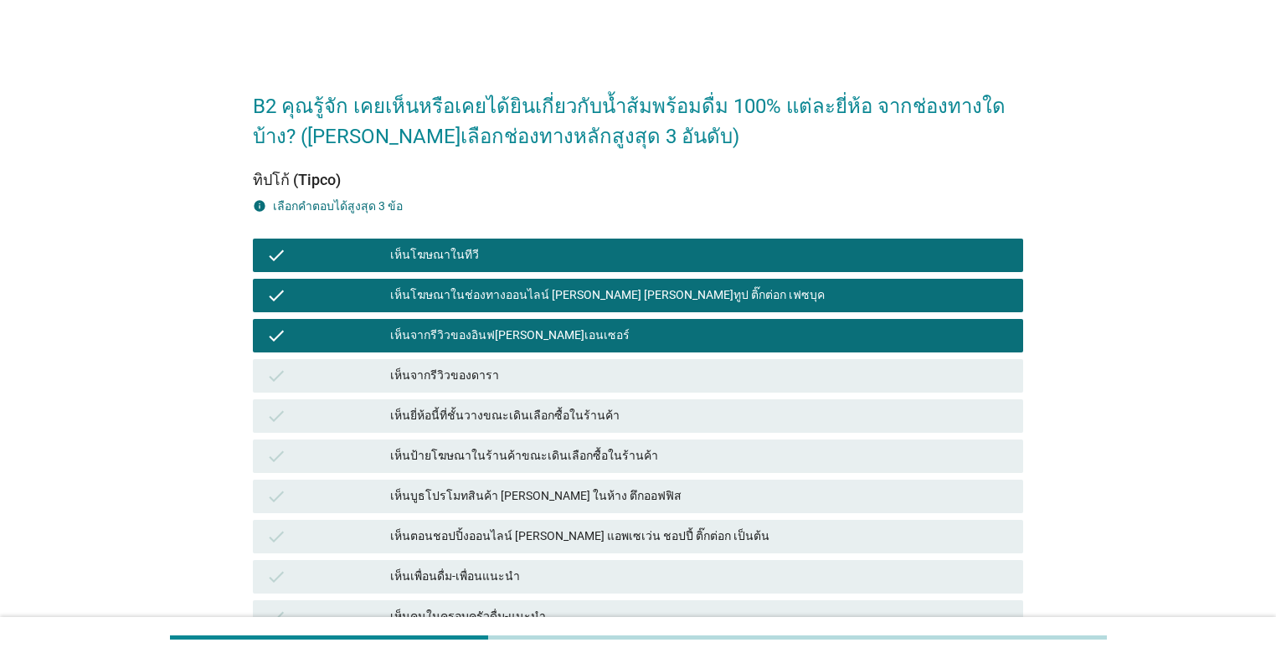
scroll to position [302, 0]
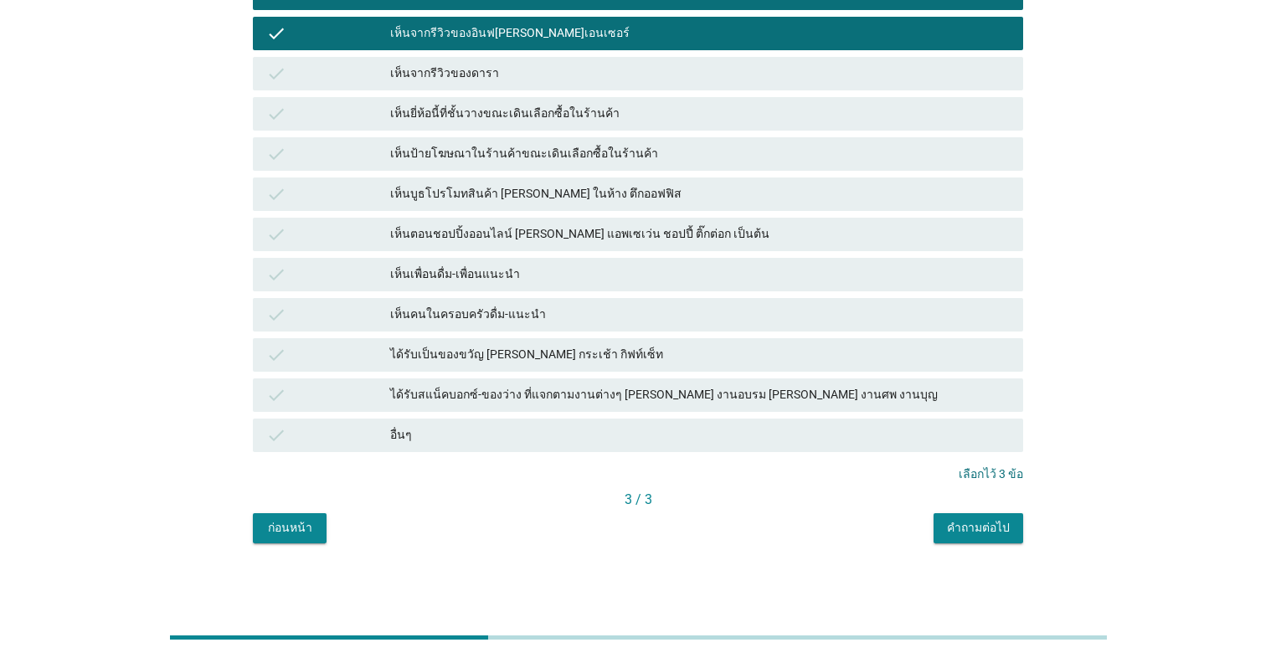
click at [659, 532] on button "คำถามต่อไป" at bounding box center [978, 528] width 90 height 30
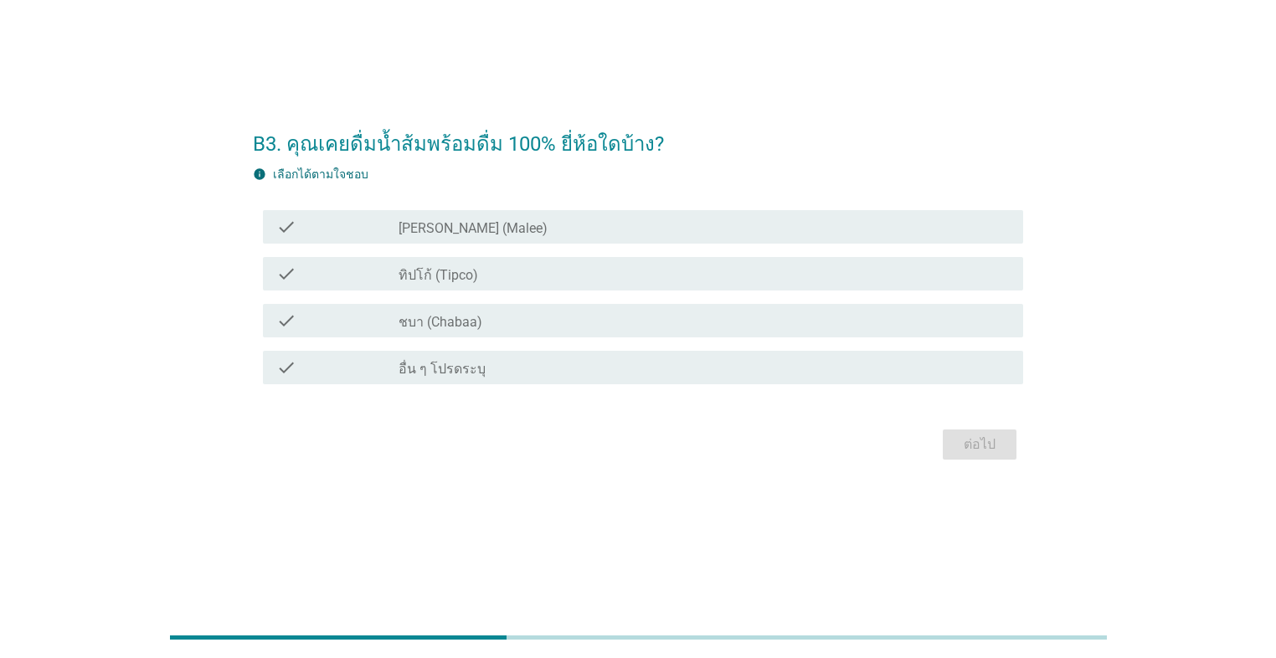
scroll to position [0, 0]
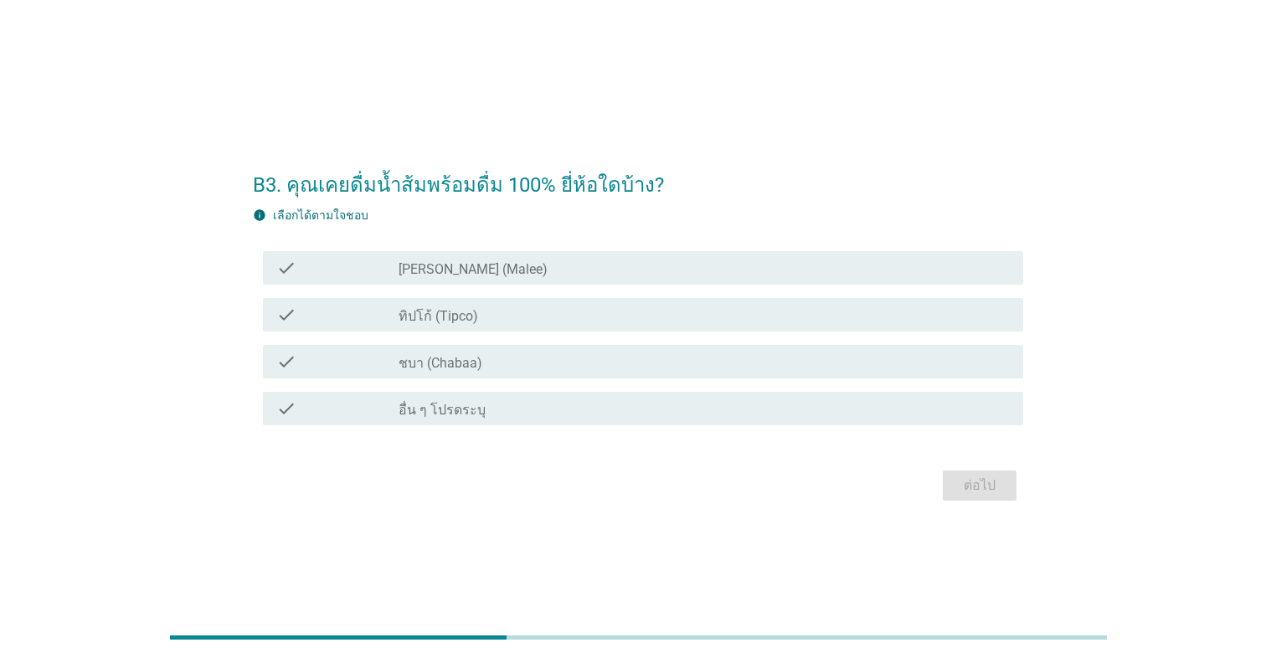
click at [531, 308] on div "check_box_outline_blank ทิปโก้ (Tipco)" at bounding box center [703, 315] width 611 height 20
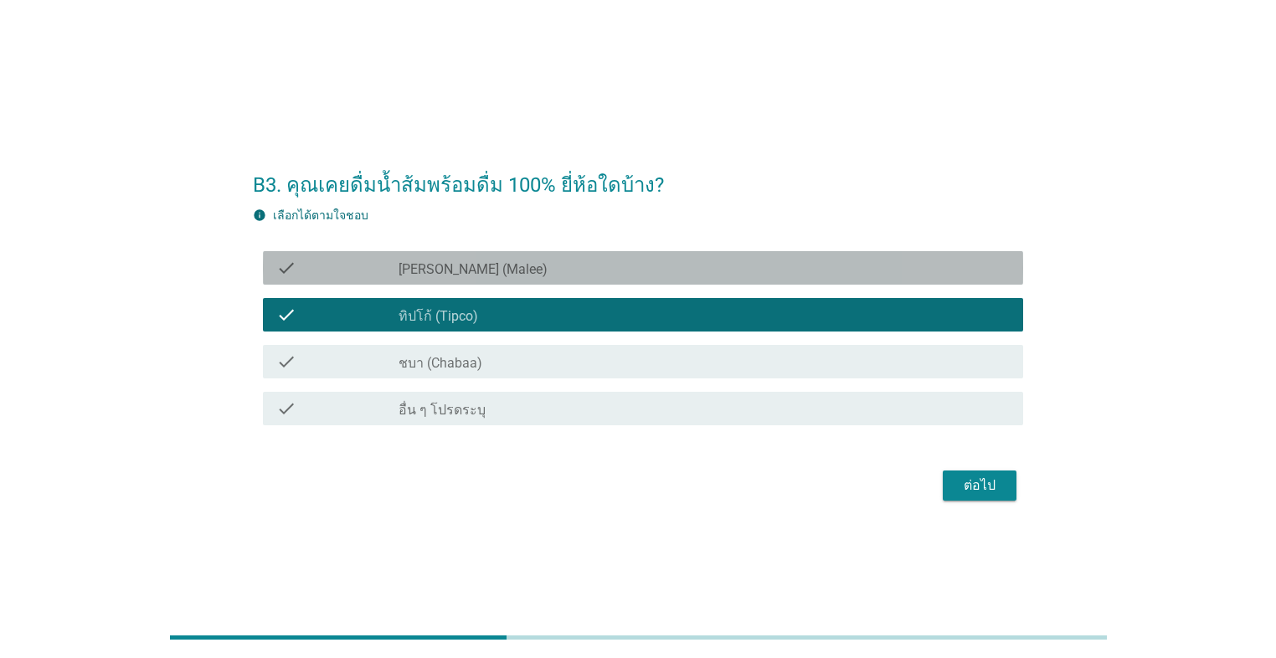
click at [540, 262] on div "check_box_outline_blank [PERSON_NAME] (Malee)" at bounding box center [703, 268] width 611 height 20
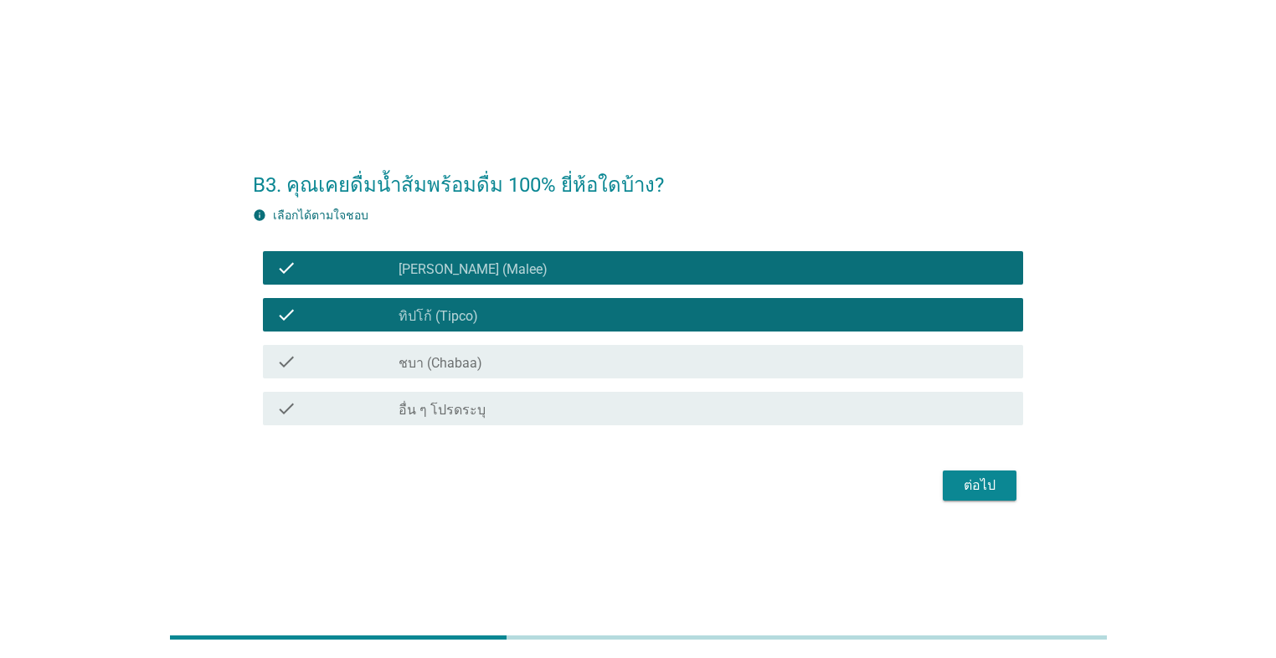
click at [659, 482] on div "ต่อไป" at bounding box center [979, 485] width 47 height 20
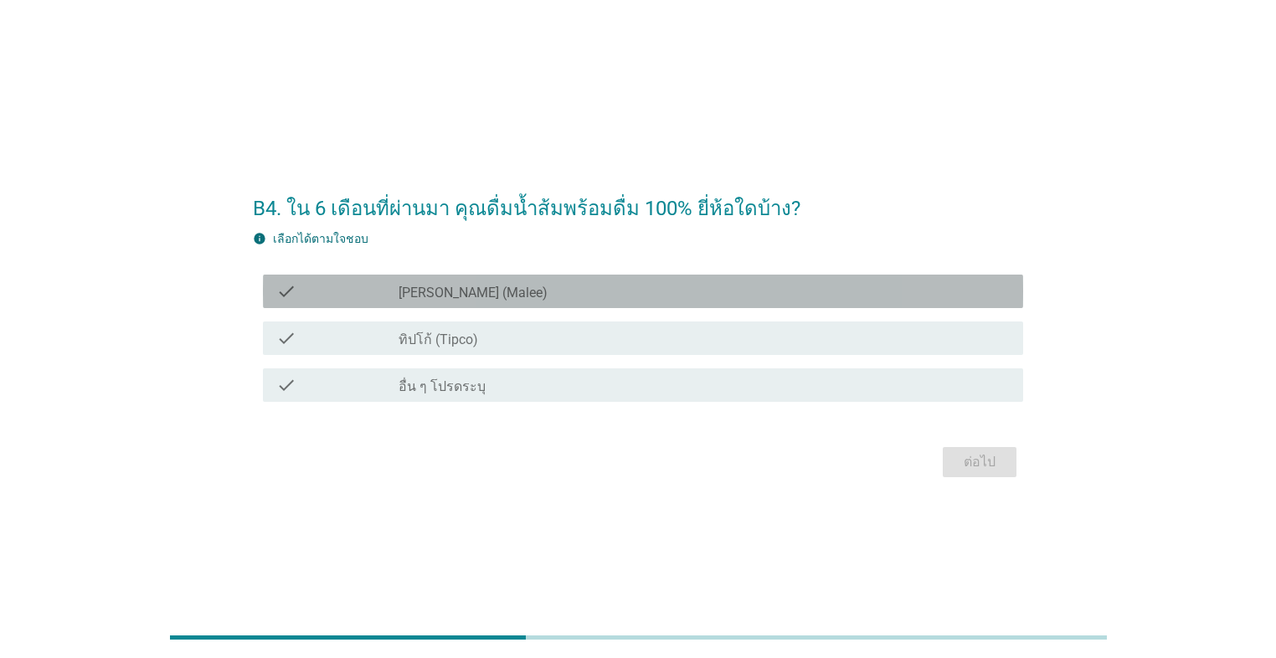
click at [516, 295] on div "check_box_outline_blank [PERSON_NAME] (Malee)" at bounding box center [703, 291] width 611 height 20
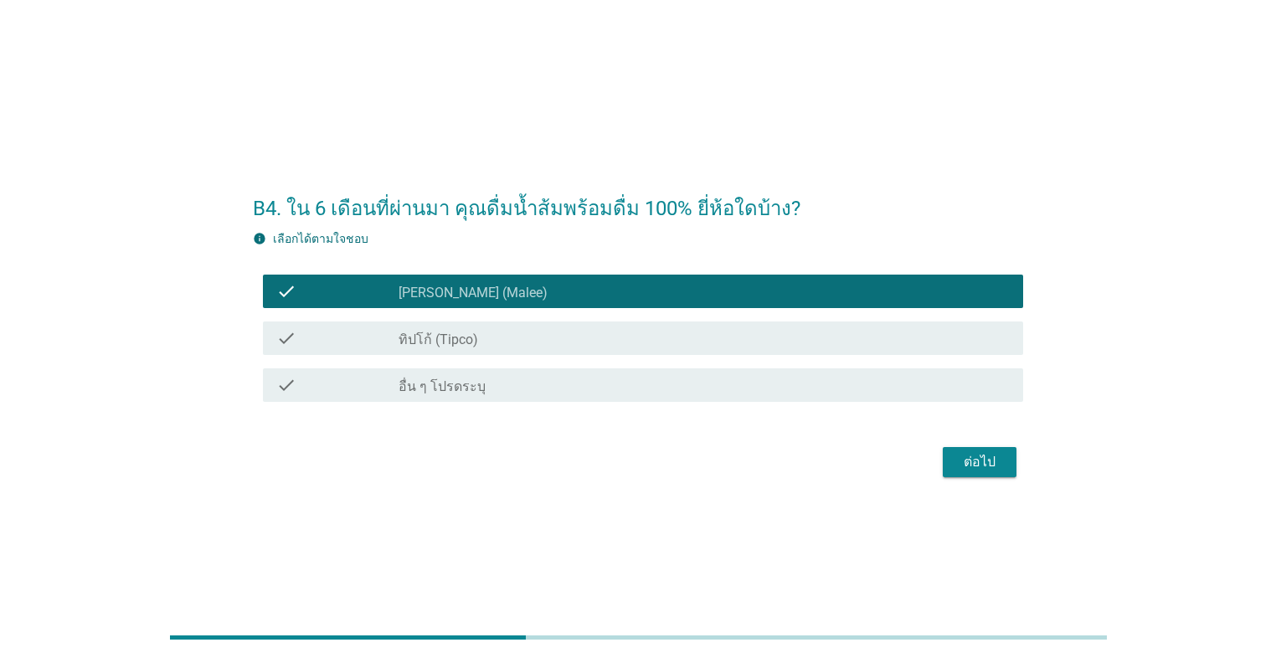
click at [532, 337] on div "check_box_outline_blank ทิปโก้ (Tipco)" at bounding box center [703, 338] width 611 height 20
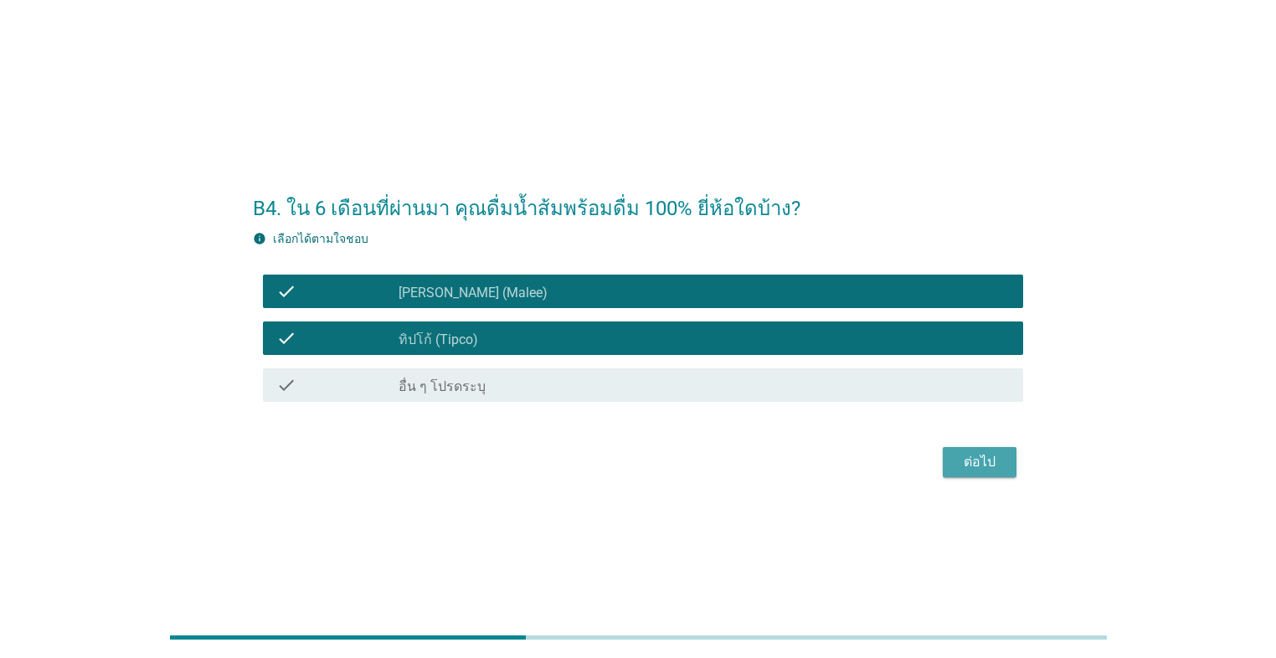
click at [659, 462] on button "ต่อไป" at bounding box center [979, 462] width 74 height 30
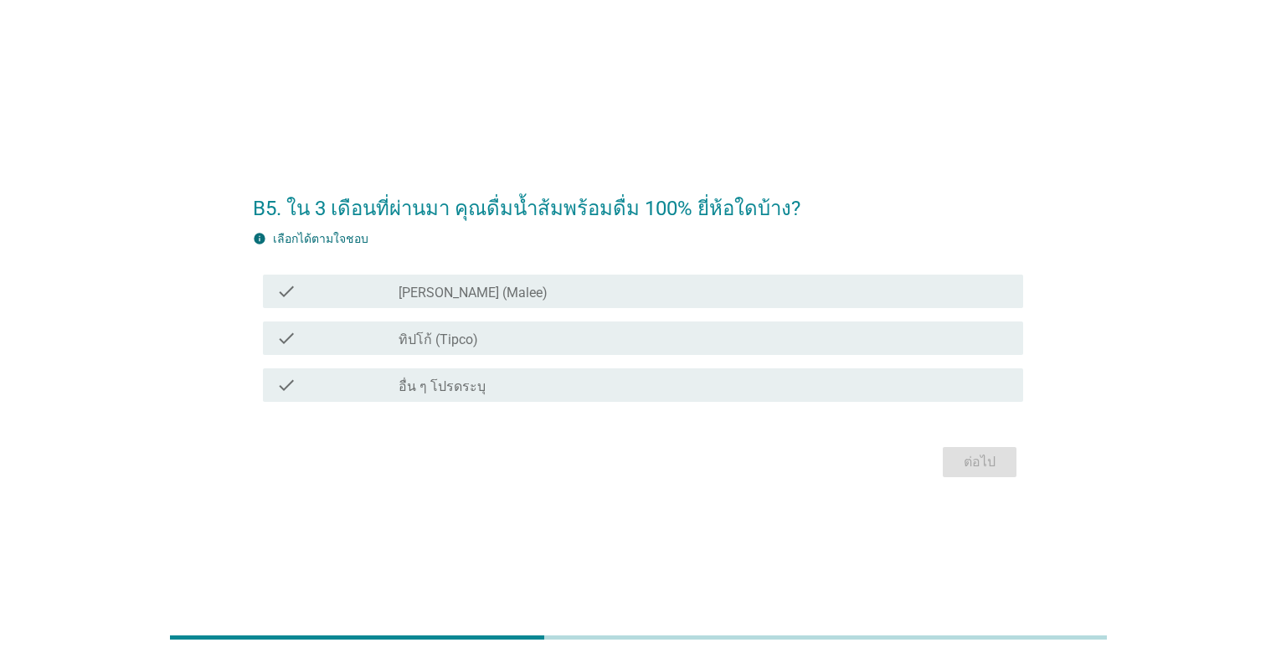
click at [546, 294] on div "check_box_outline_blank [PERSON_NAME] (Malee)" at bounding box center [703, 291] width 611 height 20
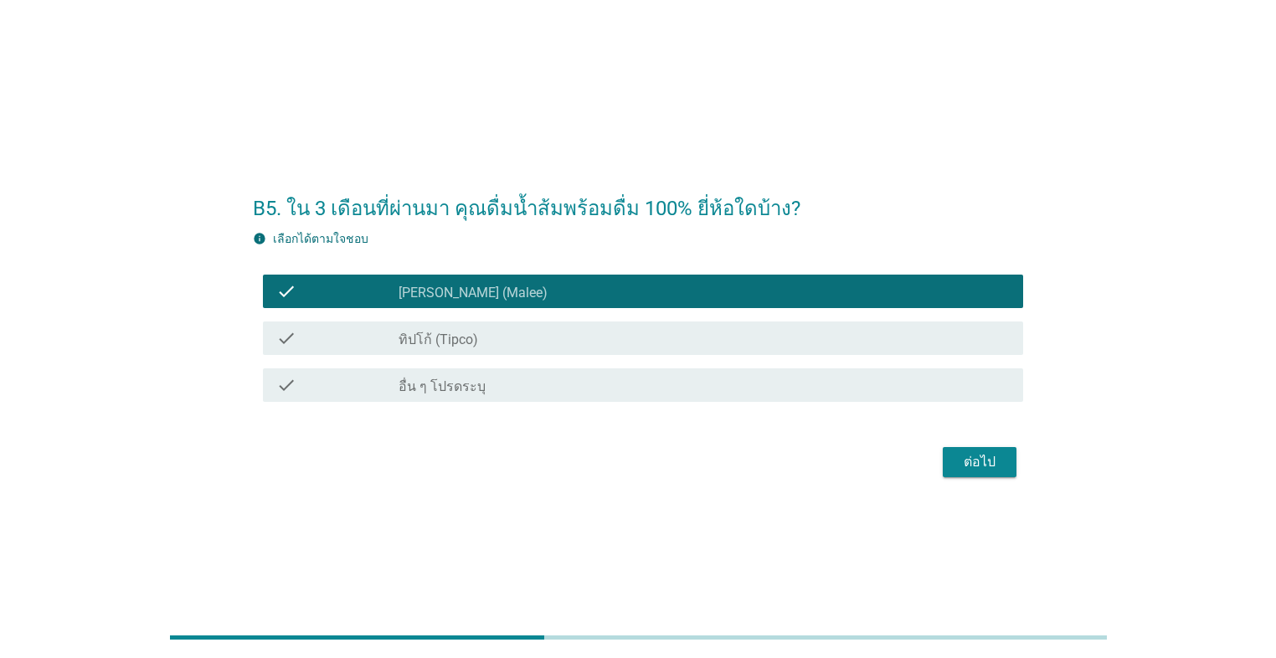
click at [549, 331] on div "check_box_outline_blank ทิปโก้ (Tipco)" at bounding box center [703, 338] width 611 height 20
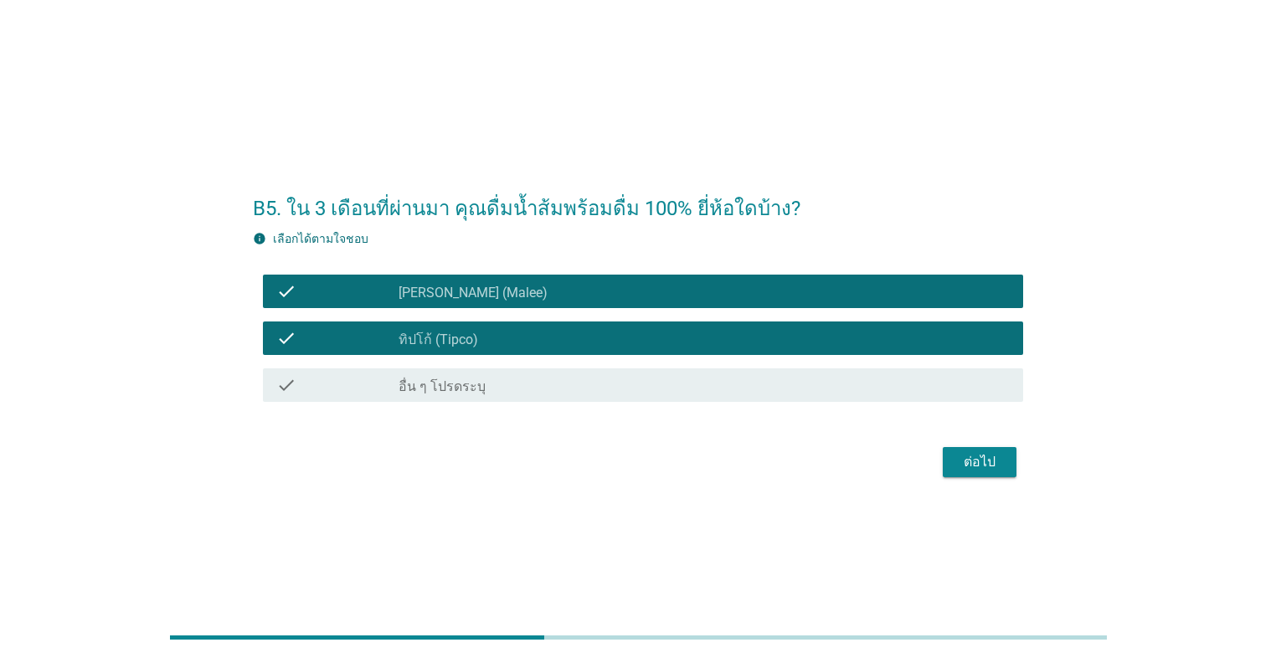
click at [659, 459] on div "ต่อไป" at bounding box center [979, 462] width 47 height 20
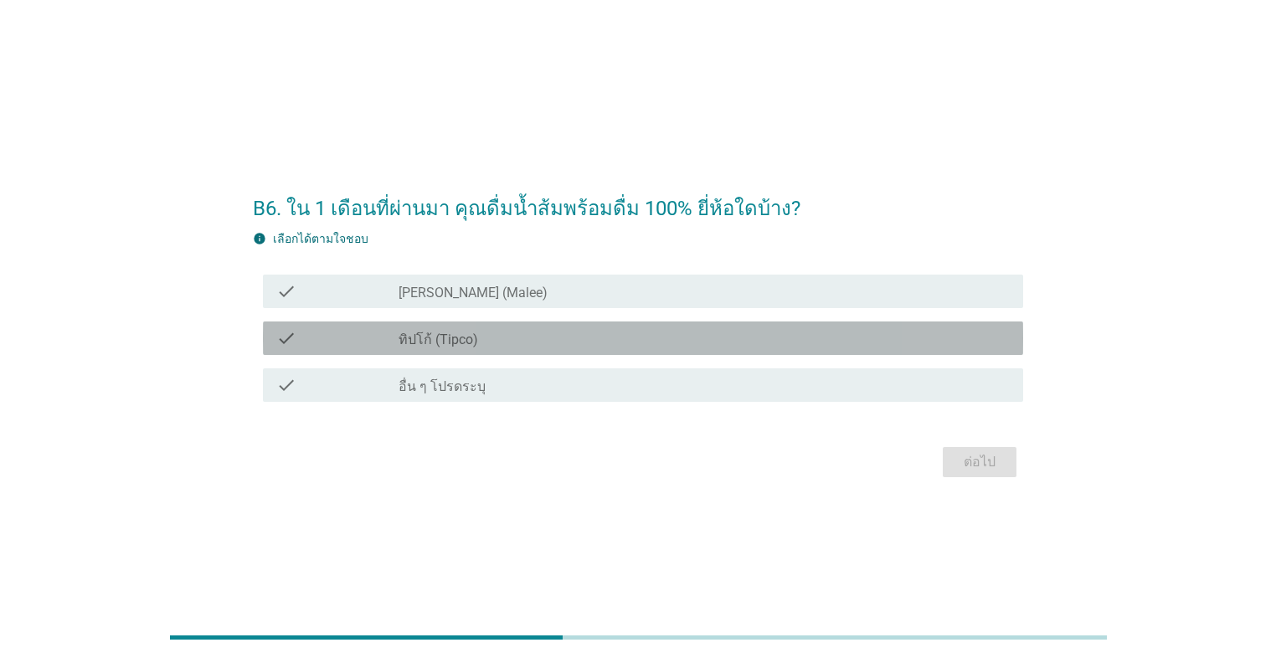
click at [589, 335] on div "check_box_outline_blank ทิปโก้ (Tipco)" at bounding box center [703, 338] width 611 height 20
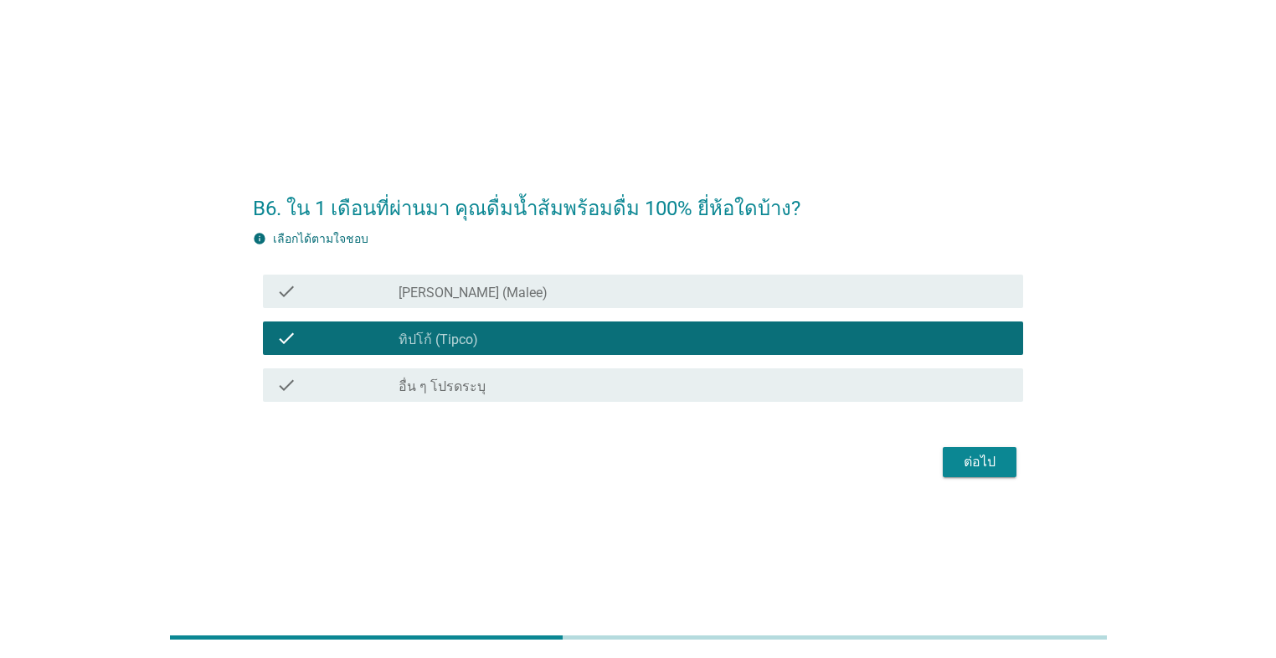
click at [659, 469] on div "ต่อไป" at bounding box center [979, 462] width 47 height 20
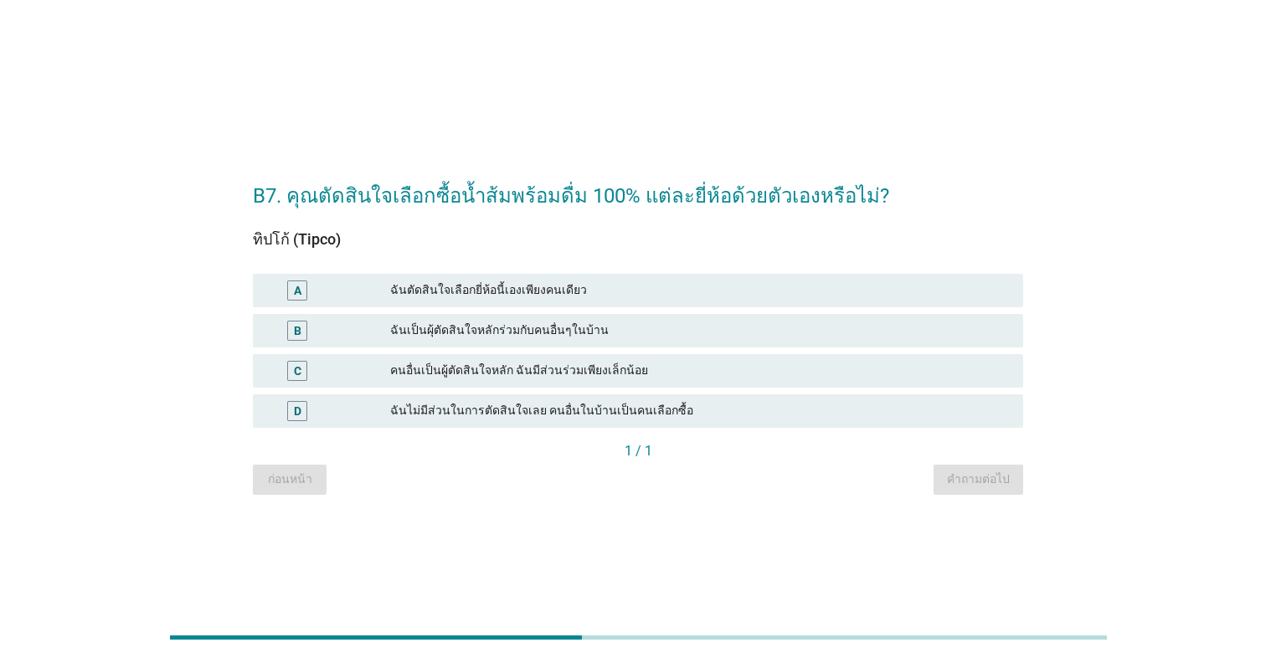
click at [651, 290] on div "ฉันตัดสินใจเลือกยี่ห้อนี้เองเพียงคนเดียว" at bounding box center [699, 290] width 619 height 20
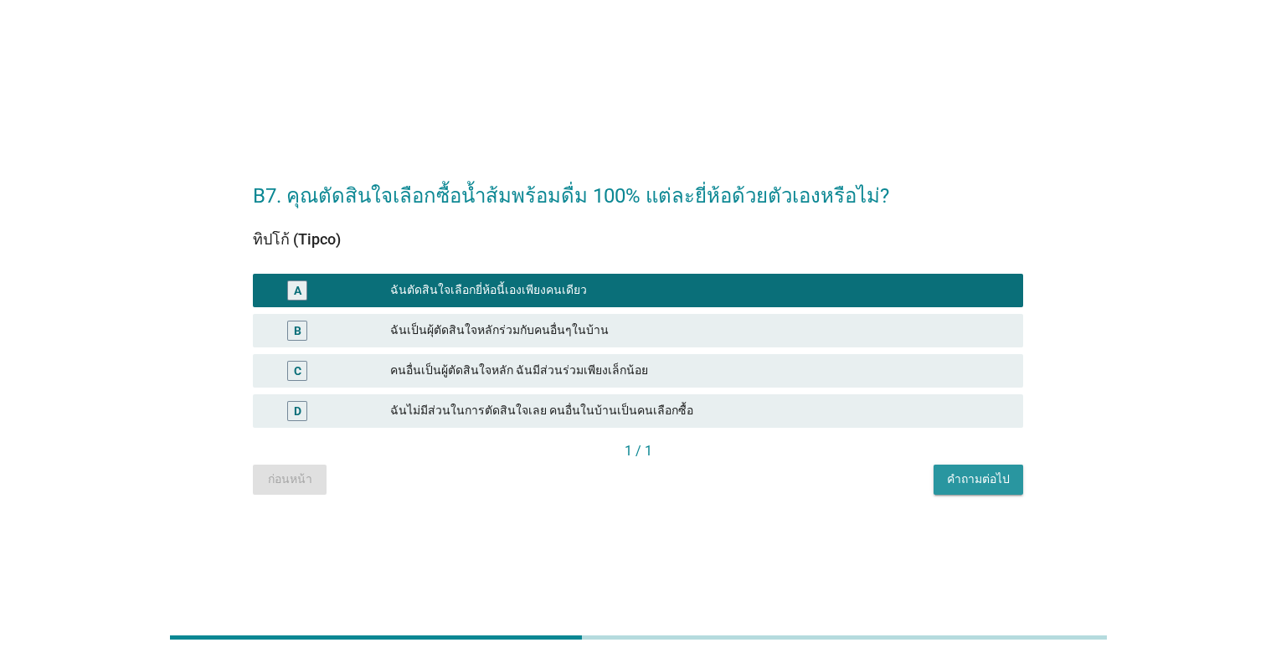
click at [659, 490] on button "คำถามต่อไป" at bounding box center [978, 480] width 90 height 30
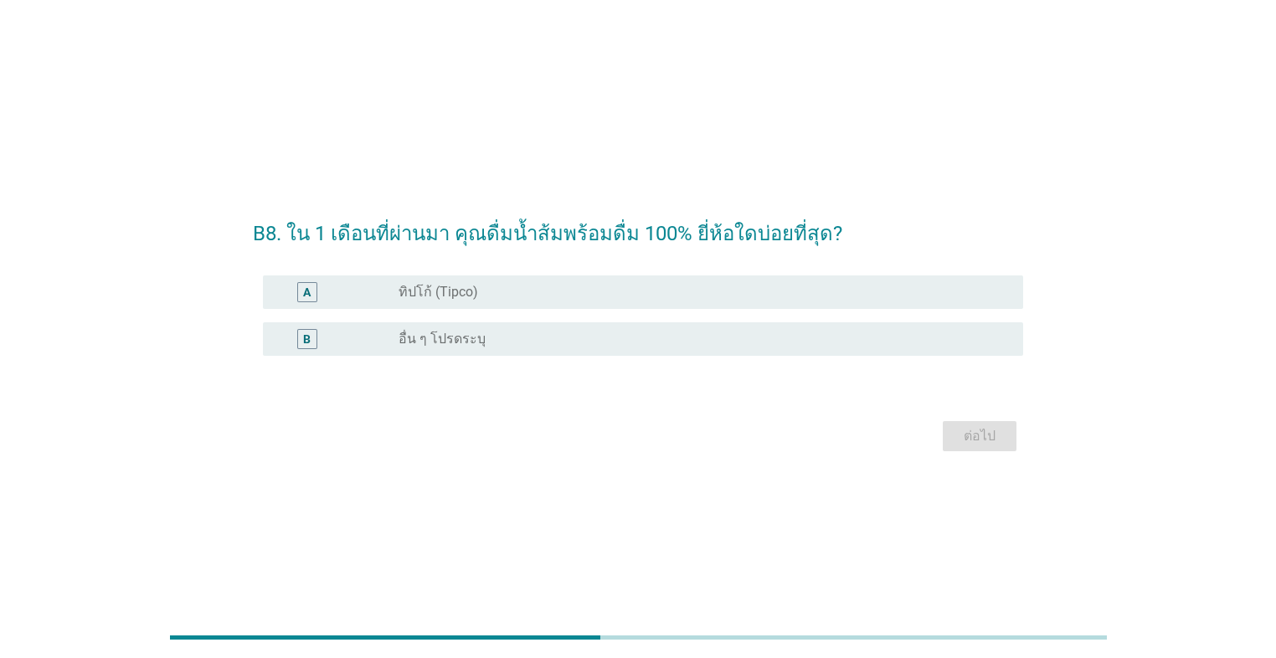
click at [530, 288] on div "radio_button_unchecked ทิปโก้ (Tipco)" at bounding box center [697, 292] width 598 height 17
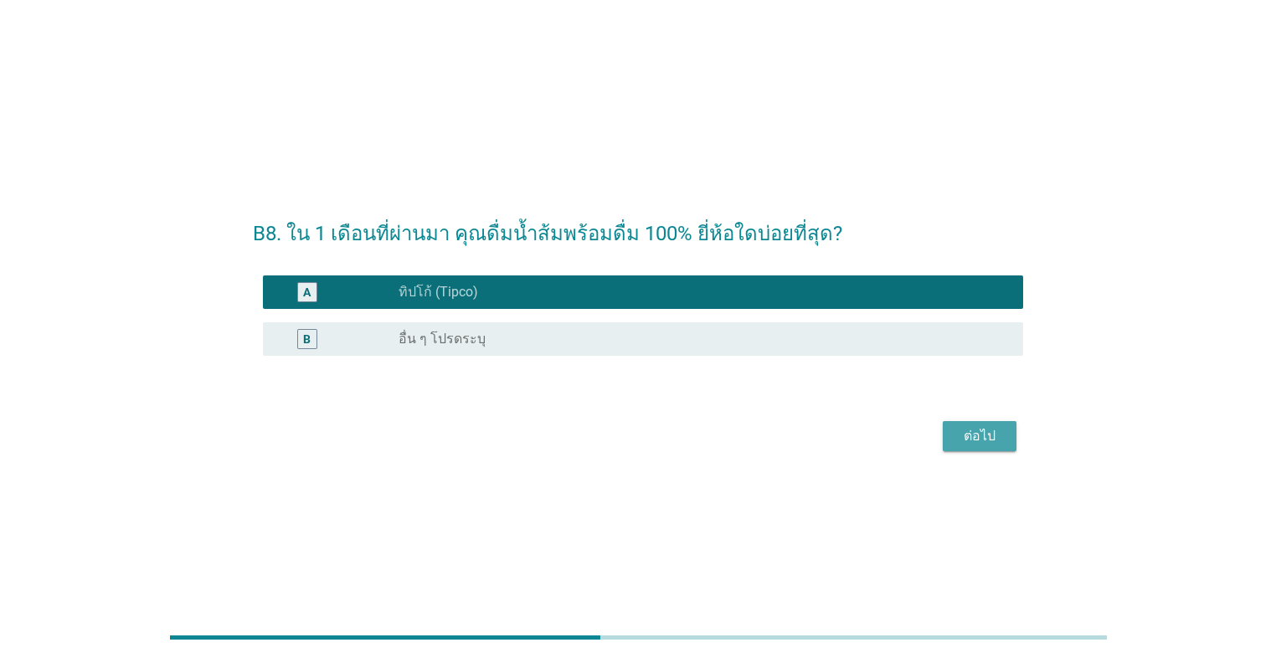
click at [659, 445] on button "ต่อไป" at bounding box center [979, 436] width 74 height 30
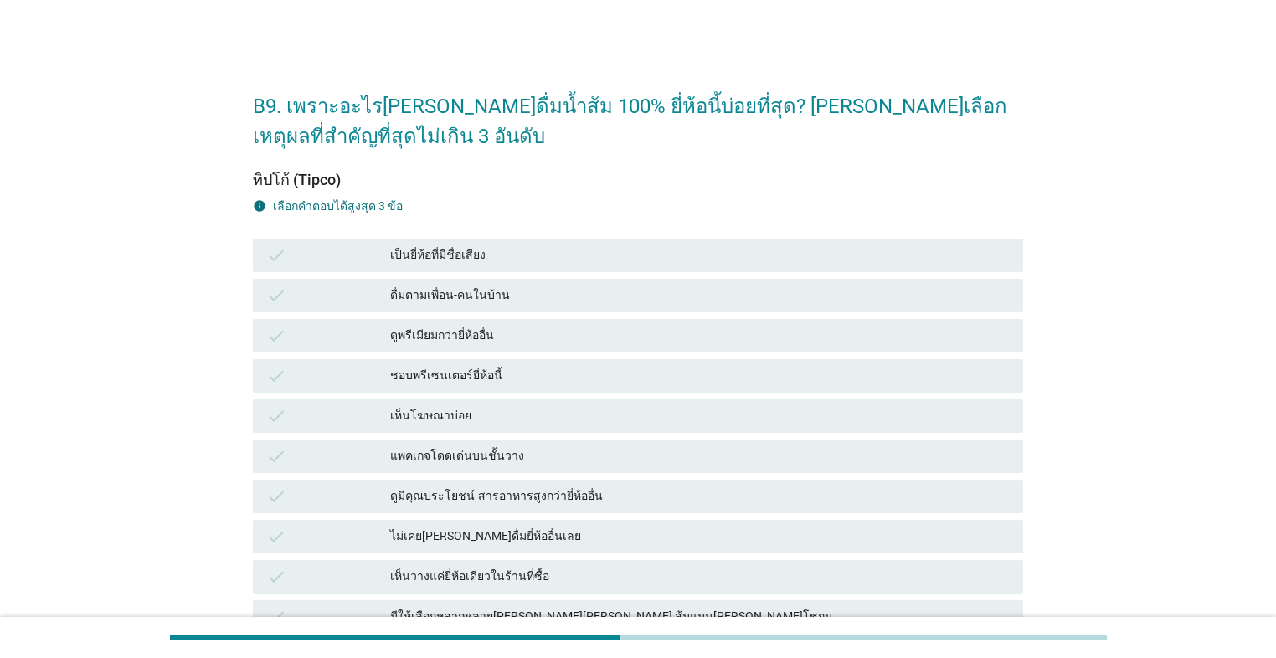
click at [583, 242] on div "check เป็นยี่ห้อที่มีชื่อเสียง" at bounding box center [638, 255] width 770 height 33
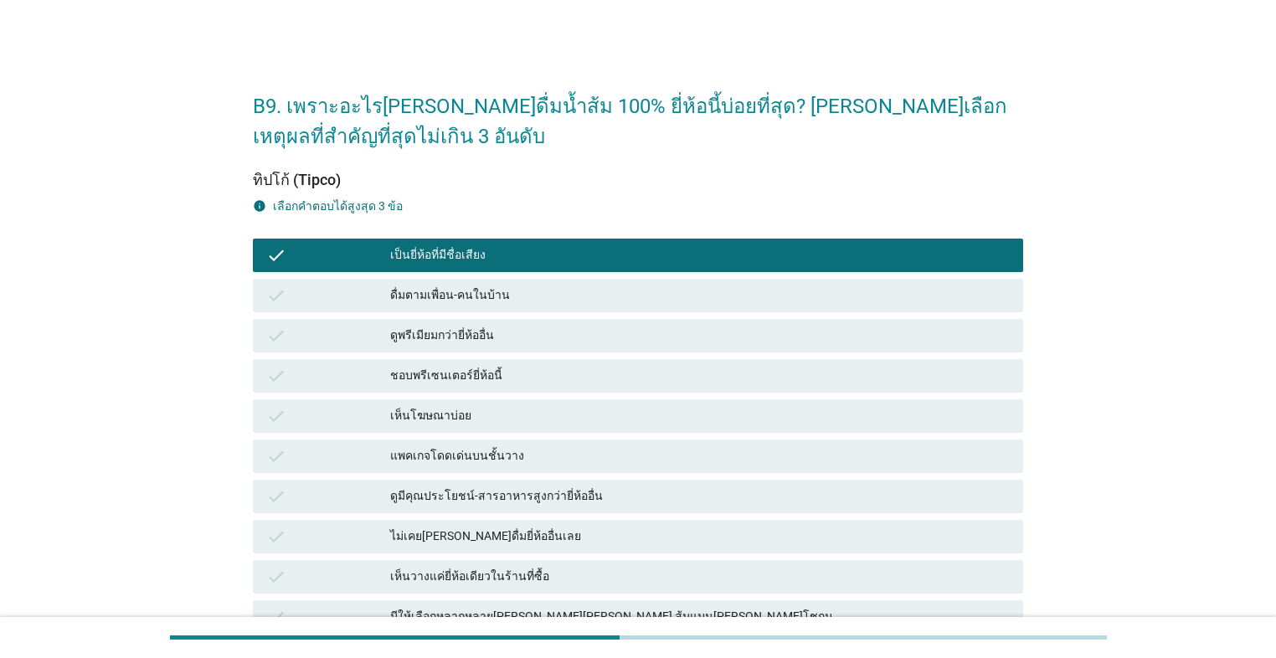
click at [567, 408] on div "เห็นโฆษณาบ่อย" at bounding box center [699, 416] width 619 height 20
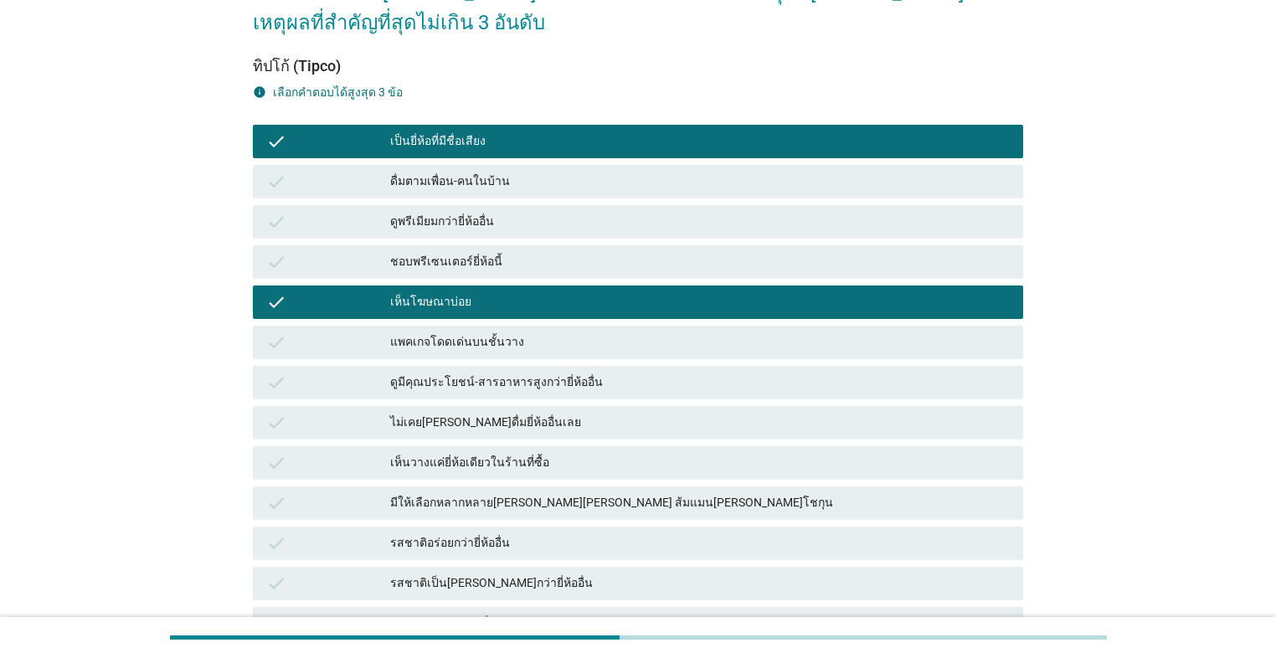
scroll to position [134, 0]
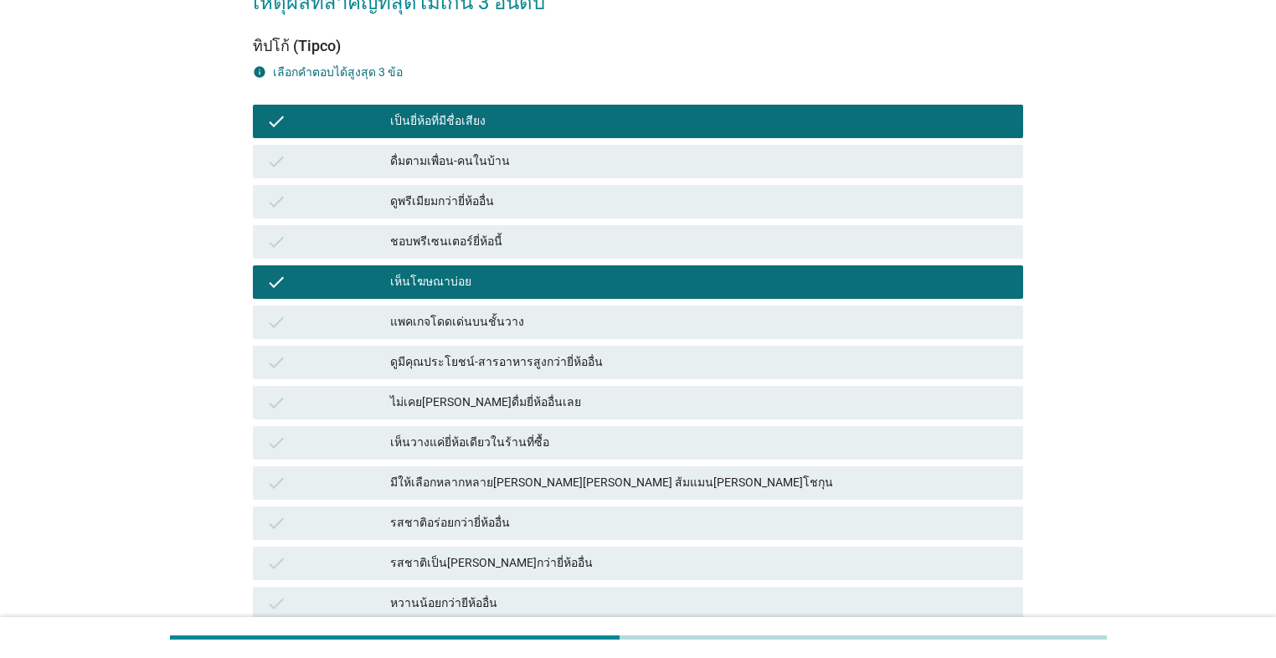
click at [605, 521] on div "รสชาติอร่อยกว่ายี่ห้ออื่น" at bounding box center [699, 523] width 619 height 20
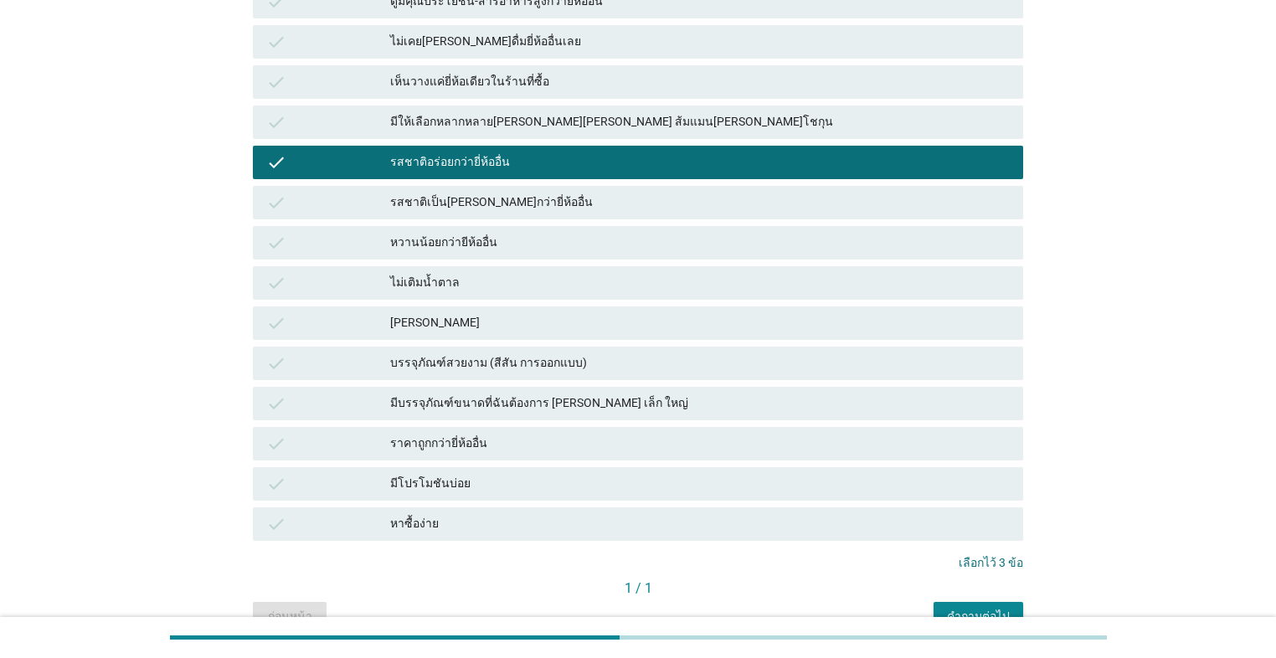
scroll to position [583, 0]
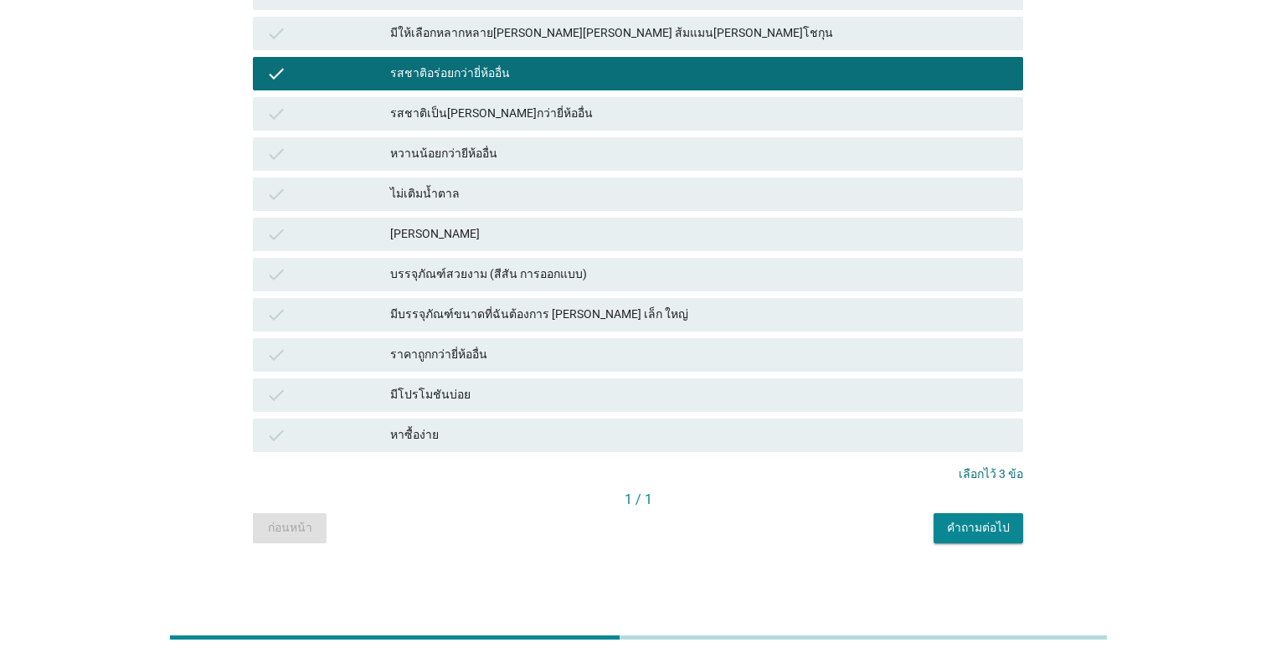
click at [659, 526] on div "คำถามต่อไป" at bounding box center [978, 528] width 63 height 18
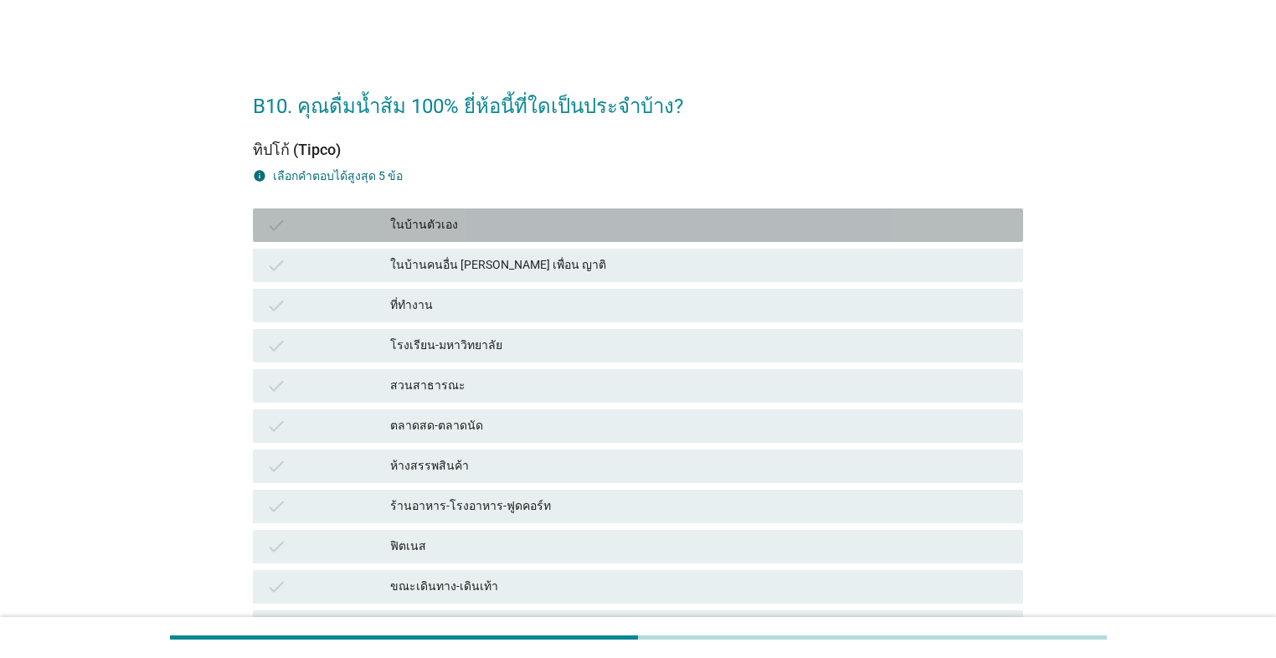
click at [484, 234] on div "ในบ้านตัวเอง" at bounding box center [699, 225] width 619 height 20
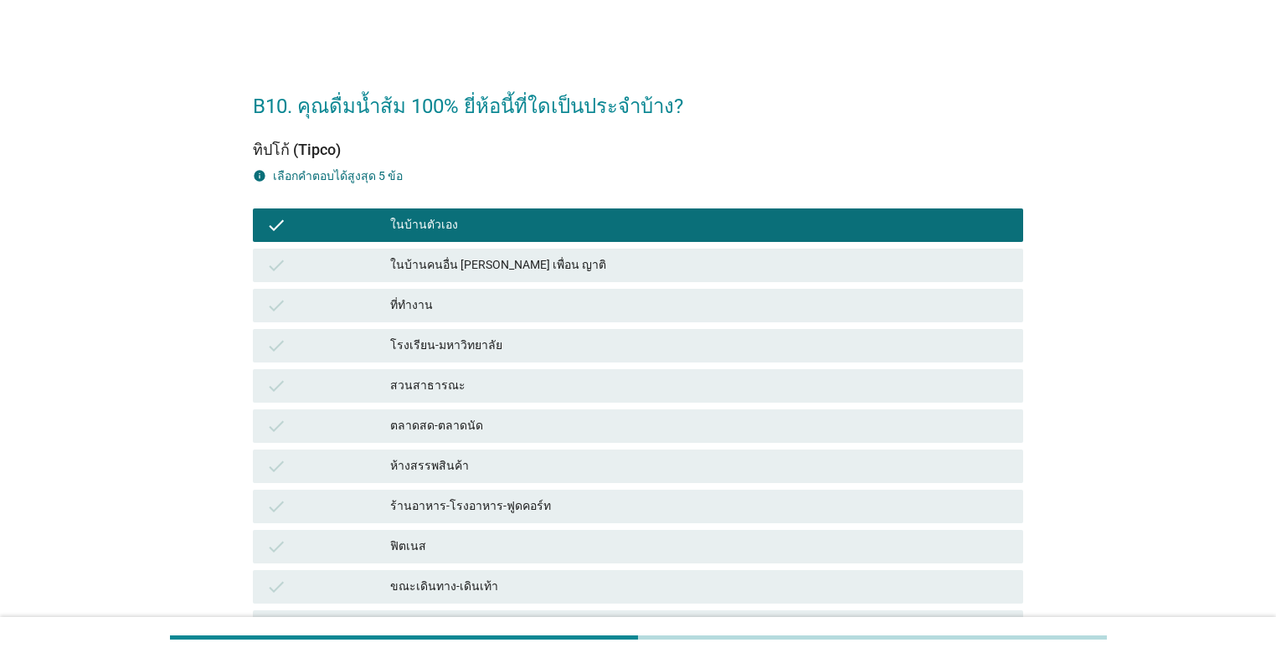
click at [573, 305] on div "ที่ทำงาน" at bounding box center [699, 305] width 619 height 20
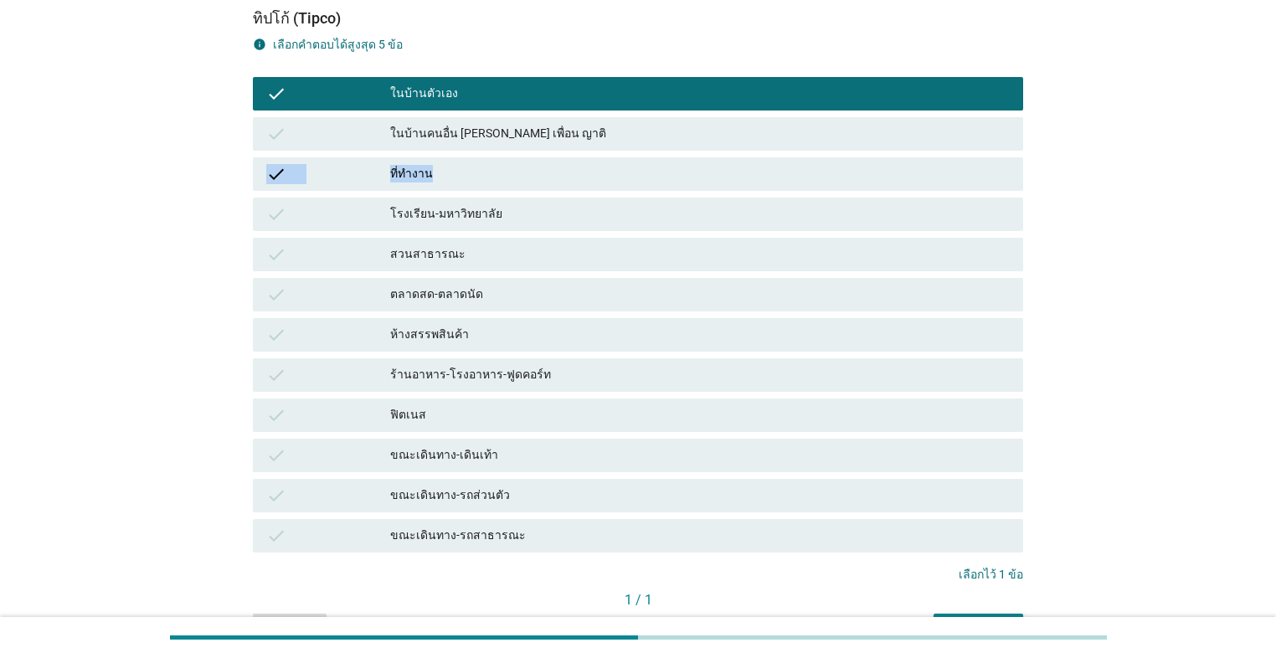
scroll to position [232, 0]
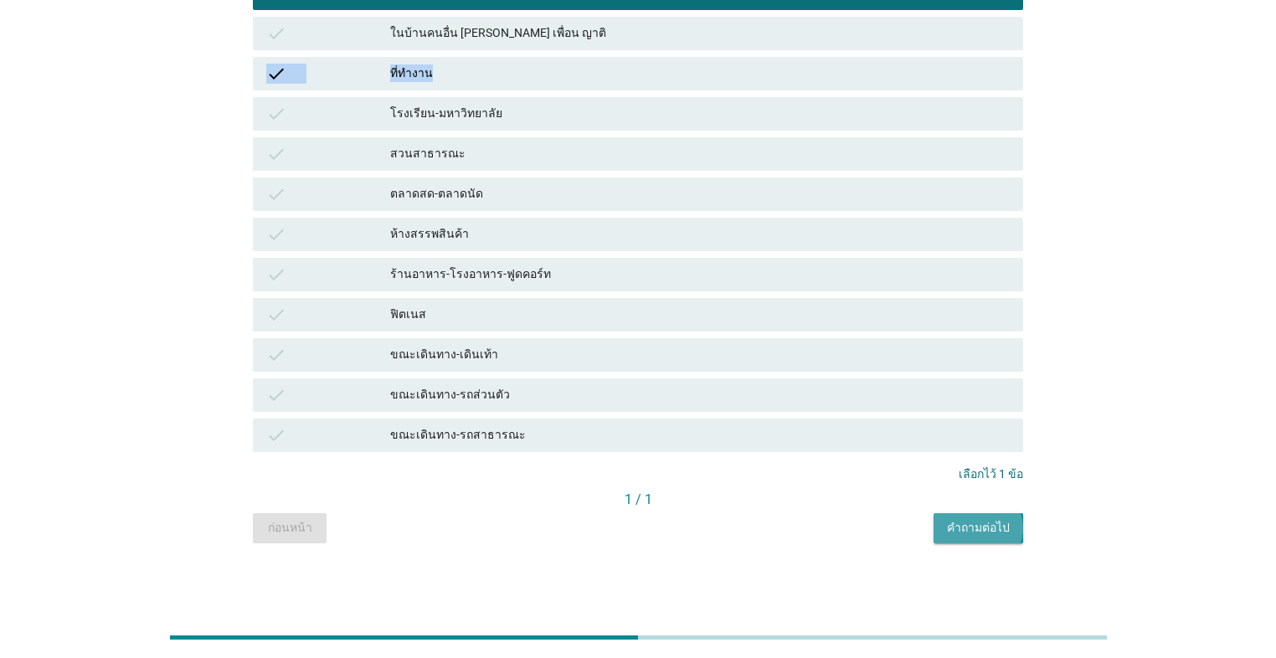
click at [659, 526] on div "คำถามต่อไป" at bounding box center [978, 528] width 63 height 18
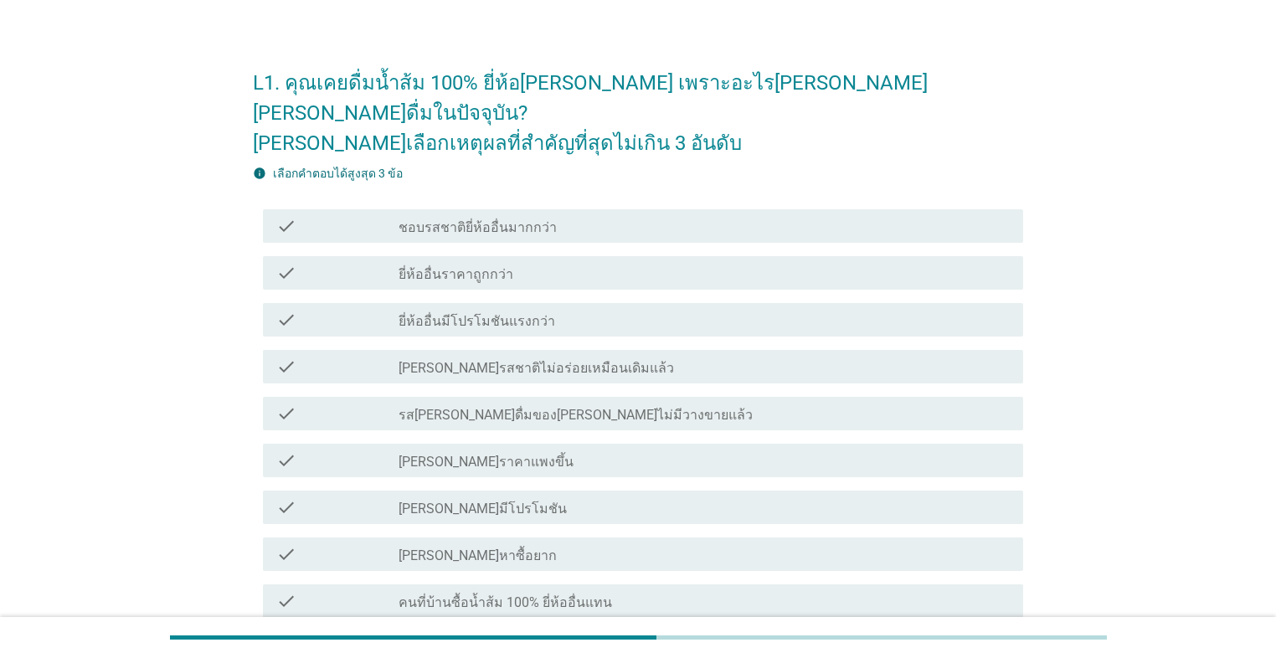
scroll to position [0, 0]
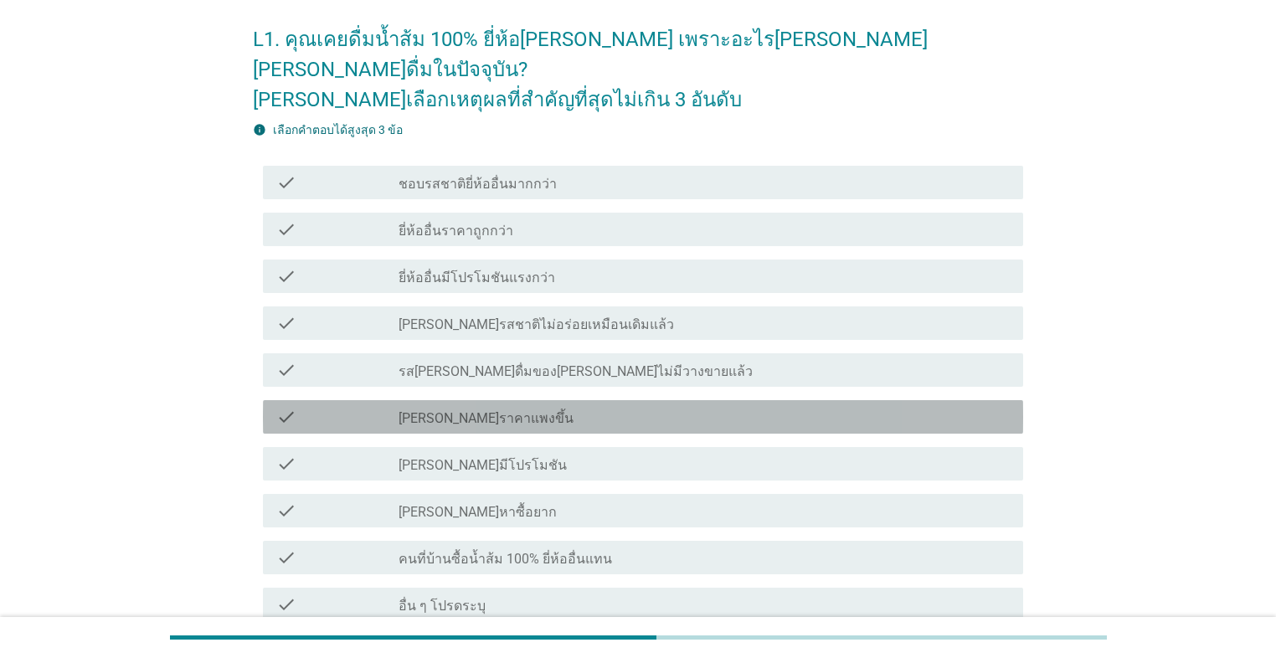
click at [599, 407] on div "check_box_outline_blank [PERSON_NAME]ราคาแพงขึ้น" at bounding box center [703, 417] width 611 height 20
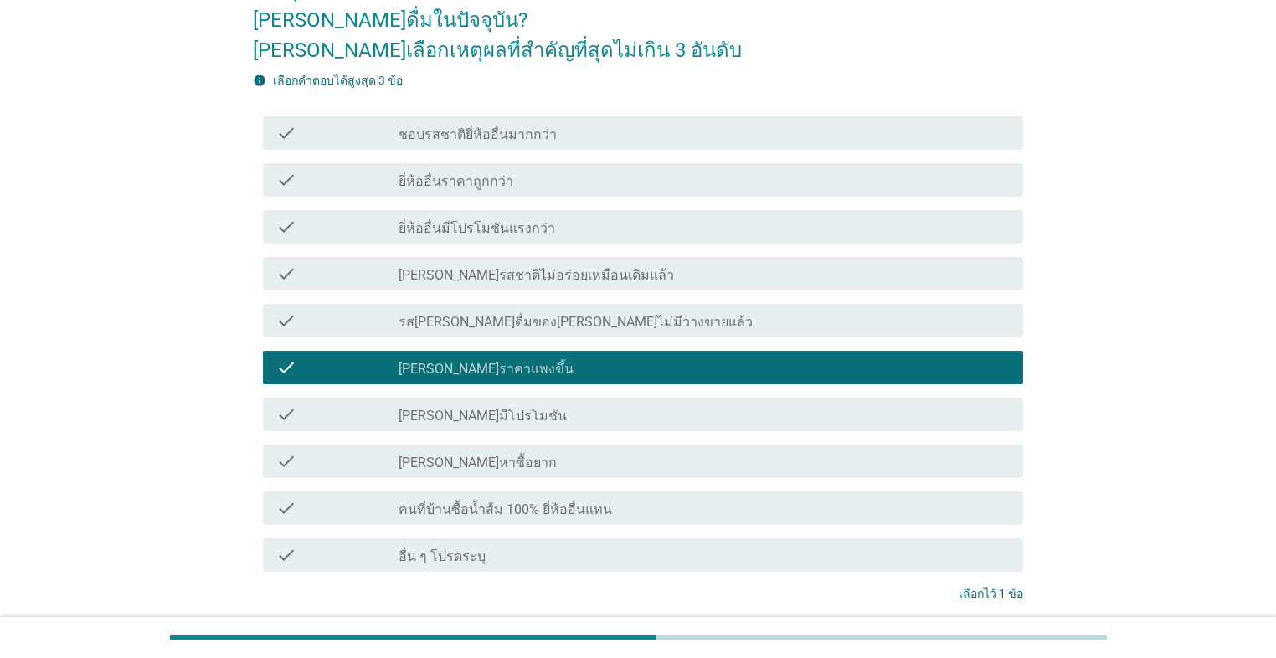
scroll to position [219, 0]
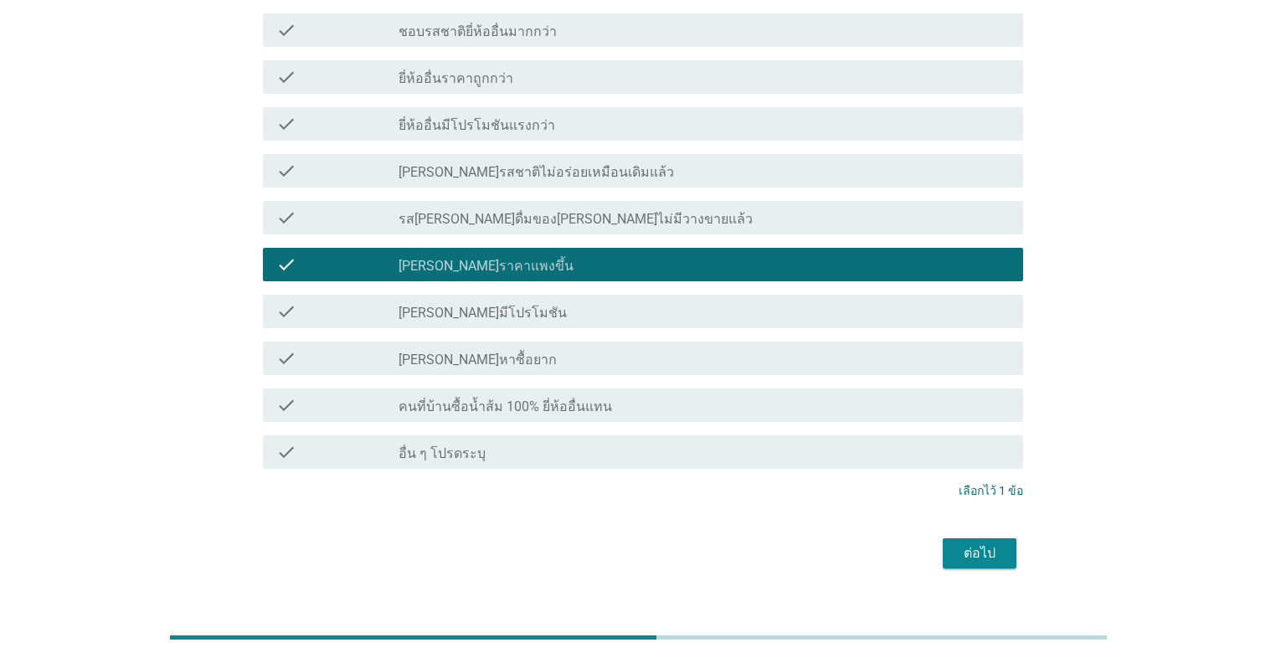
click at [659, 543] on div "ต่อไป" at bounding box center [979, 553] width 47 height 20
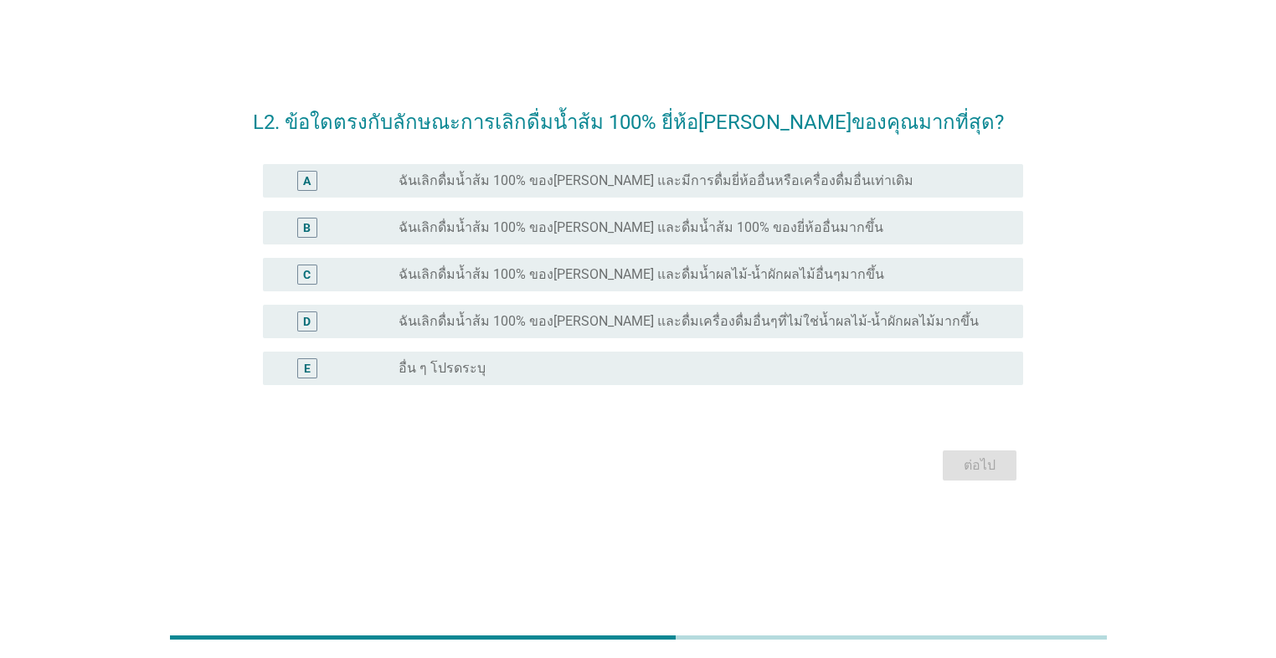
scroll to position [0, 0]
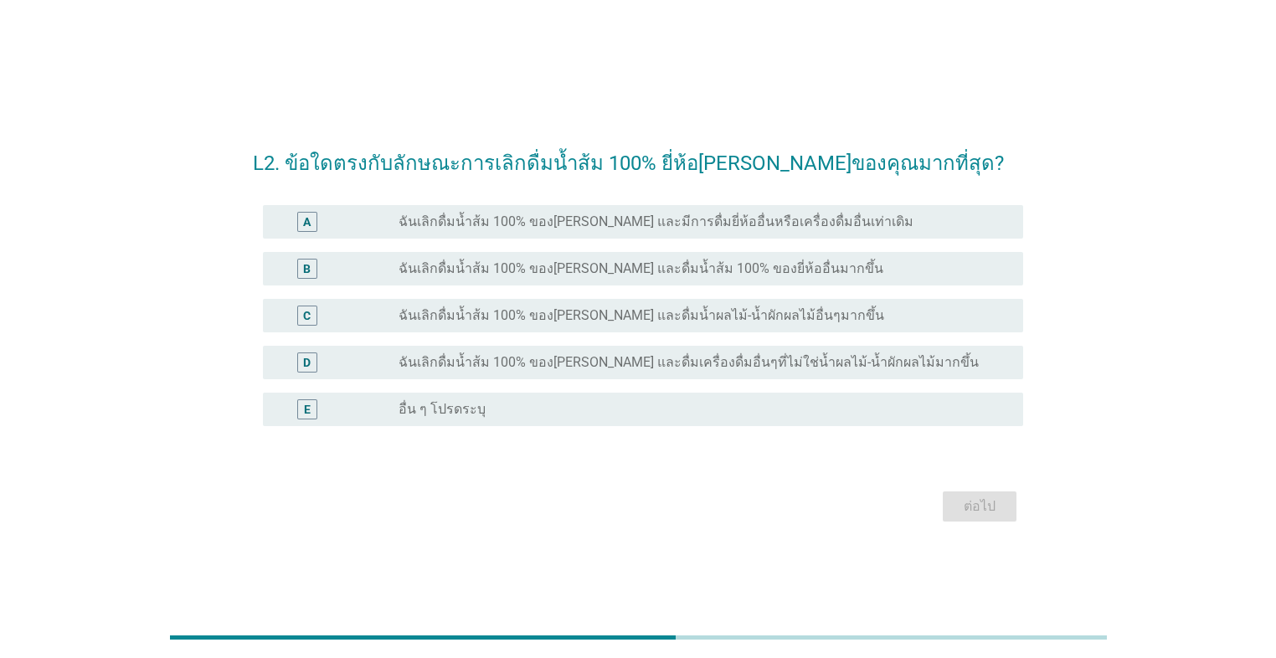
click at [659, 271] on label "ฉันเลิกดื่มน้ำส้ม 100% ของ[PERSON_NAME] และดื่มน้ำส้ม 100% ของยี่ห้ออื่นมากขึ้น" at bounding box center [640, 268] width 485 height 17
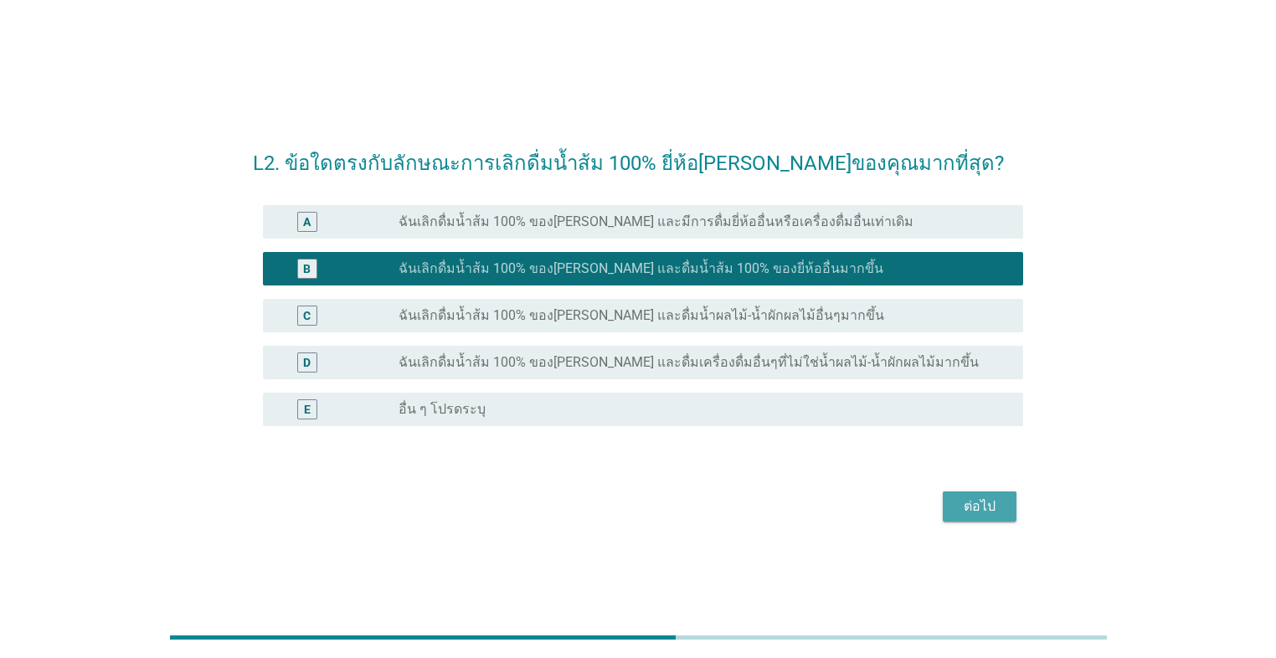
click at [659, 506] on div "ต่อไป" at bounding box center [979, 506] width 47 height 20
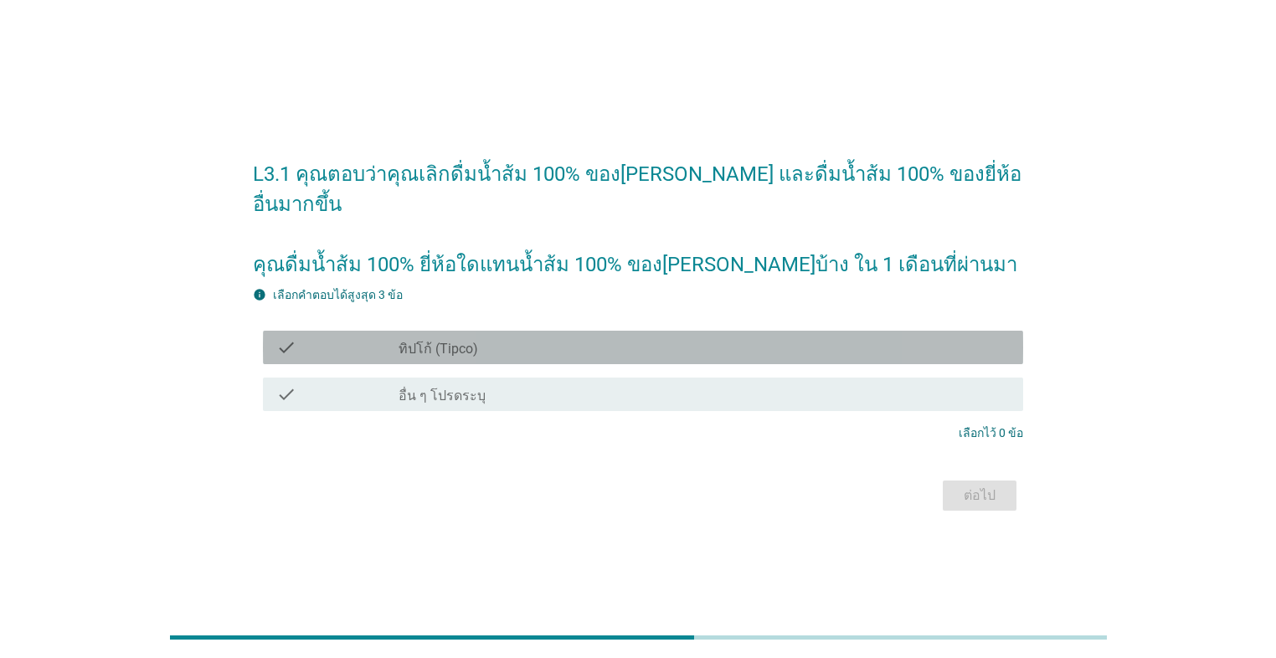
click at [655, 338] on div "check_box_outline_blank ทิปโก้ (Tipco)" at bounding box center [703, 347] width 611 height 20
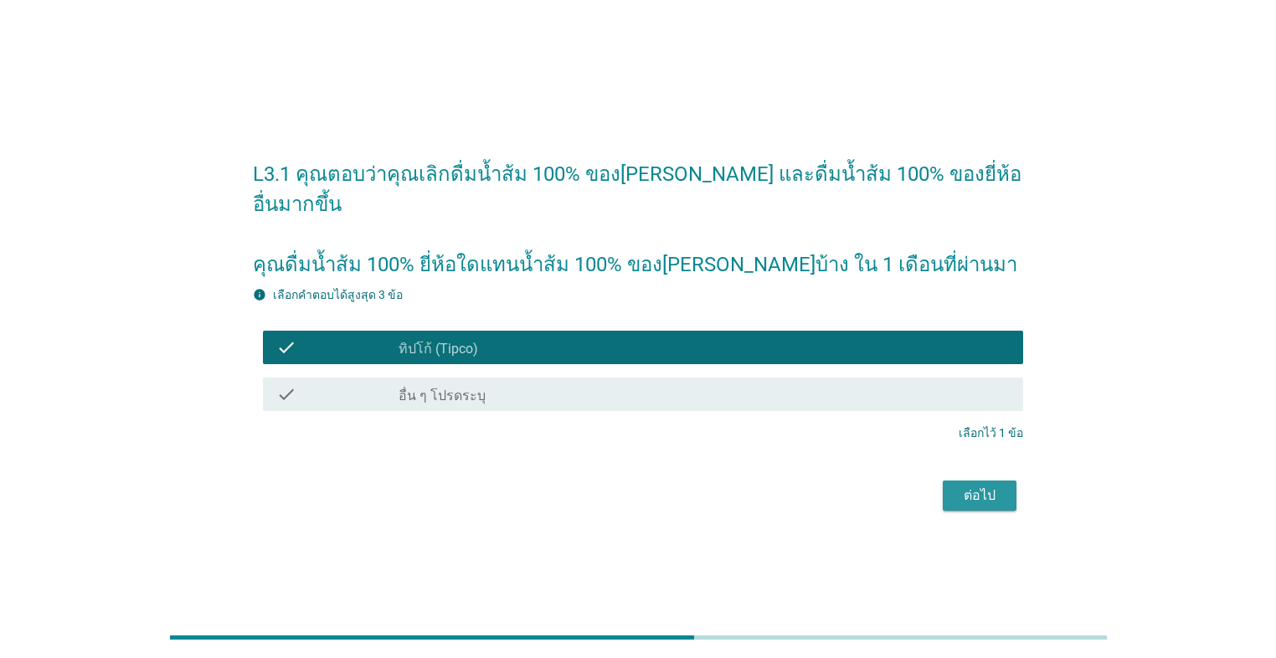
click at [659, 485] on div "ต่อไป" at bounding box center [979, 495] width 47 height 20
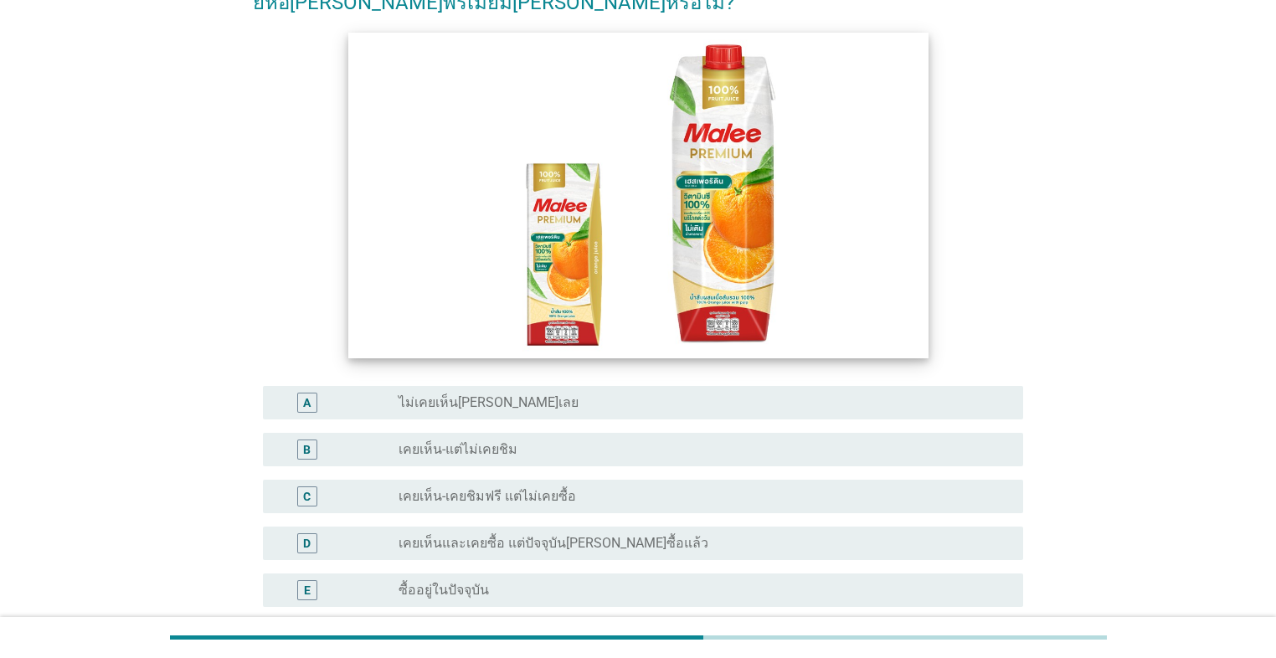
scroll to position [201, 0]
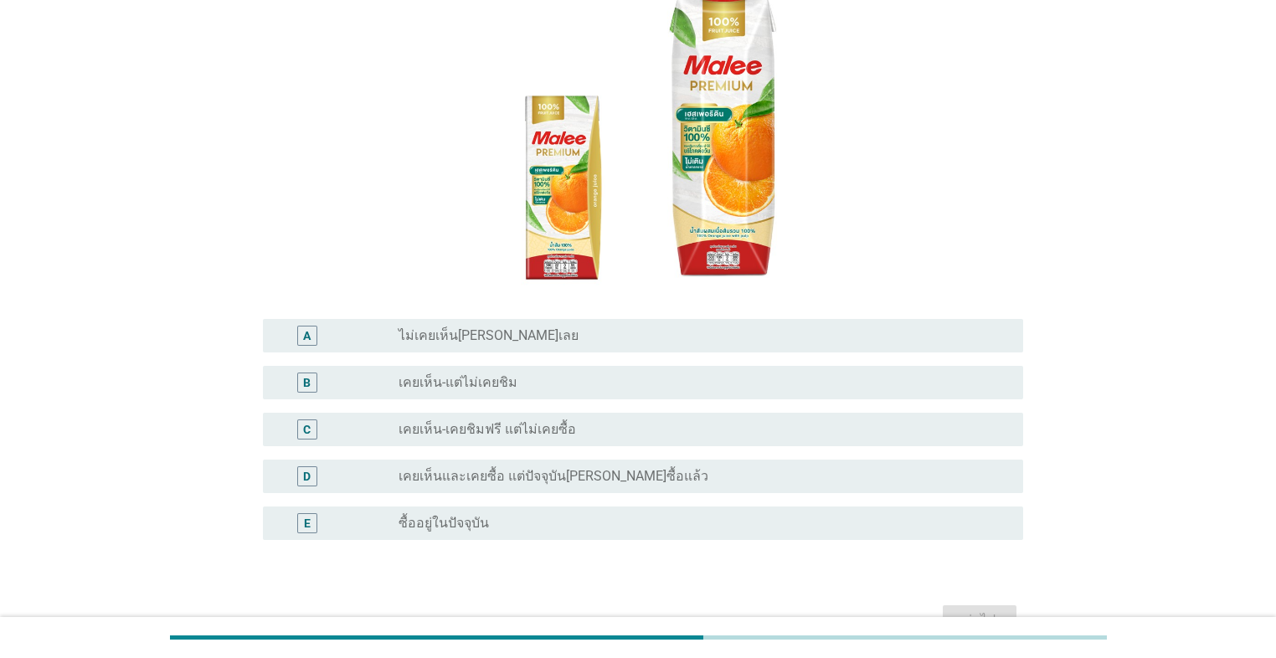
click at [618, 506] on div "E radio_button_unchecked ซื้ออยู่ในปัจจุบัน" at bounding box center [643, 522] width 760 height 33
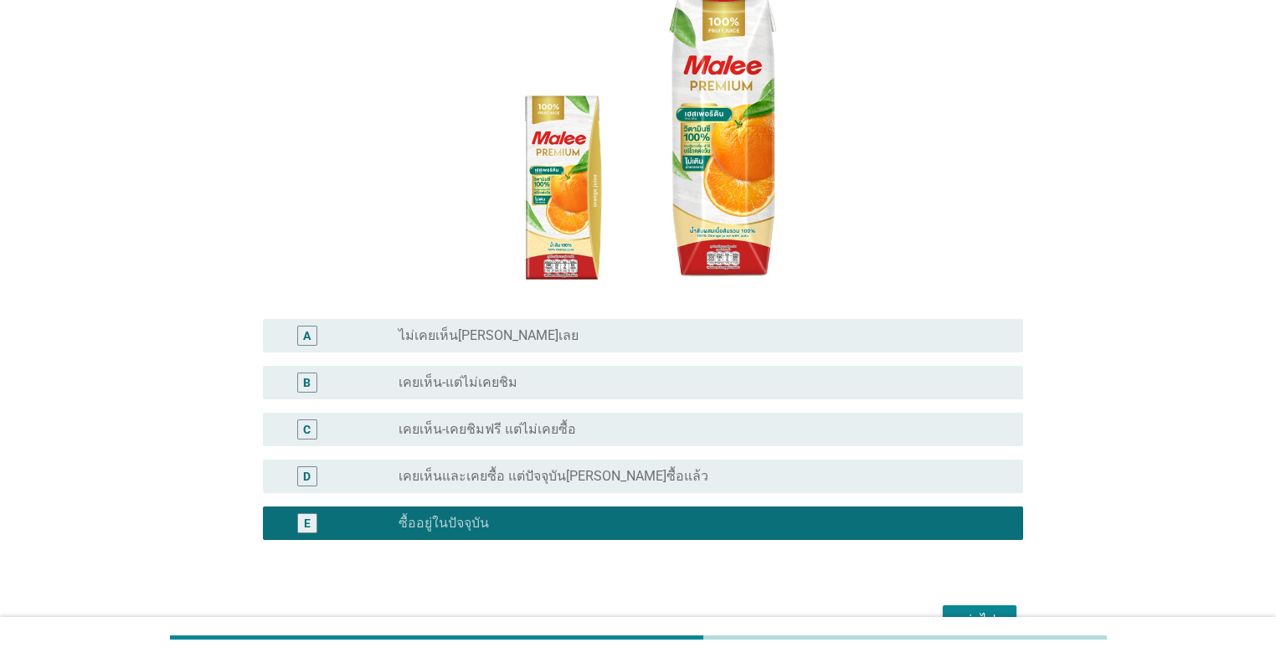
click at [659, 601] on div "ต่อไป" at bounding box center [979, 620] width 47 height 20
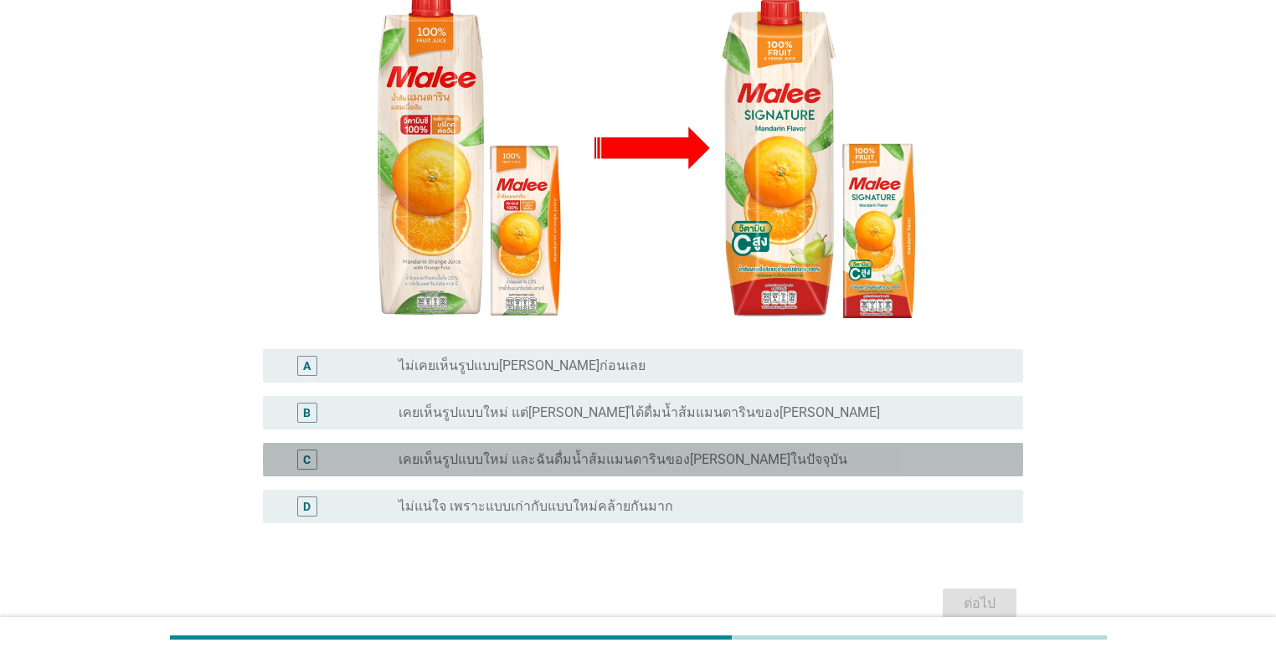
click at [552, 462] on label "เคยเห็นรูปแบบใหม่ และฉันดื่มน้ำส้มแมนดารินของ[PERSON_NAME]ในปัจจุบัน" at bounding box center [622, 459] width 449 height 17
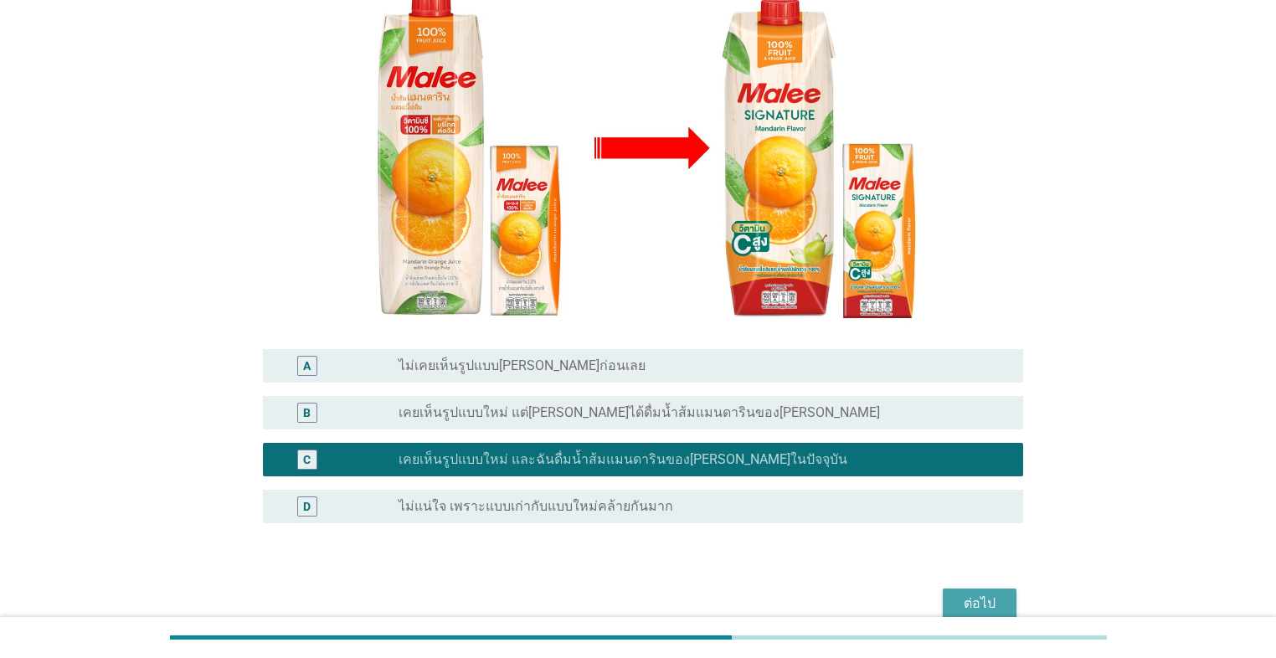
click at [659, 597] on div "ต่อไป" at bounding box center [979, 603] width 47 height 20
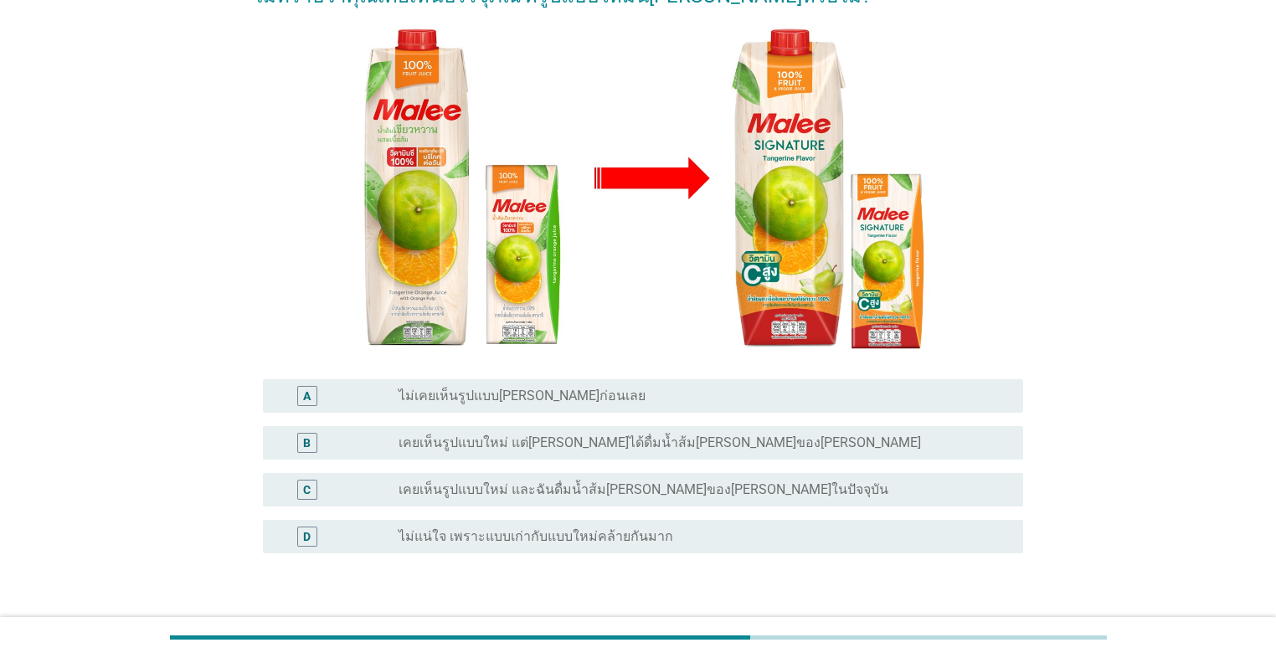
click at [653, 481] on label "เคยเห็นรูปแบบใหม่ และฉันดื่มน้ำส้ม[PERSON_NAME]ของ[PERSON_NAME]ในปัจจุบัน" at bounding box center [643, 489] width 490 height 17
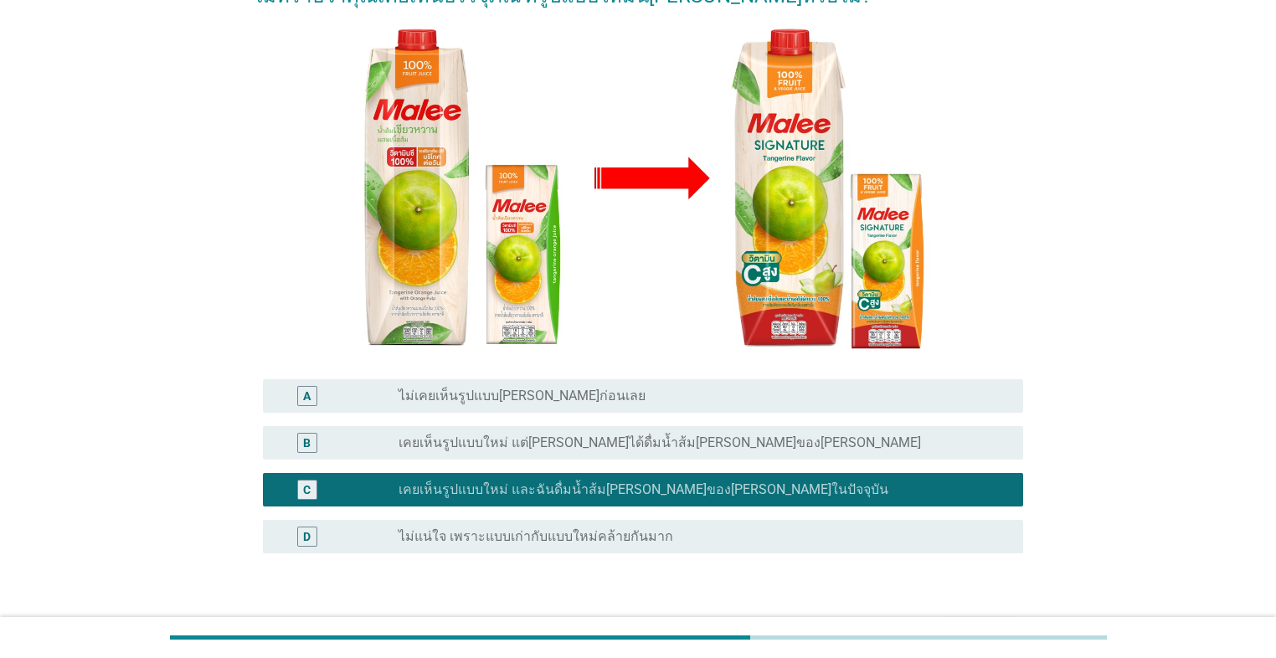
click at [659, 601] on div "ต่อไป" at bounding box center [979, 634] width 47 height 20
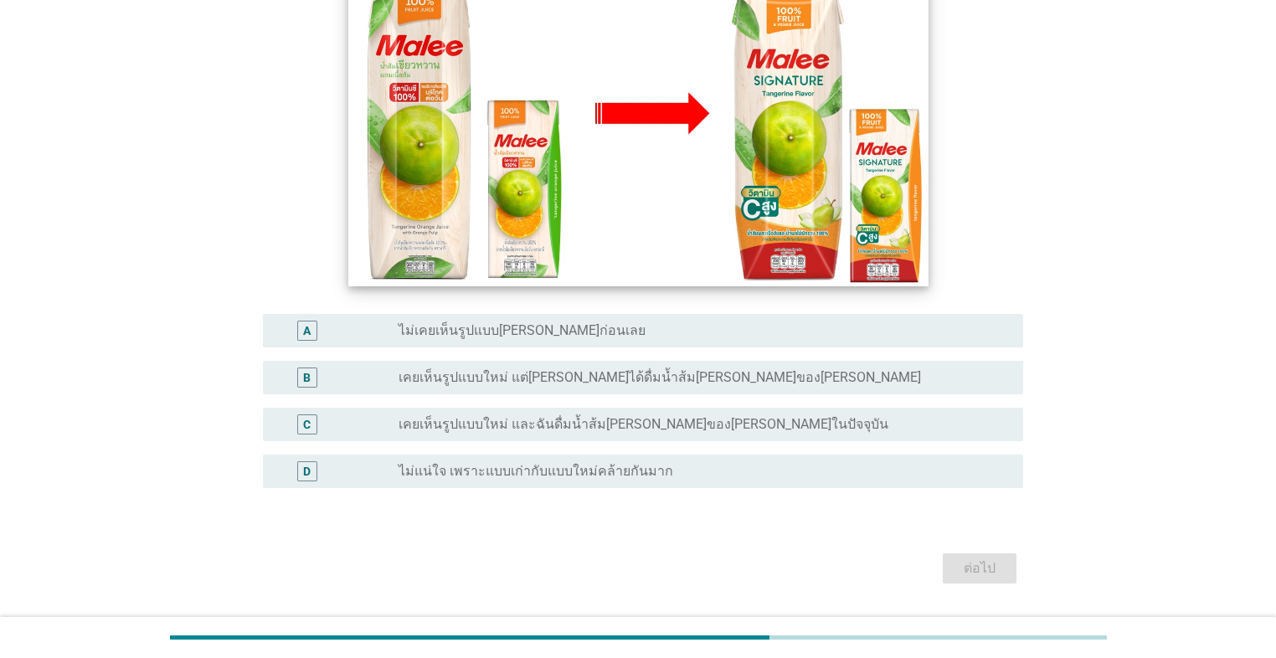
scroll to position [268, 0]
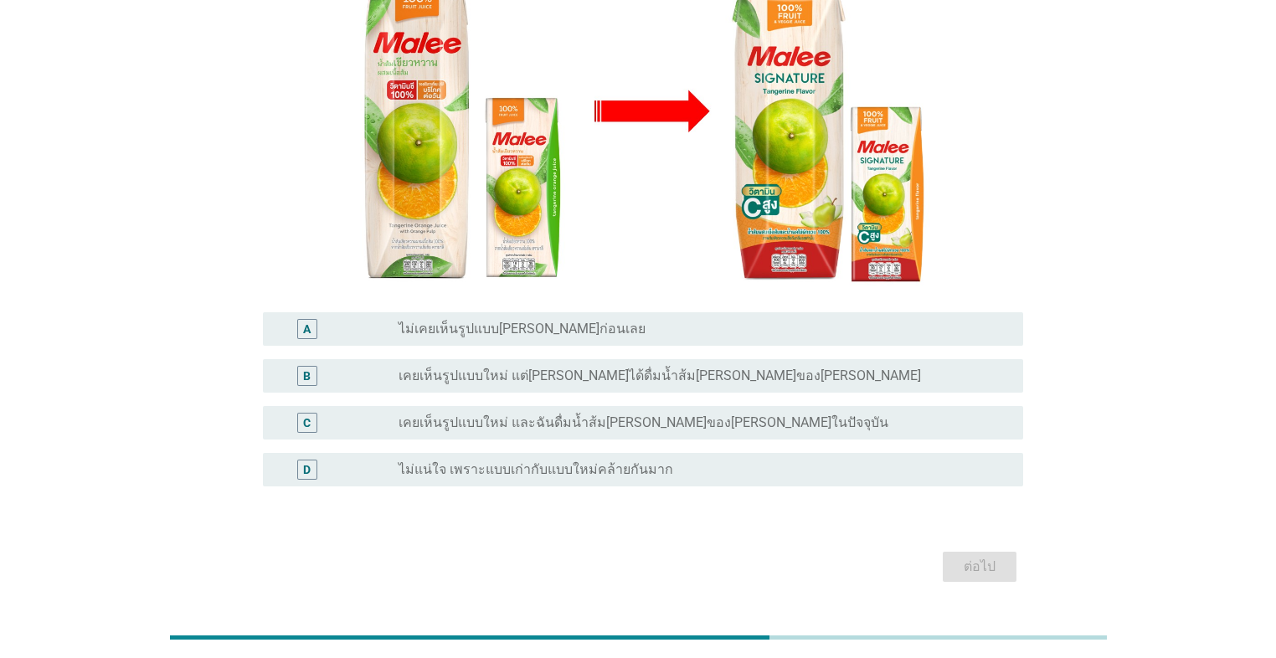
click at [509, 414] on label "เคยเห็นรูปแบบใหม่ และฉันดื่มน้ำส้ม[PERSON_NAME]ของ[PERSON_NAME]ในปัจจุบัน" at bounding box center [643, 422] width 490 height 17
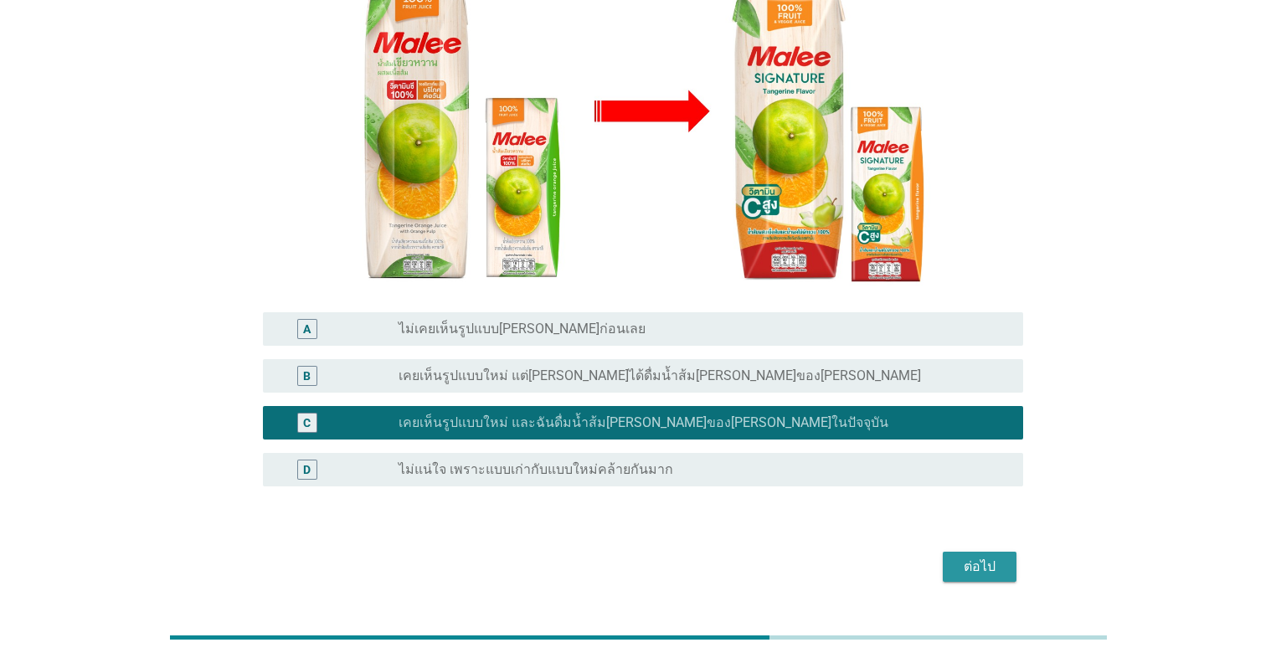
click at [659, 557] on div "ต่อไป" at bounding box center [979, 567] width 47 height 20
click at [659, 547] on div "ต่อไป" at bounding box center [638, 567] width 770 height 40
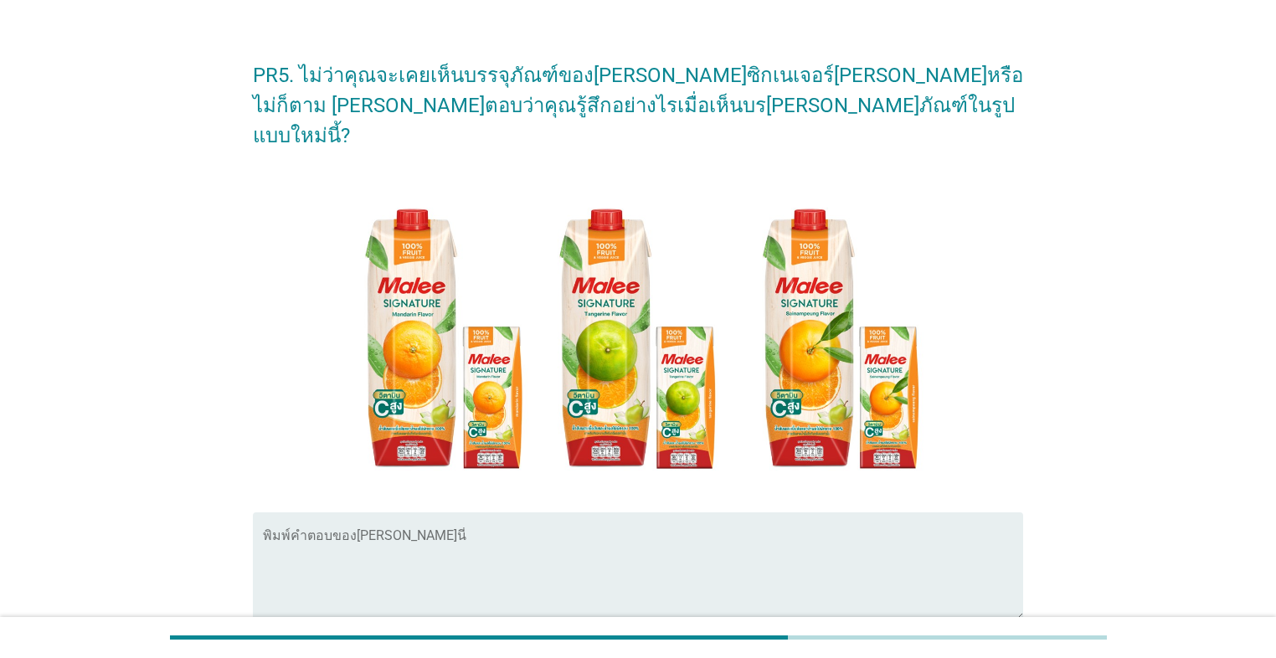
scroll to position [0, 0]
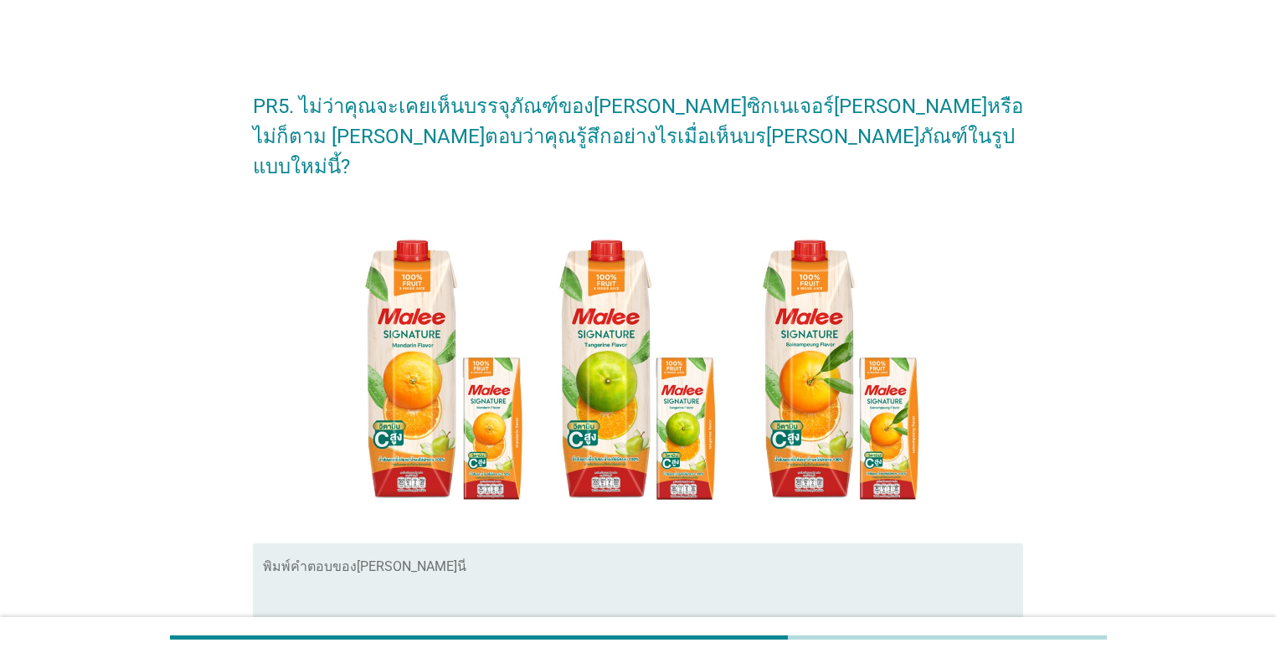
click at [606, 569] on textarea "พิมพ์คำตอบของคุณ ที่นี่" at bounding box center [643, 607] width 760 height 88
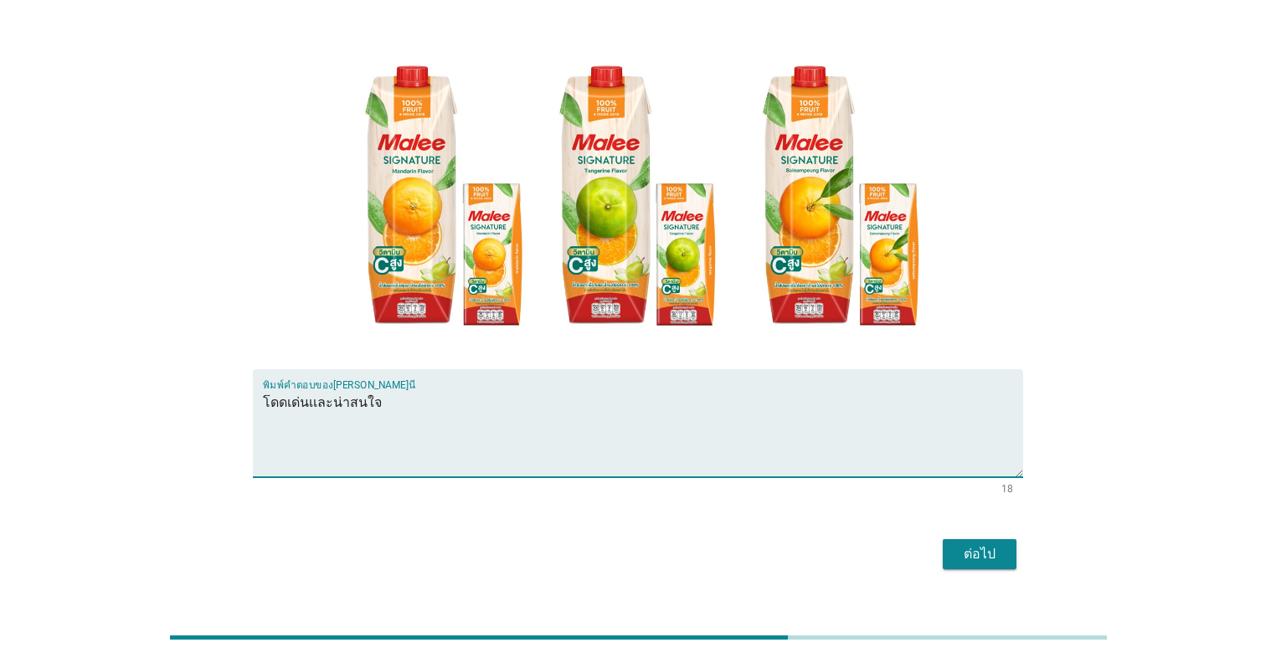
scroll to position [176, 0]
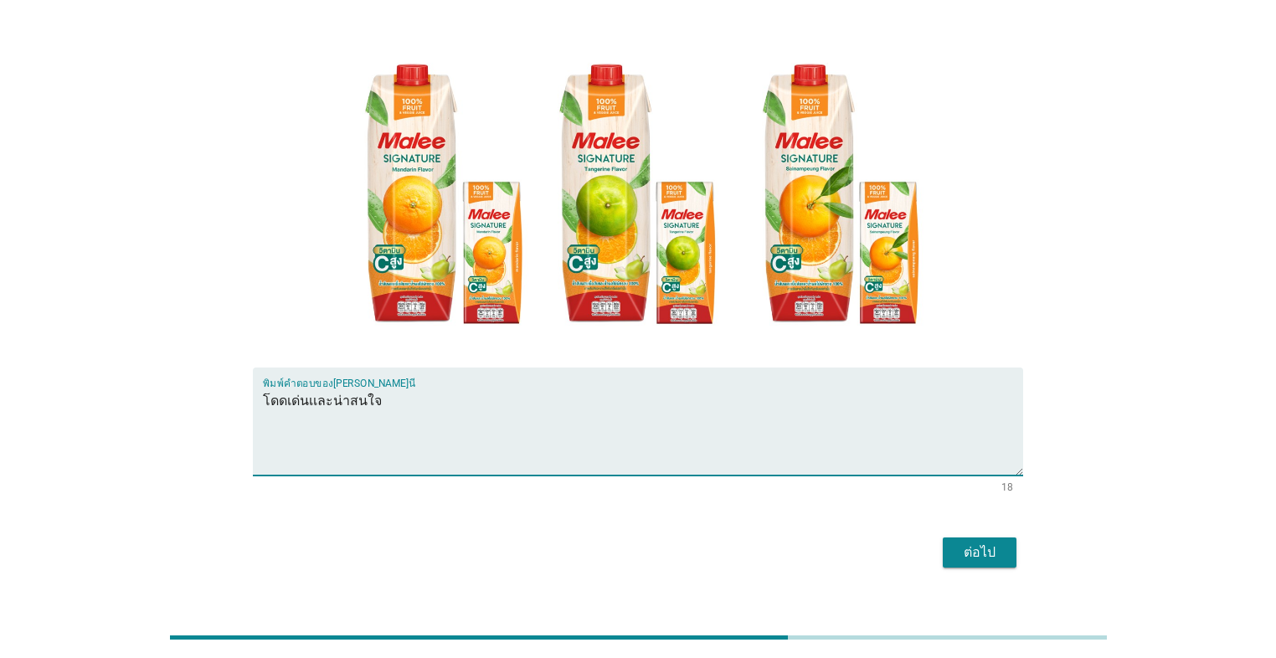
type textarea "โดดเด่นเเละน่าสนใจ"
click at [659, 542] on div "ต่อไป" at bounding box center [979, 552] width 47 height 20
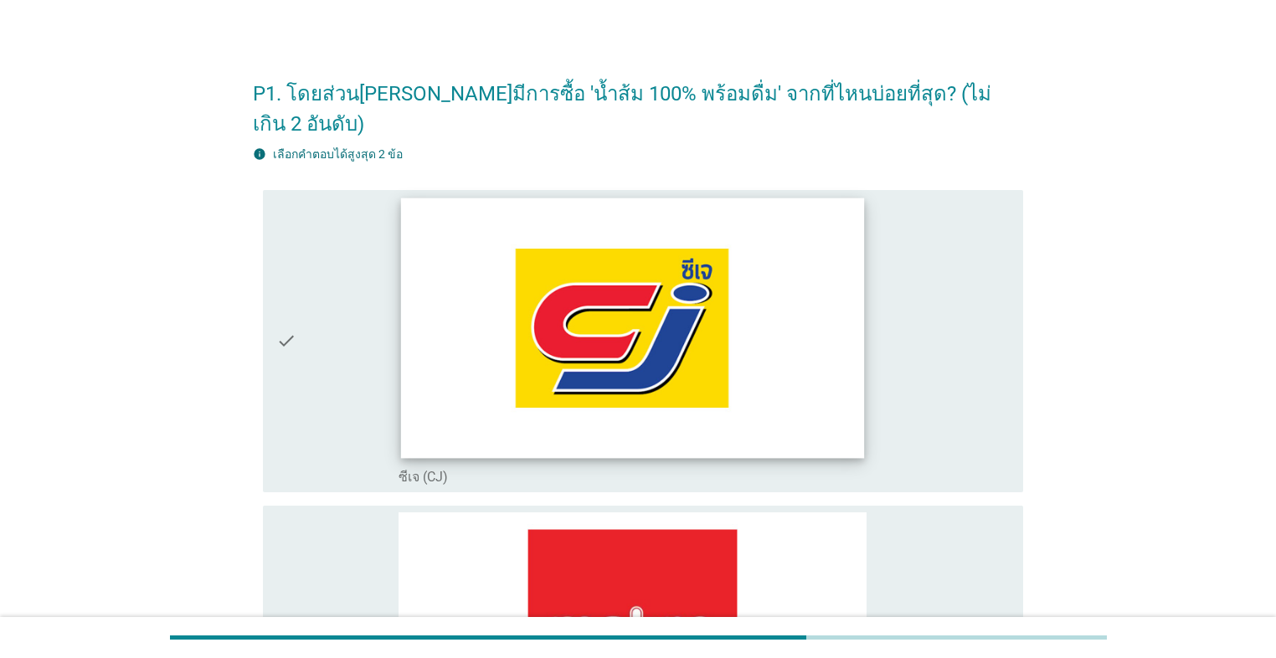
scroll to position [0, 0]
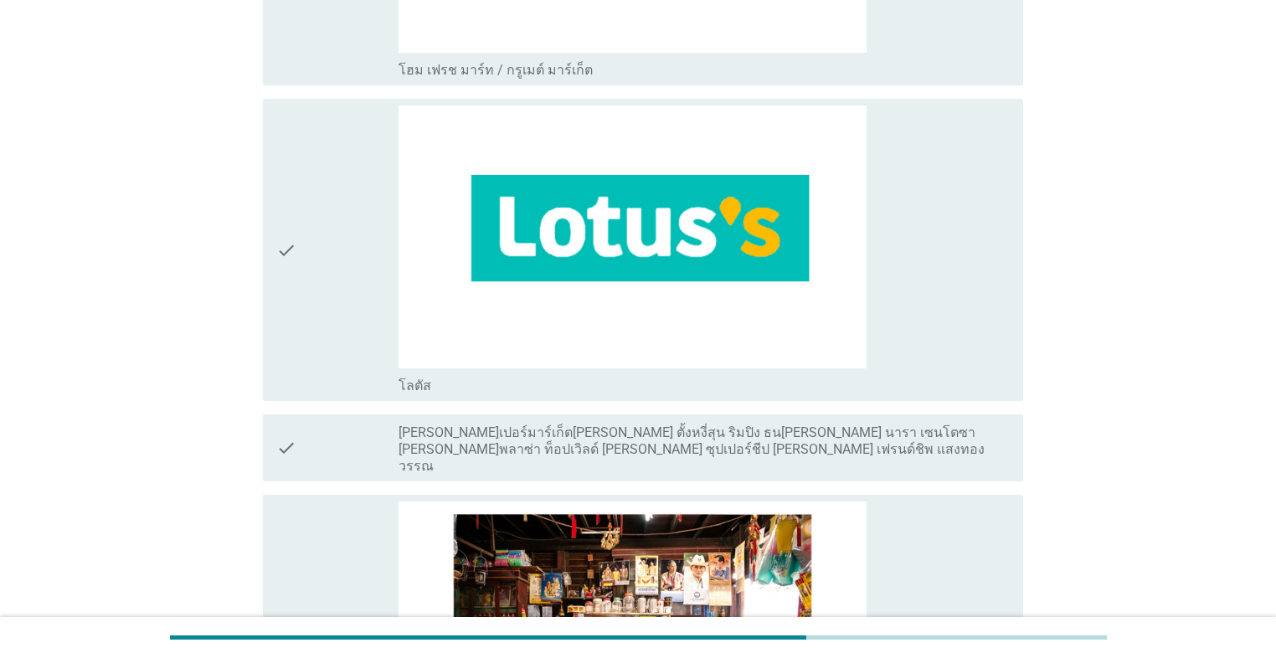
click at [321, 275] on div "check" at bounding box center [337, 249] width 122 height 289
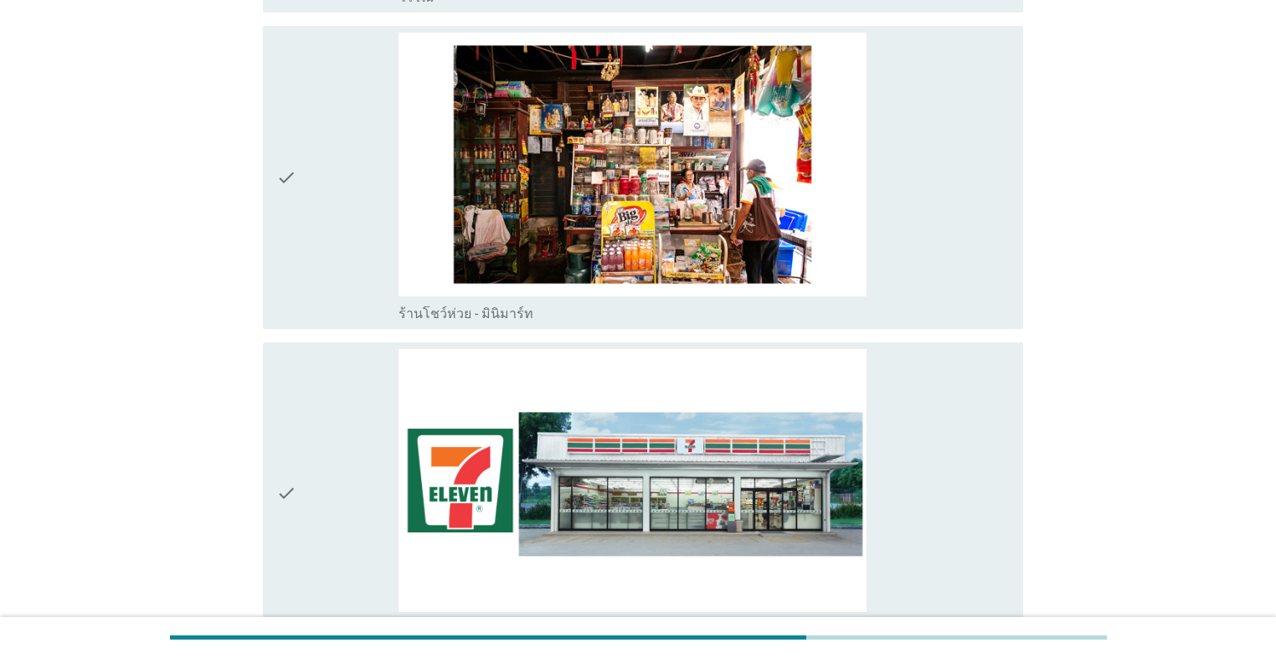
scroll to position [3616, 0]
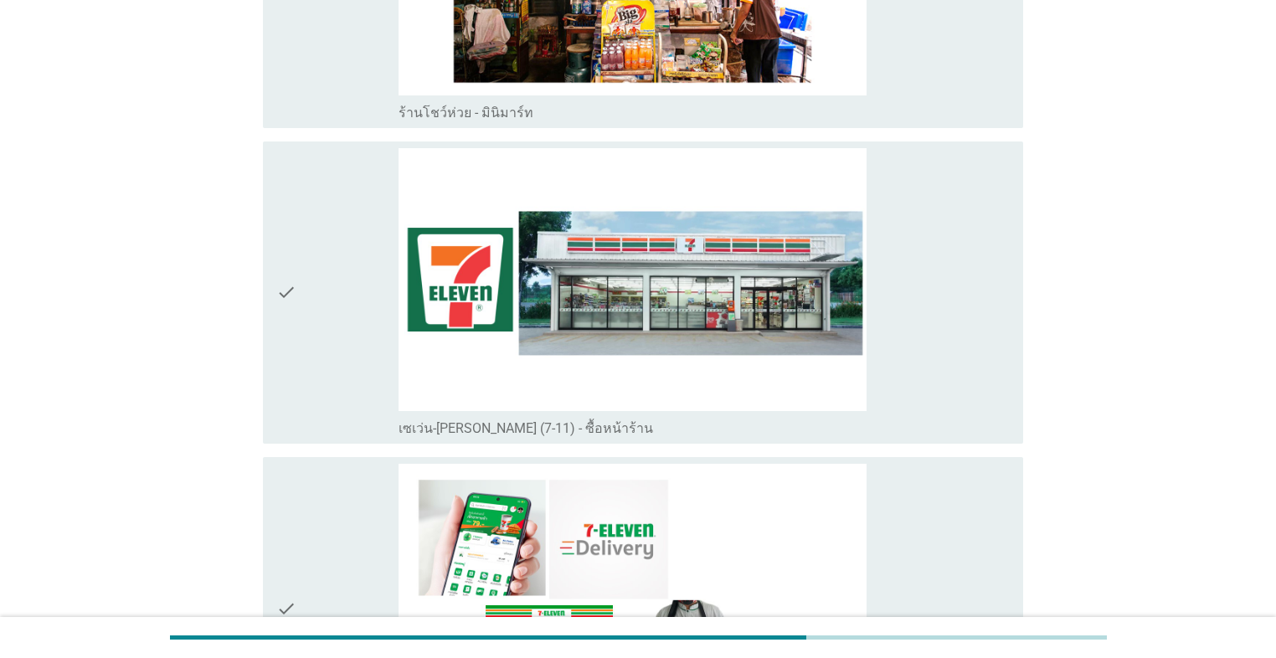
click at [319, 324] on div "check" at bounding box center [337, 292] width 122 height 289
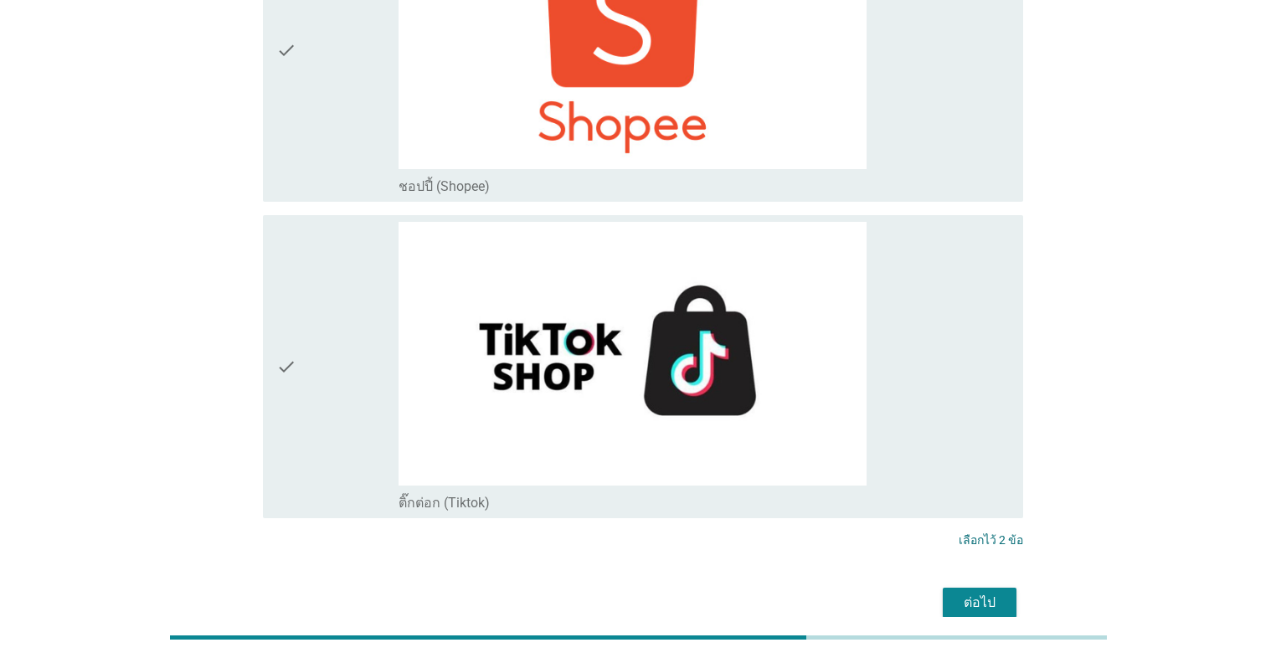
scroll to position [5458, 0]
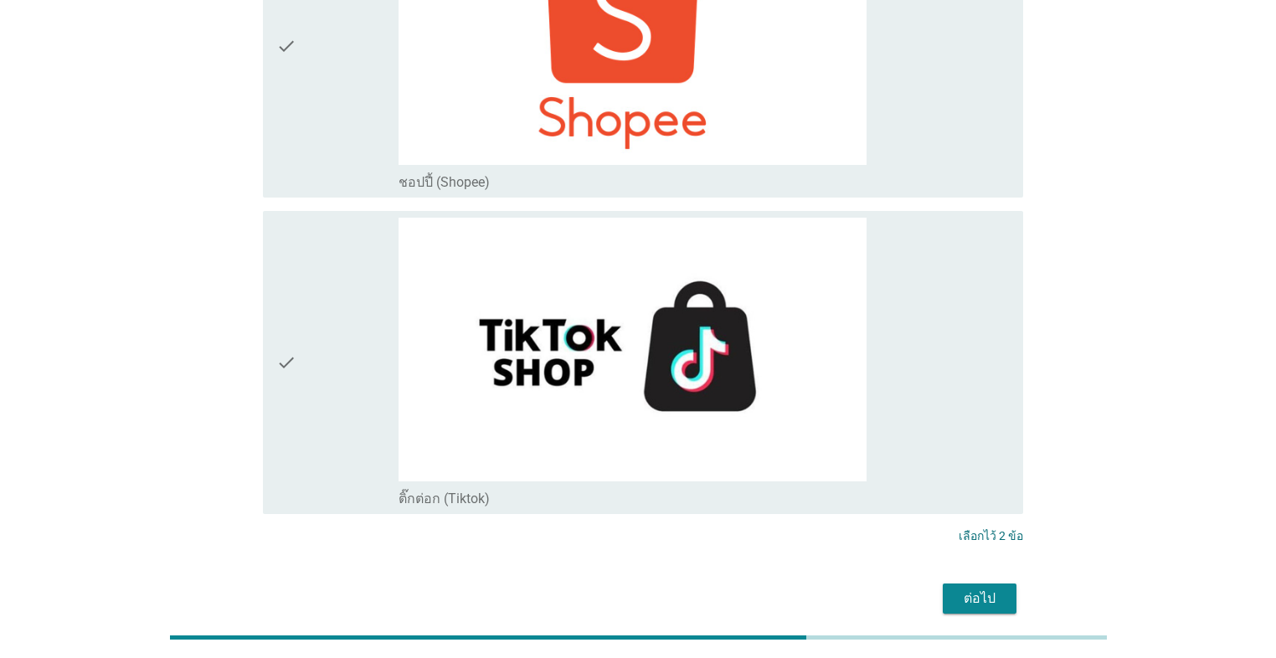
click at [659, 588] on div "ต่อไป" at bounding box center [979, 598] width 47 height 20
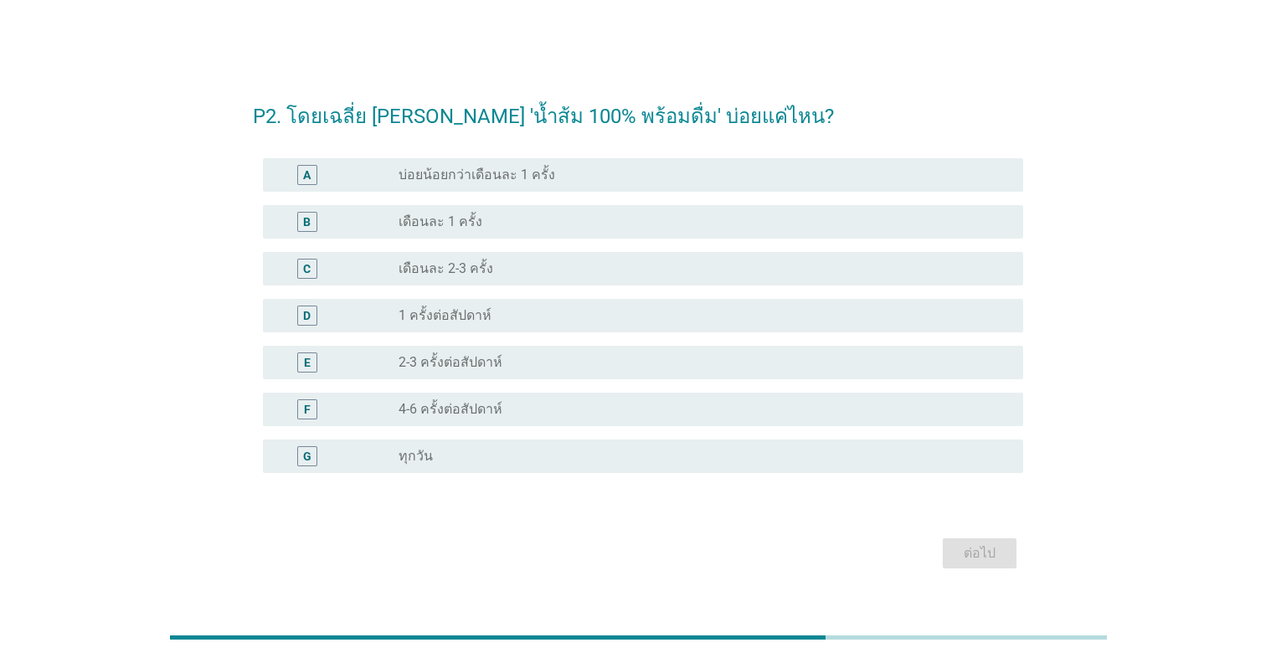
click at [376, 403] on div "F" at bounding box center [337, 409] width 122 height 20
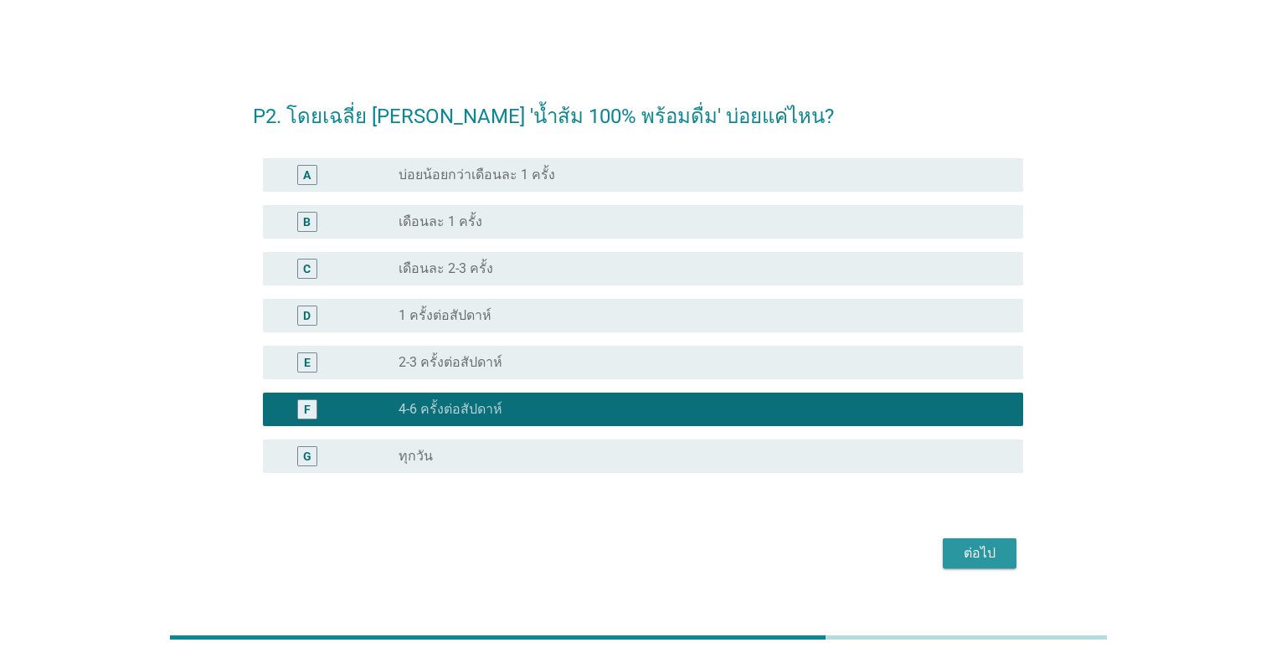
click at [659, 549] on div "ต่อไป" at bounding box center [979, 553] width 47 height 20
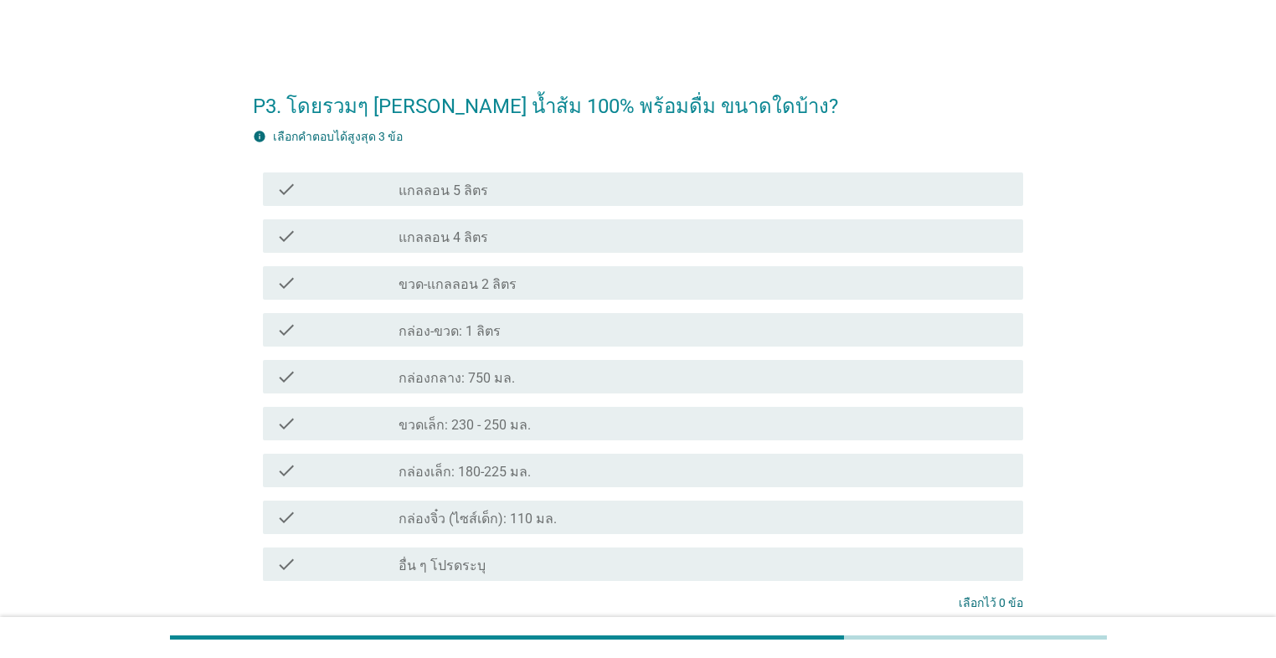
click at [379, 381] on div "check" at bounding box center [337, 377] width 122 height 20
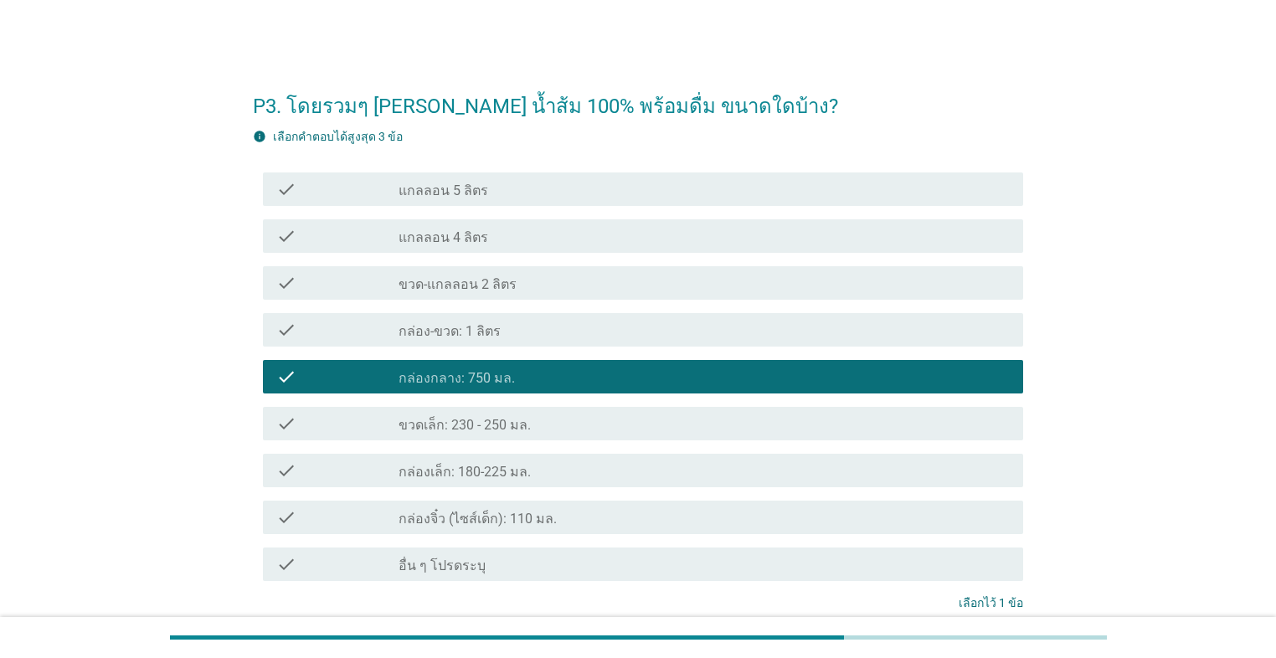
click at [350, 278] on div "check" at bounding box center [337, 283] width 122 height 20
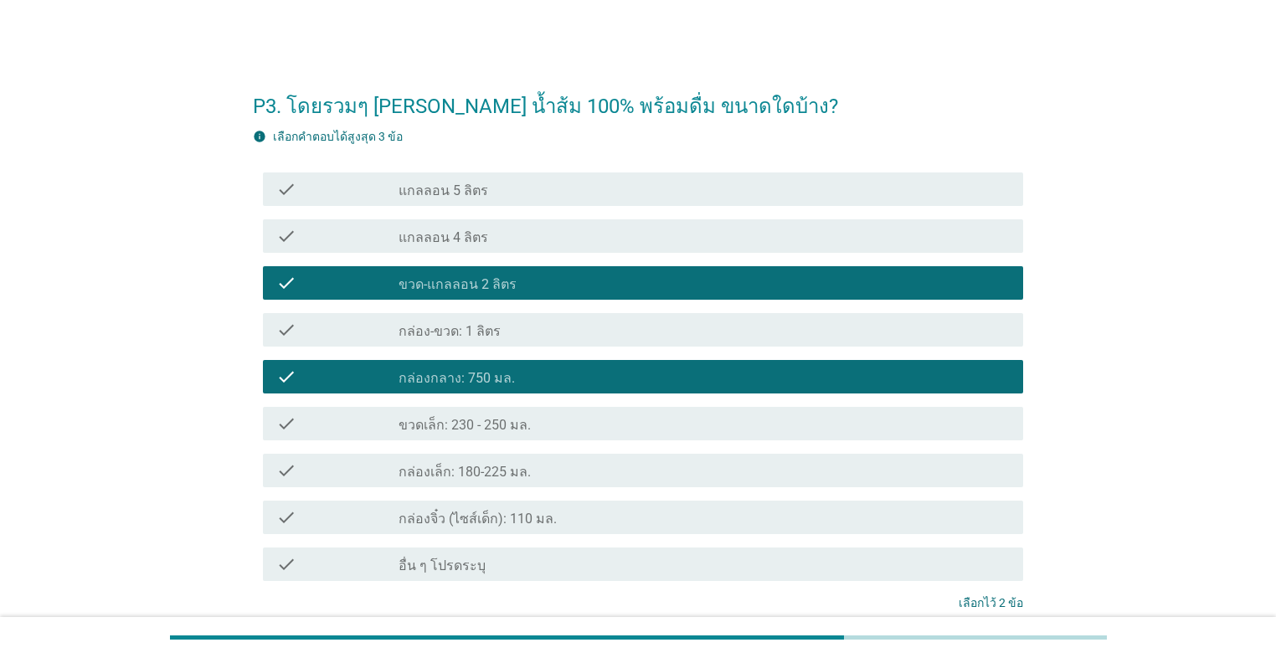
click at [350, 278] on div "check" at bounding box center [337, 283] width 122 height 20
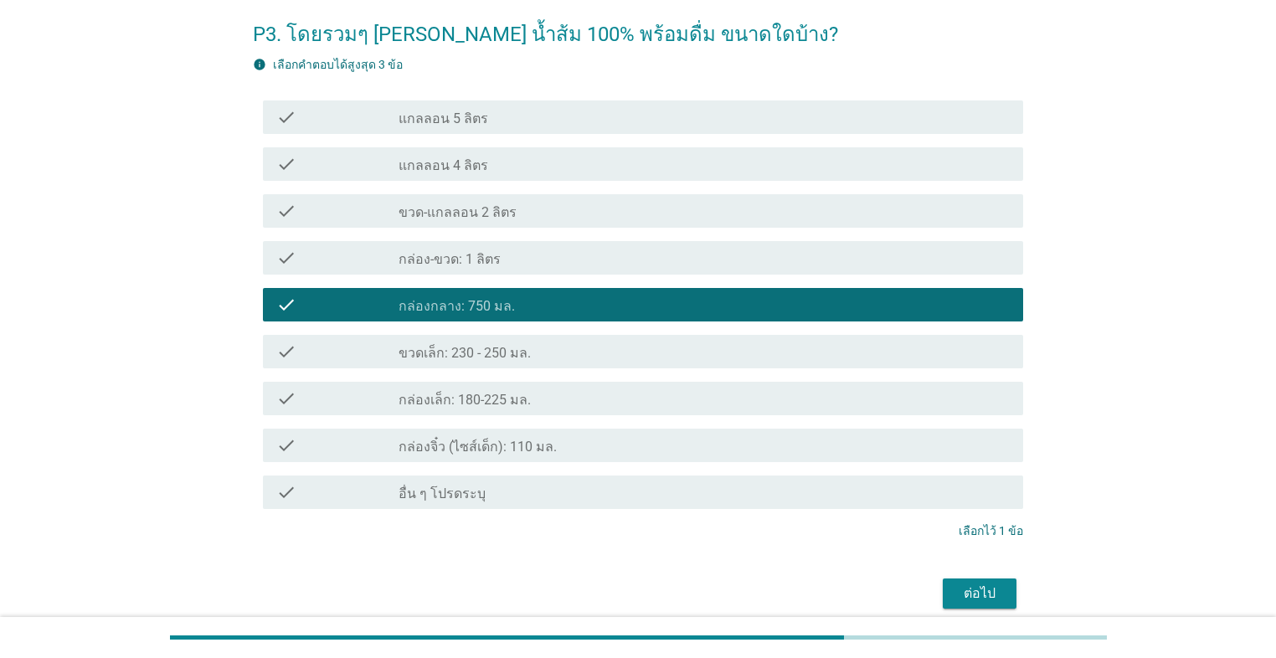
scroll to position [142, 0]
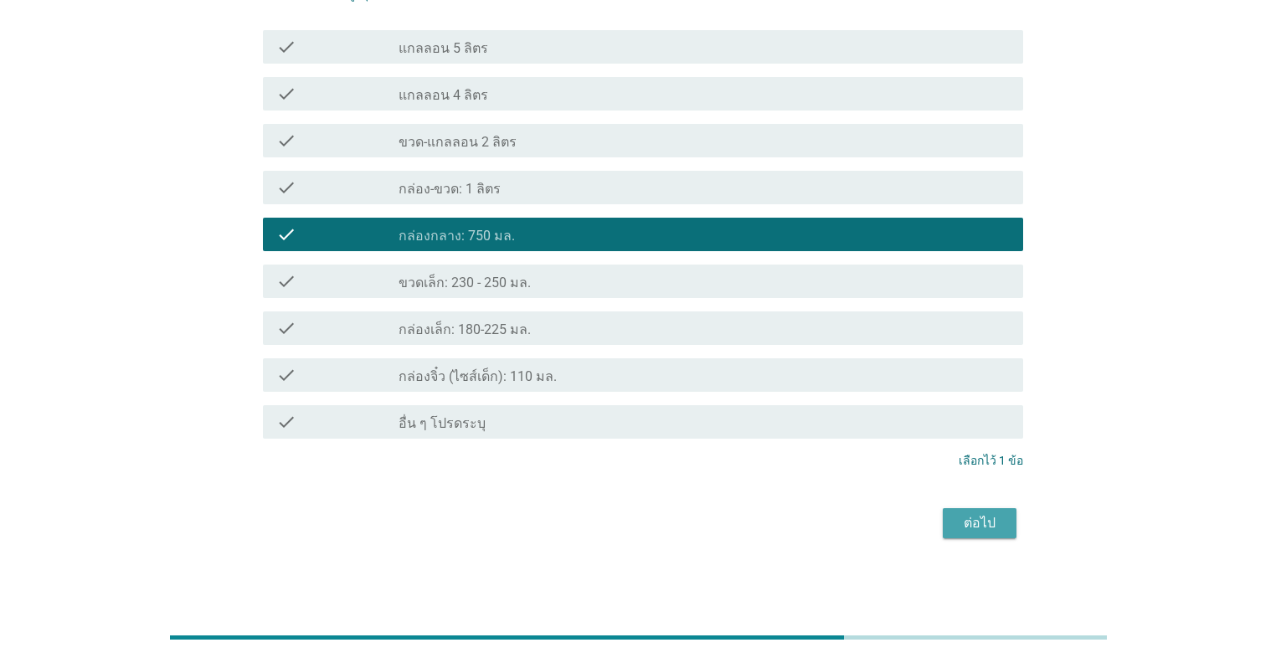
click at [659, 519] on div "ต่อไป" at bounding box center [979, 523] width 47 height 20
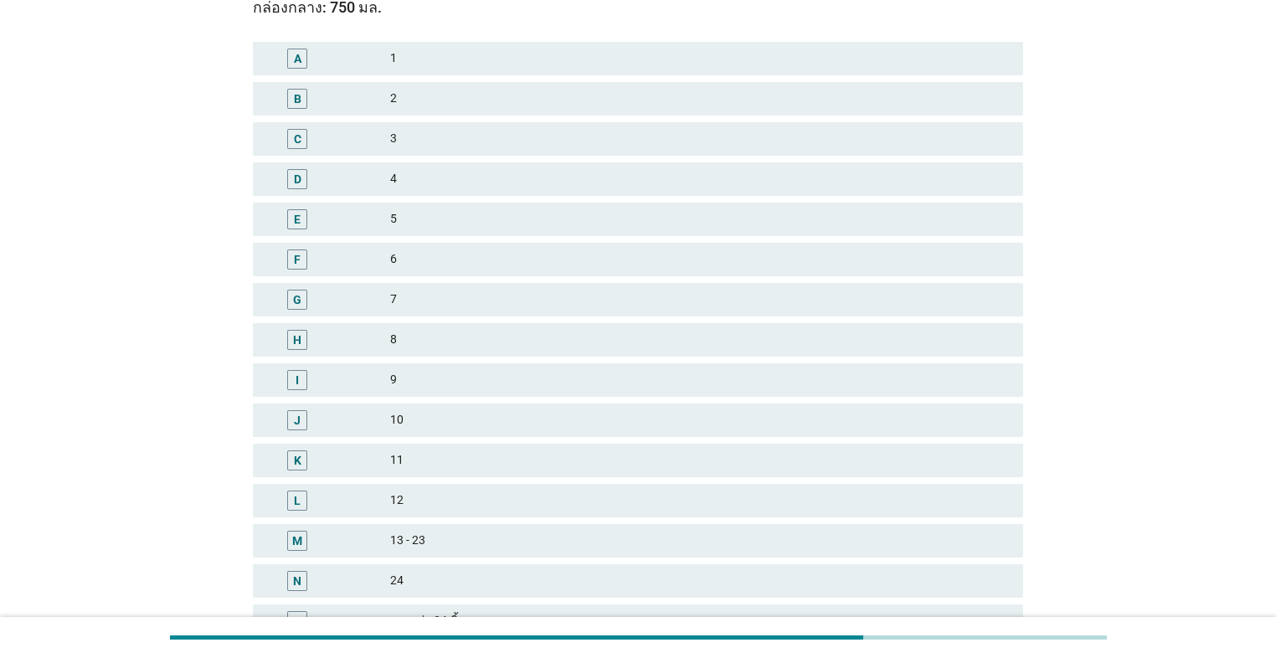
scroll to position [0, 0]
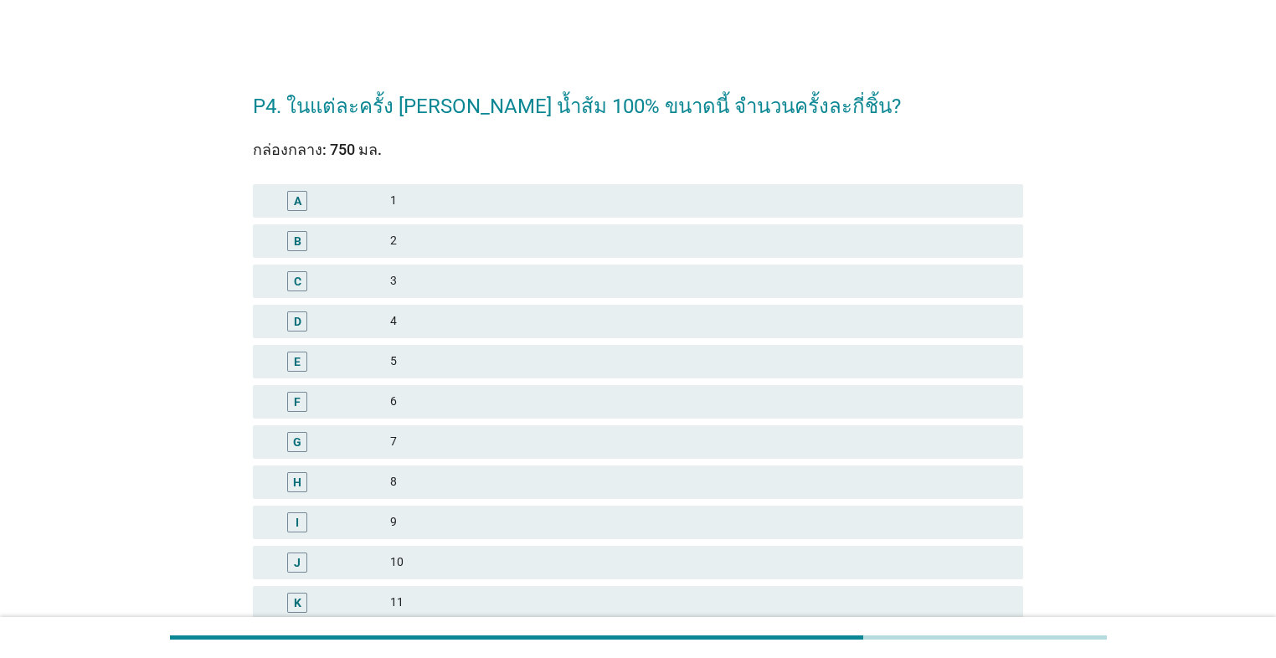
click at [566, 342] on div "E 5" at bounding box center [637, 362] width 777 height 40
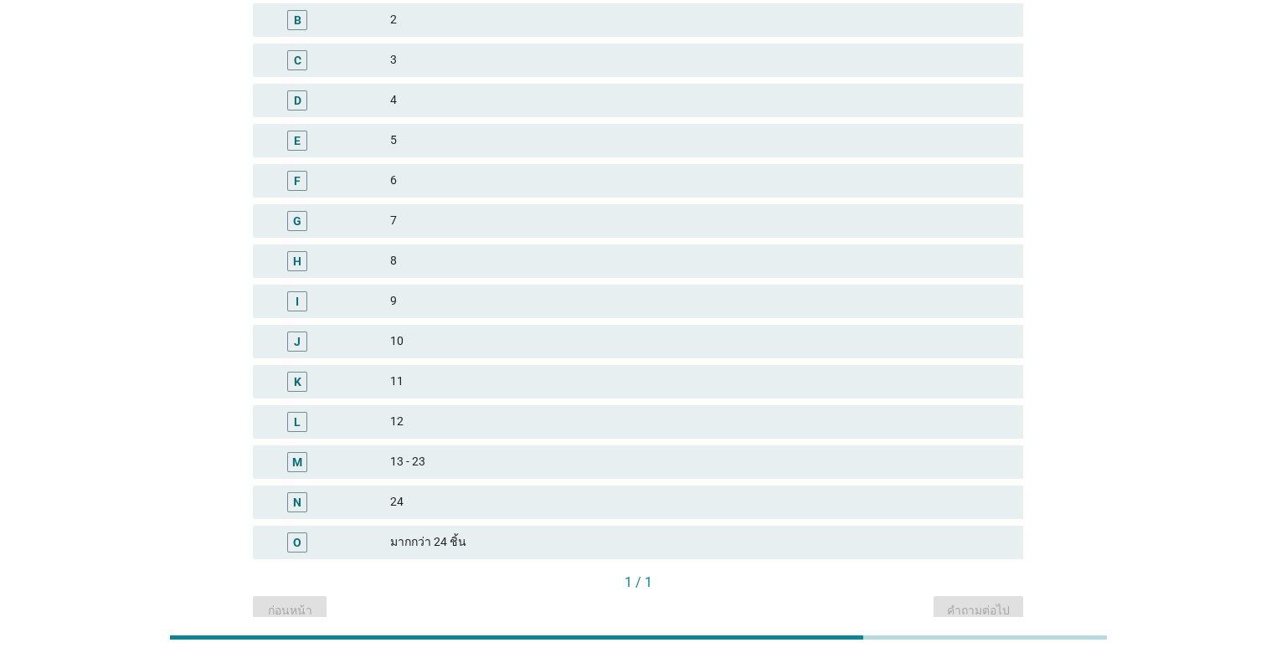
scroll to position [103, 0]
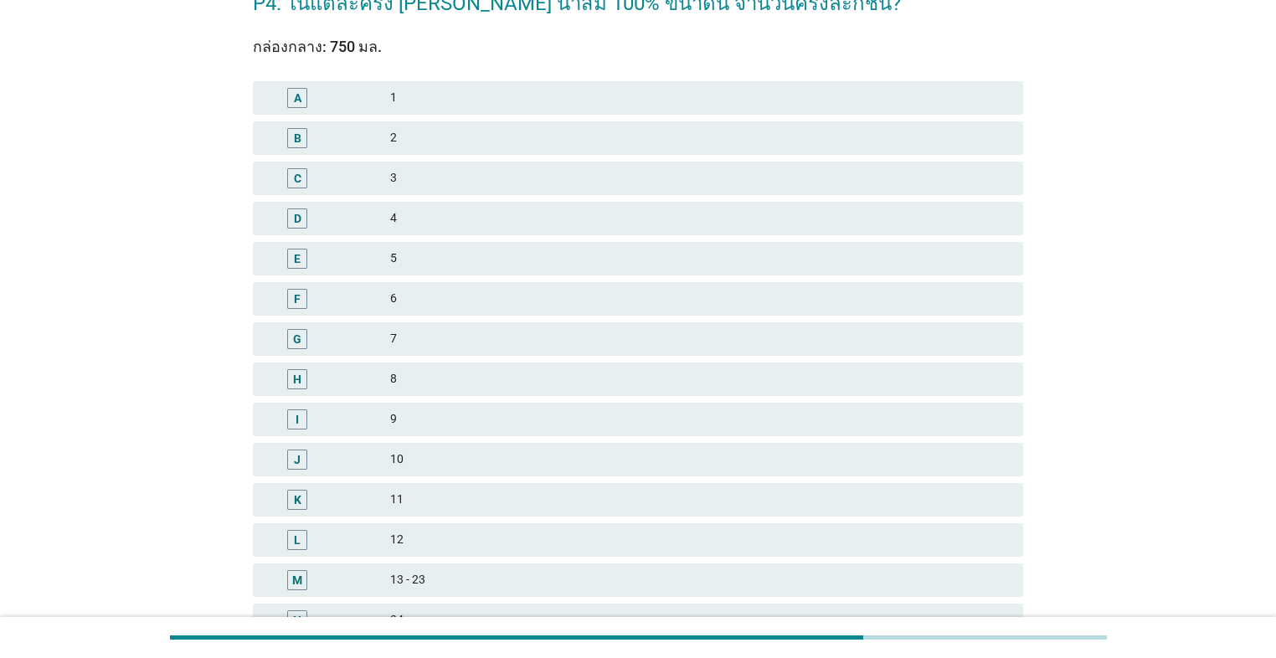
click at [510, 250] on div "5" at bounding box center [699, 259] width 619 height 20
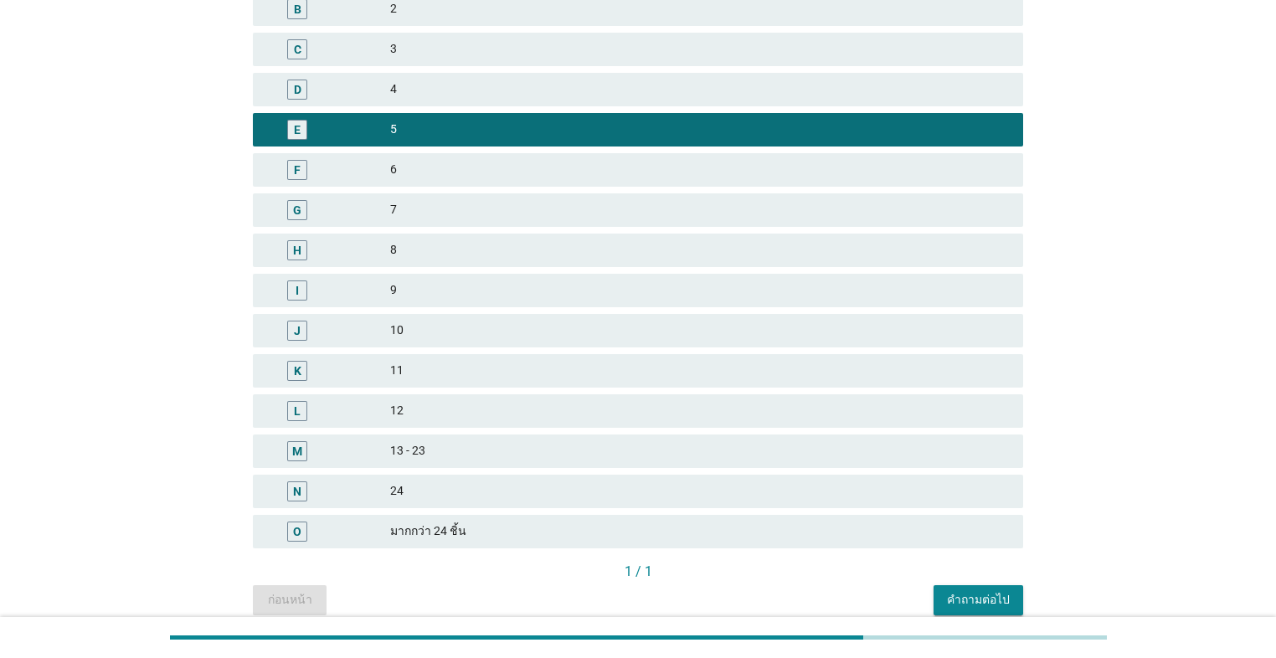
scroll to position [304, 0]
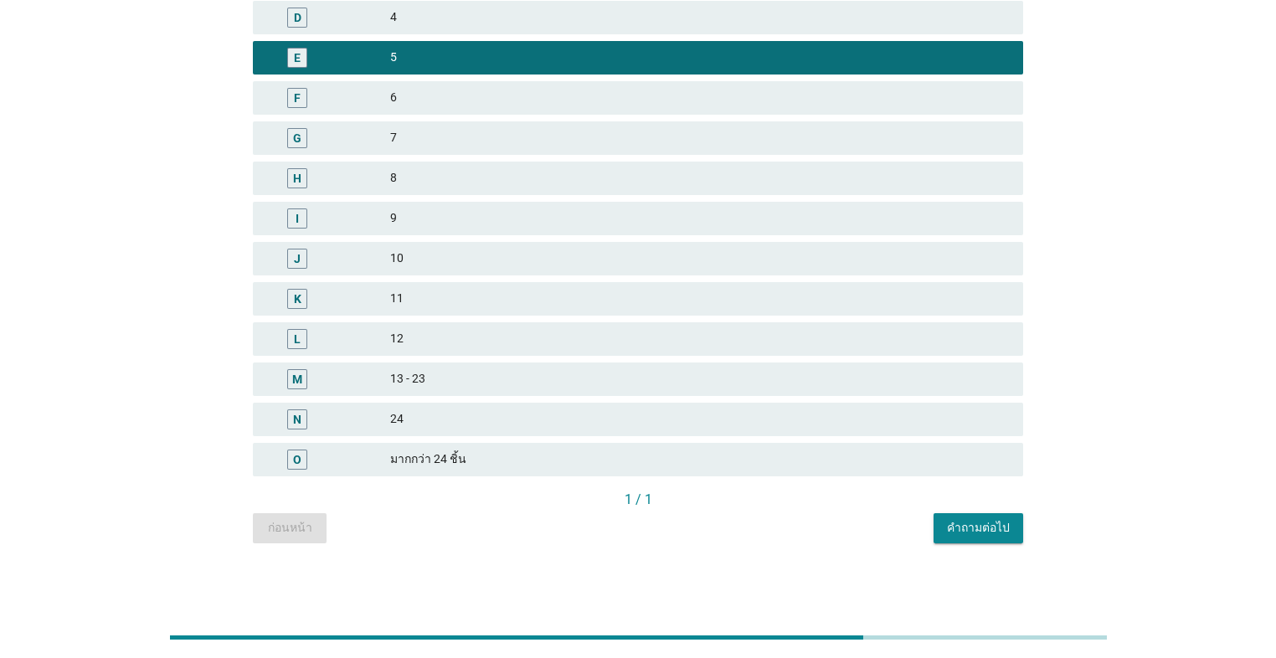
click at [659, 523] on div "คำถามต่อไป" at bounding box center [978, 528] width 63 height 18
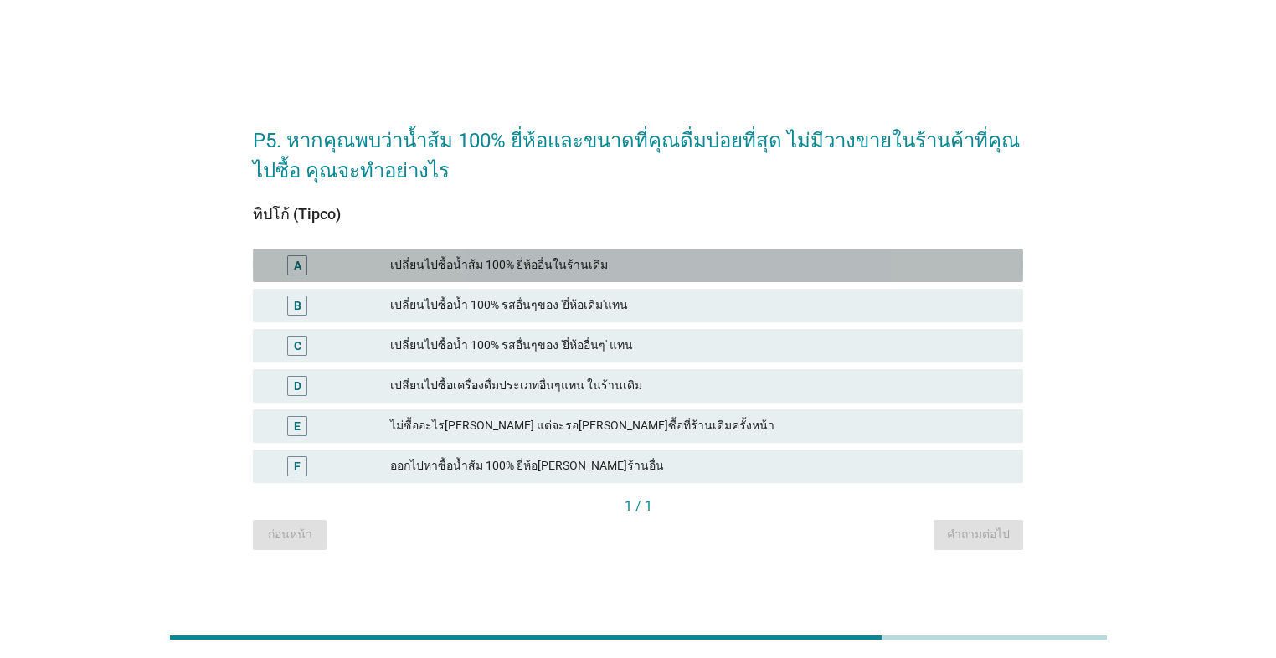
click at [622, 270] on div "เปลี่ยนไปซื้อน้ำส้ม 100% ยี่ห้ออื่นในร้านเดิม" at bounding box center [699, 265] width 619 height 20
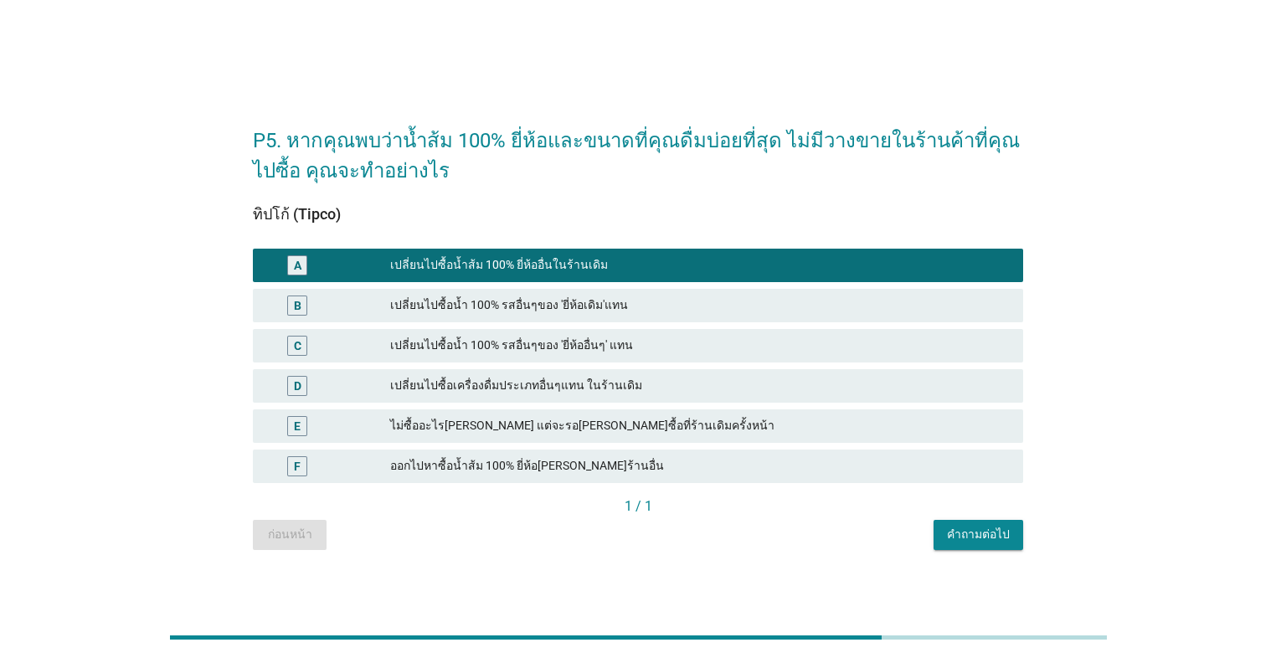
click at [659, 540] on div "คำถามต่อไป" at bounding box center [978, 535] width 63 height 18
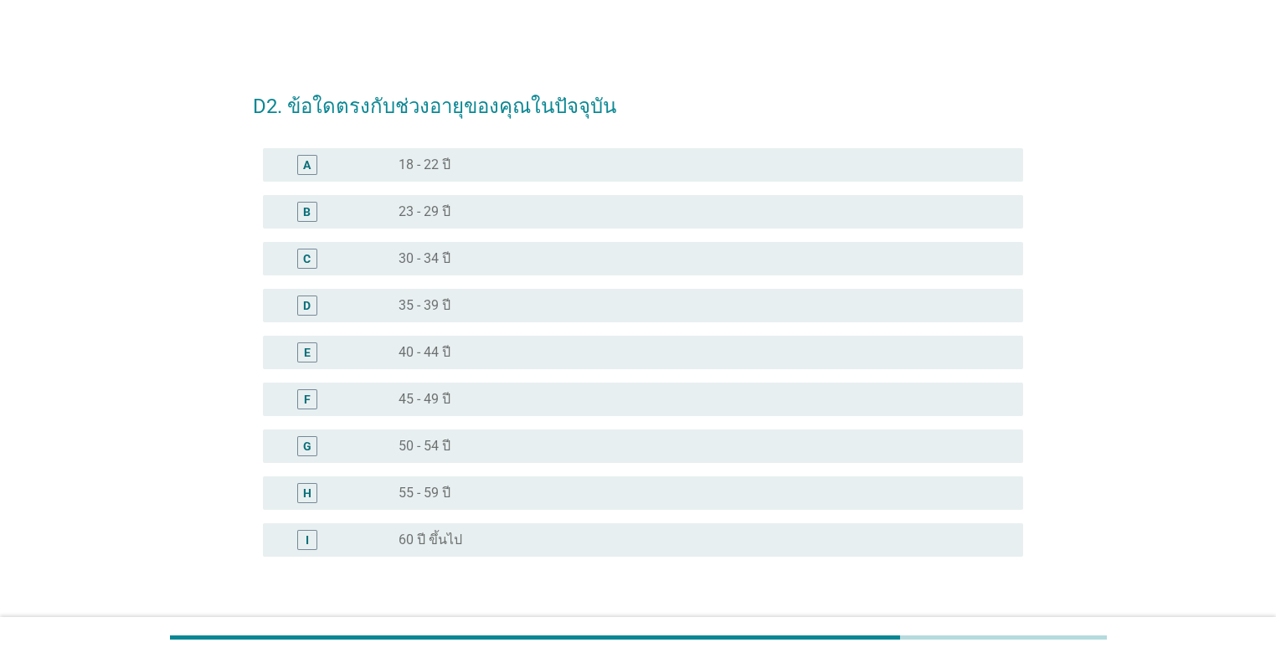
click at [542, 401] on div "radio_button_unchecked 45 - 49 ปี" at bounding box center [697, 399] width 598 height 17
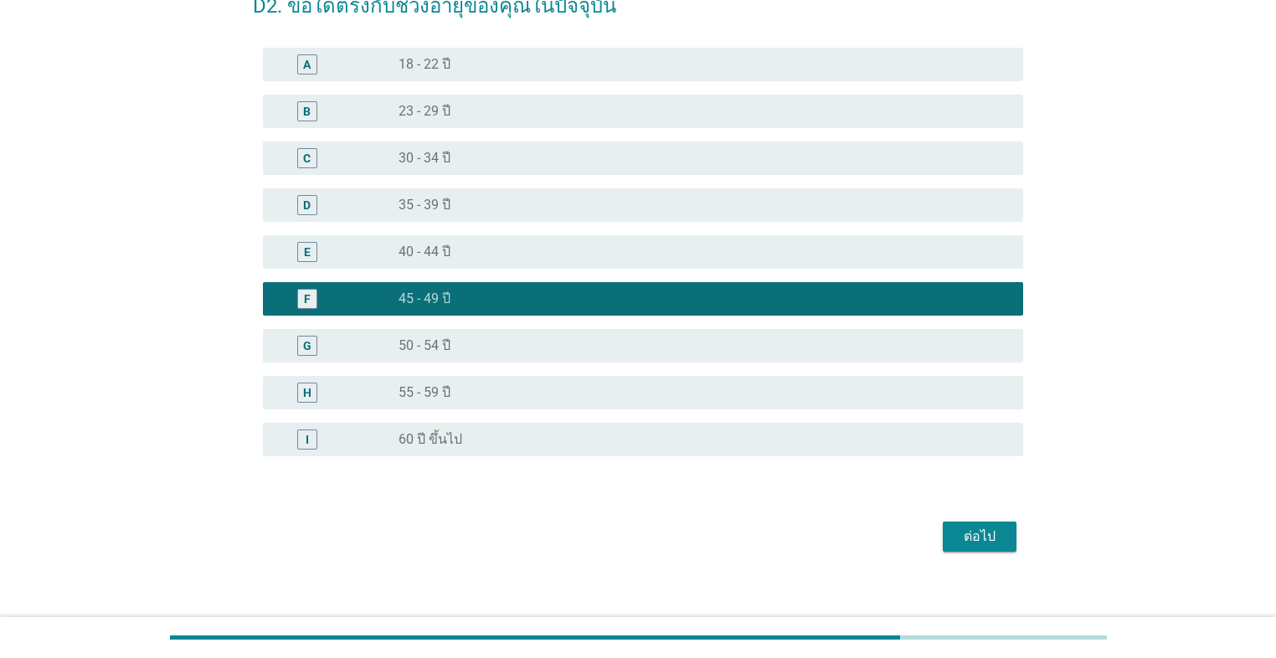
scroll to position [114, 0]
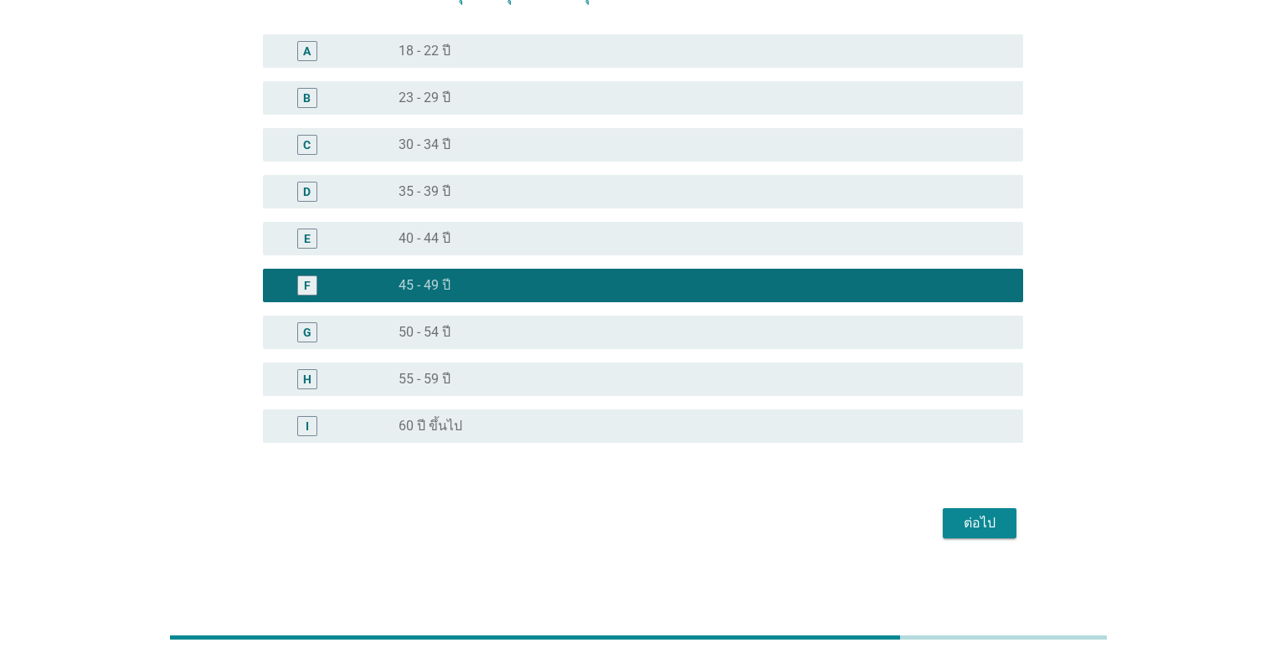
click at [659, 529] on div "ต่อไป" at bounding box center [979, 523] width 47 height 20
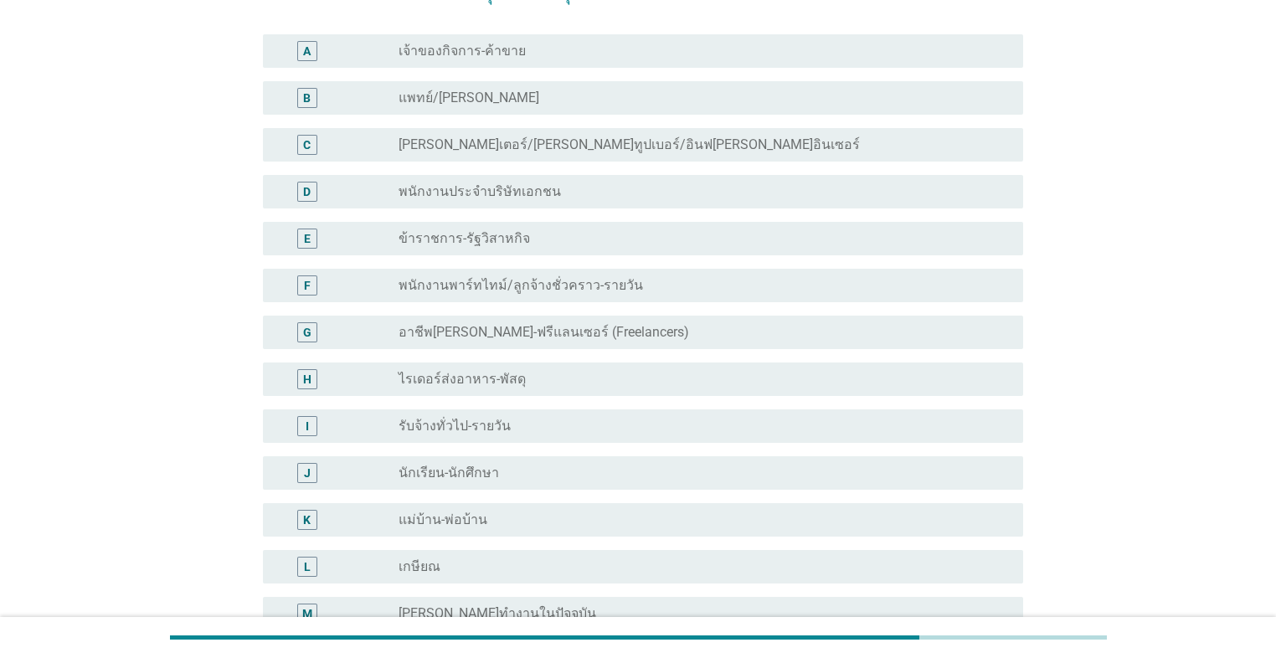
scroll to position [0, 0]
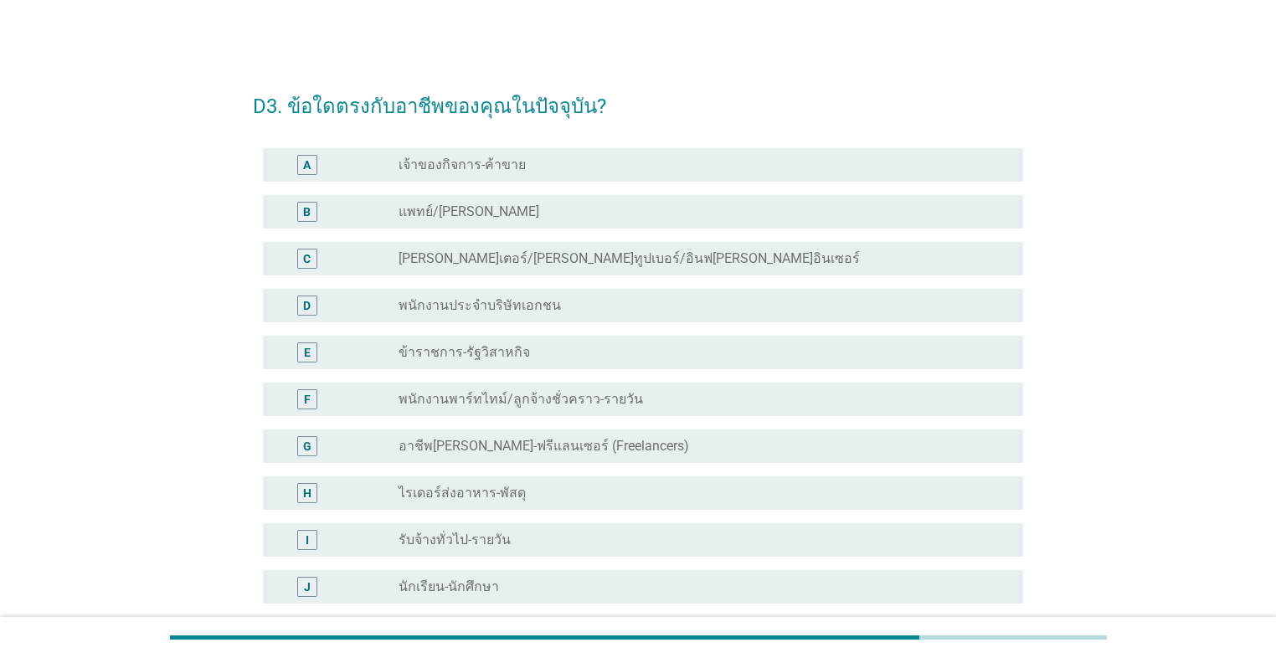
click at [546, 316] on div "D radio_button_unchecked พนักงานประจำบริษัทเอกชน" at bounding box center [643, 305] width 760 height 33
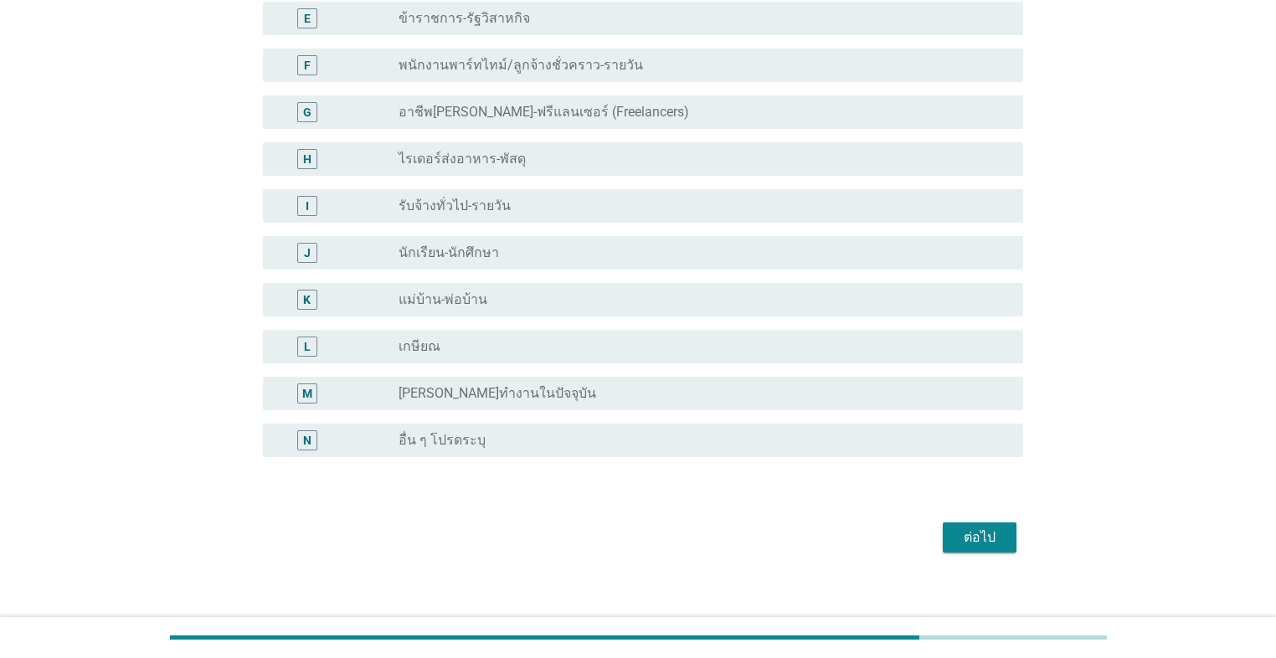
scroll to position [335, 0]
click at [659, 536] on div "ต่อไป" at bounding box center [979, 536] width 47 height 20
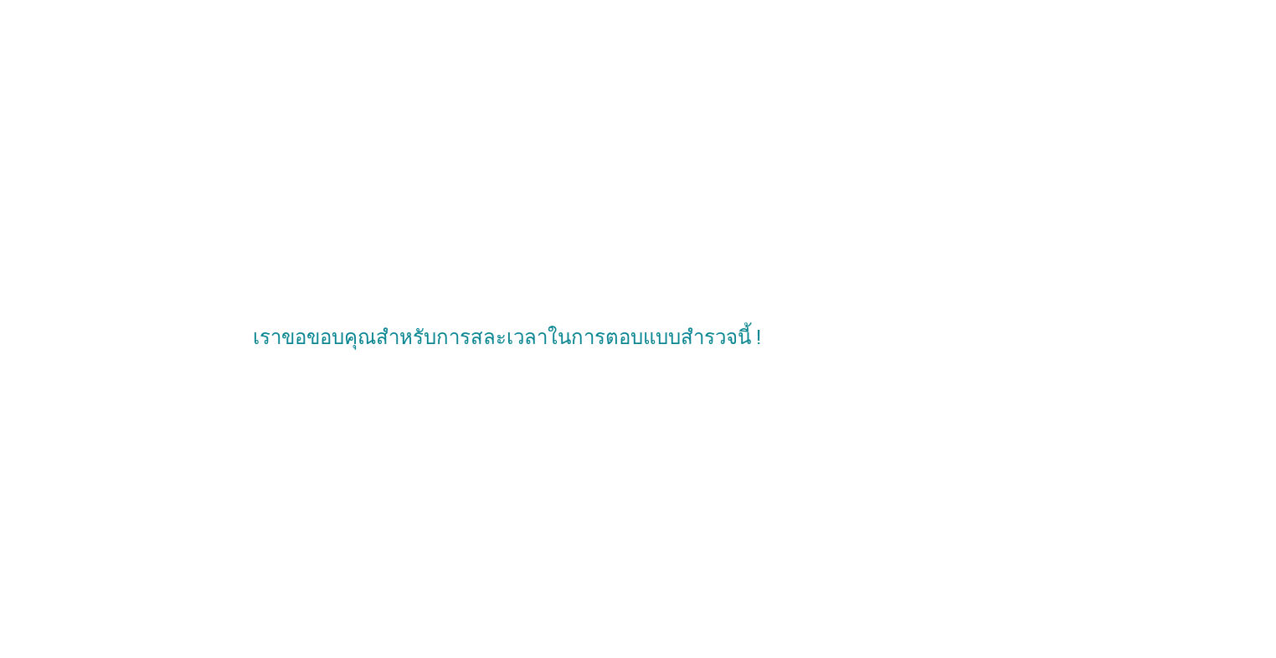
scroll to position [0, 0]
